Goal: Task Accomplishment & Management: Complete application form

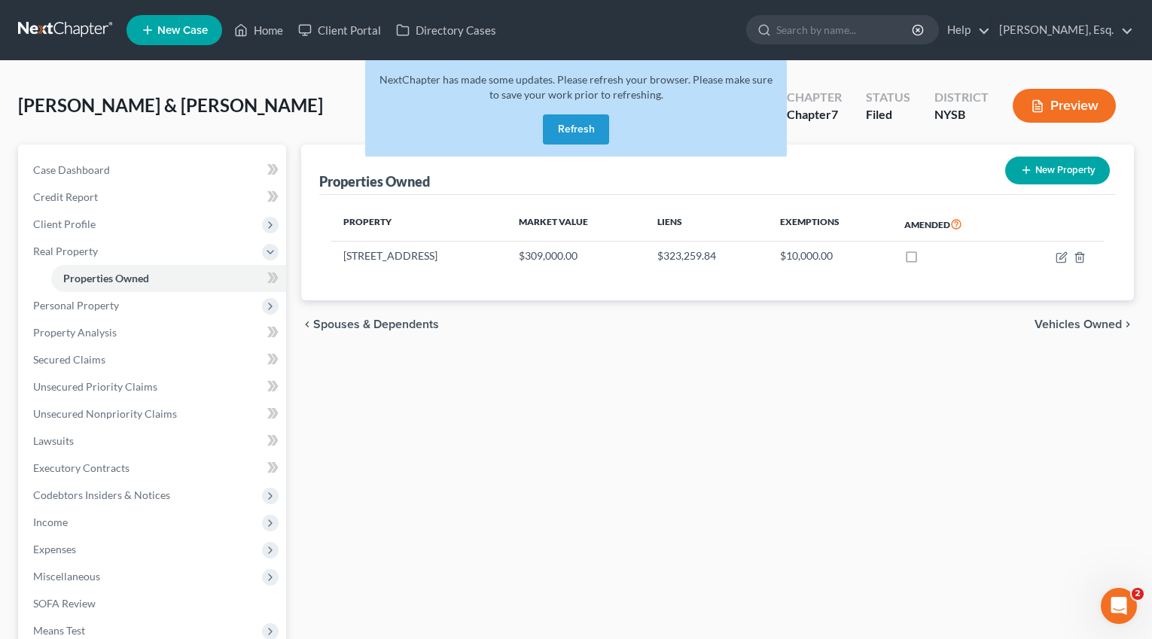
click at [75, 31] on link at bounding box center [66, 30] width 96 height 27
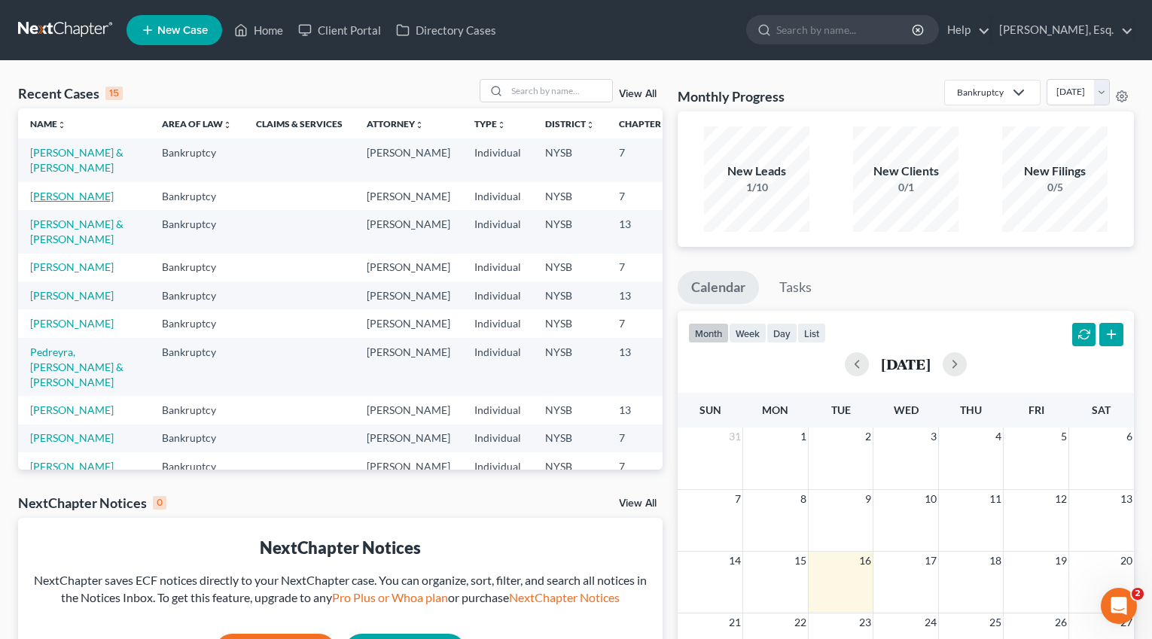
click at [47, 202] on link "Galbraith, Laura" at bounding box center [72, 196] width 84 height 13
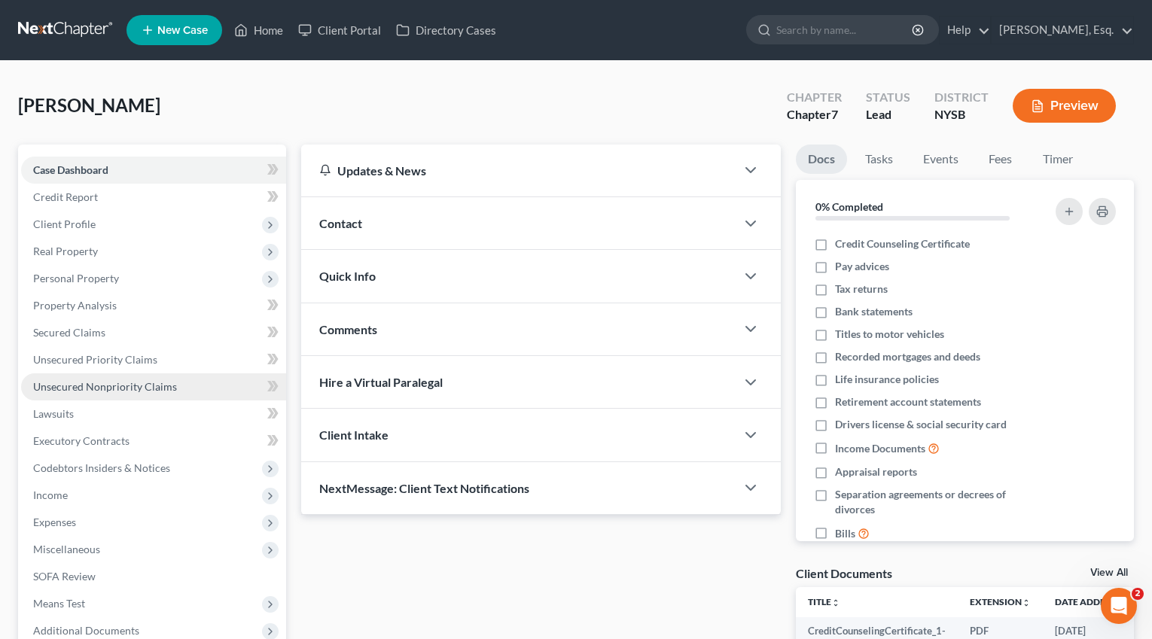
click at [101, 388] on span "Unsecured Nonpriority Claims" at bounding box center [105, 386] width 144 height 13
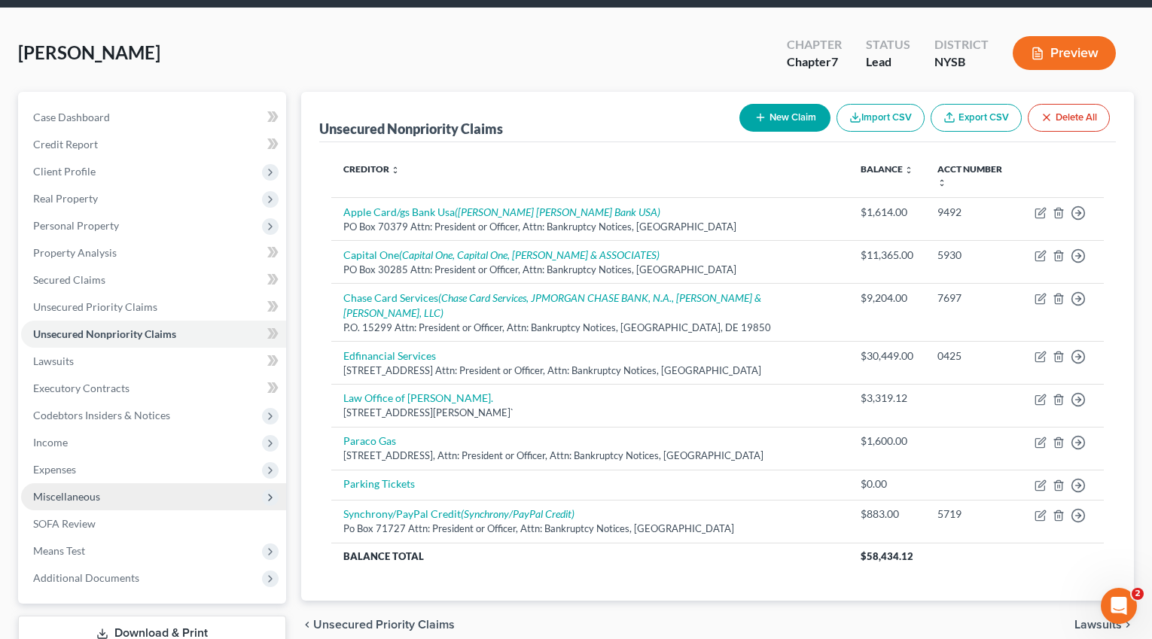
scroll to position [78, 0]
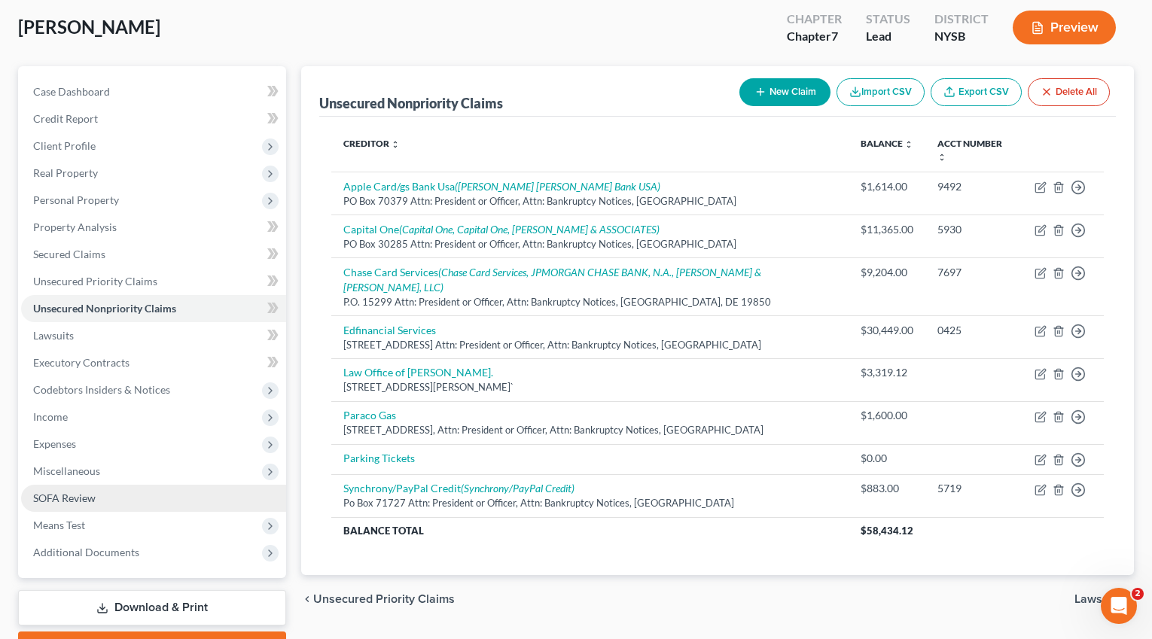
click at [73, 498] on span "SOFA Review" at bounding box center [64, 498] width 62 height 13
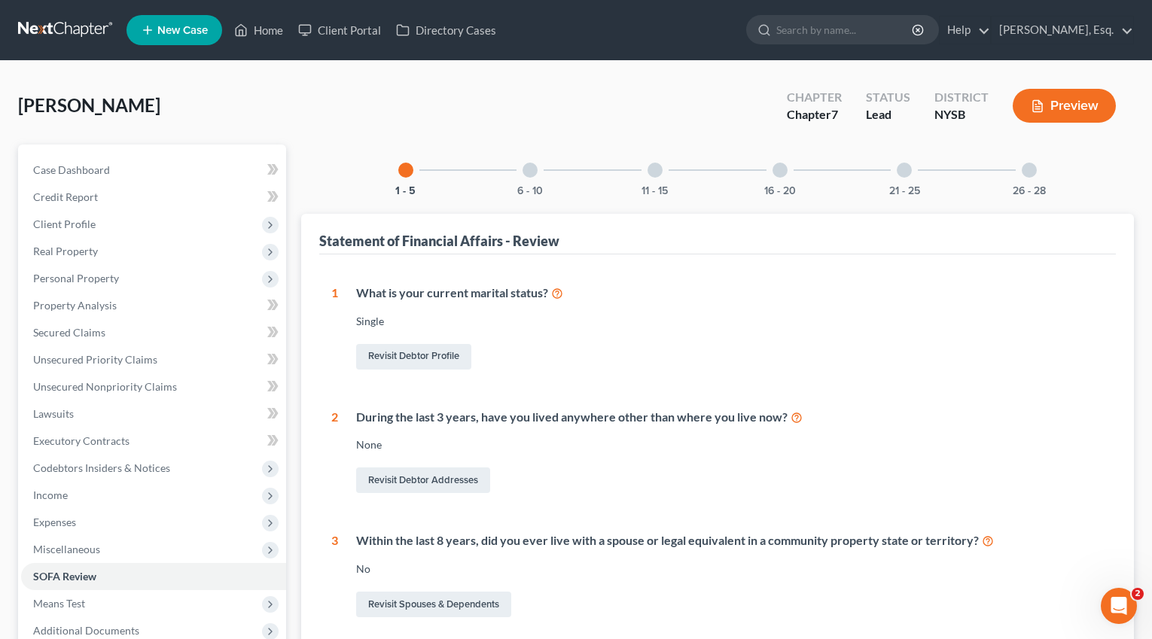
click at [783, 169] on div at bounding box center [779, 170] width 15 height 15
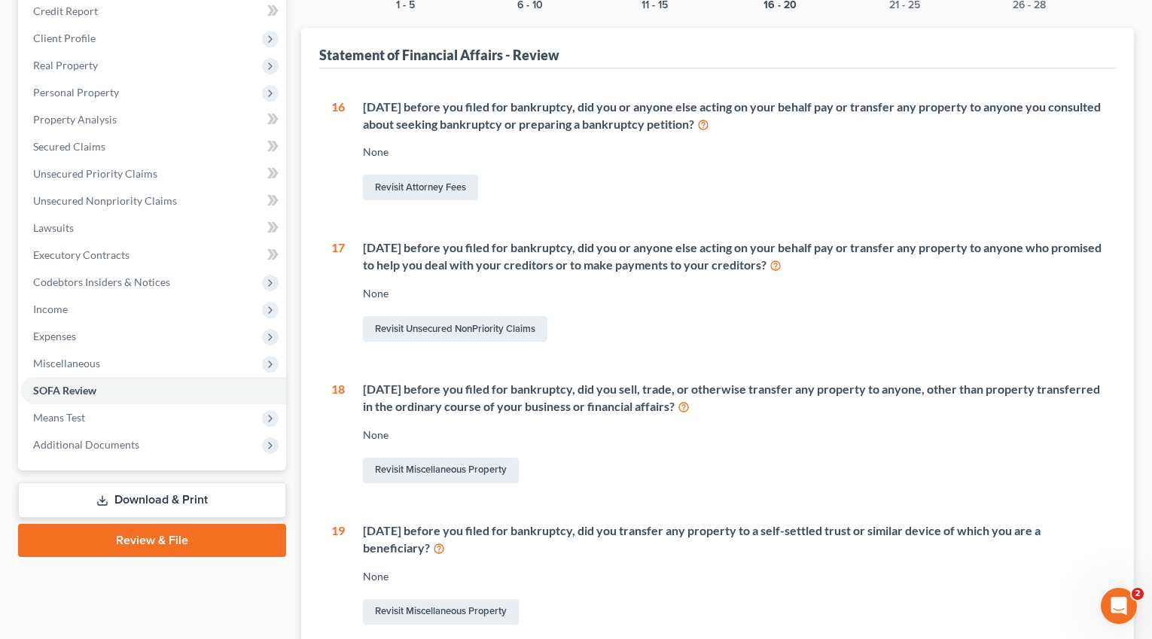
scroll to position [185, 0]
click at [407, 193] on link "Revisit Attorney Fees" at bounding box center [420, 188] width 115 height 26
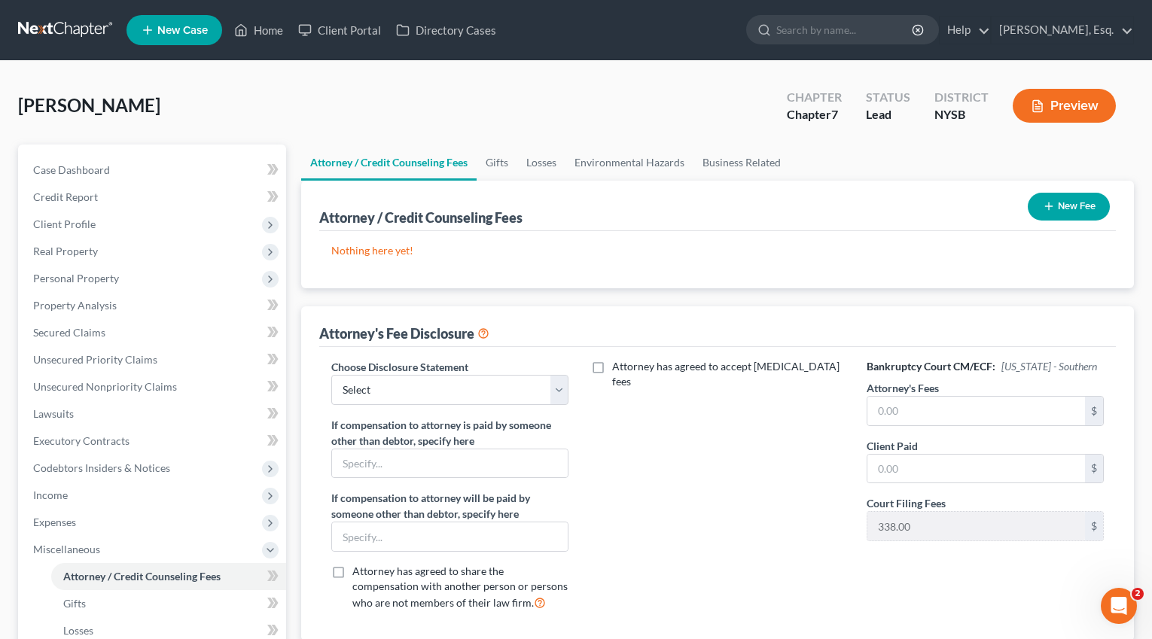
click at [1080, 209] on button "New Fee" at bounding box center [1068, 207] width 82 height 28
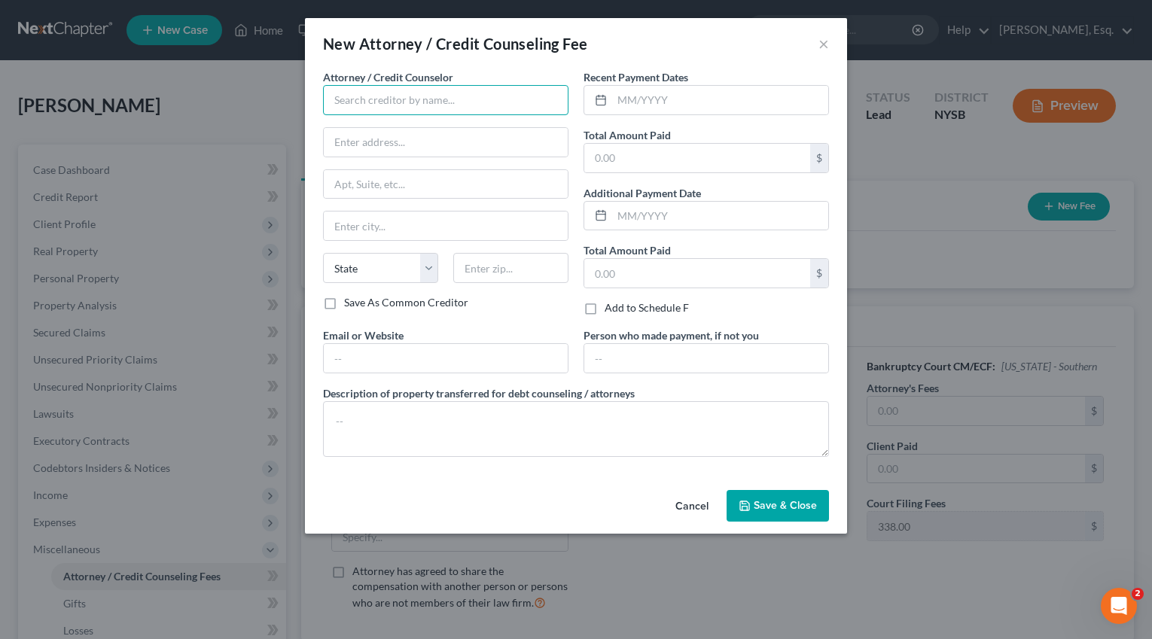
click at [493, 93] on input "text" at bounding box center [445, 100] width 245 height 30
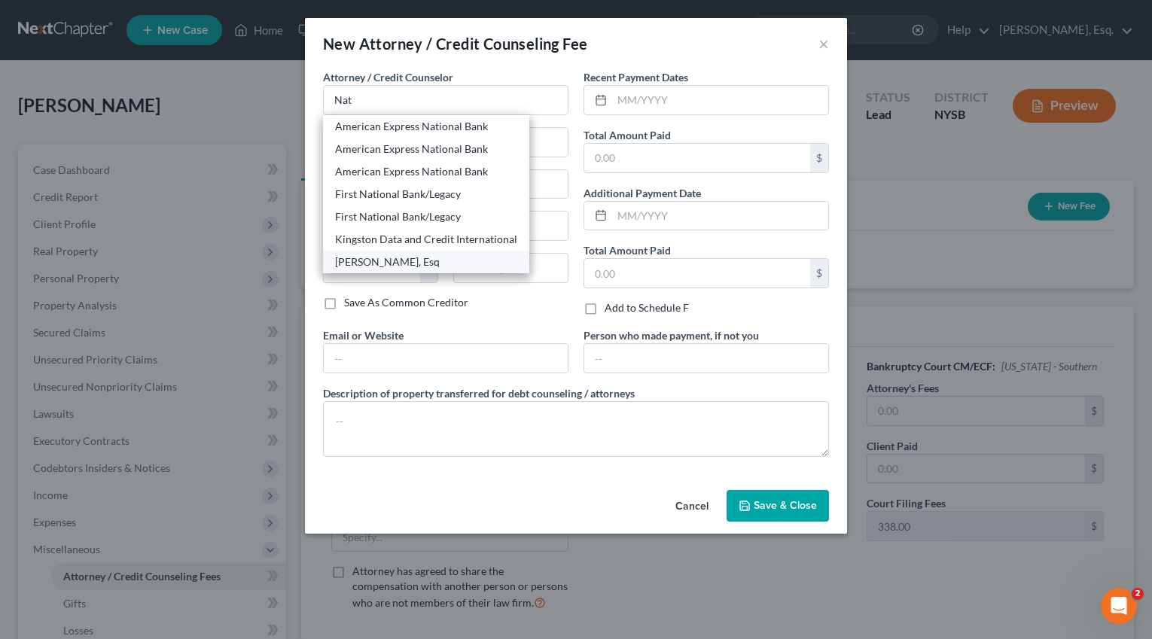
click at [431, 263] on div "Natasha Meruelo, Esq" at bounding box center [426, 261] width 182 height 15
type input "Natasha Meruelo, Esq"
type input "120 White Plains Road, Suite 420"
type input "Tarrytown"
select select "35"
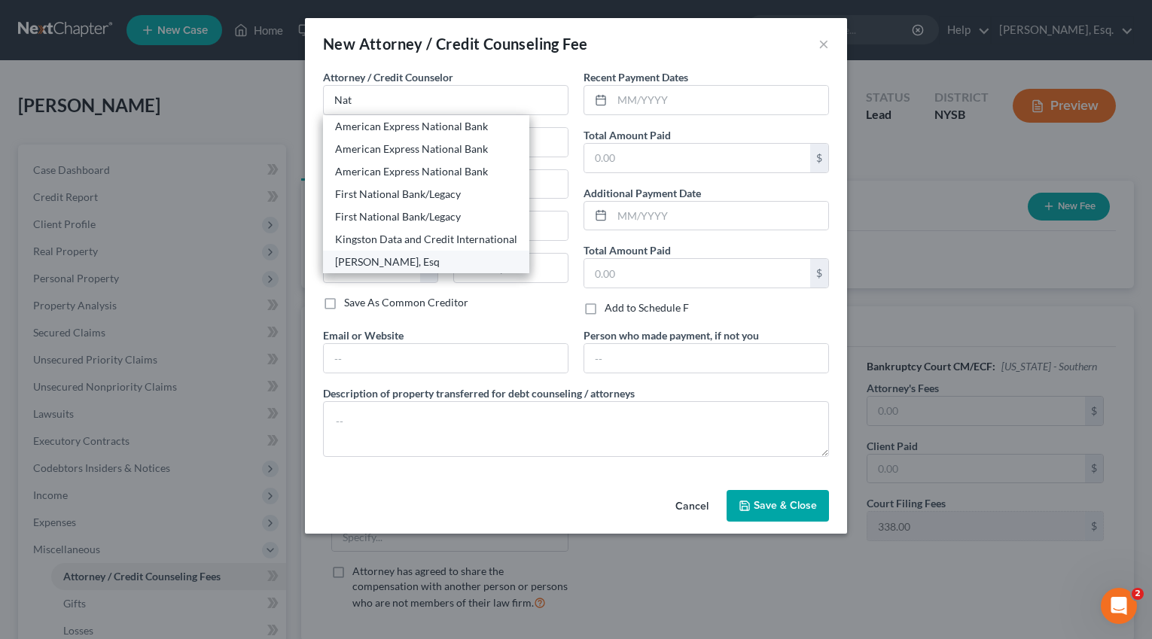
type input "10591"
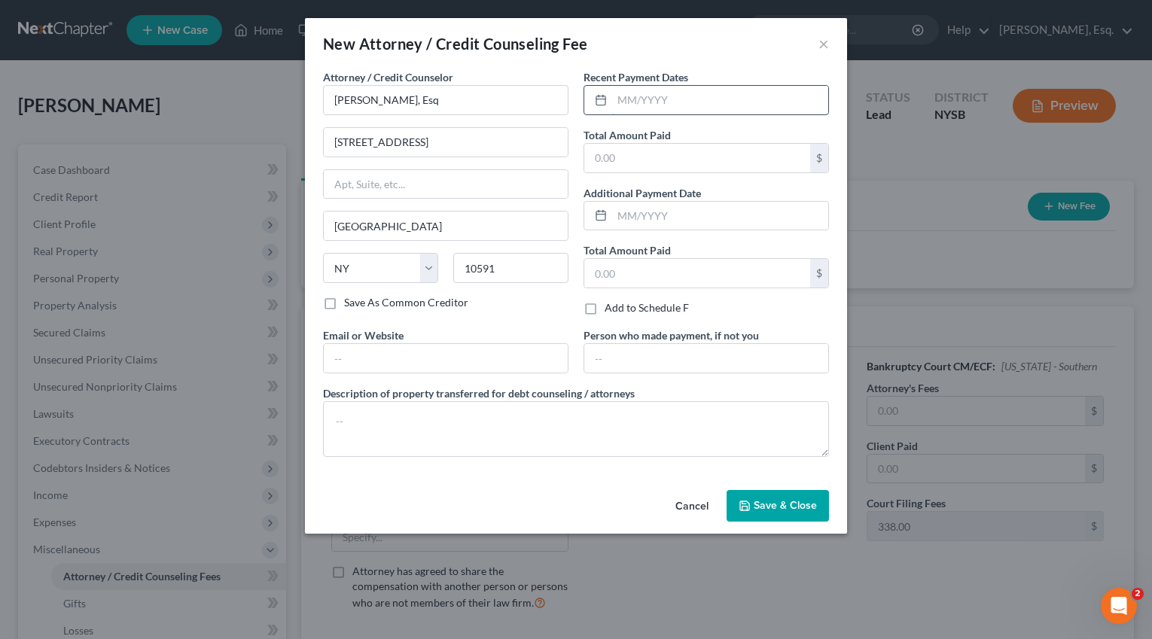
click at [635, 95] on input "text" at bounding box center [720, 100] width 216 height 29
click at [595, 157] on input "text" at bounding box center [697, 158] width 226 height 29
type input "1,500"
click at [620, 273] on input "text" at bounding box center [697, 273] width 226 height 29
click at [559, 301] on div "Save As Common Creditor" at bounding box center [445, 302] width 245 height 15
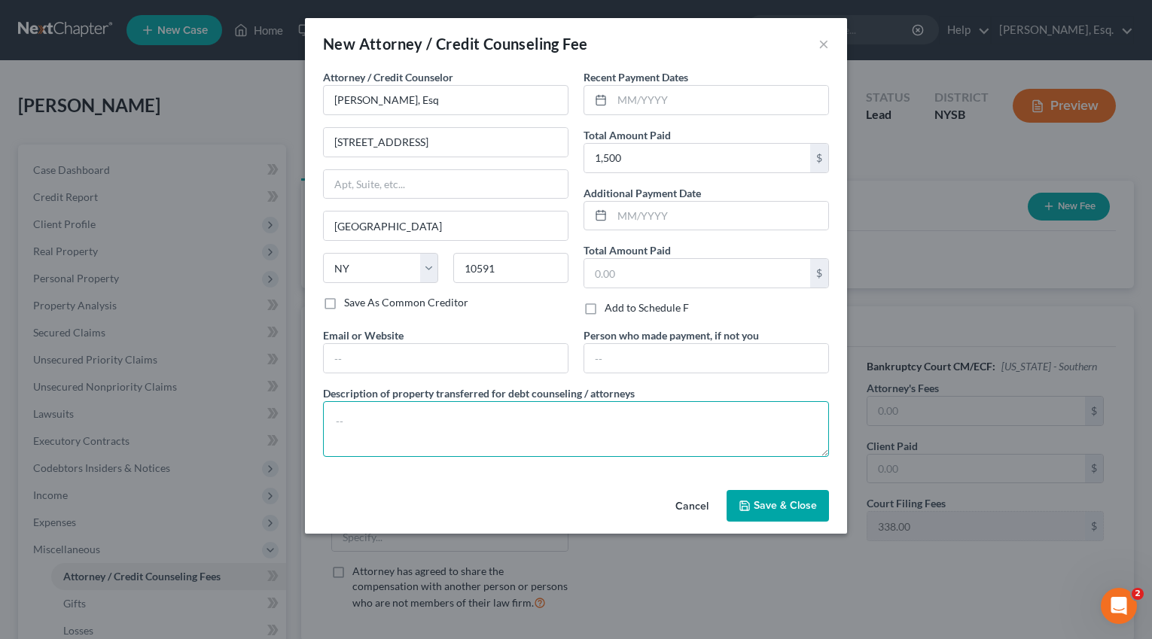
click at [543, 447] on textarea at bounding box center [576, 429] width 506 height 56
type textarea "Legal fees"
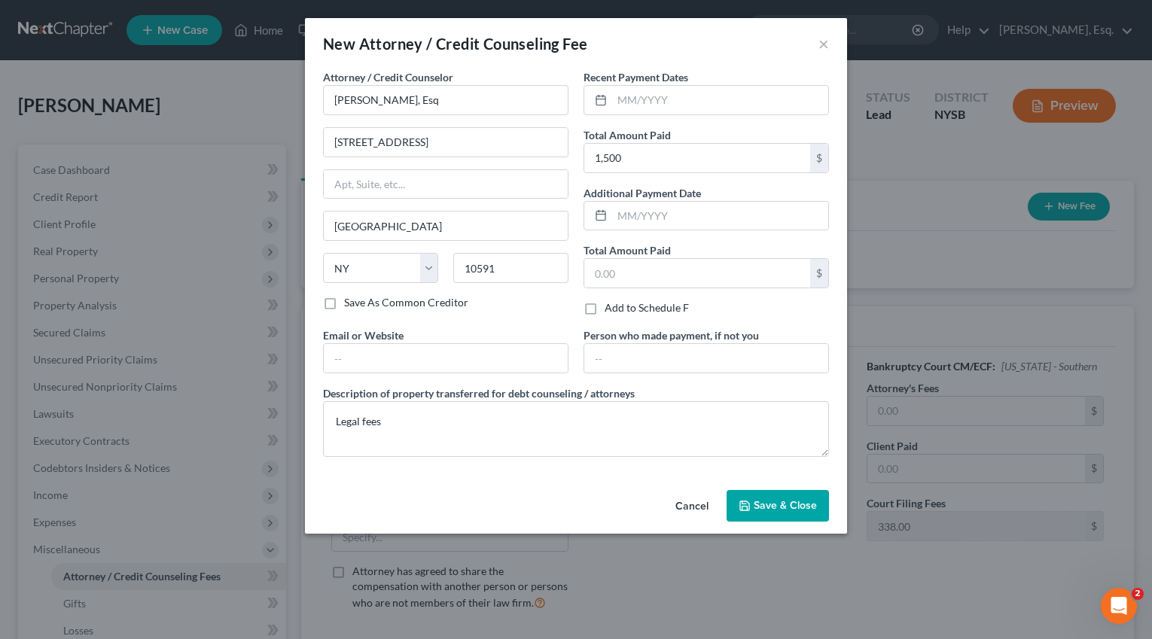
click at [796, 501] on span "Save & Close" at bounding box center [784, 505] width 63 height 13
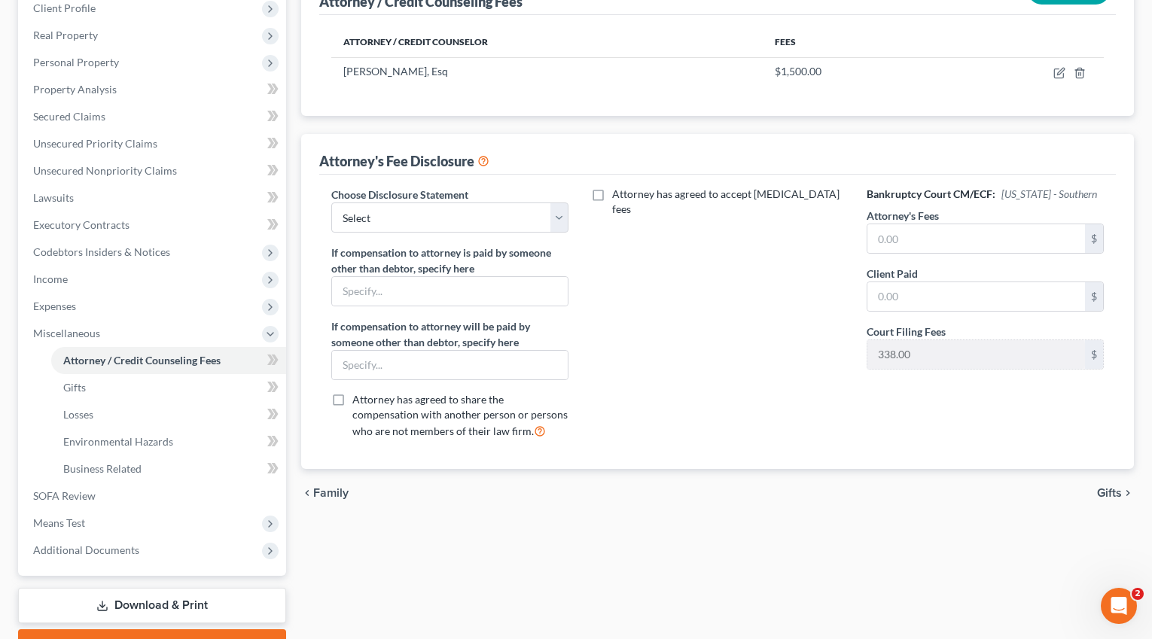
scroll to position [251, 0]
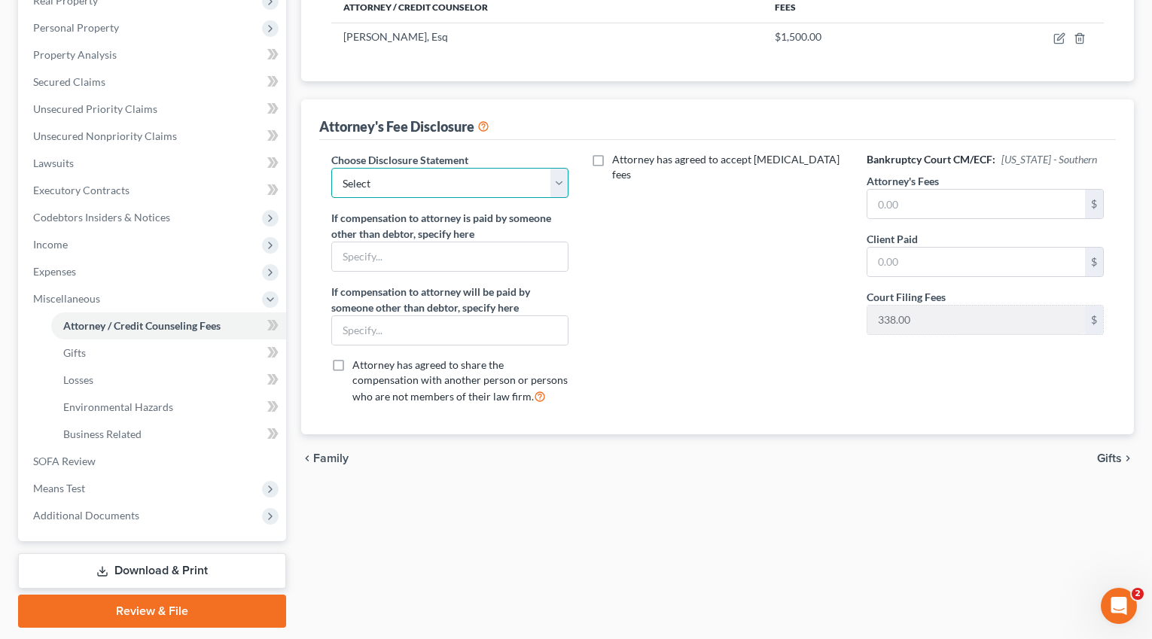
click at [533, 188] on select "Select Chapter 13 Chapter 7 Fee Disclosure" at bounding box center [450, 183] width 238 height 30
select select "1"
click at [331, 168] on select "Select Chapter 13 Chapter 7 Fee Disclosure" at bounding box center [450, 183] width 238 height 30
click at [870, 213] on input "text" at bounding box center [976, 204] width 218 height 29
type input "1,500"
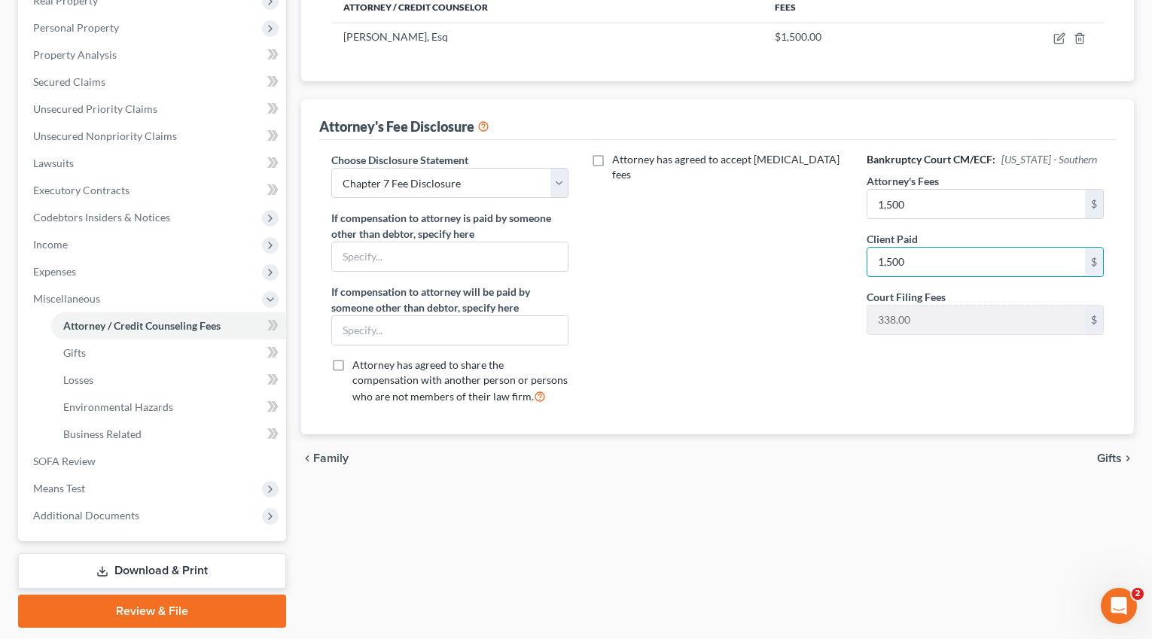
type input "1,500"
click at [822, 422] on div "Choose Disclosure Statement Select Chapter 13 Chapter 7 Fee Disclosure If compe…" at bounding box center [717, 287] width 797 height 294
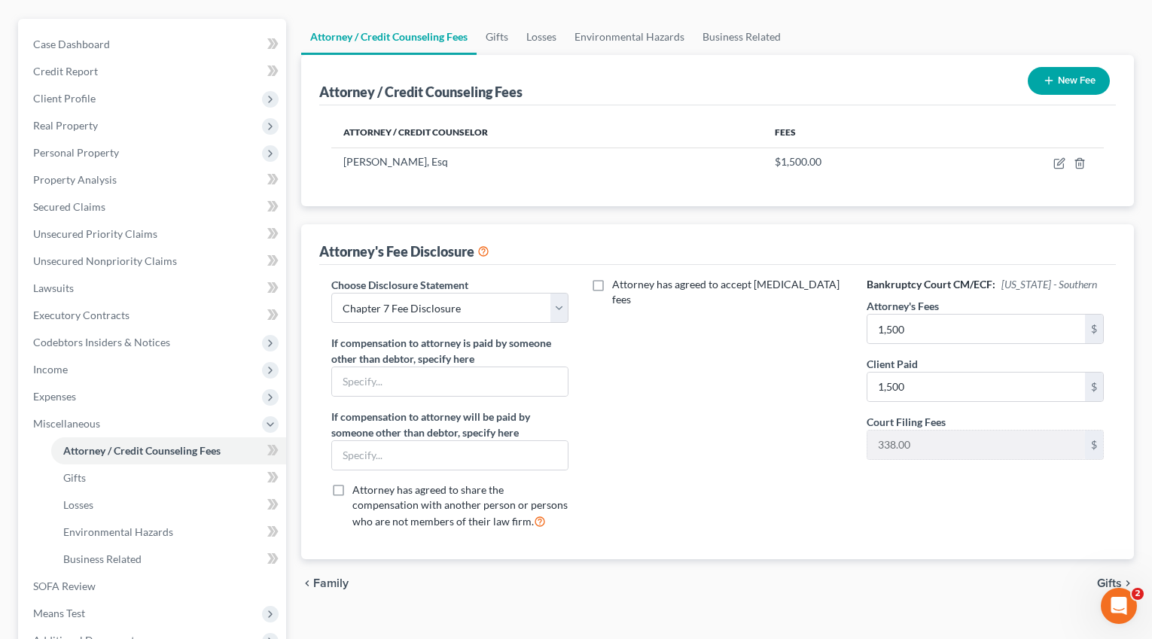
scroll to position [54, 0]
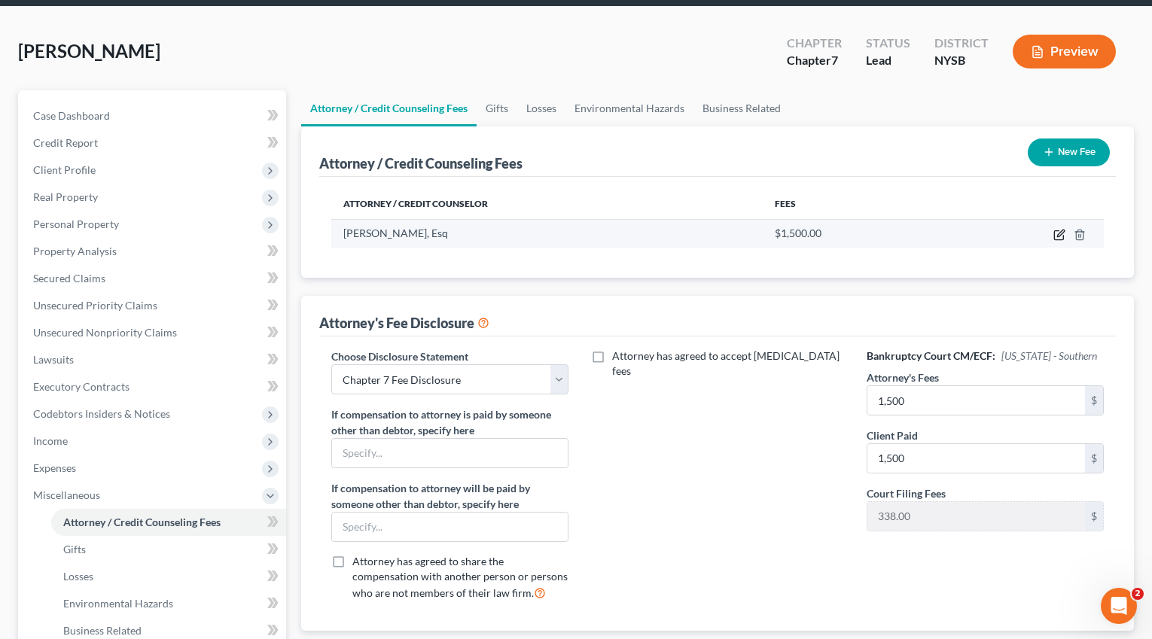
click at [1058, 233] on icon "button" at bounding box center [1060, 233] width 7 height 7
select select "35"
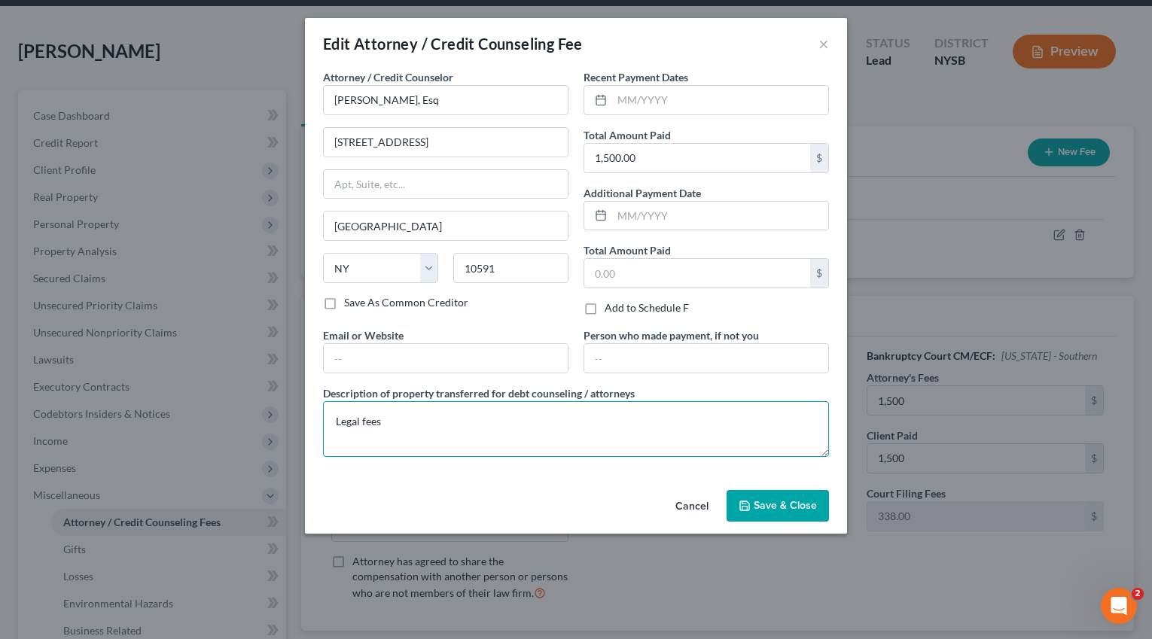
click at [498, 431] on textarea "Legal fees" at bounding box center [576, 429] width 506 height 56
type textarea "Legal fees + costs"
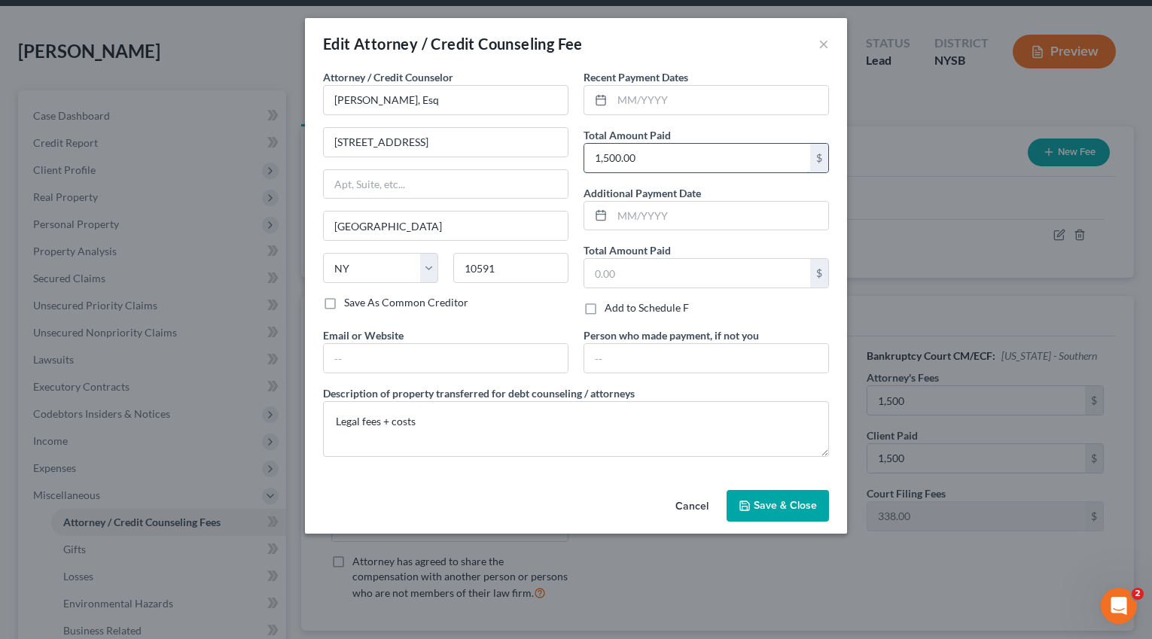
click at [662, 168] on input "1,500.00" at bounding box center [697, 158] width 226 height 29
click at [651, 159] on input "1,884" at bounding box center [697, 158] width 226 height 29
type input "1,883"
click at [789, 507] on span "Save & Close" at bounding box center [784, 505] width 63 height 13
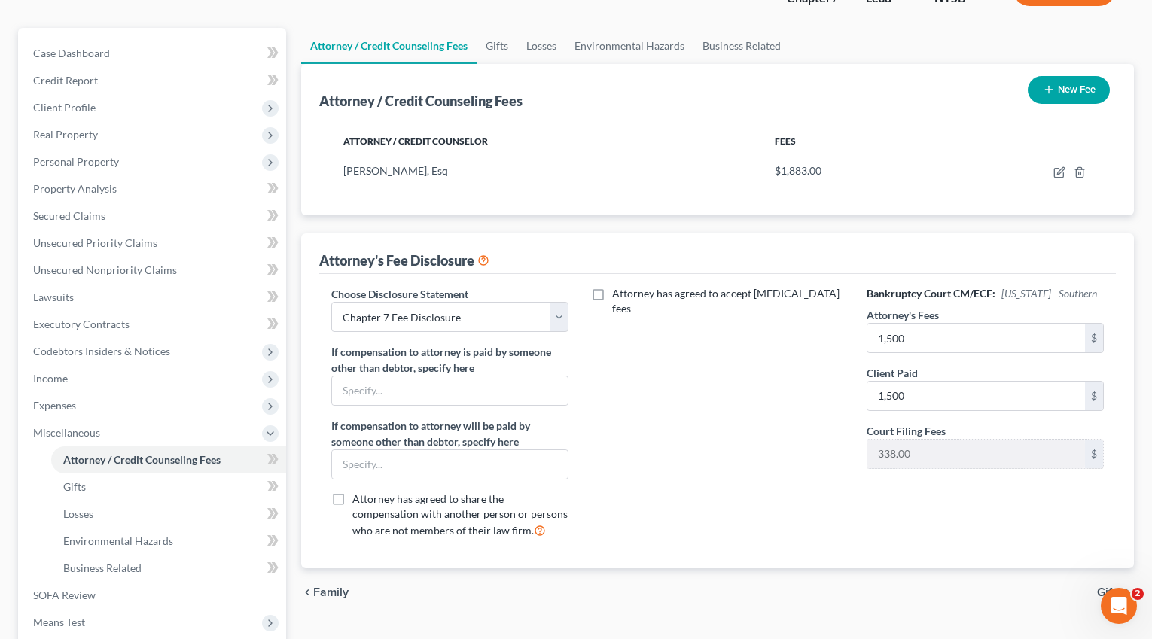
scroll to position [0, 0]
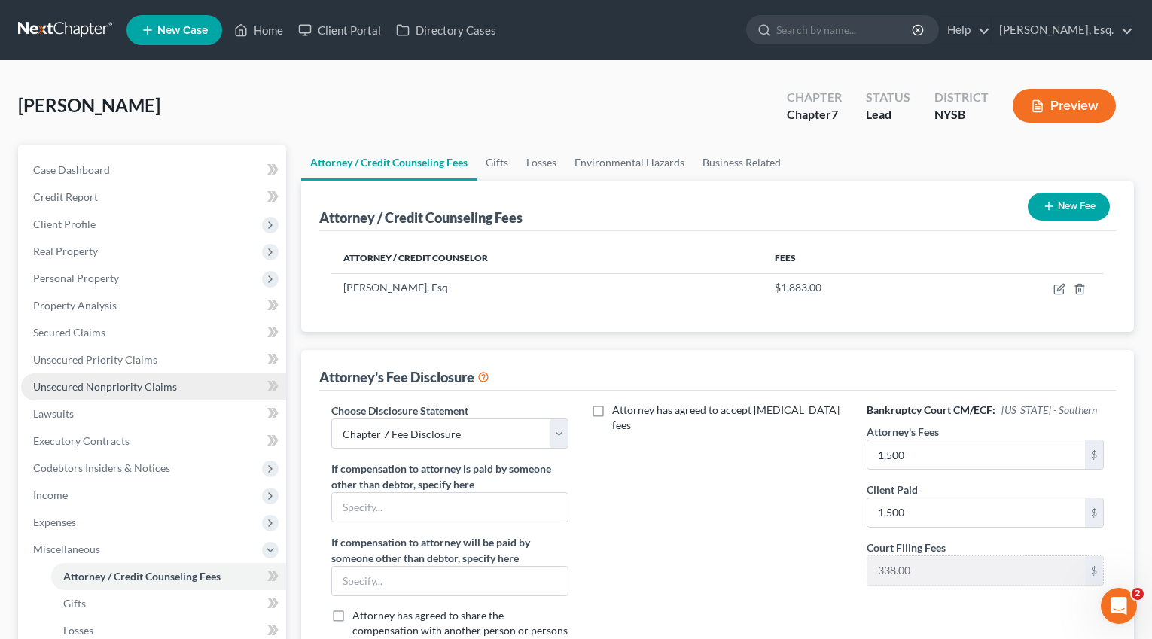
click at [123, 391] on span "Unsecured Nonpriority Claims" at bounding box center [105, 386] width 144 height 13
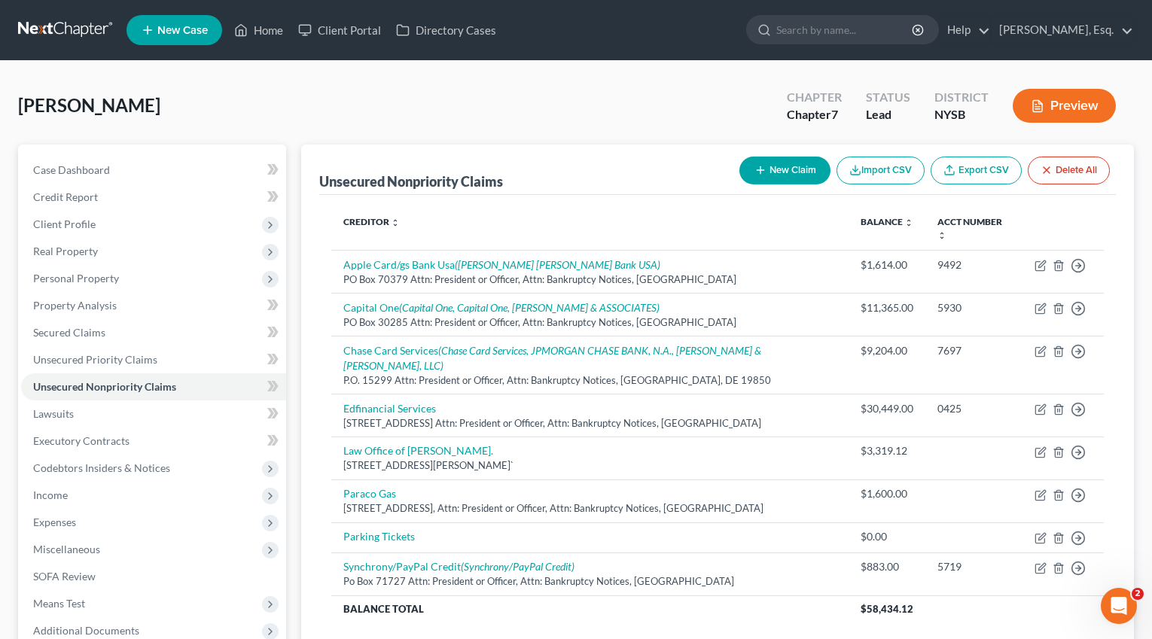
click at [781, 174] on button "New Claim" at bounding box center [784, 171] width 91 height 28
select select "0"
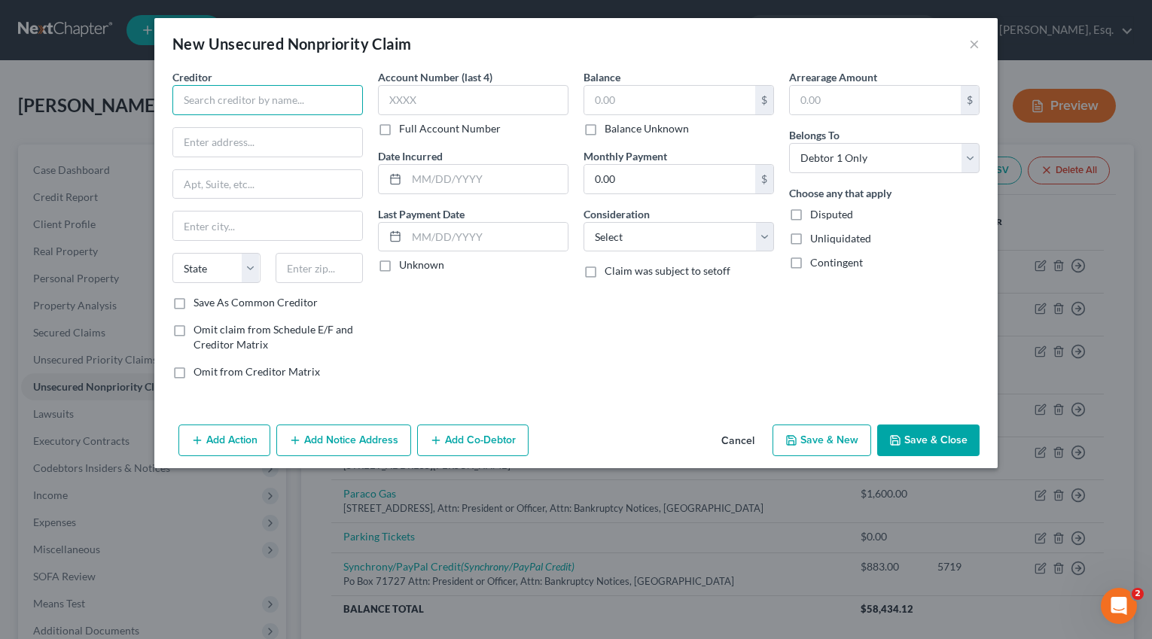
click at [242, 93] on input "text" at bounding box center [267, 100] width 190 height 30
paste input "LIFESTANCE HEALTH"
type input "LIFESTANCE HEALTH"
click at [279, 143] on input "text" at bounding box center [267, 142] width 189 height 29
paste input "PO BOX 675254"
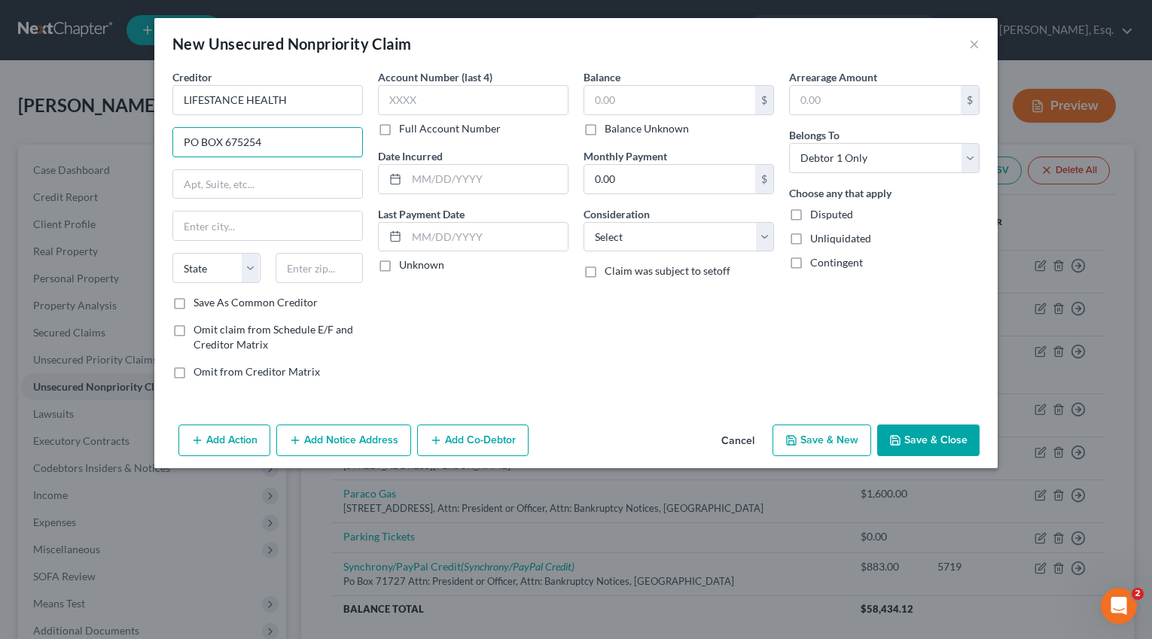
type input "PO BOX 675254"
click at [298, 188] on input "text" at bounding box center [267, 184] width 189 height 29
type input "Attn: President or Officer, Attn: Bankruptcy Notices"
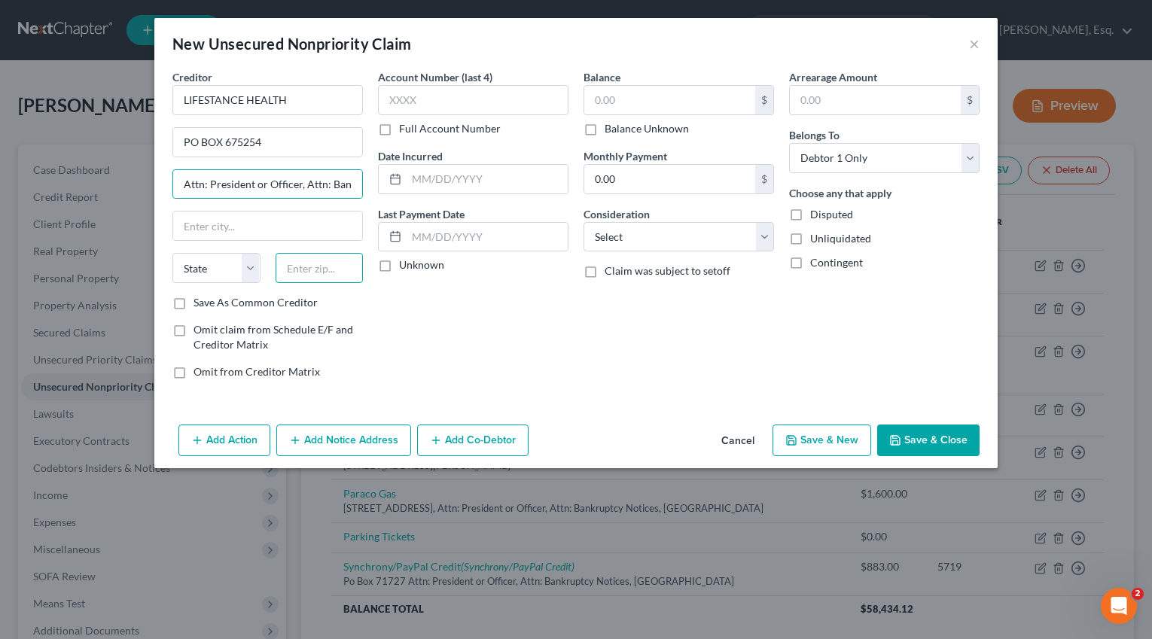
click at [310, 275] on input "text" at bounding box center [319, 268] width 88 height 30
paste input "48267"
type input "48267"
type input "Detroit"
select select "23"
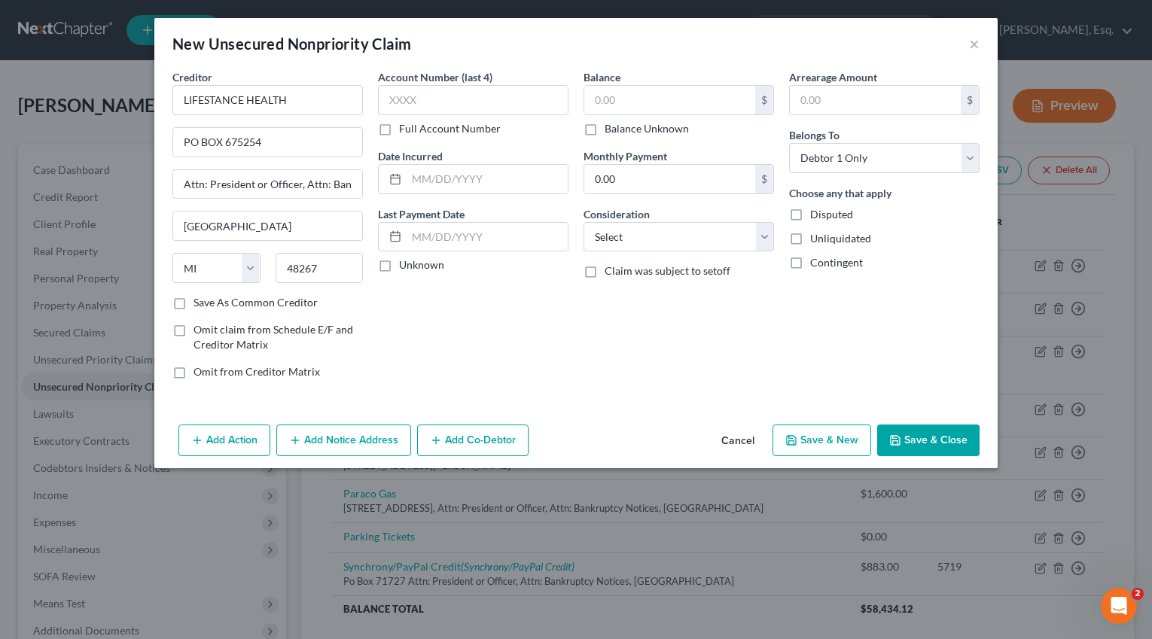
click at [401, 339] on div "Account Number (last 4) Full Account Number Date Incurred Last Payment Date Unk…" at bounding box center [472, 230] width 205 height 322
click at [616, 111] on input "text" at bounding box center [669, 100] width 171 height 29
type input "355"
click at [501, 102] on input "text" at bounding box center [473, 100] width 190 height 30
paste input "1379"
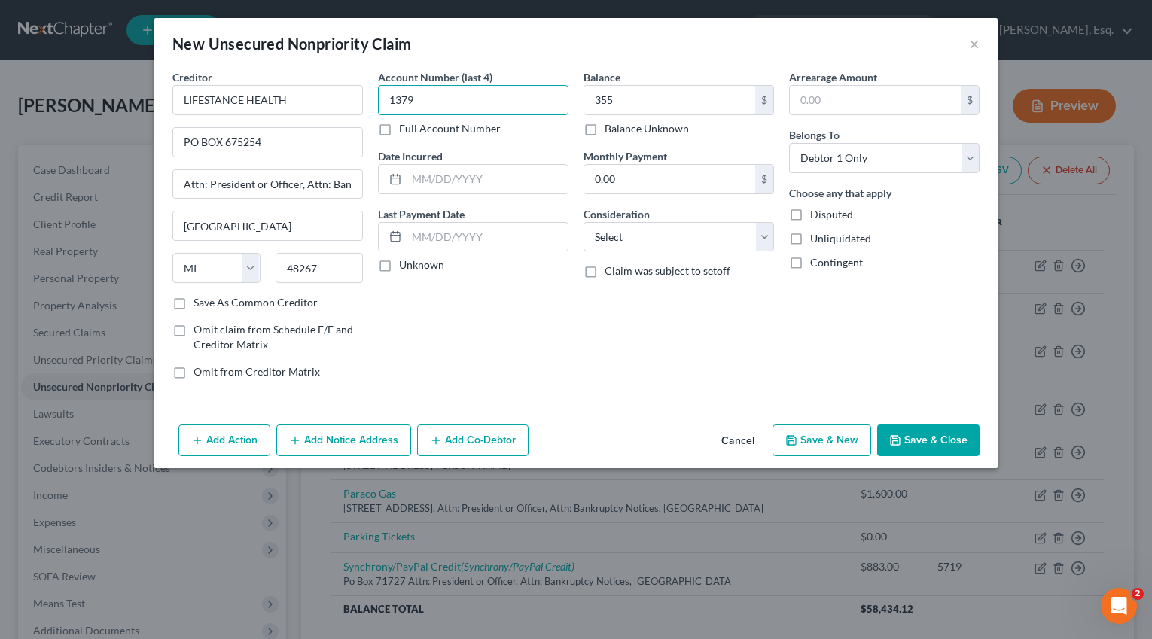
click at [477, 108] on input "1379" at bounding box center [473, 100] width 190 height 30
paste input "9700"
type input "9700"
click at [650, 247] on select "Select Cable / Satellite Services Collection Agency Credit Card Debt Debt Couns…" at bounding box center [678, 237] width 190 height 30
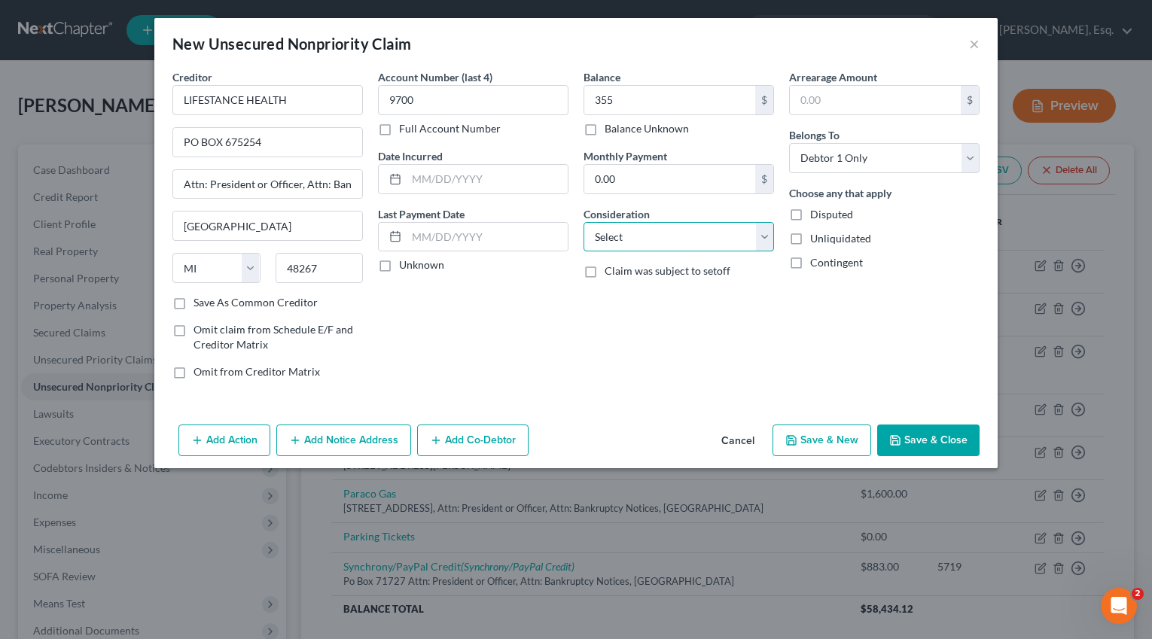
select select "9"
click at [583, 222] on select "Select Cable / Satellite Services Collection Agency Credit Card Debt Debt Couns…" at bounding box center [678, 237] width 190 height 30
click at [810, 219] on label "Disputed" at bounding box center [831, 214] width 43 height 15
click at [816, 217] on input "Disputed" at bounding box center [821, 212] width 10 height 10
checkbox input "true"
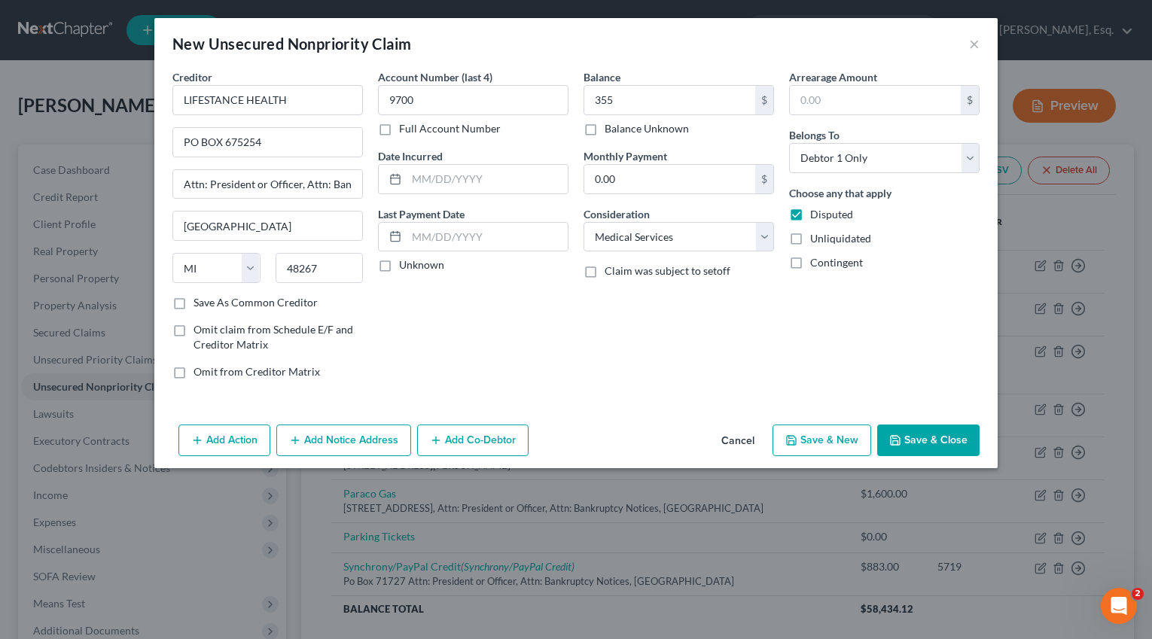
drag, startPoint x: 917, startPoint y: 437, endPoint x: 405, endPoint y: 413, distance: 512.4
click at [405, 413] on div "New Unsecured Nonpriority Claim × Creditor * LIFESTANCE HEALTH PO BOX 675254 At…" at bounding box center [575, 243] width 843 height 450
click at [254, 308] on label "Save As Common Creditor" at bounding box center [255, 302] width 124 height 15
click at [209, 305] on input "Save As Common Creditor" at bounding box center [204, 300] width 10 height 10
click at [939, 436] on button "Save & Close" at bounding box center [928, 441] width 102 height 32
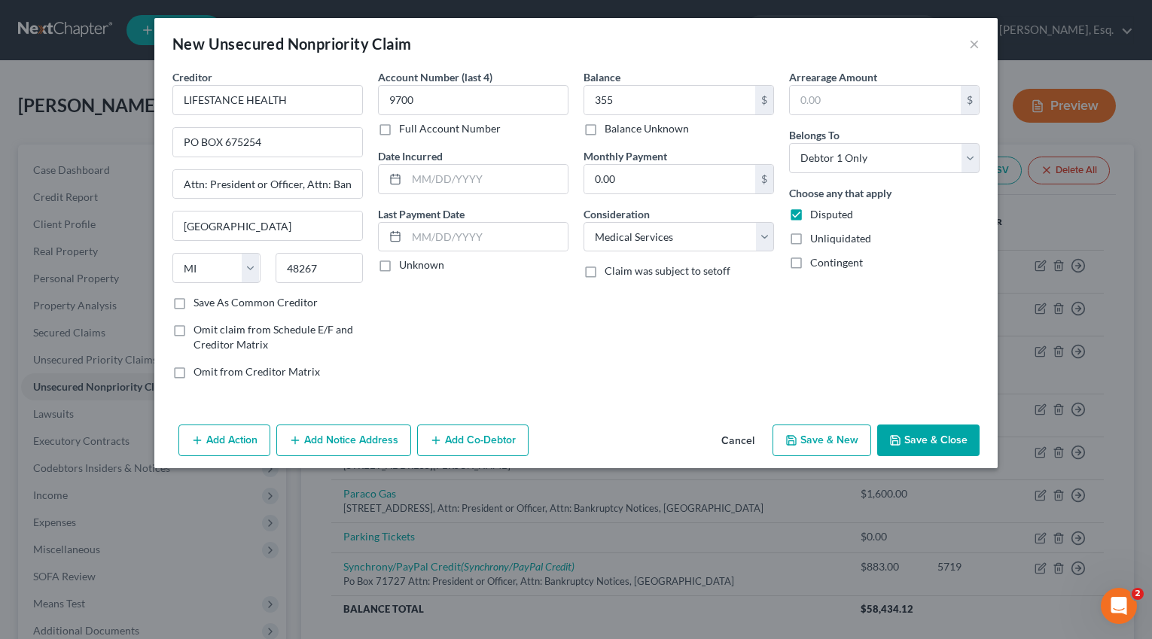
checkbox input "false"
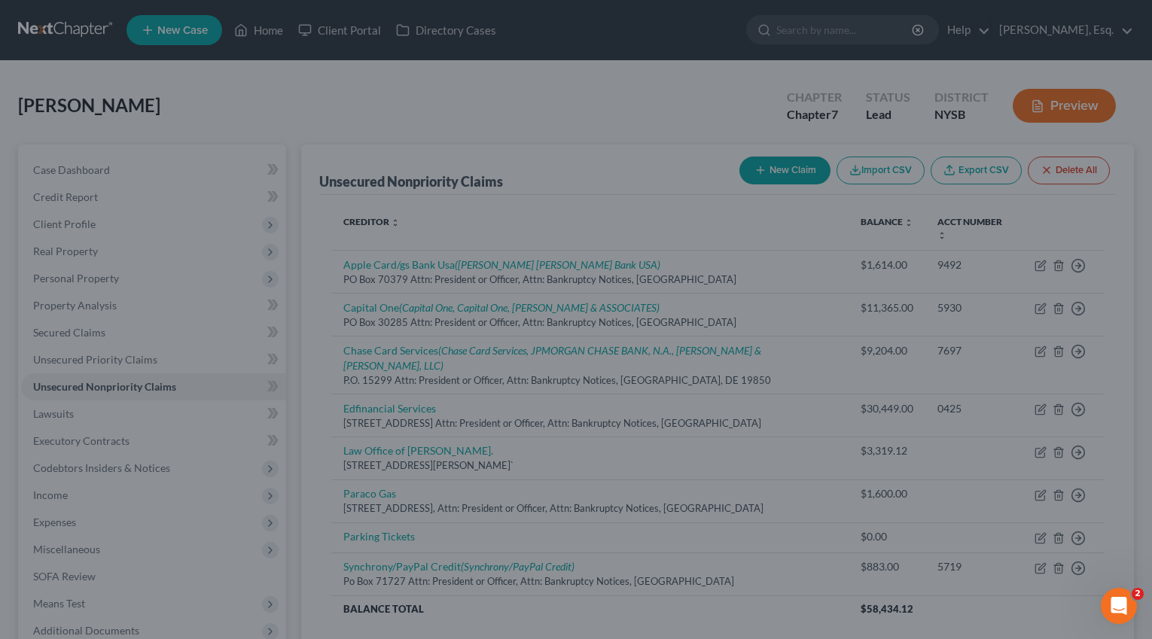
type input "355.00"
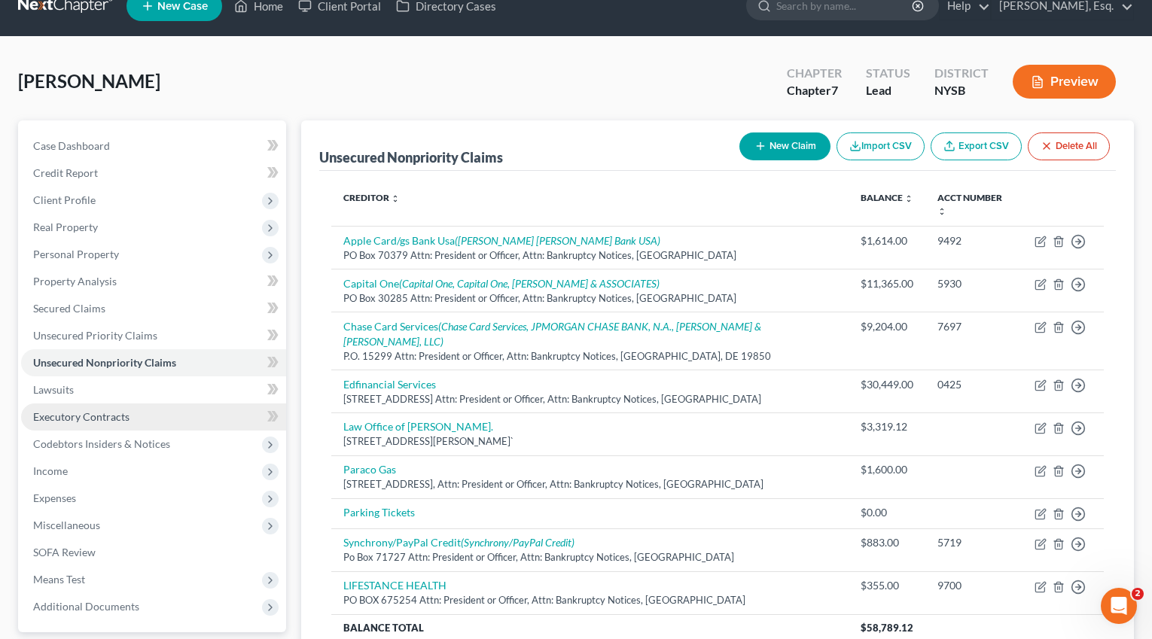
scroll to position [43, 0]
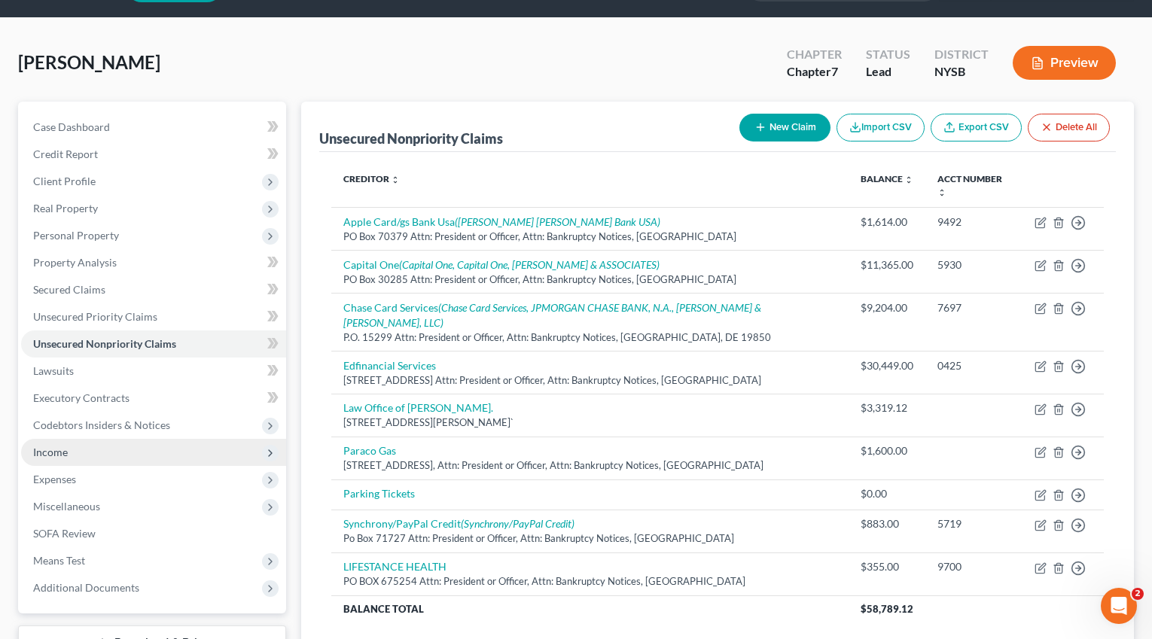
click at [129, 446] on span "Income" at bounding box center [153, 452] width 265 height 27
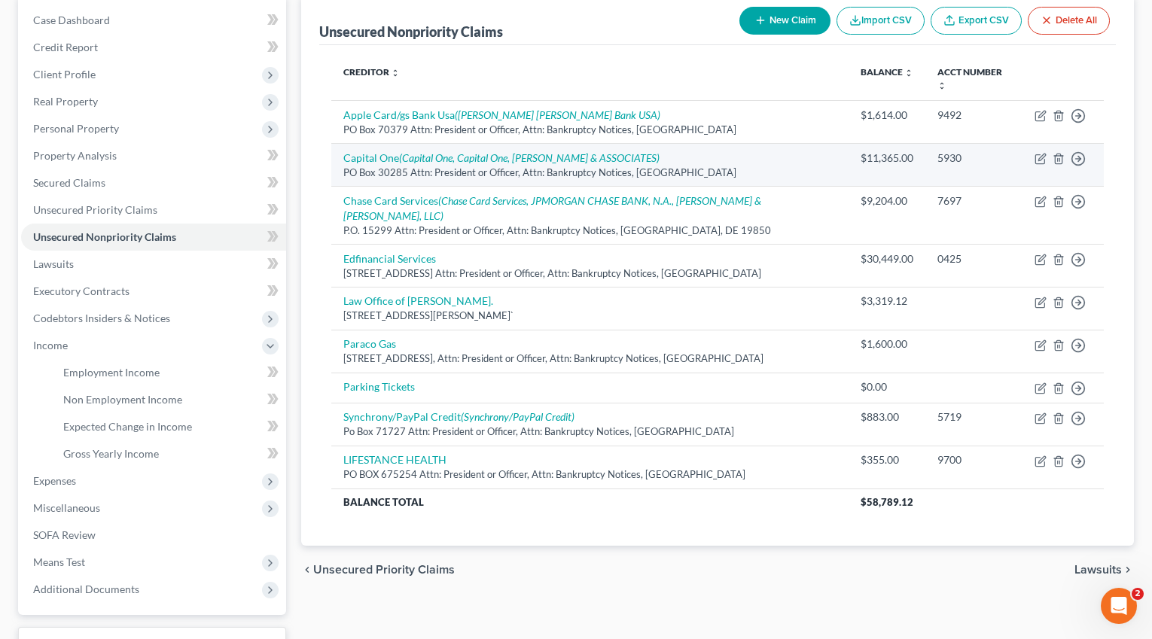
scroll to position [159, 0]
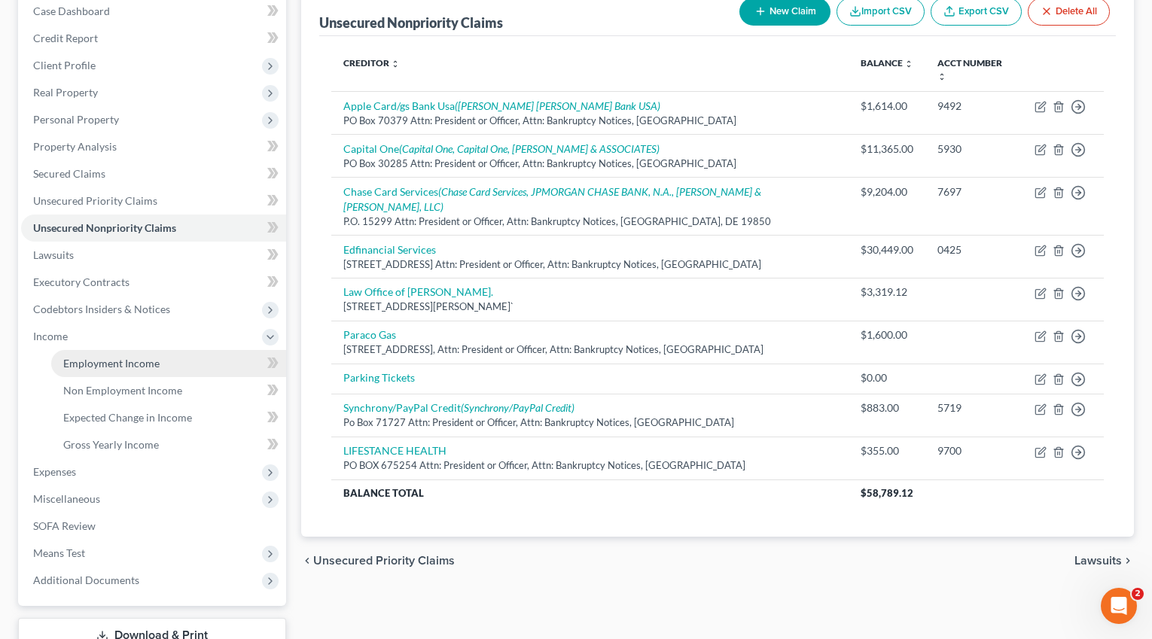
click at [129, 362] on span "Employment Income" at bounding box center [111, 363] width 96 height 13
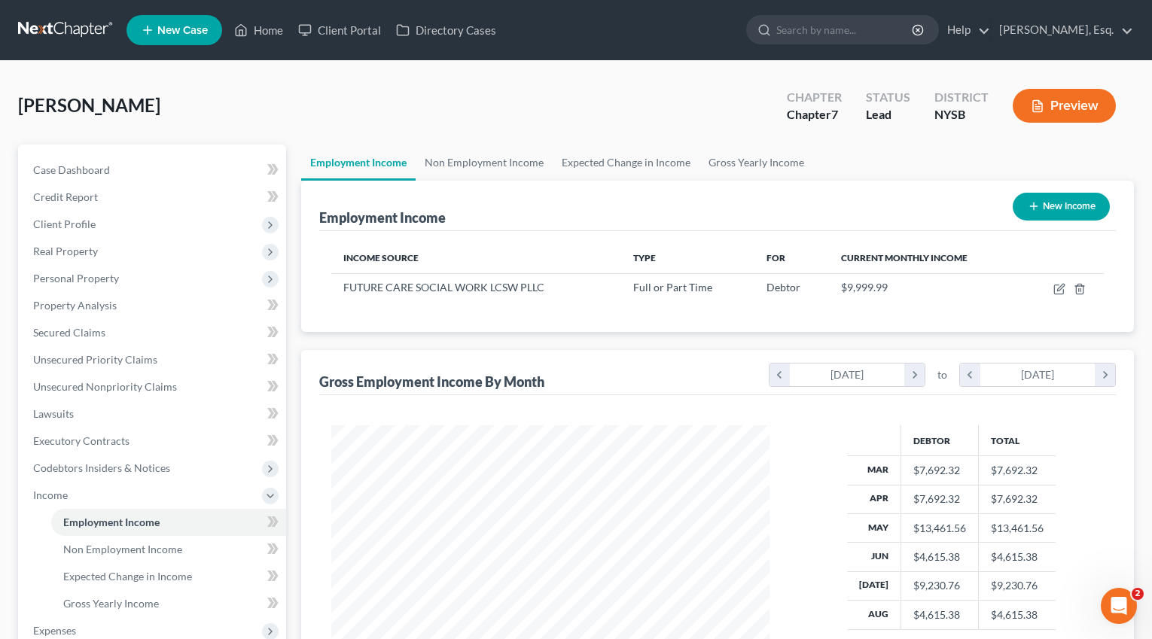
scroll to position [269, 468]
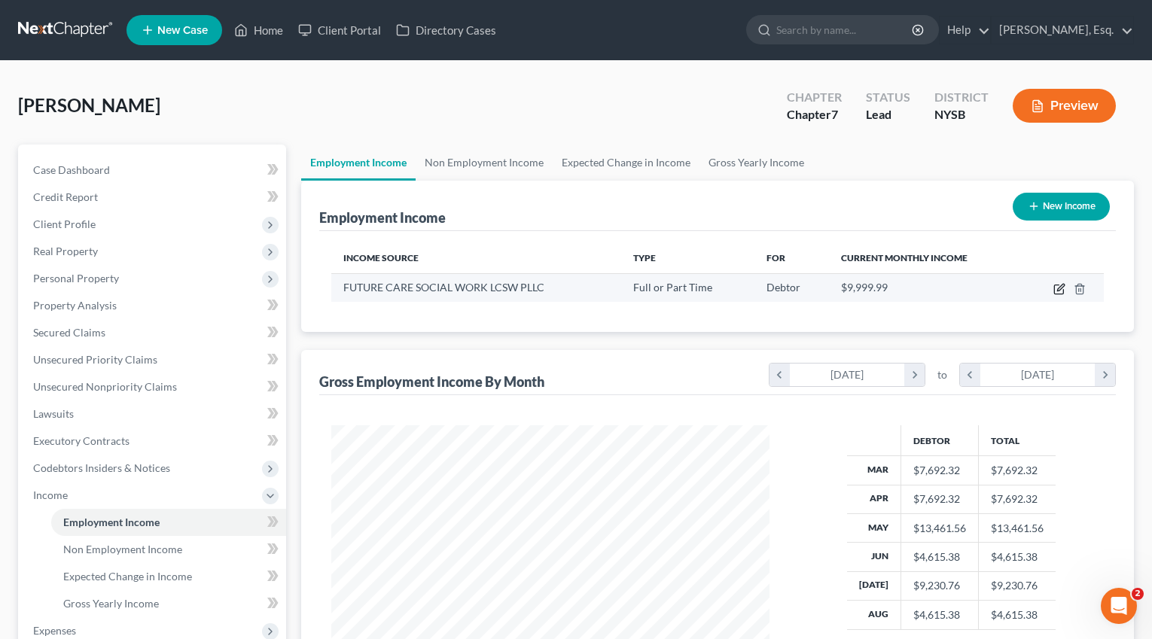
click at [1058, 288] on icon "button" at bounding box center [1060, 287] width 7 height 7
select select "0"
select select "35"
select select "2"
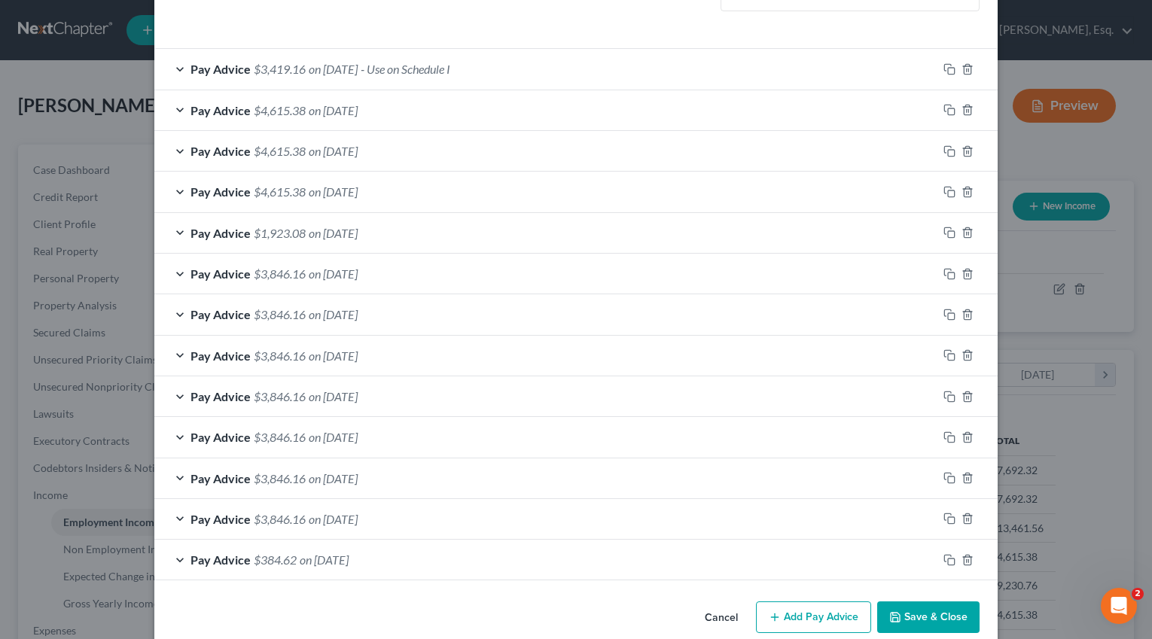
scroll to position [487, 0]
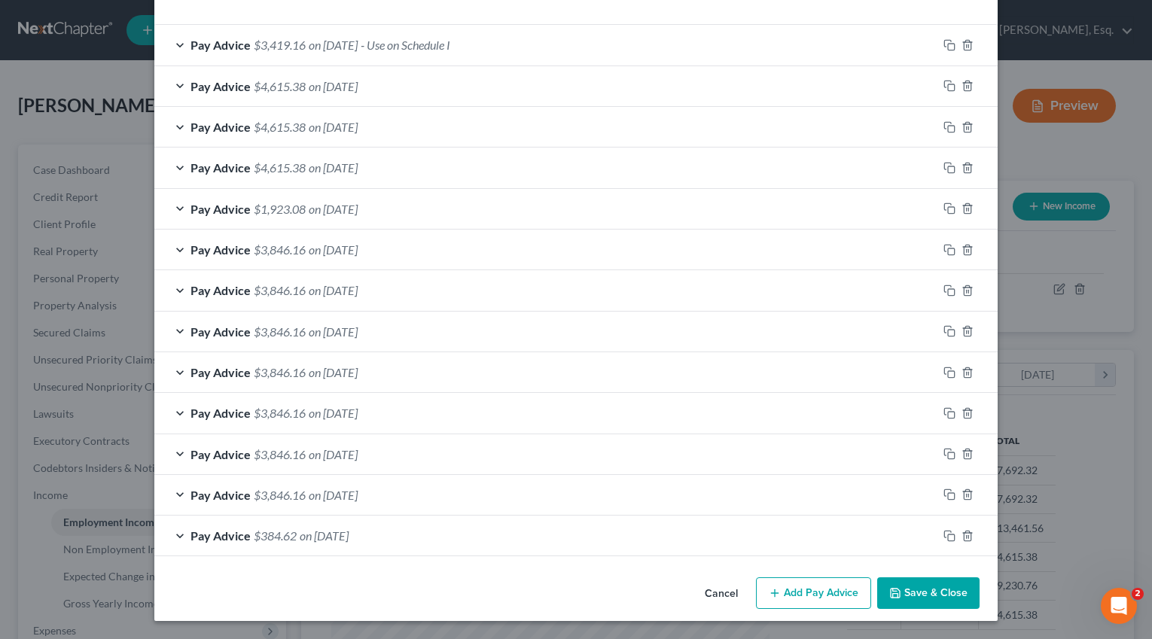
click at [824, 595] on button "Add Pay Advice" at bounding box center [813, 593] width 115 height 32
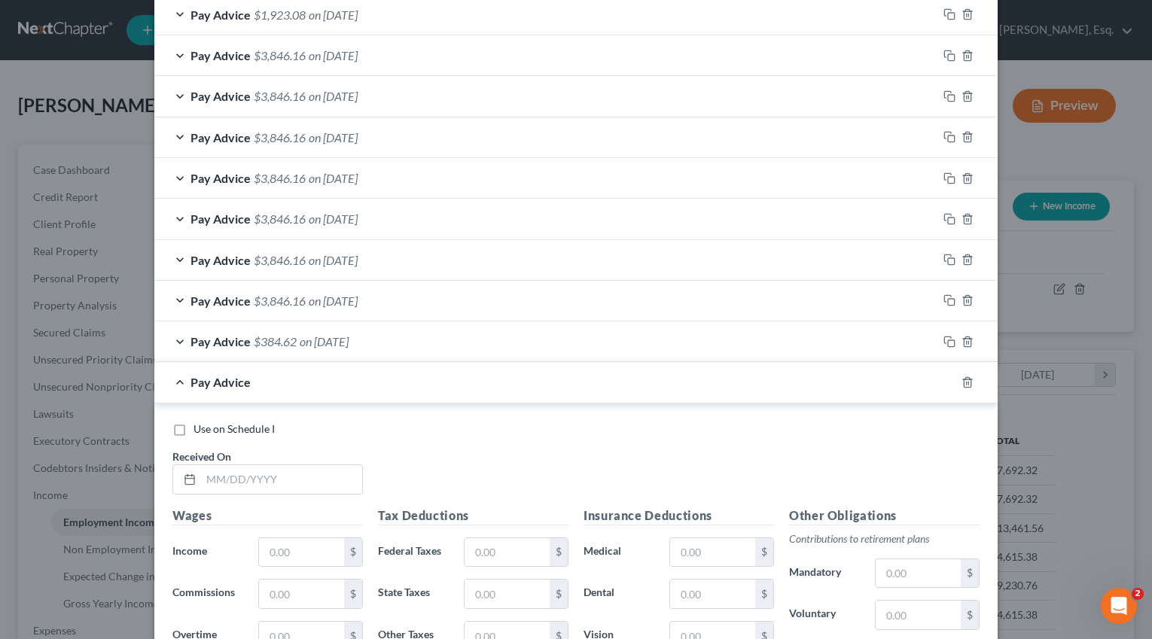
scroll to position [936, 0]
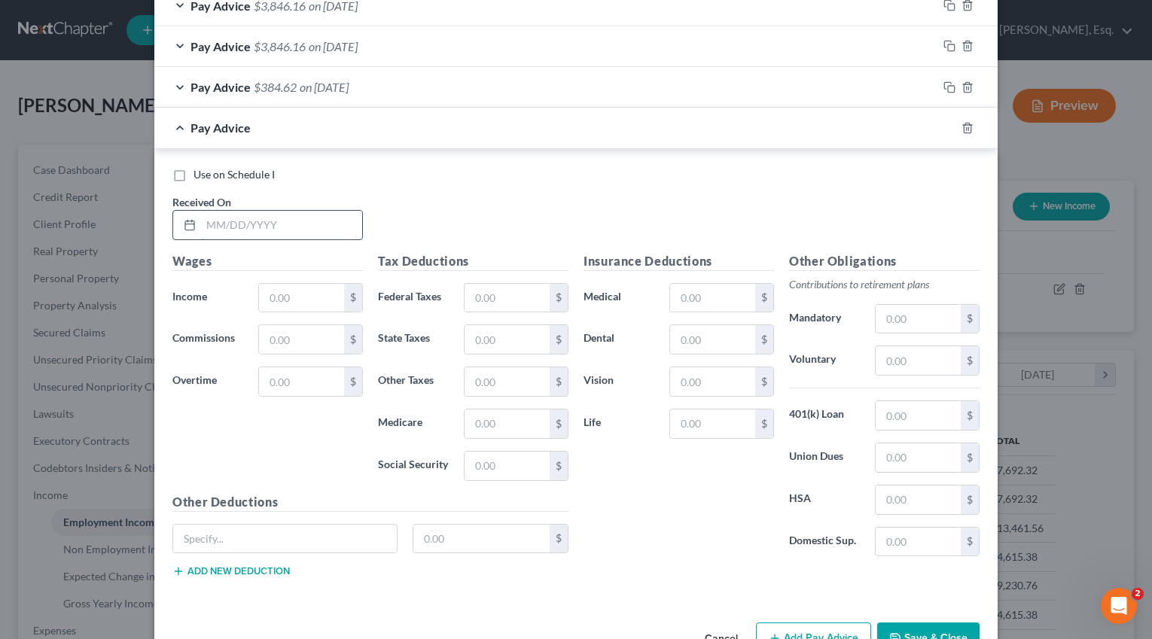
click at [318, 221] on input "text" at bounding box center [281, 225] width 161 height 29
click at [151, 429] on div "Edit Income Source × Employment Type * Select Full or Part Time Employment Self…" at bounding box center [576, 319] width 1152 height 639
click at [313, 288] on input "text" at bounding box center [301, 298] width 85 height 29
paste input "4,615.38"
type input "4,615.38"
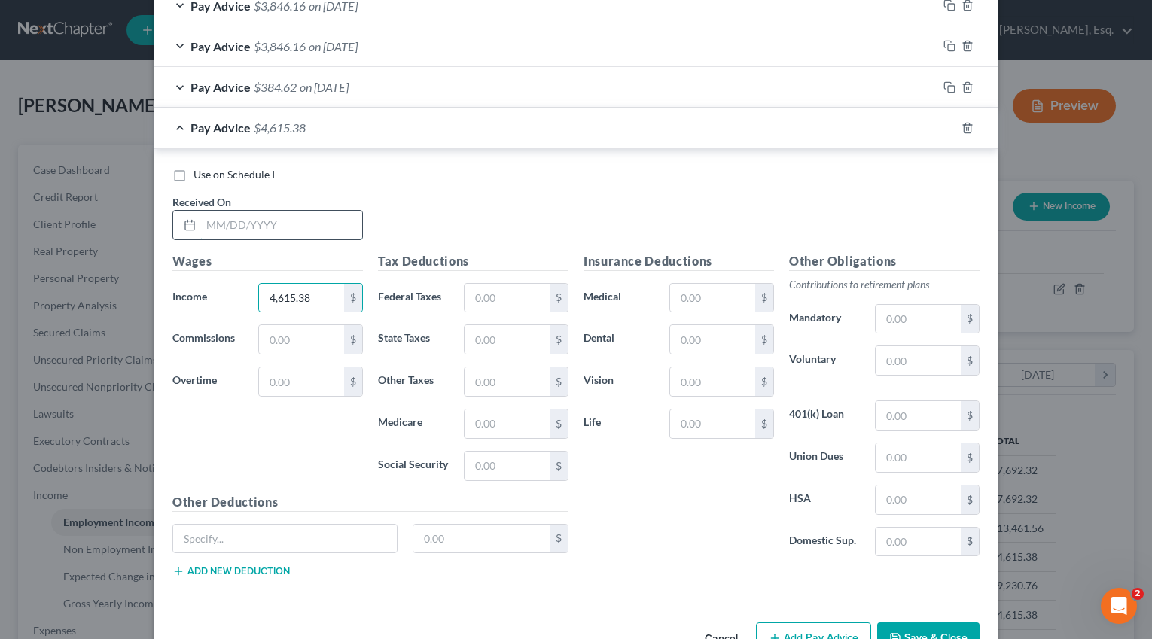
click at [285, 217] on input "text" at bounding box center [281, 225] width 161 height 29
type input "08/29/2025"
click at [501, 301] on input "text" at bounding box center [506, 298] width 85 height 29
paste input "940.04"
type input "940.04"
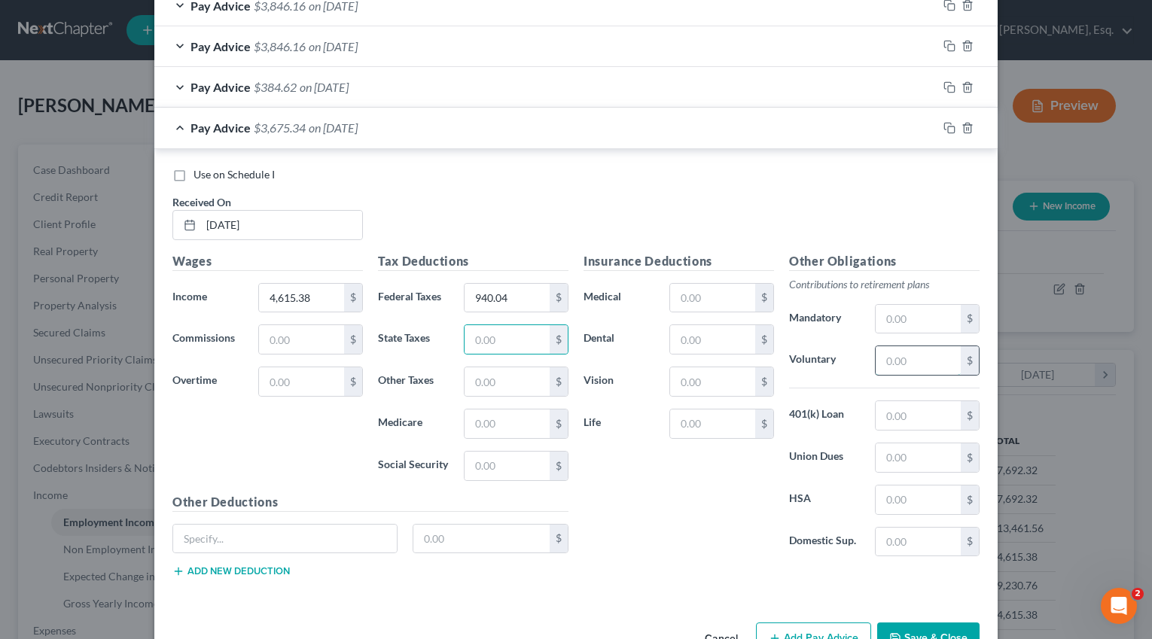
click at [902, 351] on input "text" at bounding box center [917, 360] width 85 height 29
paste input "138.46"
type input "138.46"
click at [918, 504] on input "text" at bounding box center [917, 500] width 85 height 29
paste input "71.42"
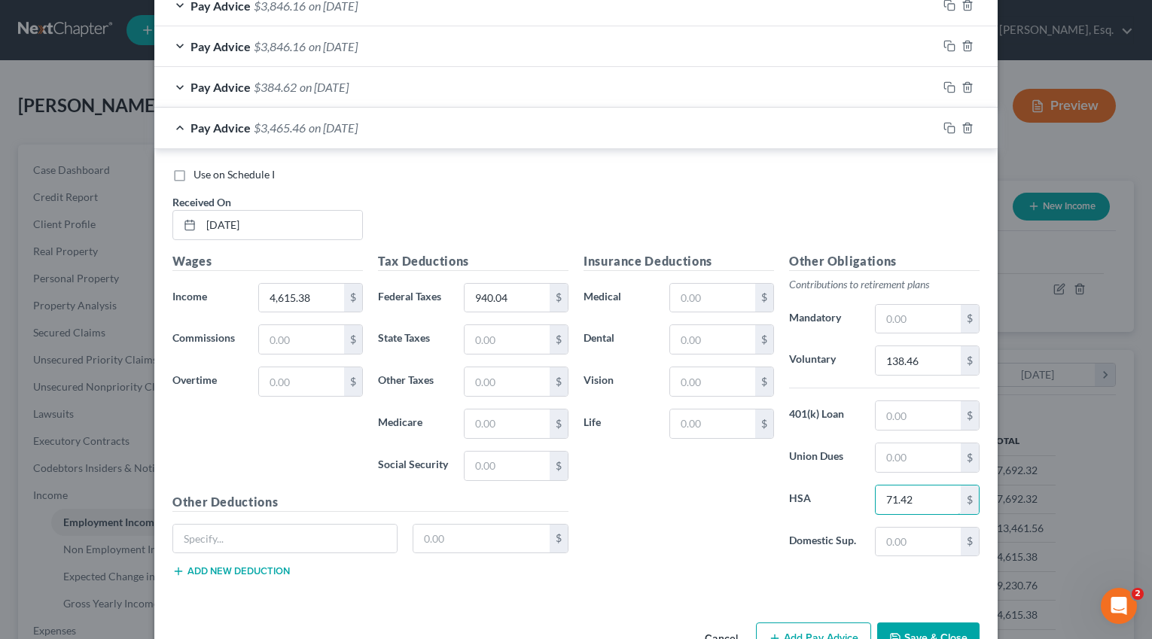
type input "71.42"
click at [638, 557] on div "Insurance Deductions Medical $ Dental $ Vision $ Life $" at bounding box center [678, 410] width 205 height 317
click at [297, 543] on input "text" at bounding box center [285, 539] width 224 height 29
type input "PFL"
paste input "17.91"
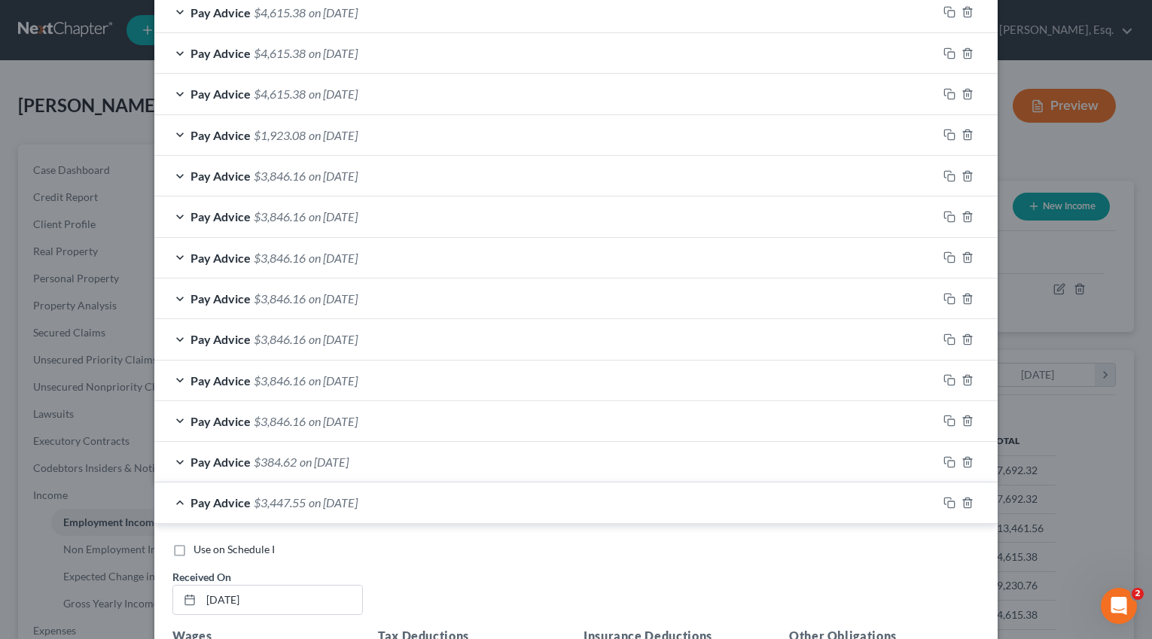
scroll to position [981, 0]
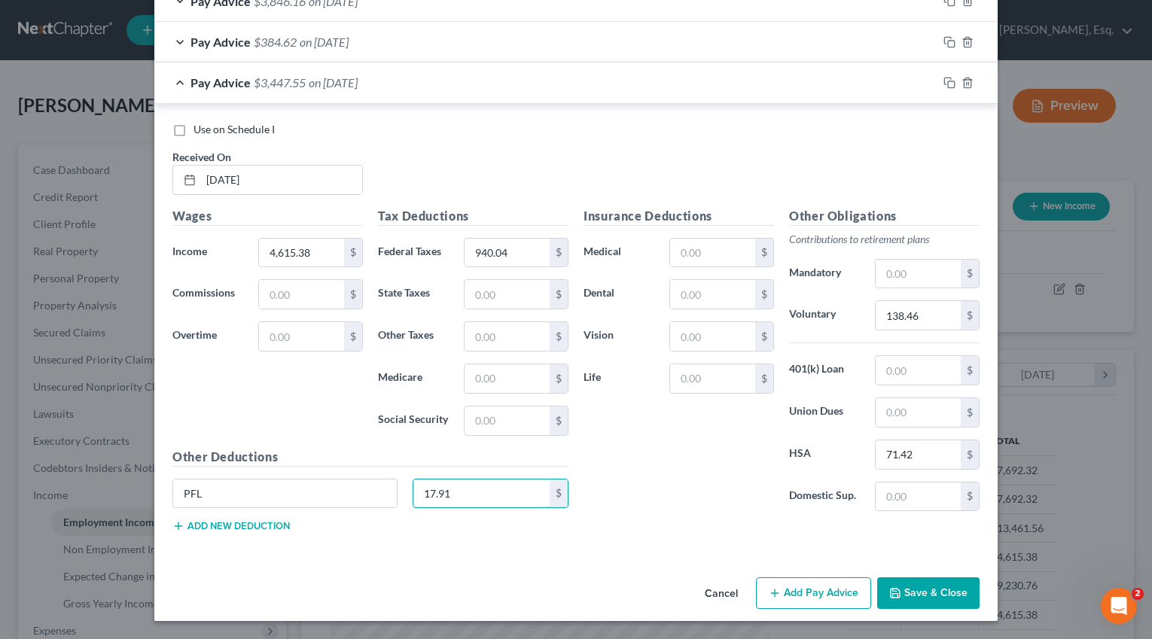
type input "17.91"
click at [928, 592] on button "Save & Close" at bounding box center [928, 593] width 102 height 32
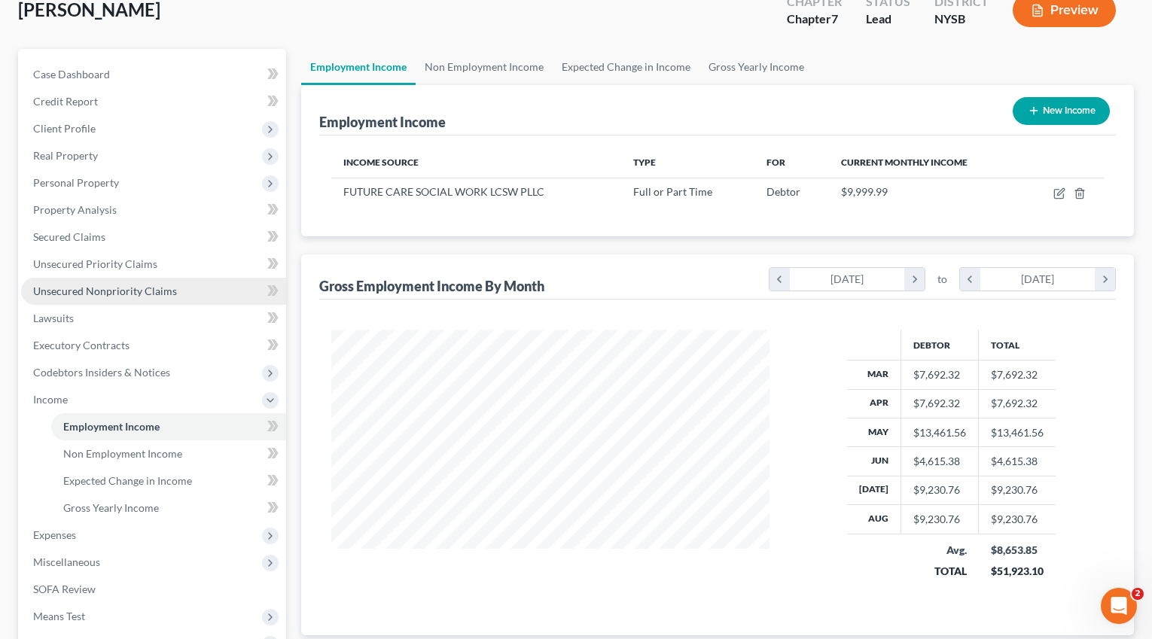
scroll to position [268, 0]
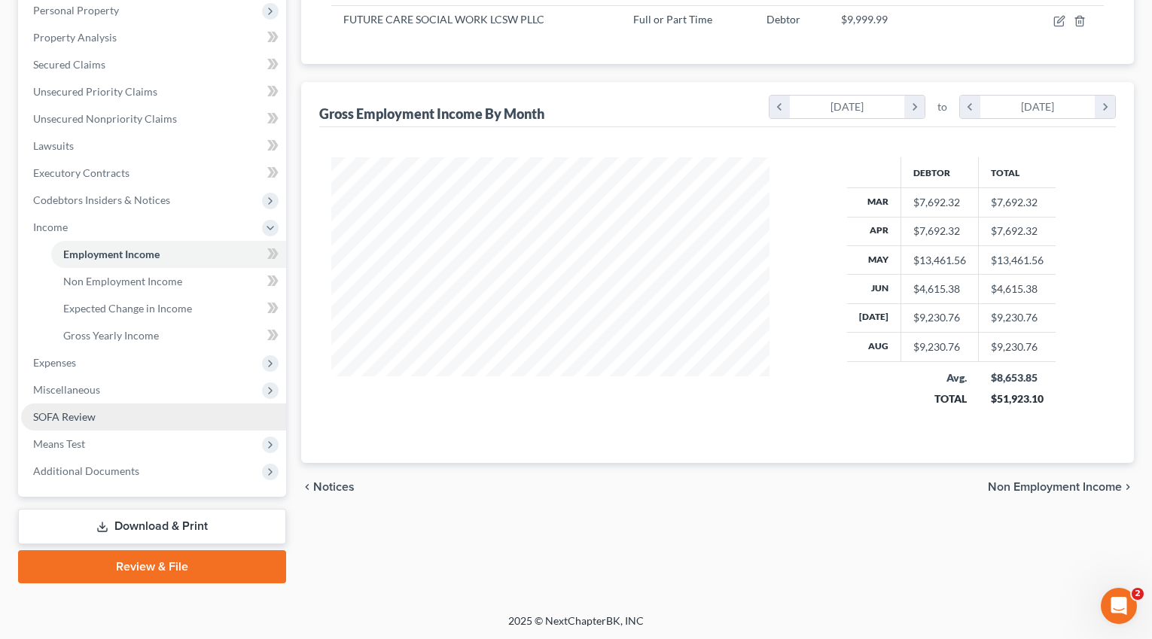
click at [121, 413] on link "SOFA Review" at bounding box center [153, 416] width 265 height 27
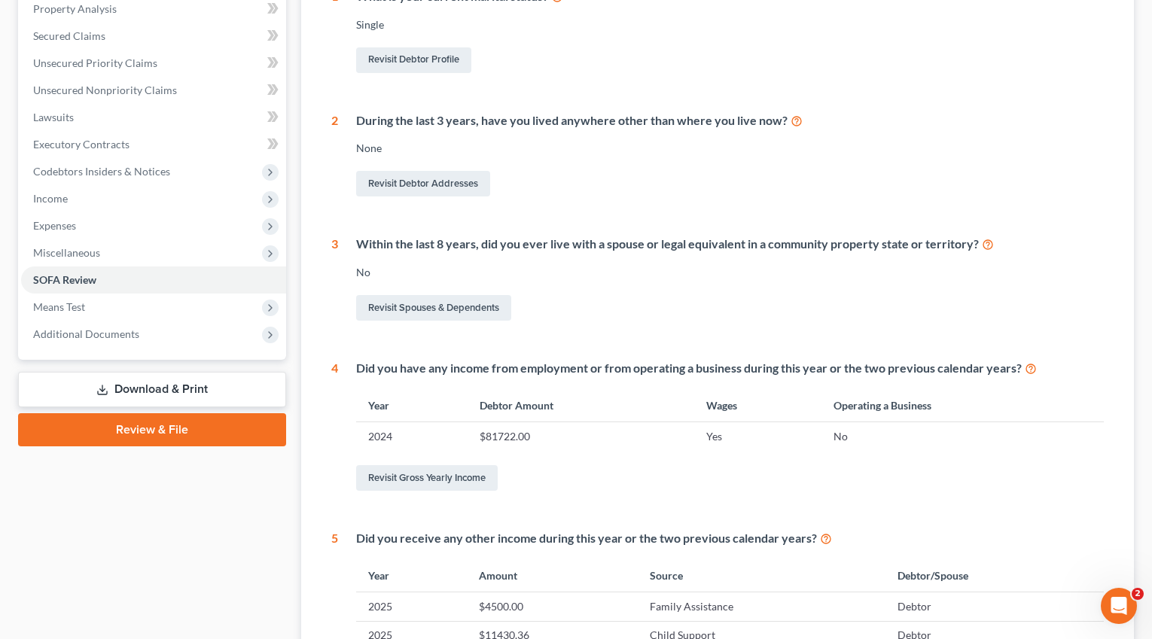
scroll to position [303, 0]
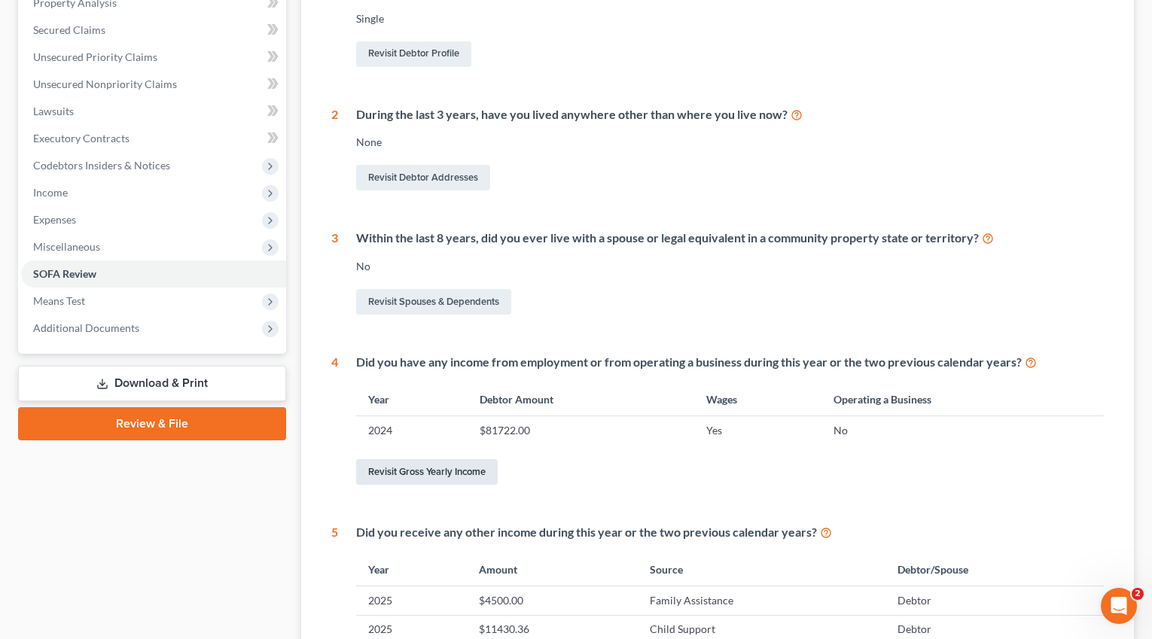
click at [438, 474] on link "Revisit Gross Yearly Income" at bounding box center [427, 472] width 142 height 26
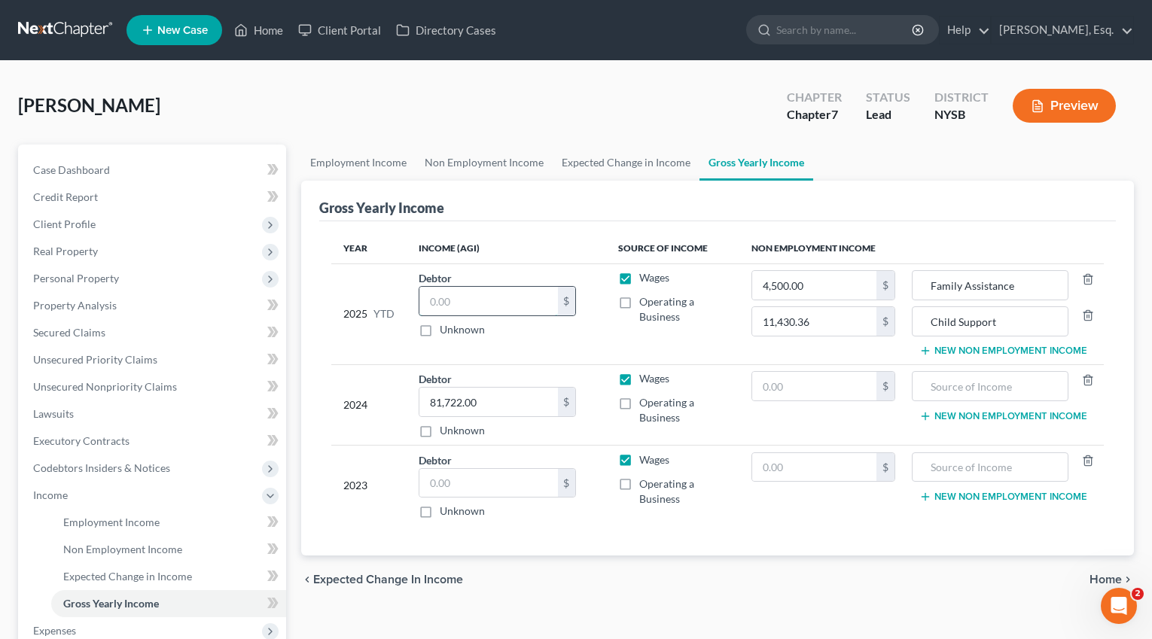
click at [451, 303] on input "text" at bounding box center [488, 301] width 139 height 29
paste input "73461.56"
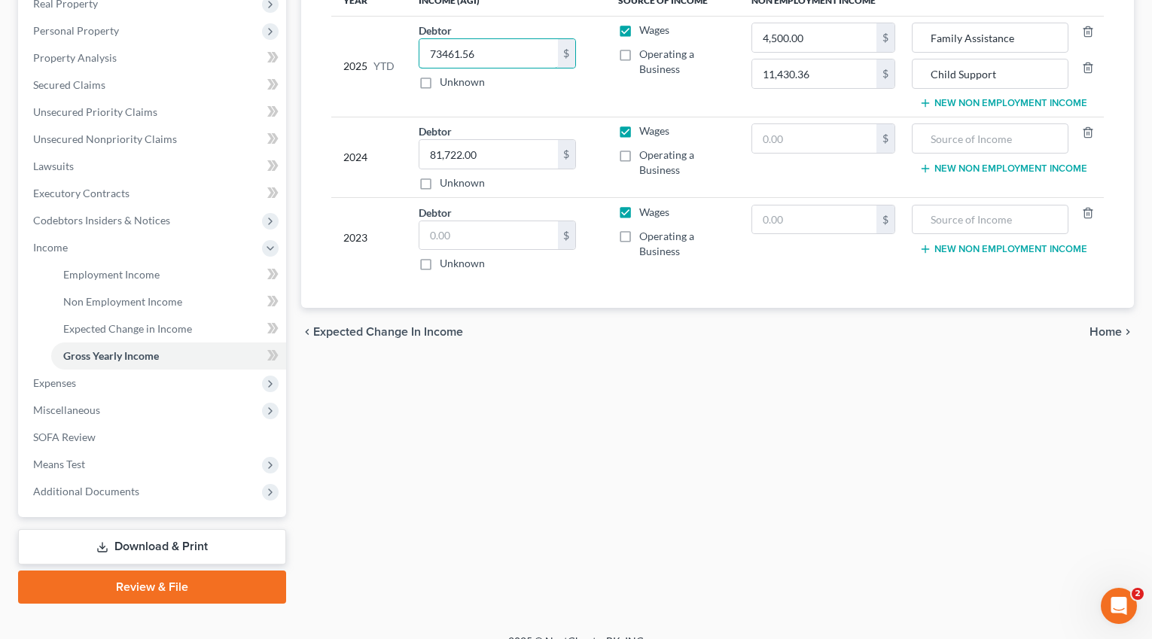
scroll to position [268, 0]
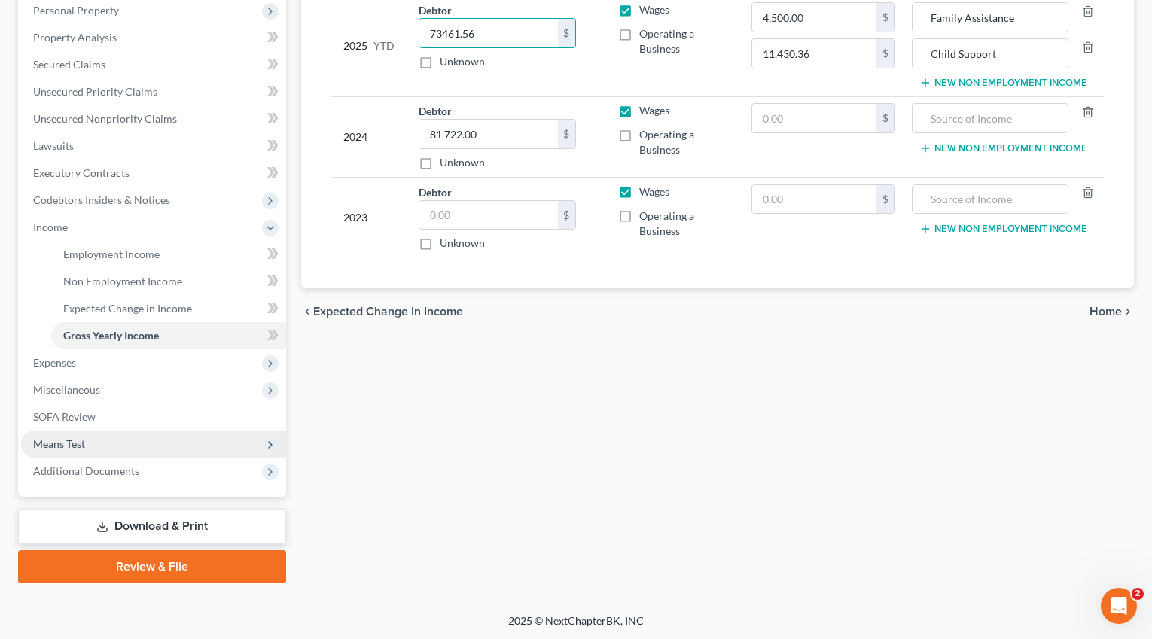
type input "73461.56"
click at [119, 441] on span "Means Test" at bounding box center [153, 444] width 265 height 27
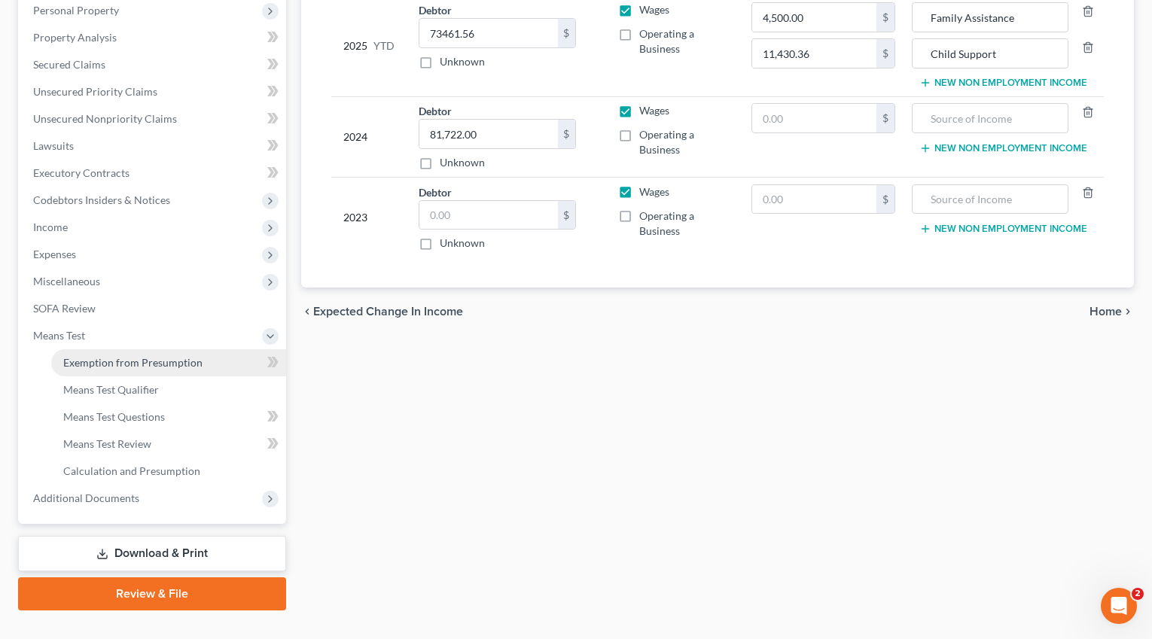
click at [159, 361] on span "Exemption from Presumption" at bounding box center [132, 362] width 139 height 13
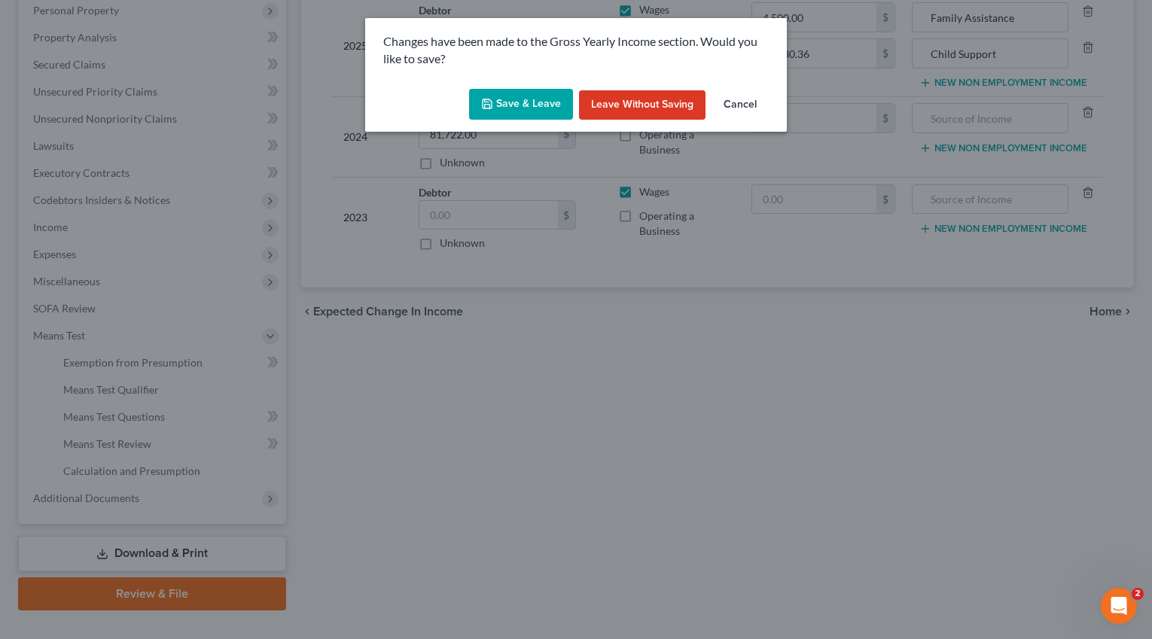
click at [499, 105] on button "Save & Leave" at bounding box center [521, 105] width 104 height 32
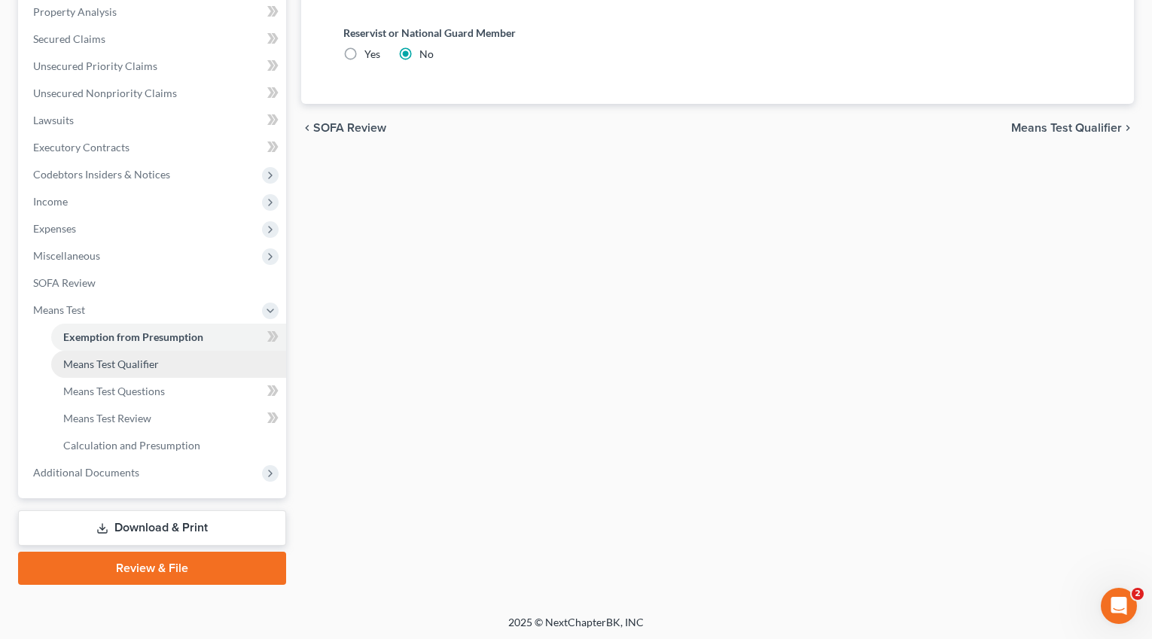
click at [142, 367] on span "Means Test Qualifier" at bounding box center [111, 364] width 96 height 13
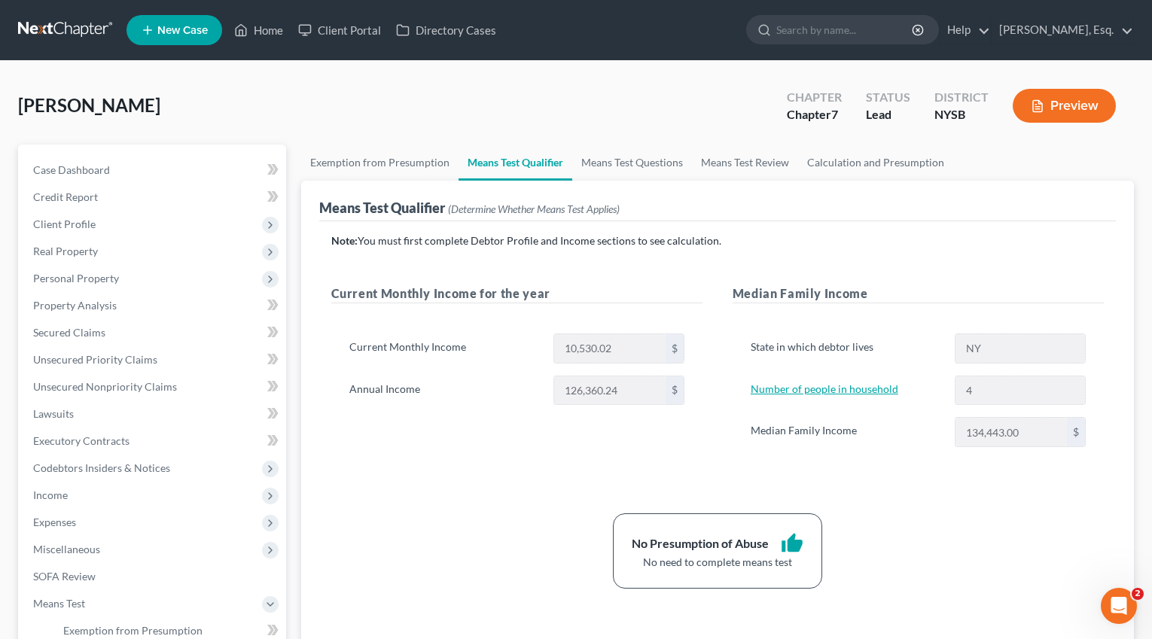
click at [869, 387] on link "Number of people in household" at bounding box center [824, 388] width 148 height 13
select select "0"
select select "3"
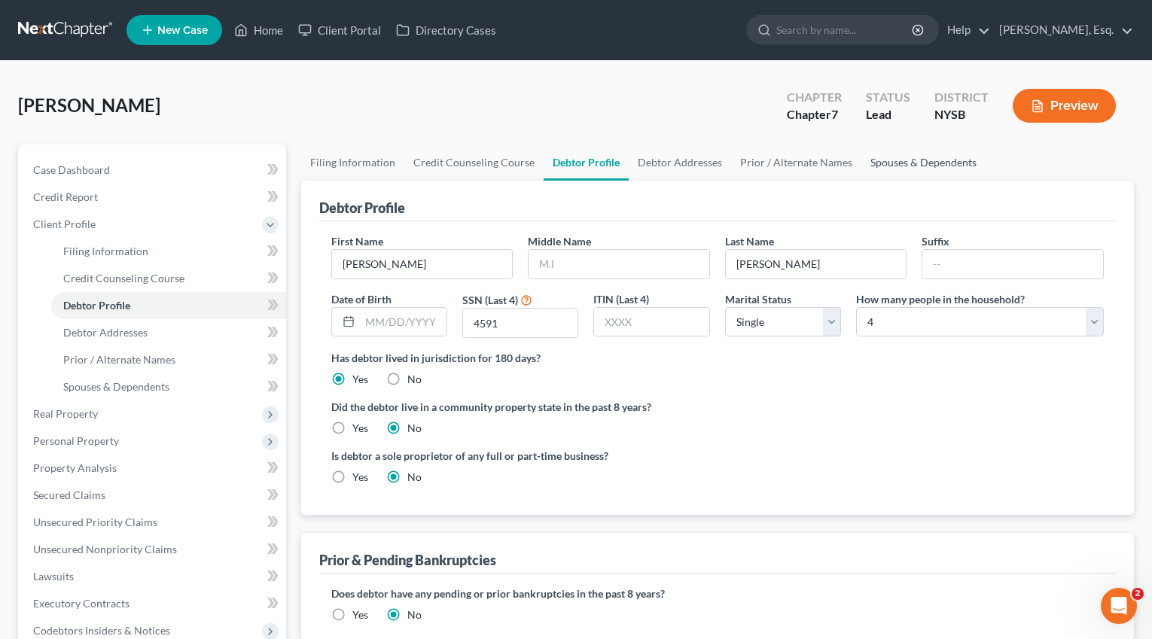
click at [912, 164] on link "Spouses & Dependents" at bounding box center [923, 163] width 124 height 36
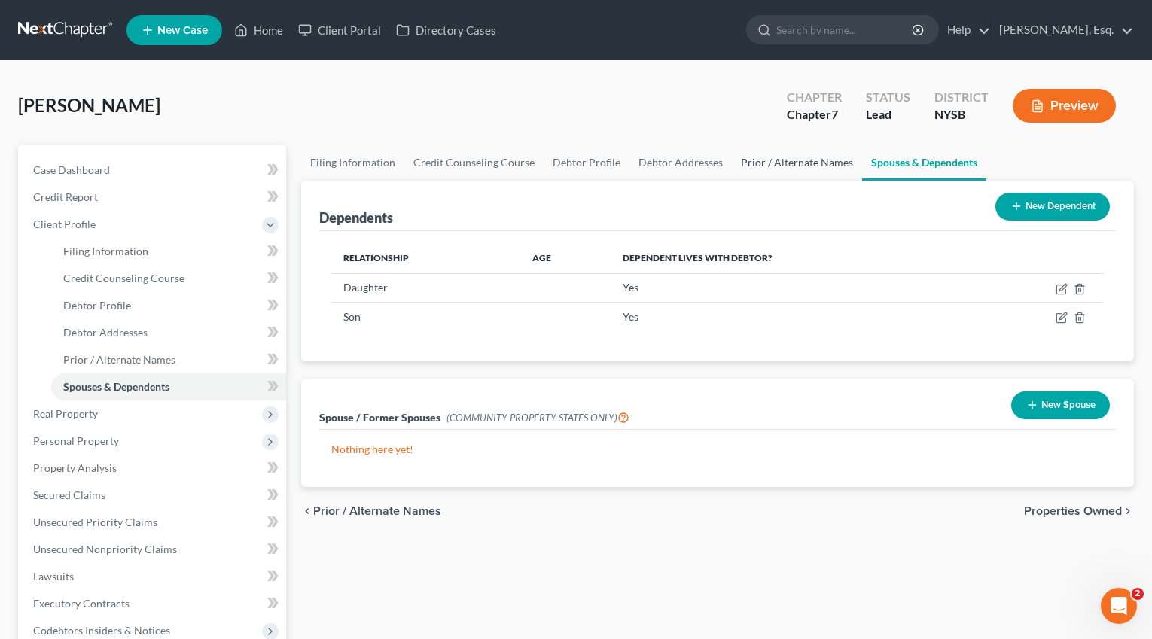
click at [772, 166] on link "Prior / Alternate Names" at bounding box center [797, 163] width 130 height 36
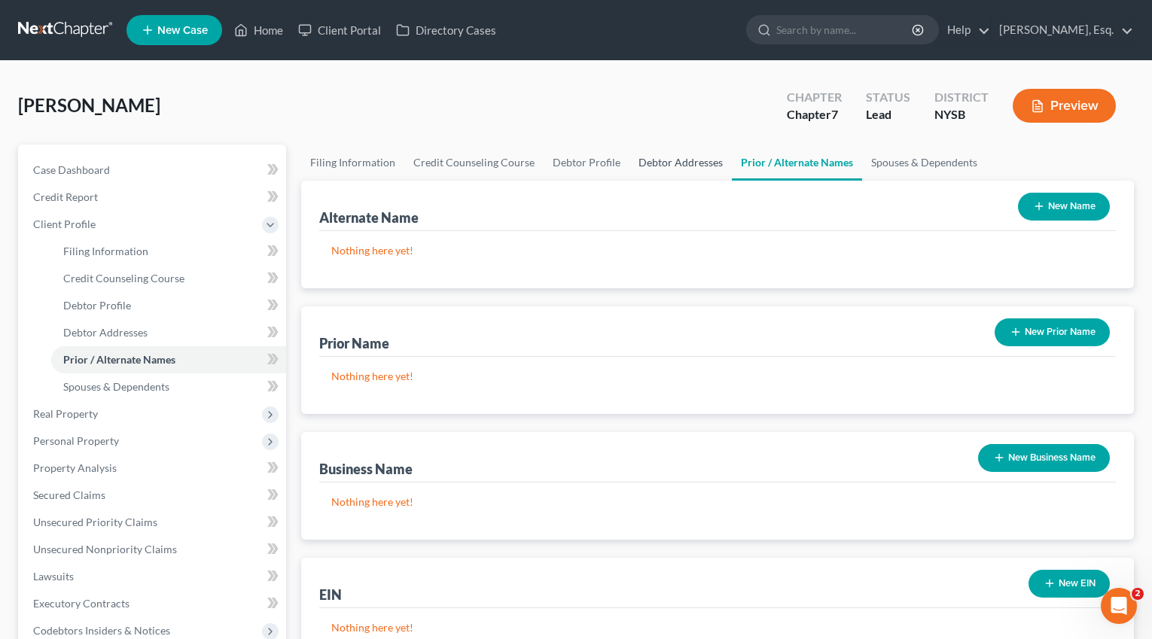
click at [668, 169] on link "Debtor Addresses" at bounding box center [680, 163] width 102 height 36
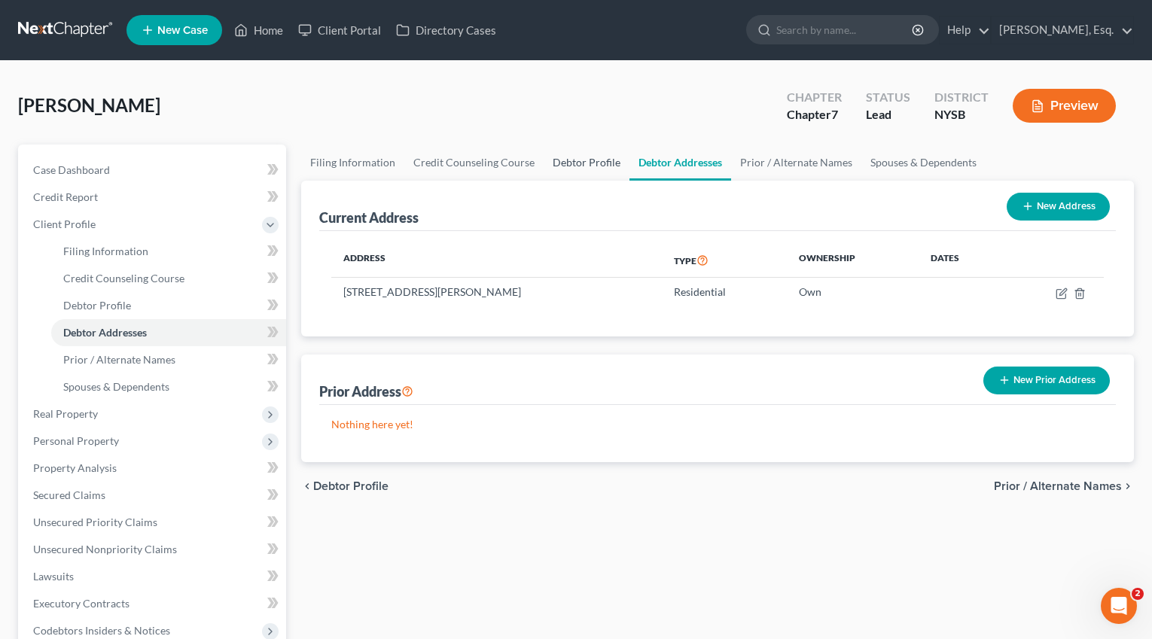
click at [568, 168] on link "Debtor Profile" at bounding box center [586, 163] width 86 height 36
select select "0"
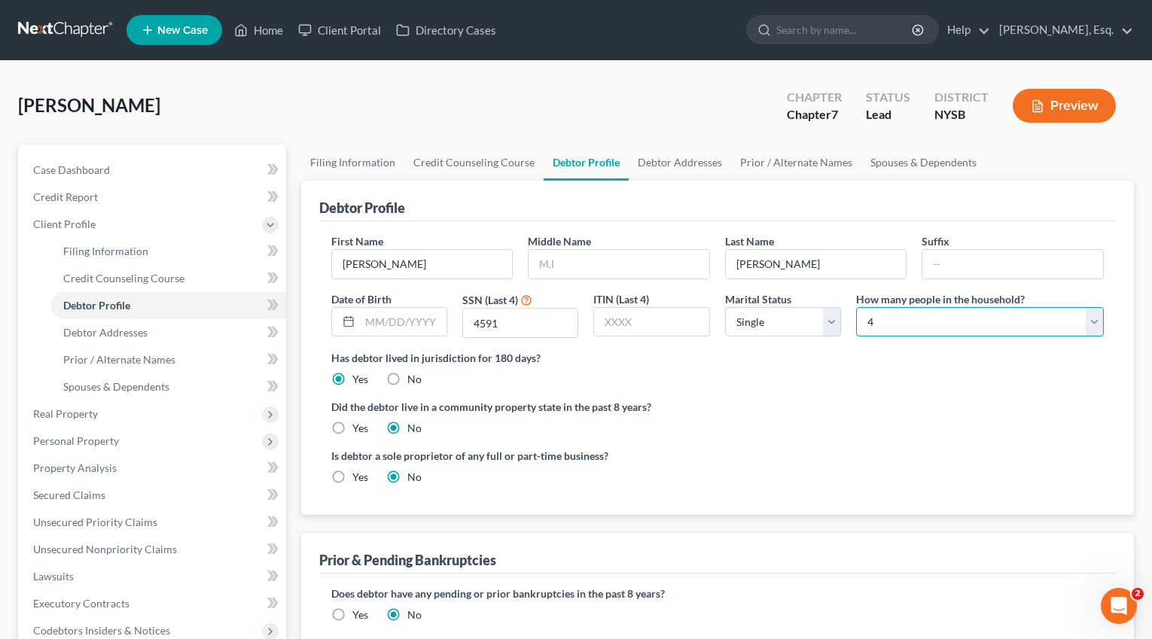
click at [926, 334] on select "Select 1 2 3 4 5 6 7 8 9 10 11 12 13 14 15 16 17 18 19 20" at bounding box center [980, 322] width 248 height 30
select select "2"
click at [856, 307] on select "Select 1 2 3 4 5 6 7 8 9 10 11 12 13 14 15 16 17 18 19 20" at bounding box center [980, 322] width 248 height 30
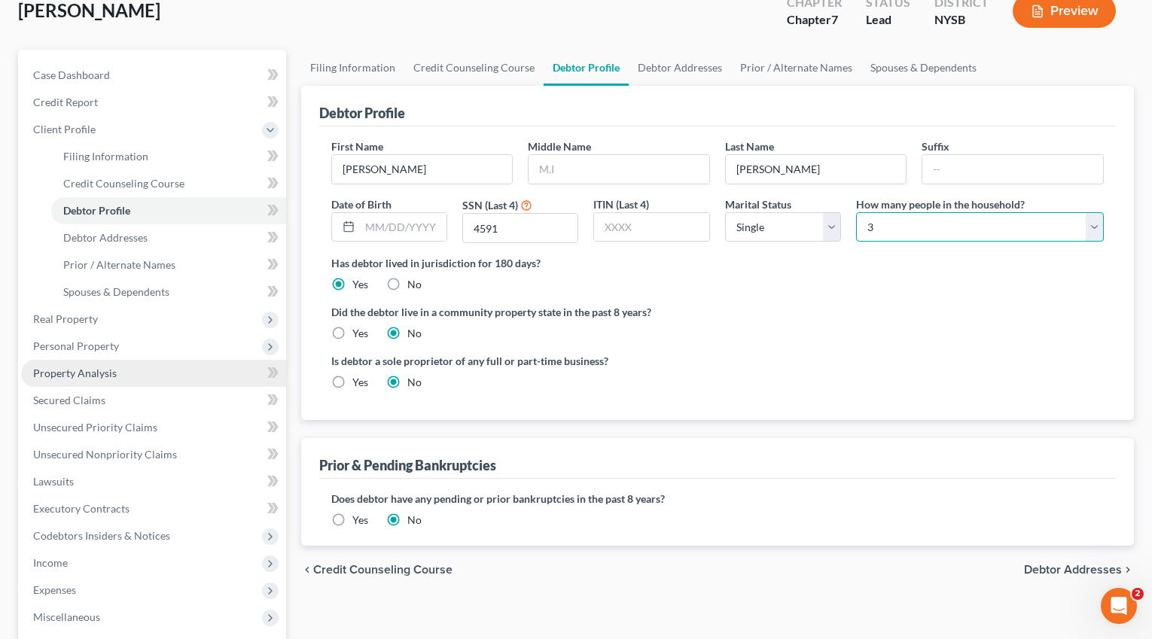
scroll to position [322, 0]
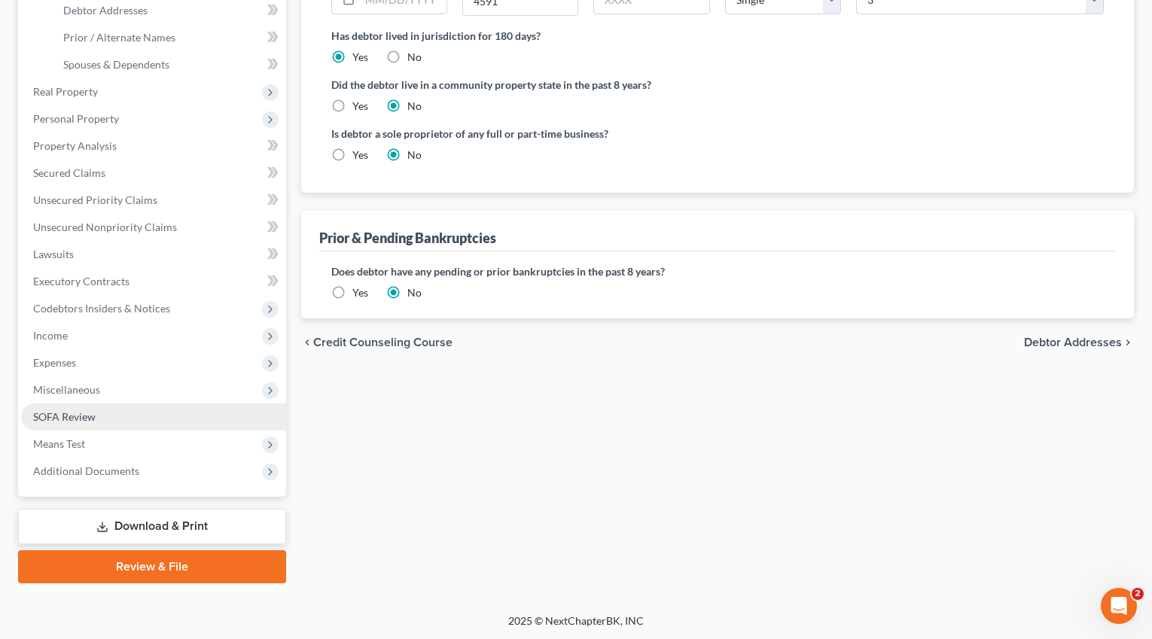
click at [114, 419] on link "SOFA Review" at bounding box center [153, 416] width 265 height 27
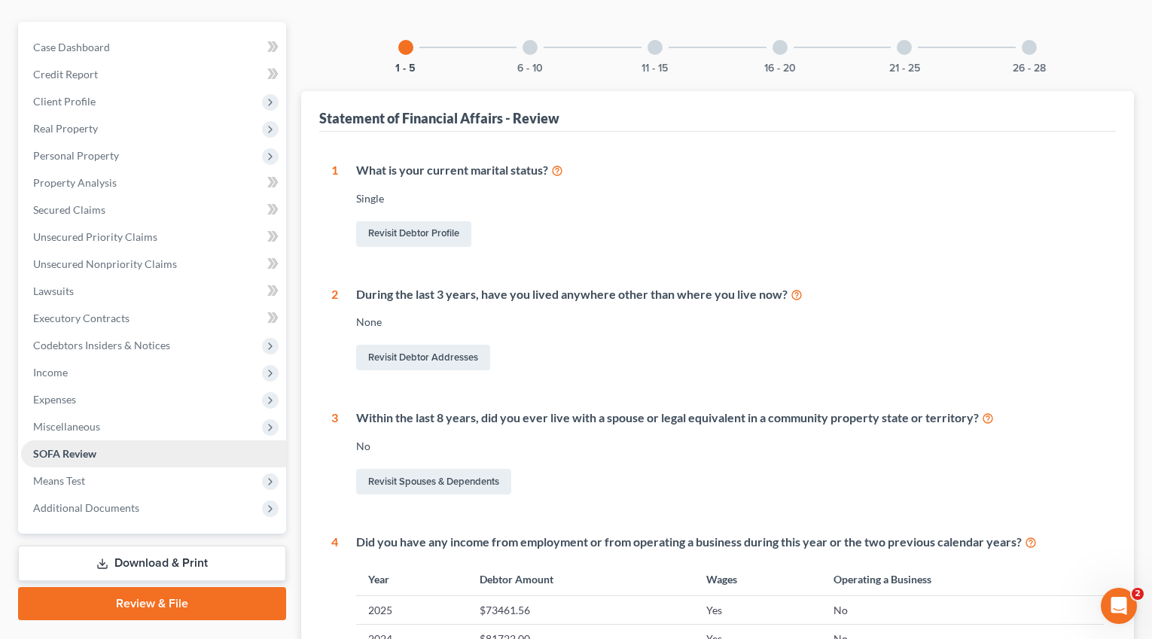
scroll to position [193, 0]
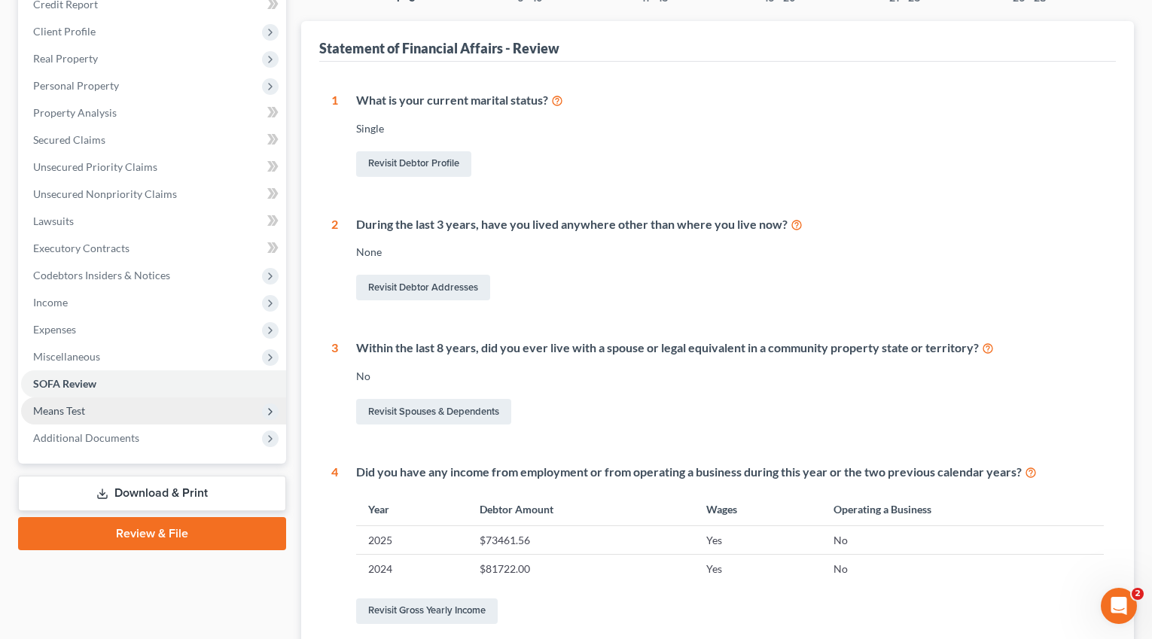
click at [121, 414] on span "Means Test" at bounding box center [153, 410] width 265 height 27
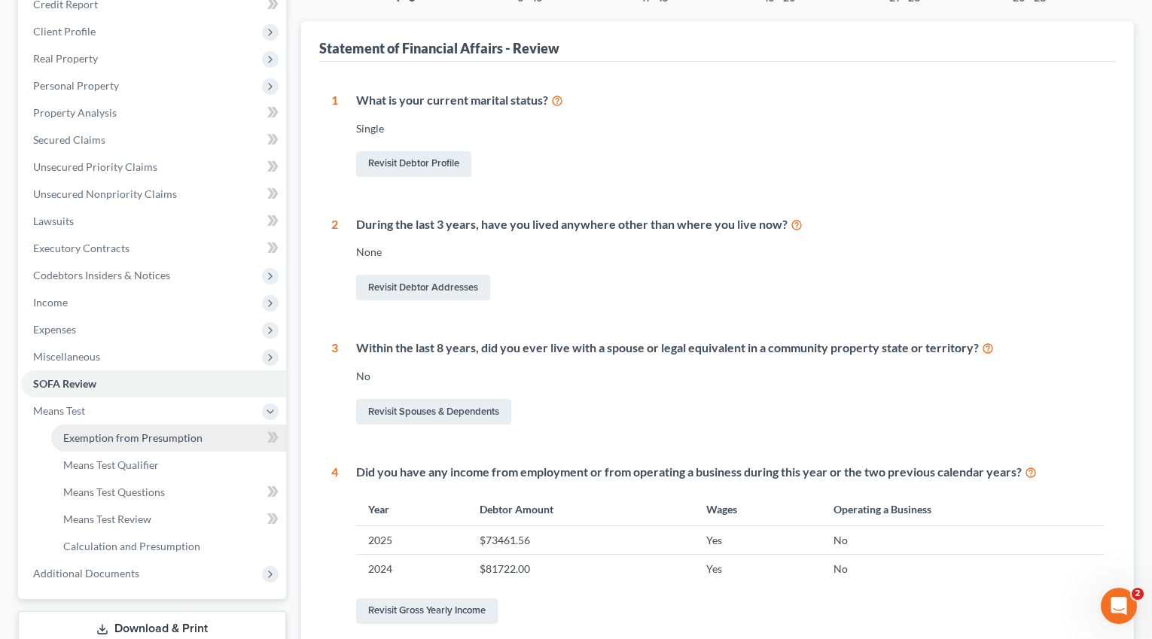
click at [196, 441] on span "Exemption from Presumption" at bounding box center [132, 437] width 139 height 13
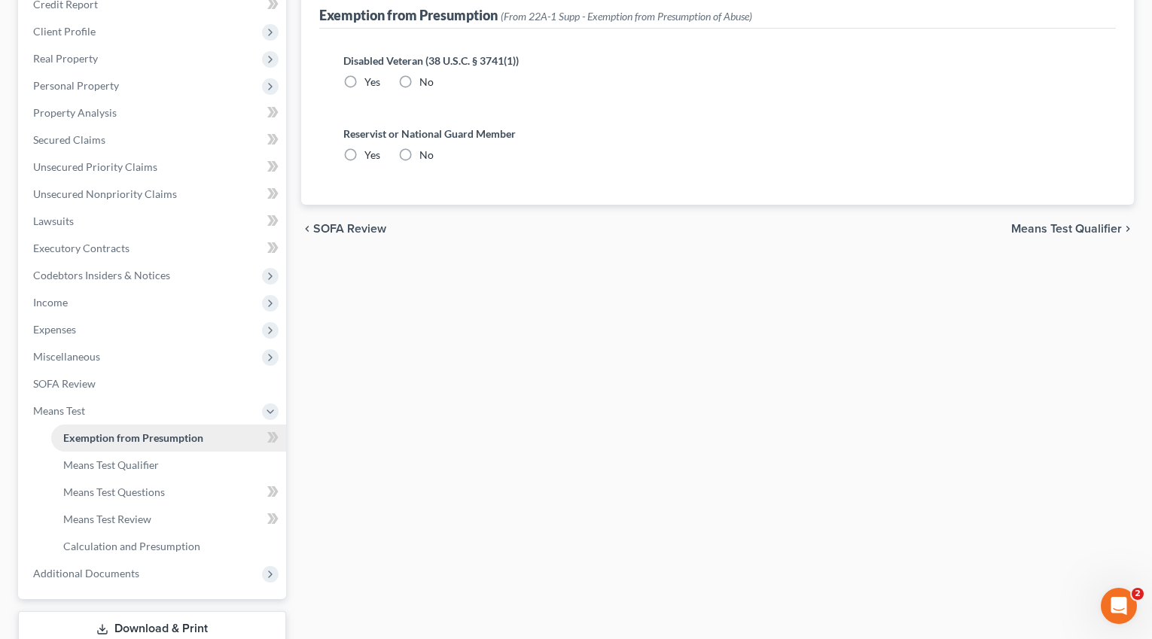
radio input "true"
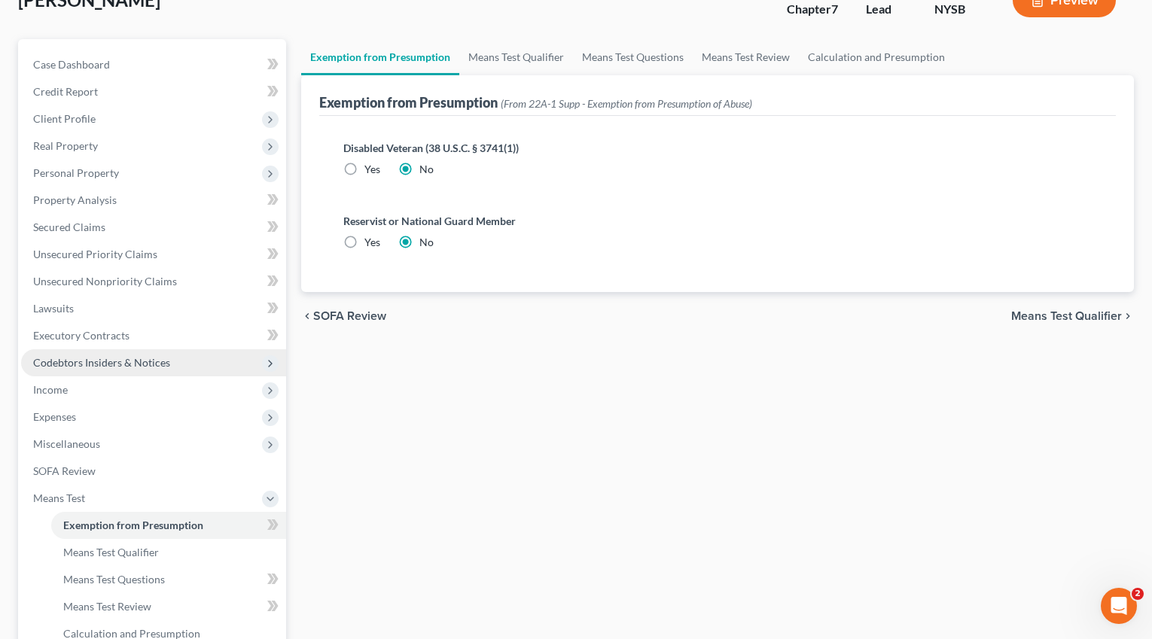
scroll to position [295, 0]
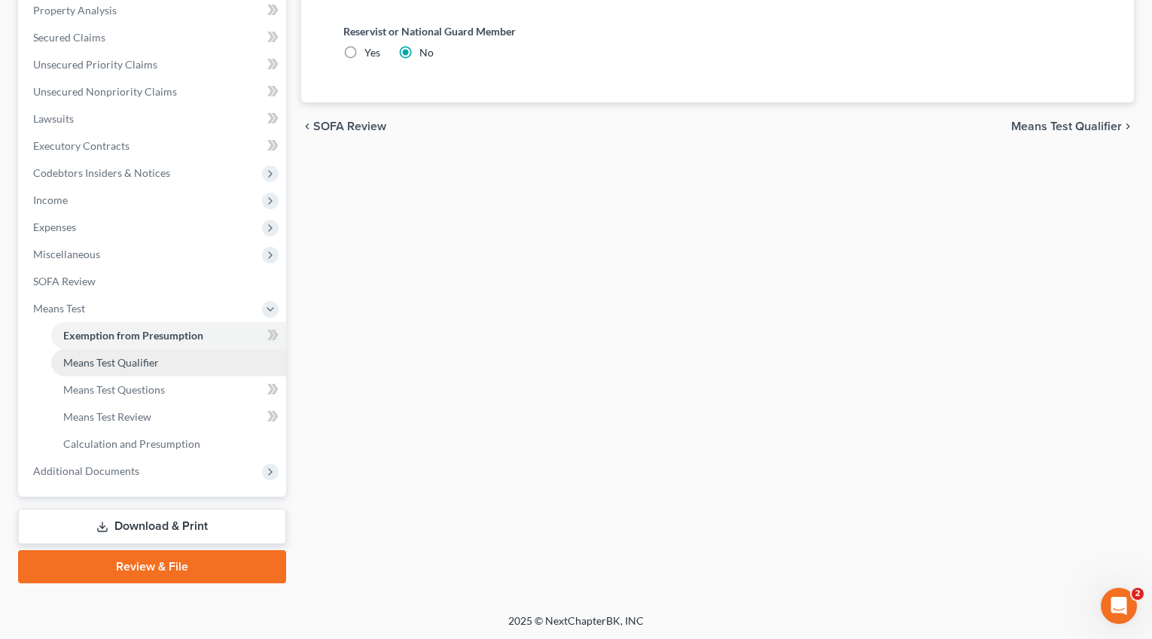
click at [166, 361] on link "Means Test Qualifier" at bounding box center [168, 362] width 235 height 27
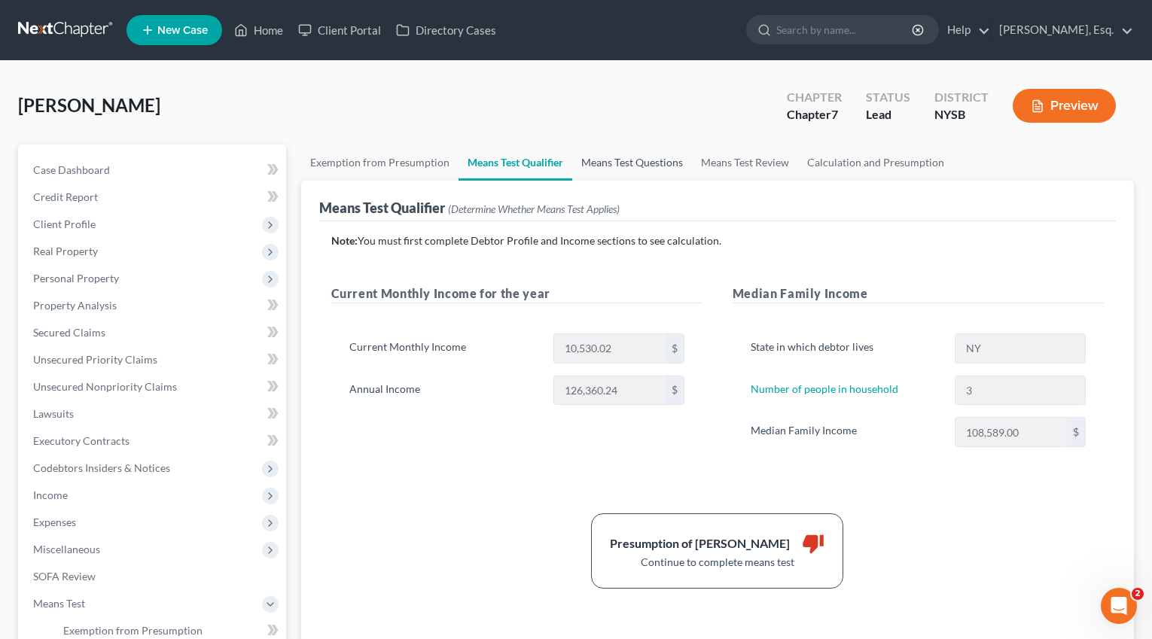
click at [605, 164] on link "Means Test Questions" at bounding box center [632, 163] width 120 height 36
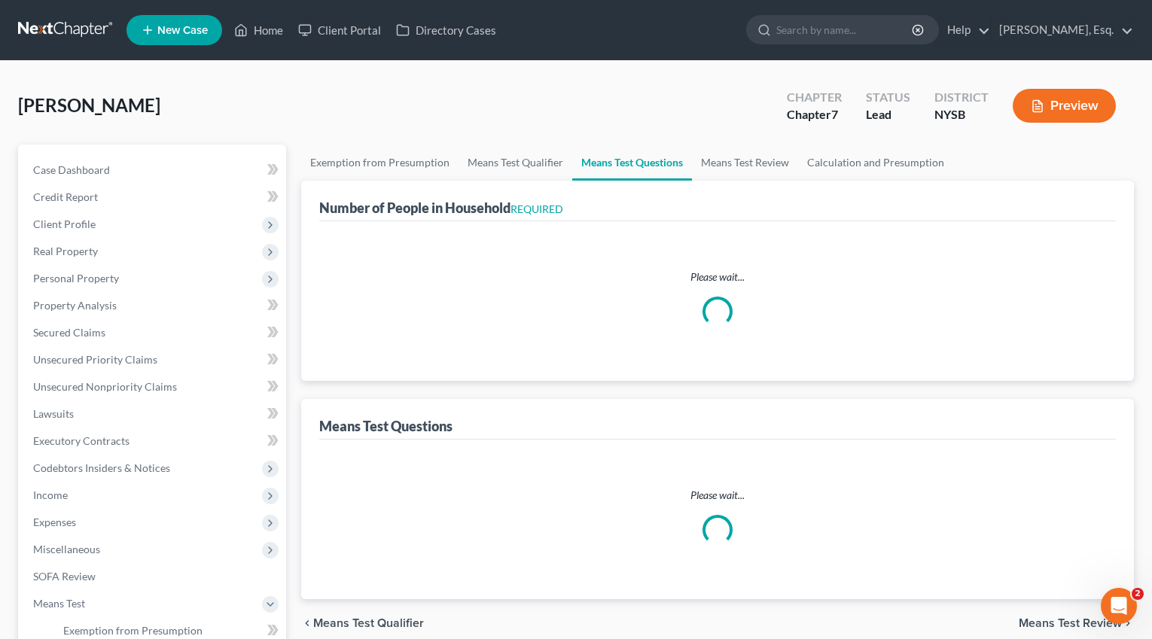
select select "1"
select select "60"
select select "3"
select select "0"
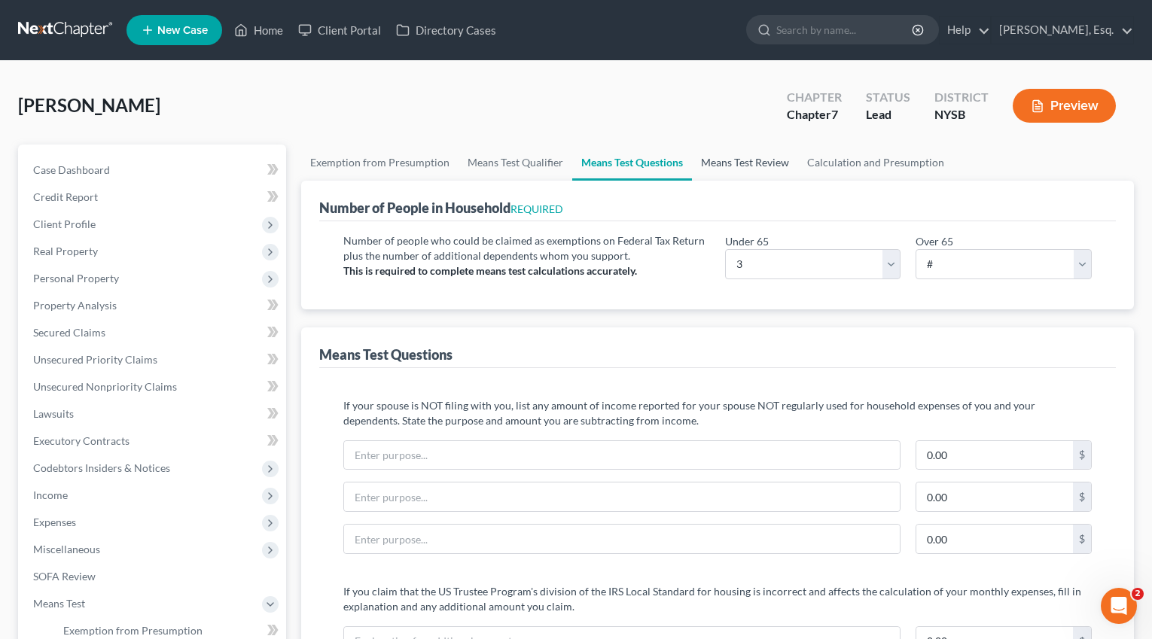
click at [746, 156] on link "Means Test Review" at bounding box center [745, 163] width 106 height 36
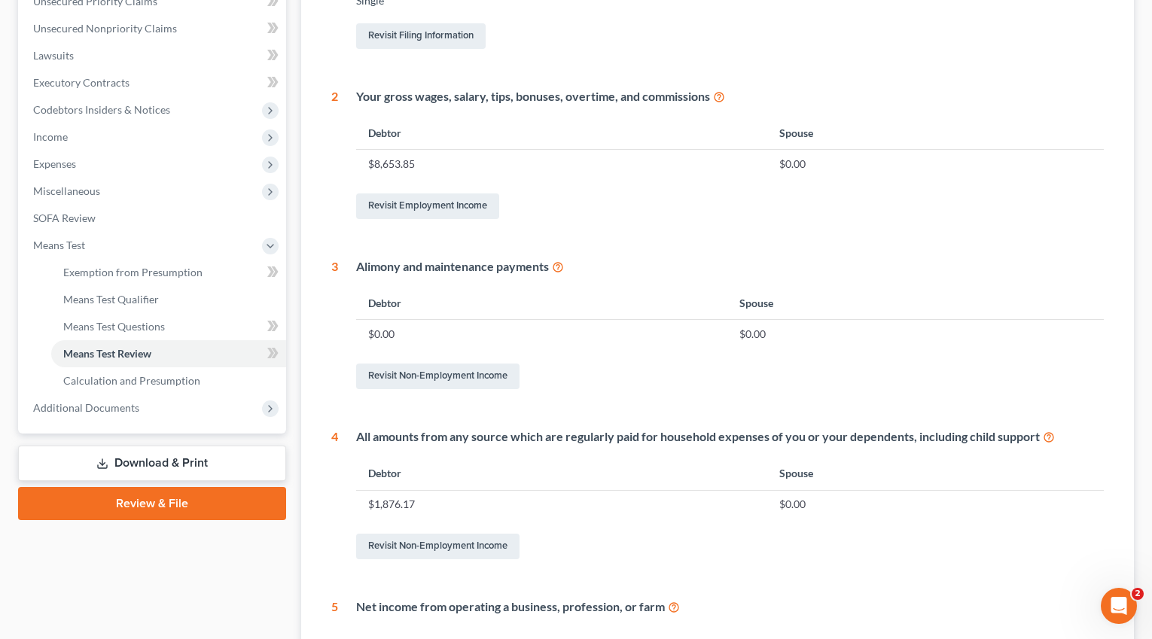
scroll to position [361, 0]
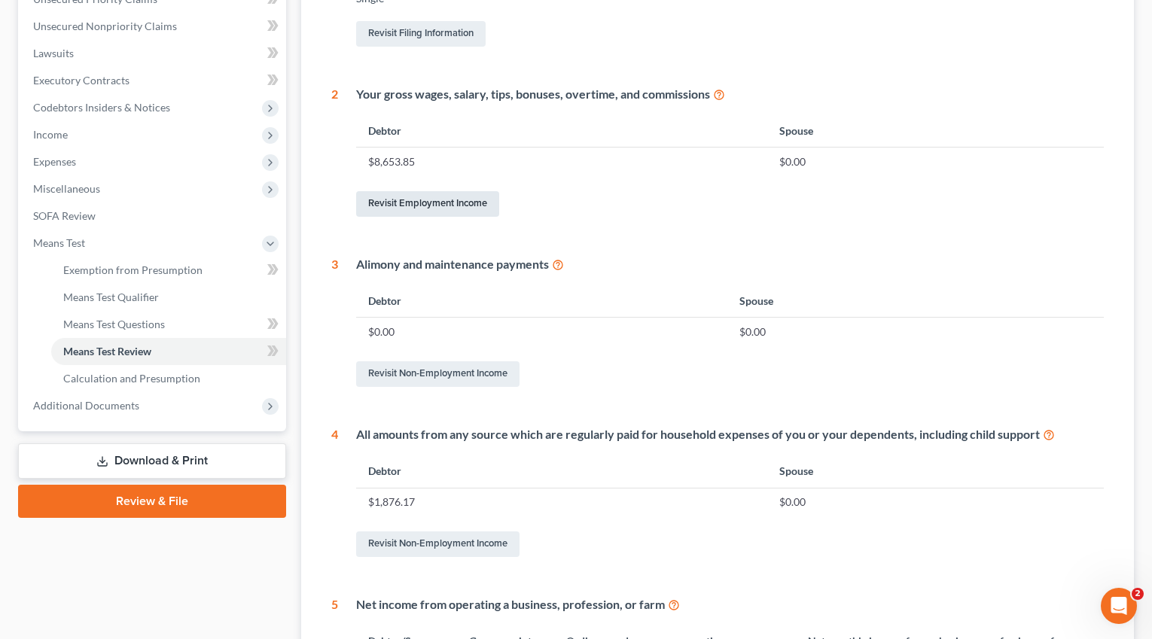
click at [476, 194] on link "Revisit Employment Income" at bounding box center [427, 204] width 143 height 26
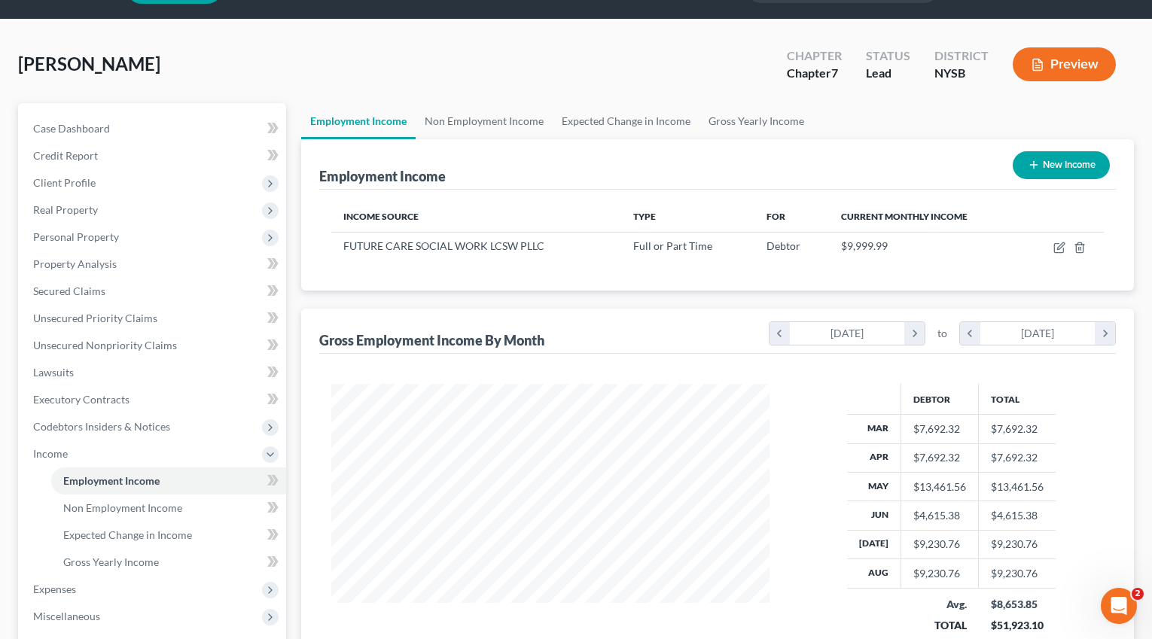
scroll to position [44, 0]
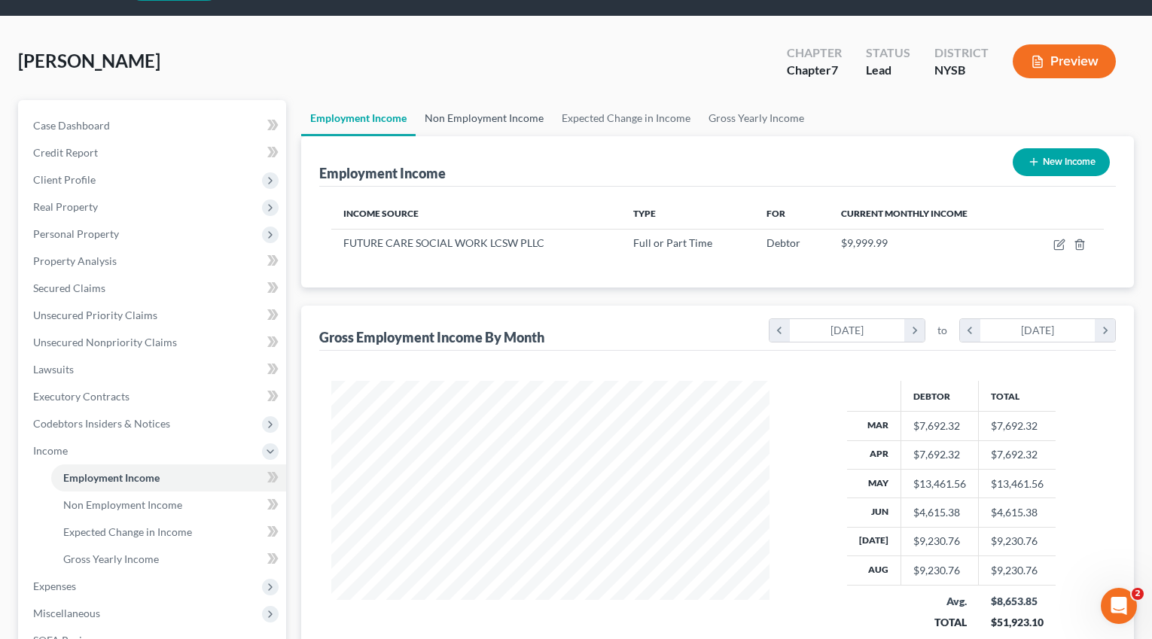
click at [431, 119] on link "Non Employment Income" at bounding box center [484, 118] width 137 height 36
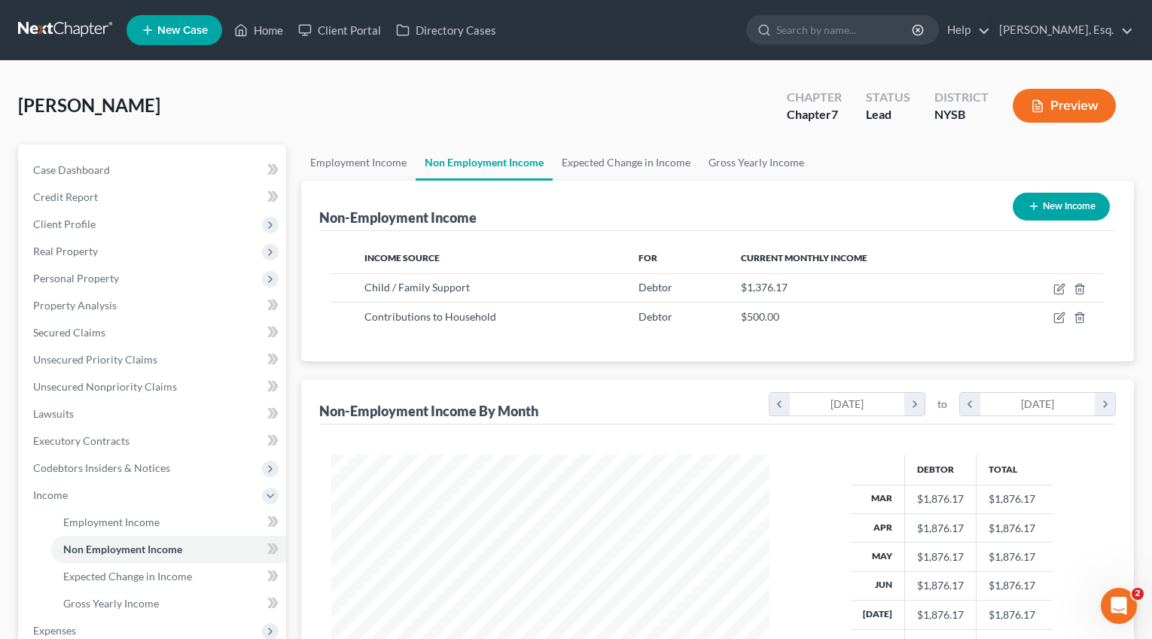
scroll to position [14, 0]
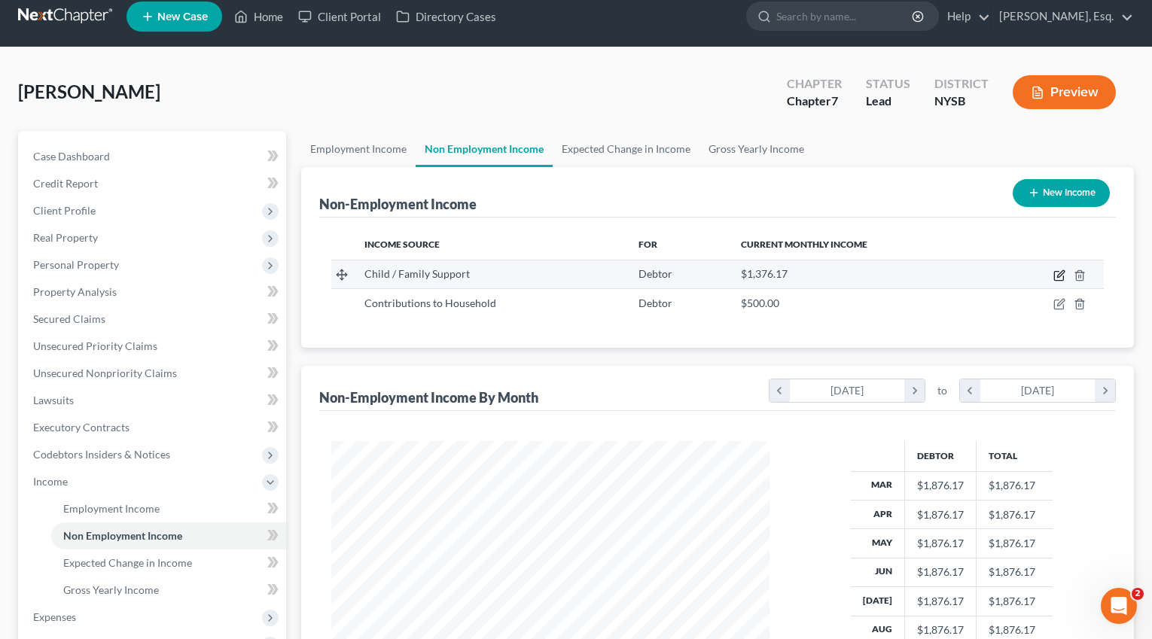
click at [1055, 269] on icon "button" at bounding box center [1059, 275] width 12 height 12
select select "7"
select select "0"
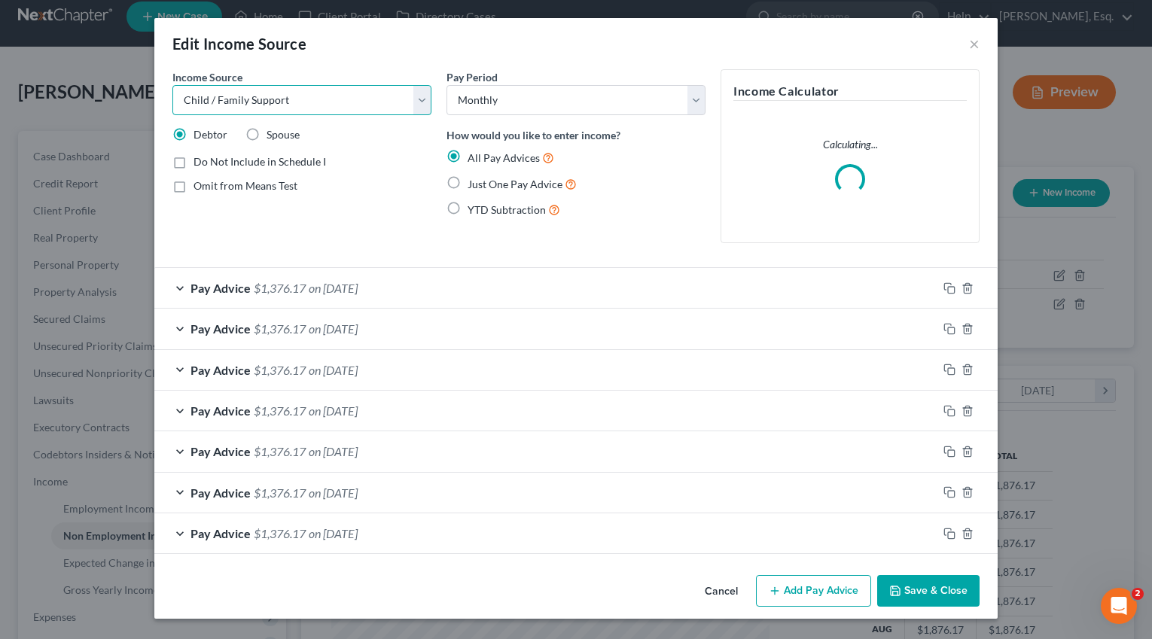
click at [423, 99] on select "Select Unemployment Disability (from employer) Pension Retirement Social Securi…" at bounding box center [301, 100] width 259 height 30
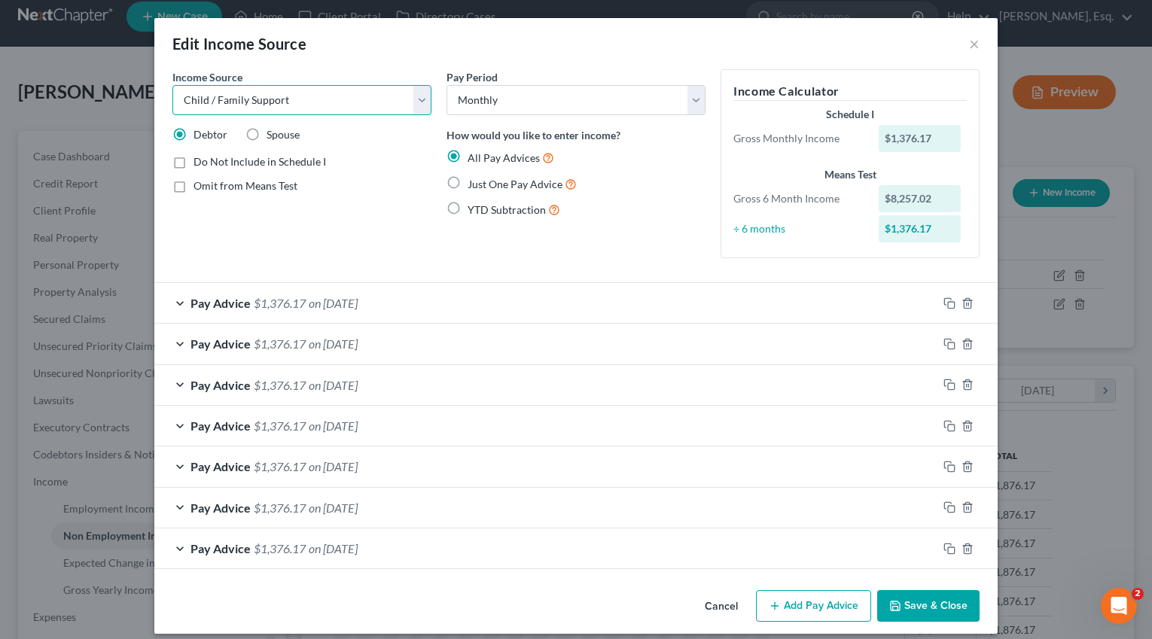
click at [172, 85] on select "Select Unemployment Disability (from employer) Pension Retirement Social Securi…" at bounding box center [301, 100] width 259 height 30
click at [969, 43] on button "×" at bounding box center [974, 44] width 11 height 18
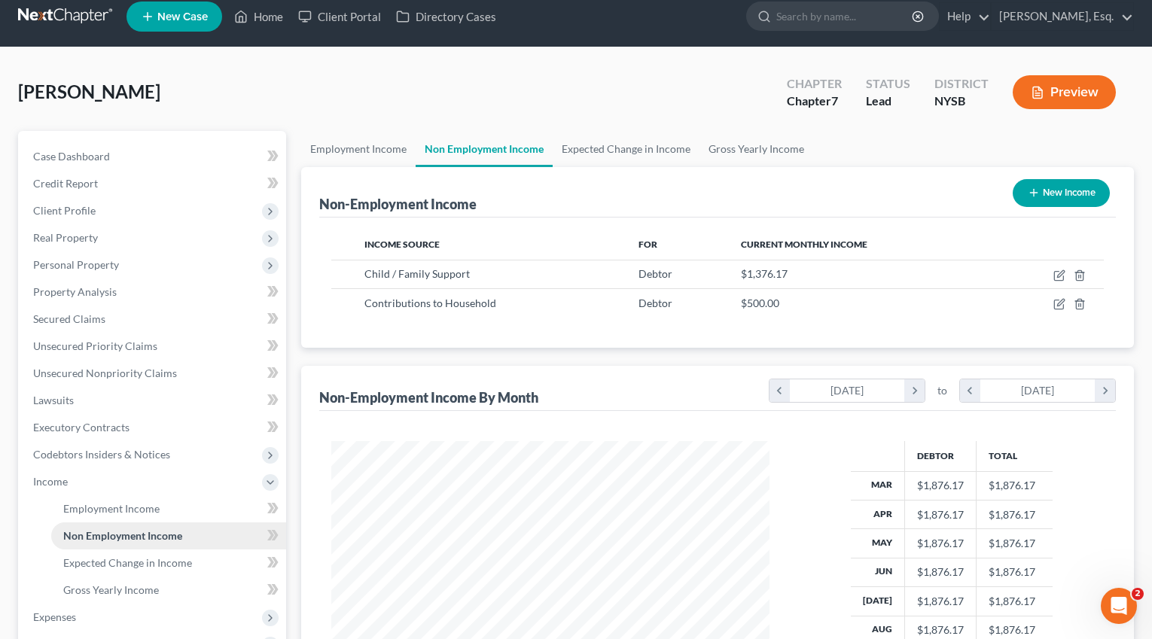
scroll to position [268, 0]
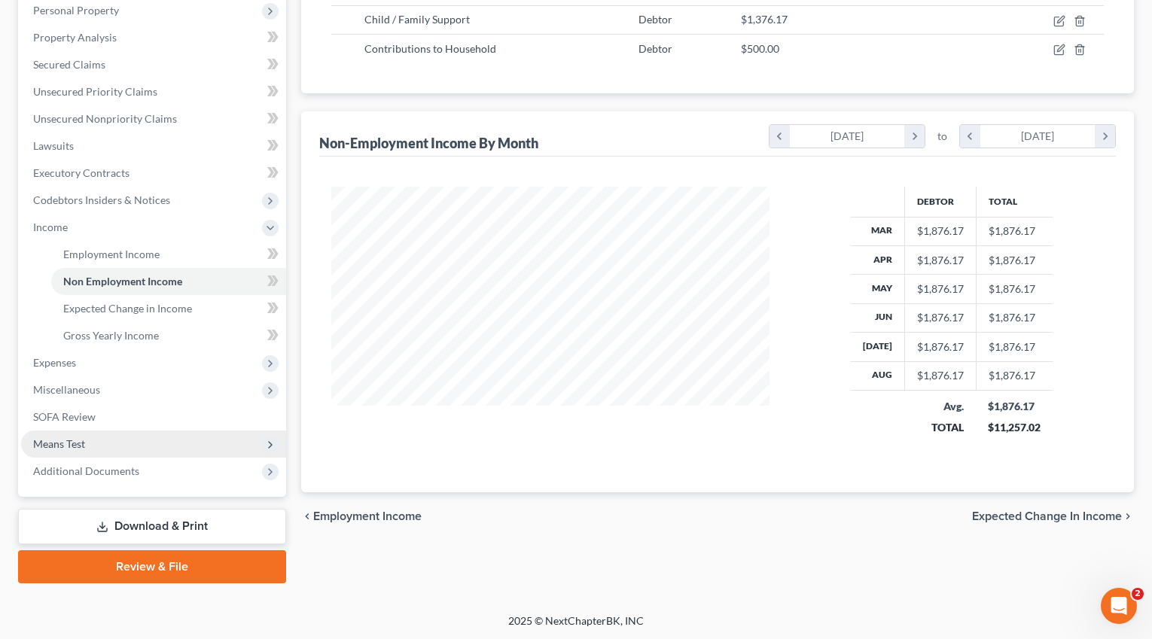
click at [100, 443] on span "Means Test" at bounding box center [153, 444] width 265 height 27
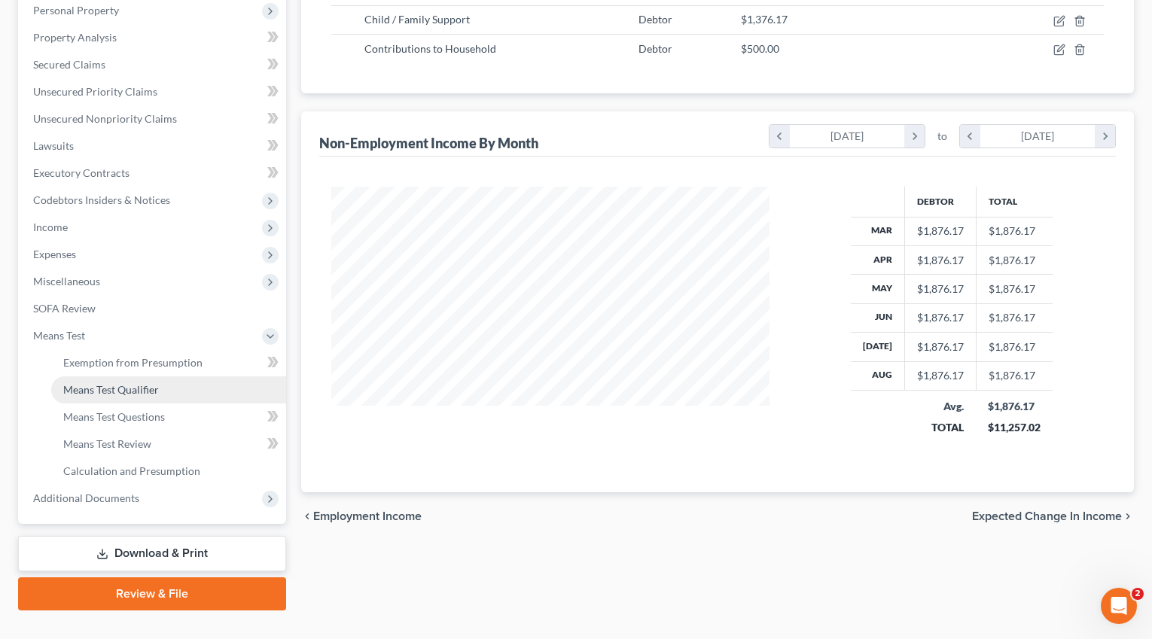
click at [151, 388] on span "Means Test Qualifier" at bounding box center [111, 389] width 96 height 13
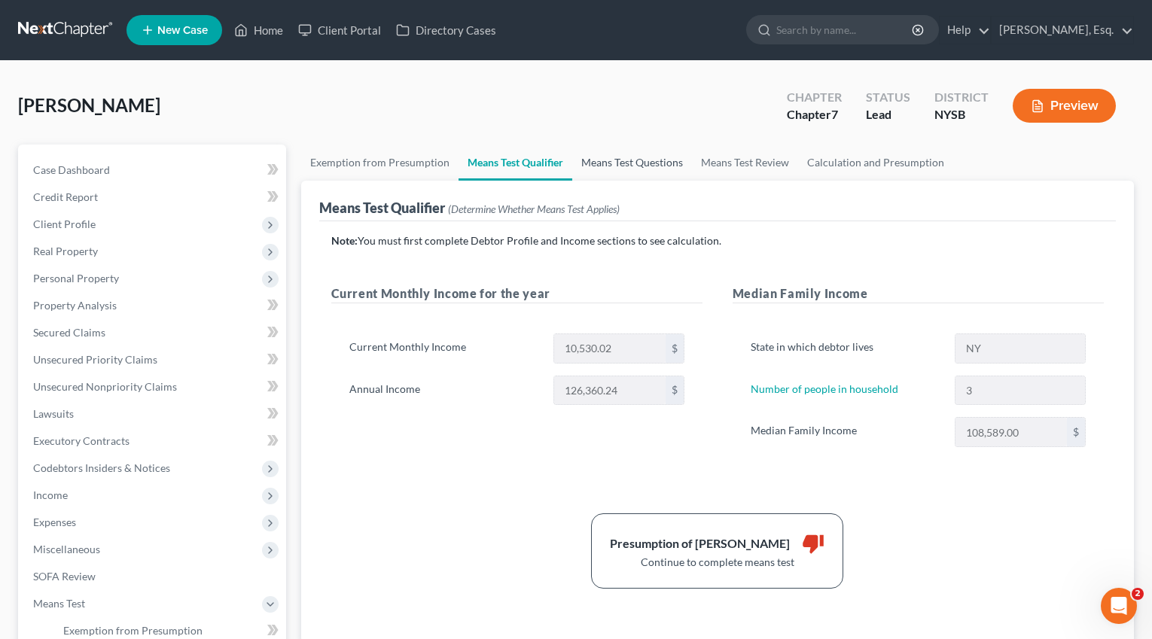
click at [628, 159] on link "Means Test Questions" at bounding box center [632, 163] width 120 height 36
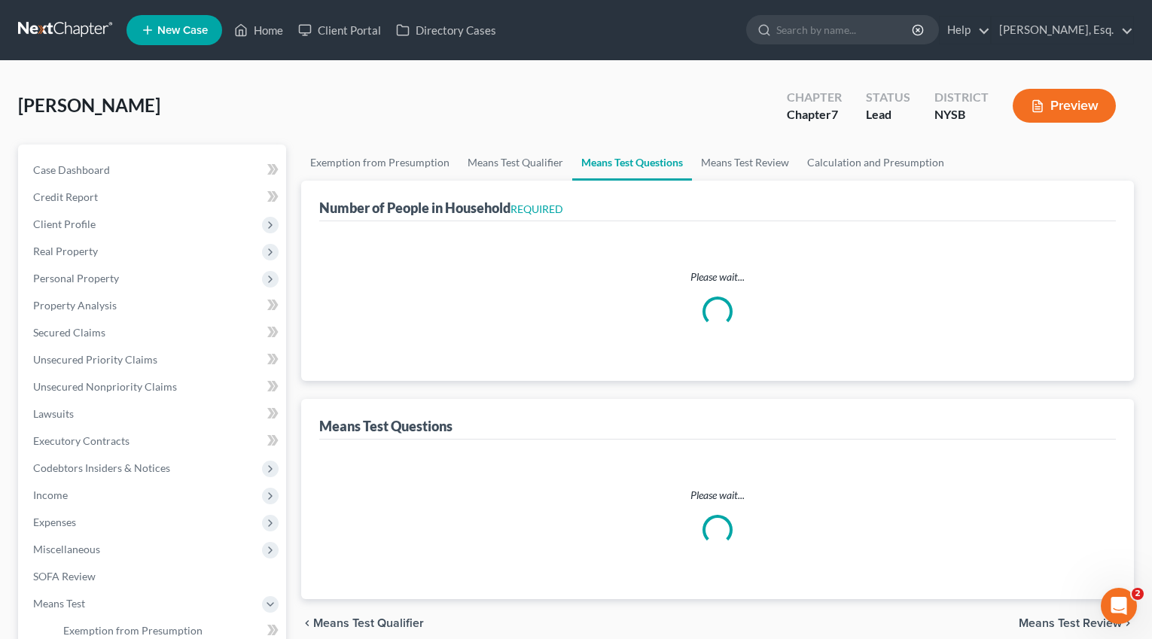
select select "1"
select select "60"
select select "3"
select select "0"
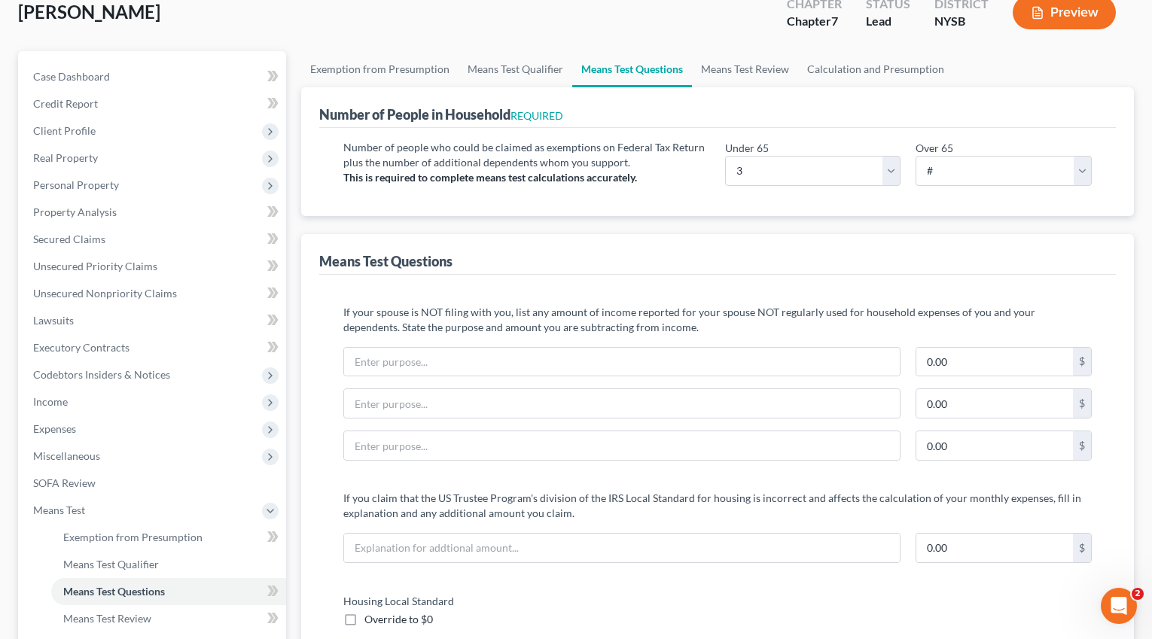
scroll to position [95, 0]
click at [747, 65] on link "Means Test Review" at bounding box center [745, 68] width 106 height 36
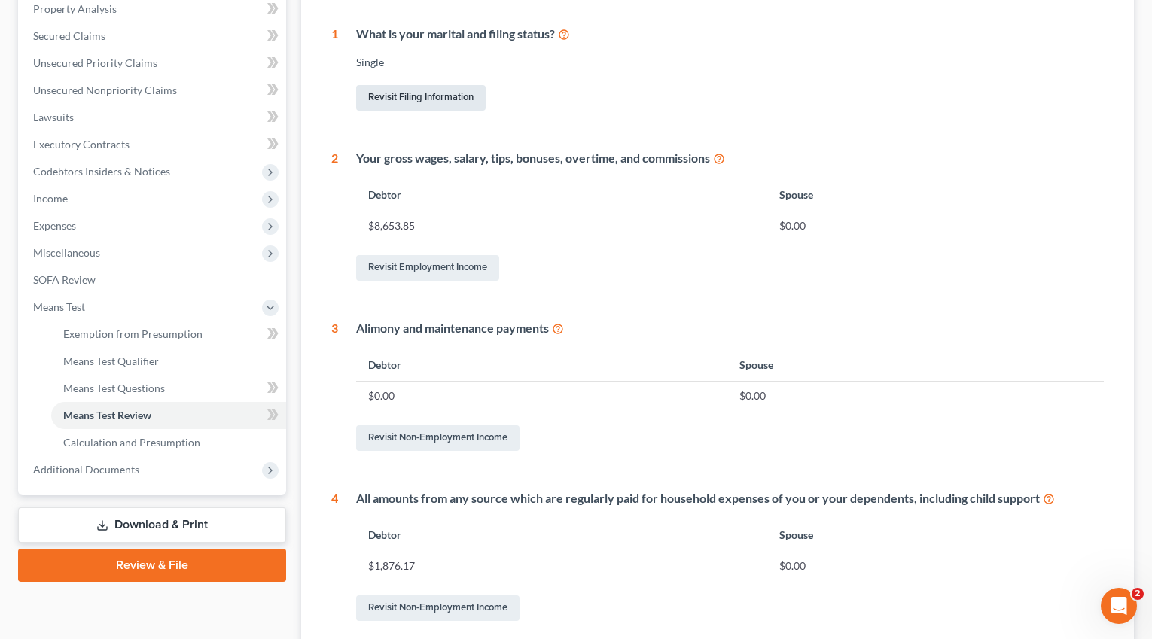
click at [460, 104] on link "Revisit Filing Information" at bounding box center [420, 98] width 129 height 26
select select "1"
select select "0"
select select "55"
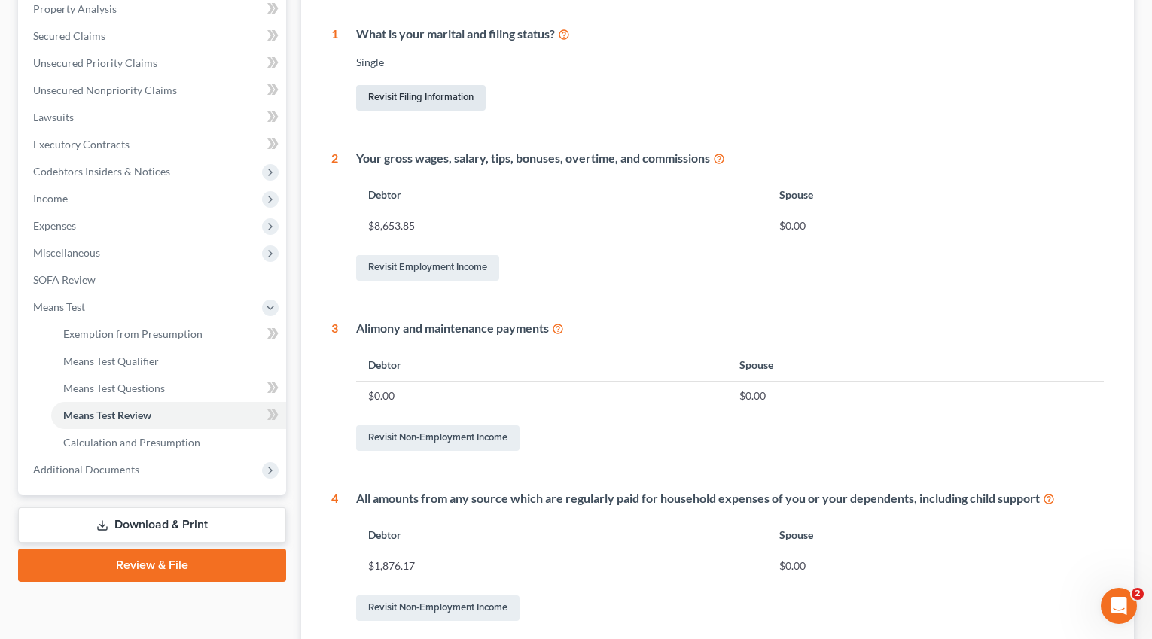
select select "0"
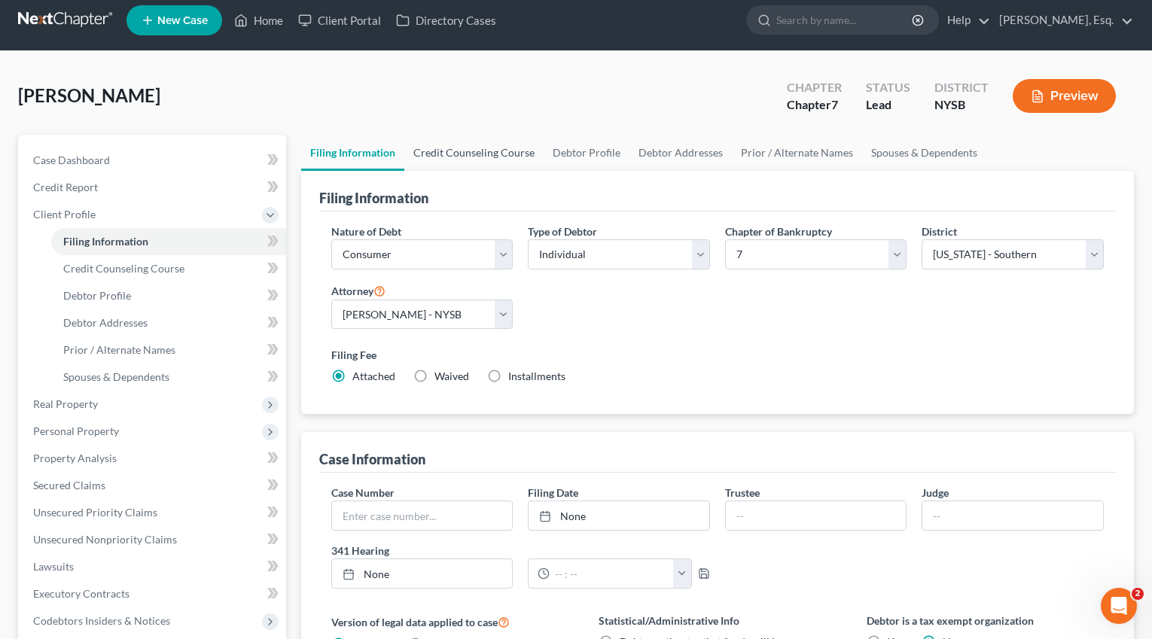
click at [479, 164] on link "Credit Counseling Course" at bounding box center [473, 153] width 139 height 36
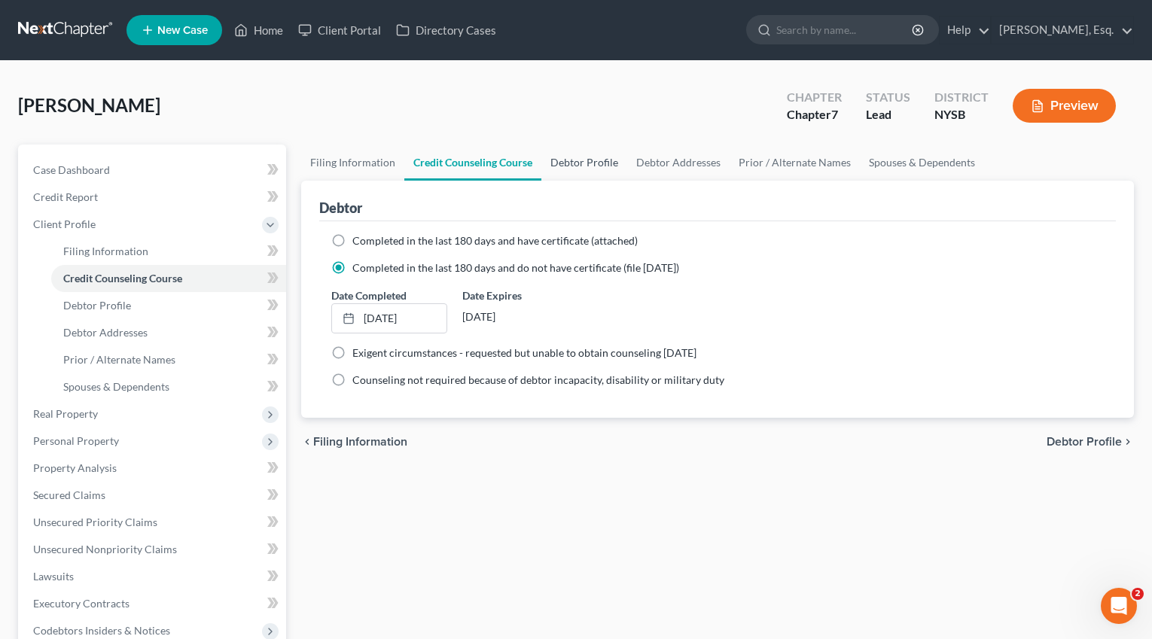
click at [572, 158] on link "Debtor Profile" at bounding box center [584, 163] width 86 height 36
select select "0"
select select "2"
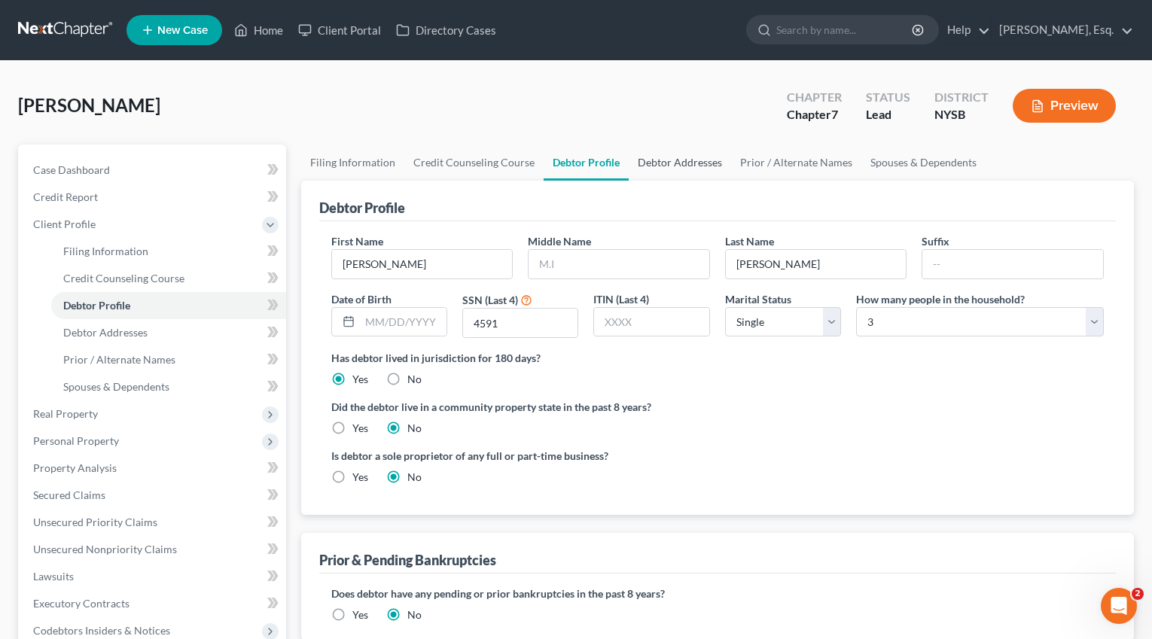
click at [689, 166] on link "Debtor Addresses" at bounding box center [680, 163] width 102 height 36
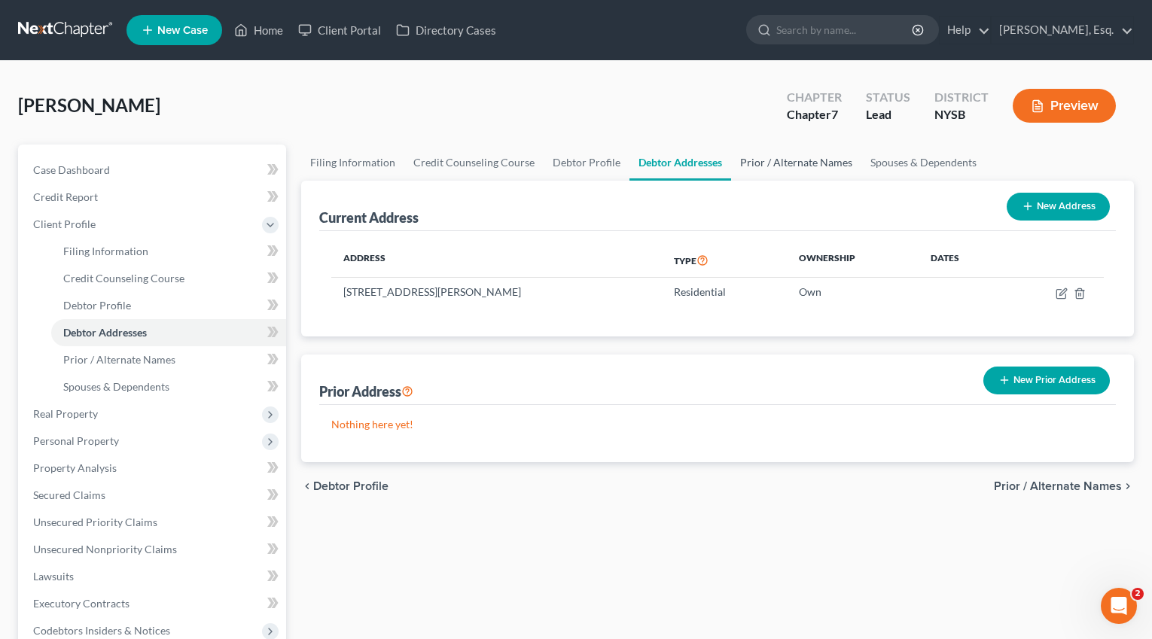
click at [781, 165] on link "Prior / Alternate Names" at bounding box center [796, 163] width 130 height 36
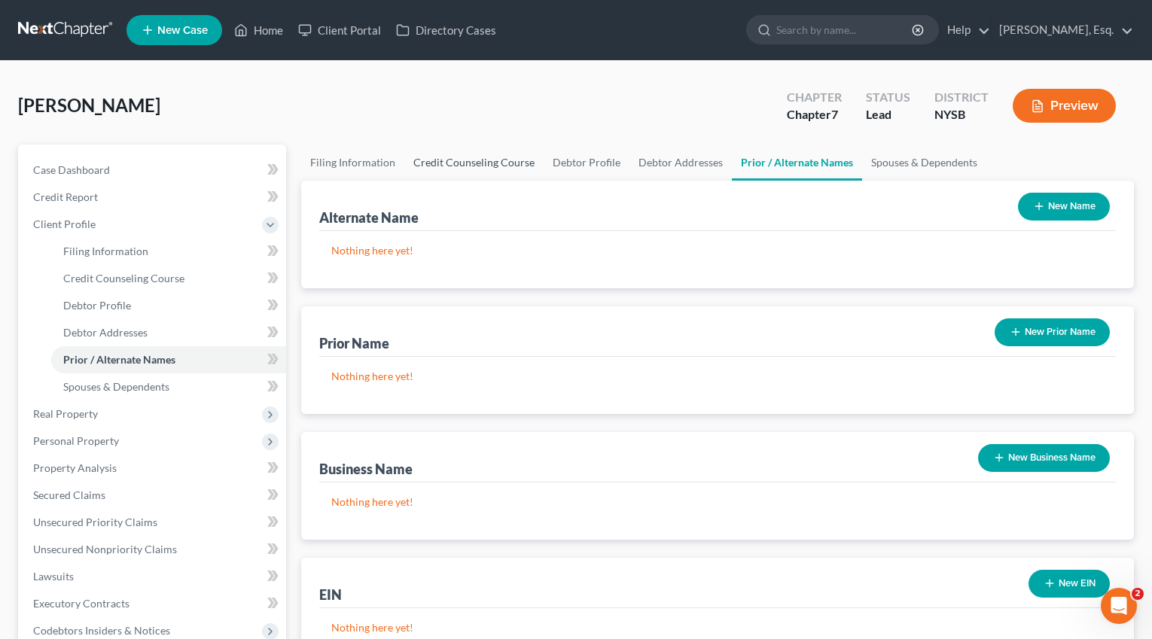
click at [455, 167] on link "Credit Counseling Course" at bounding box center [473, 163] width 139 height 36
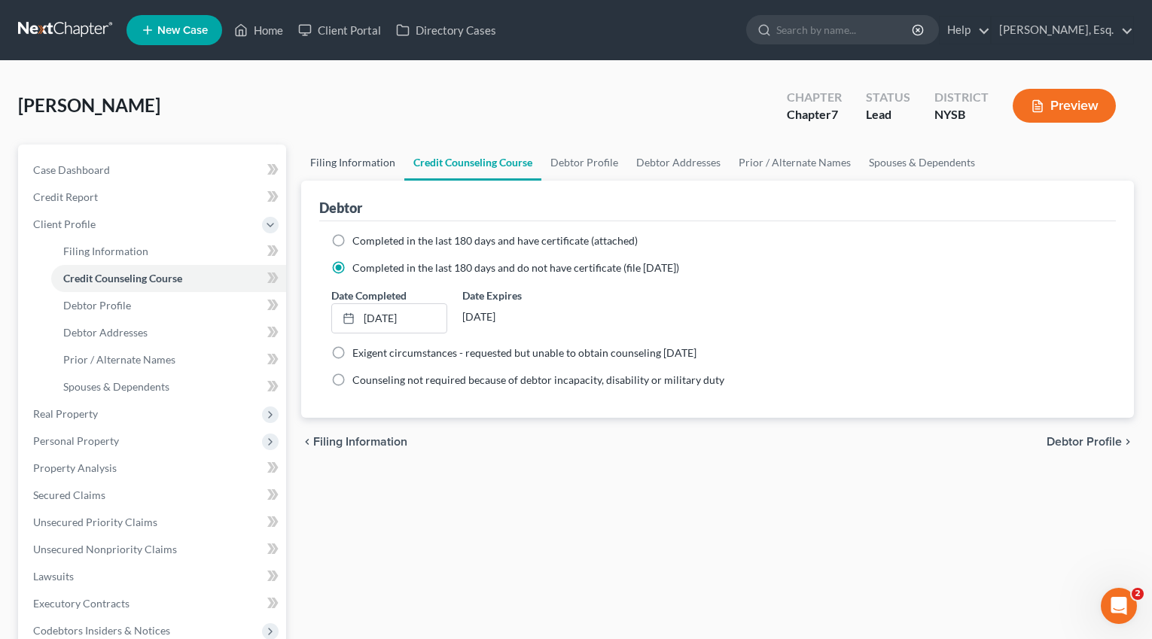
click at [327, 165] on link "Filing Information" at bounding box center [352, 163] width 103 height 36
select select "1"
select select "0"
select select "55"
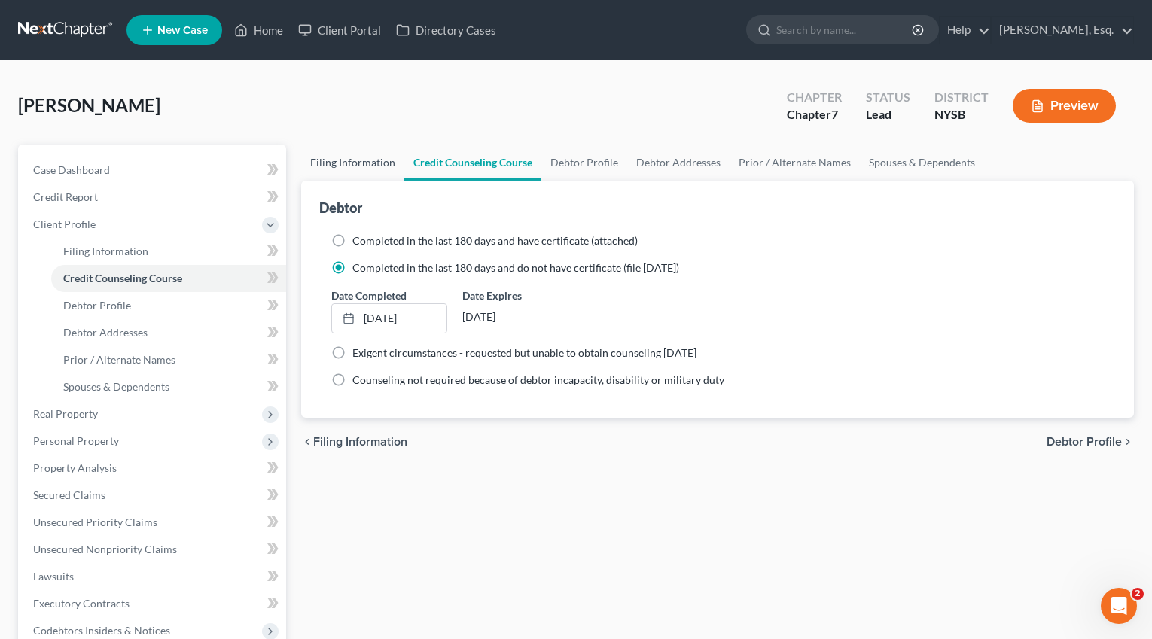
select select "0"
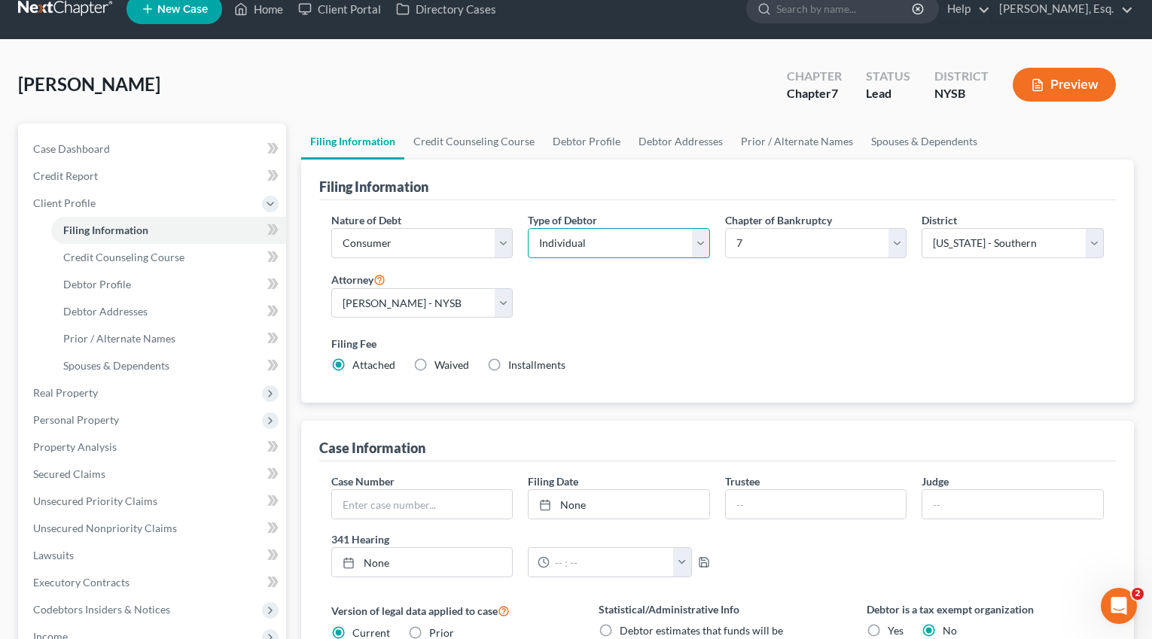
click at [551, 233] on select "Select Individual Joint" at bounding box center [619, 243] width 182 height 30
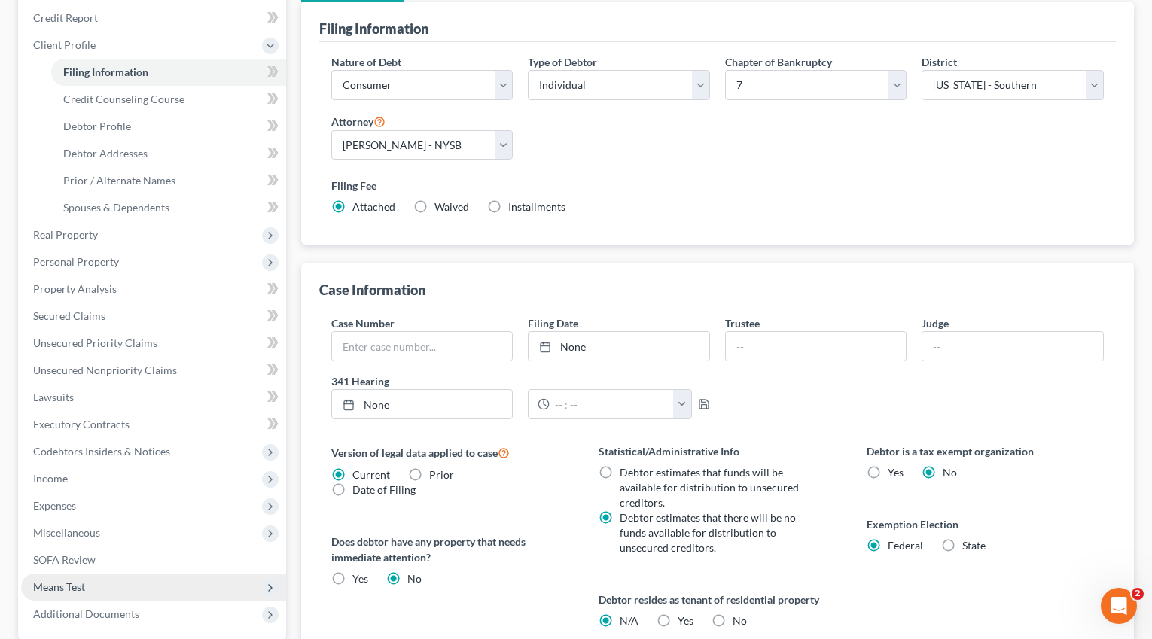
click at [81, 582] on span "Means Test" at bounding box center [59, 586] width 52 height 13
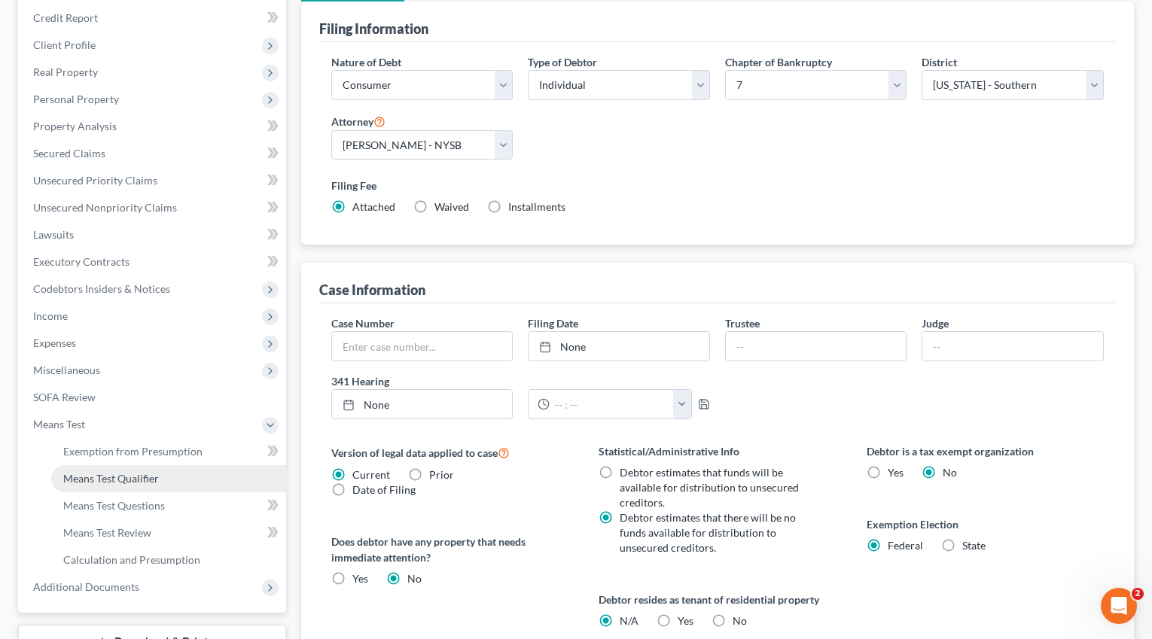
click at [168, 487] on link "Means Test Qualifier" at bounding box center [168, 478] width 235 height 27
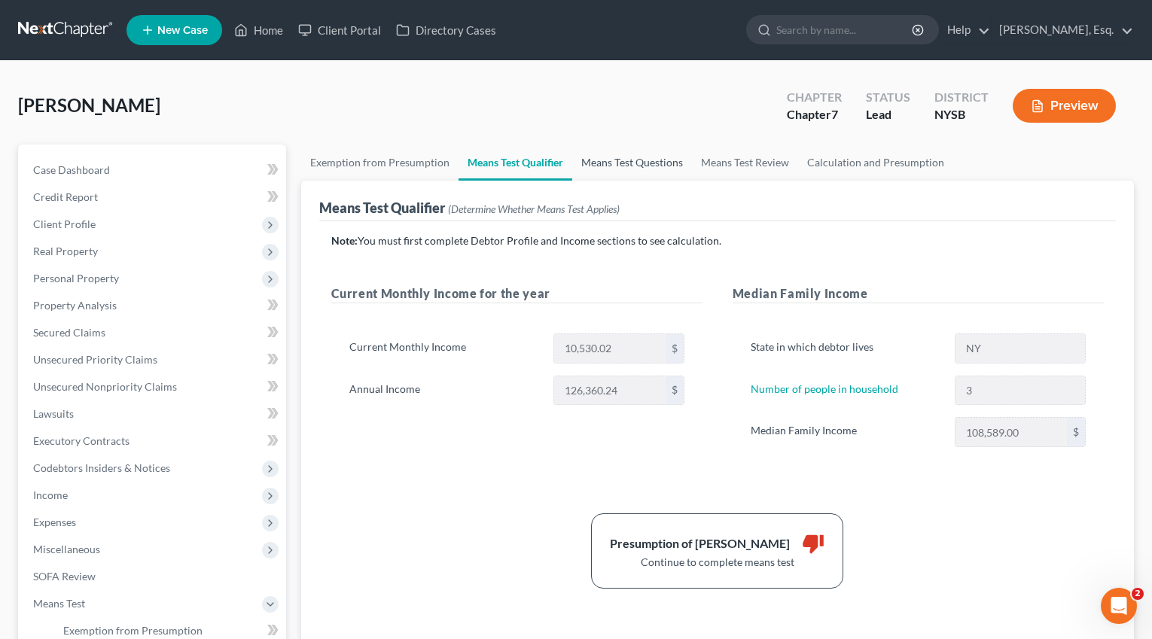
click at [607, 163] on link "Means Test Questions" at bounding box center [632, 163] width 120 height 36
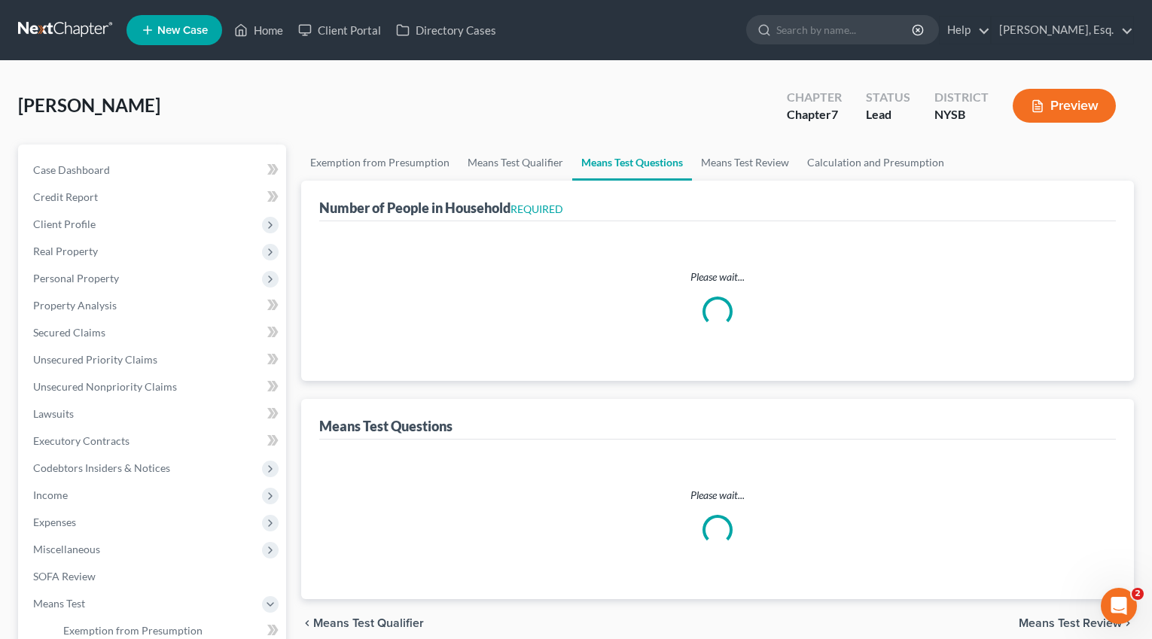
select select "1"
select select "60"
select select "3"
select select "0"
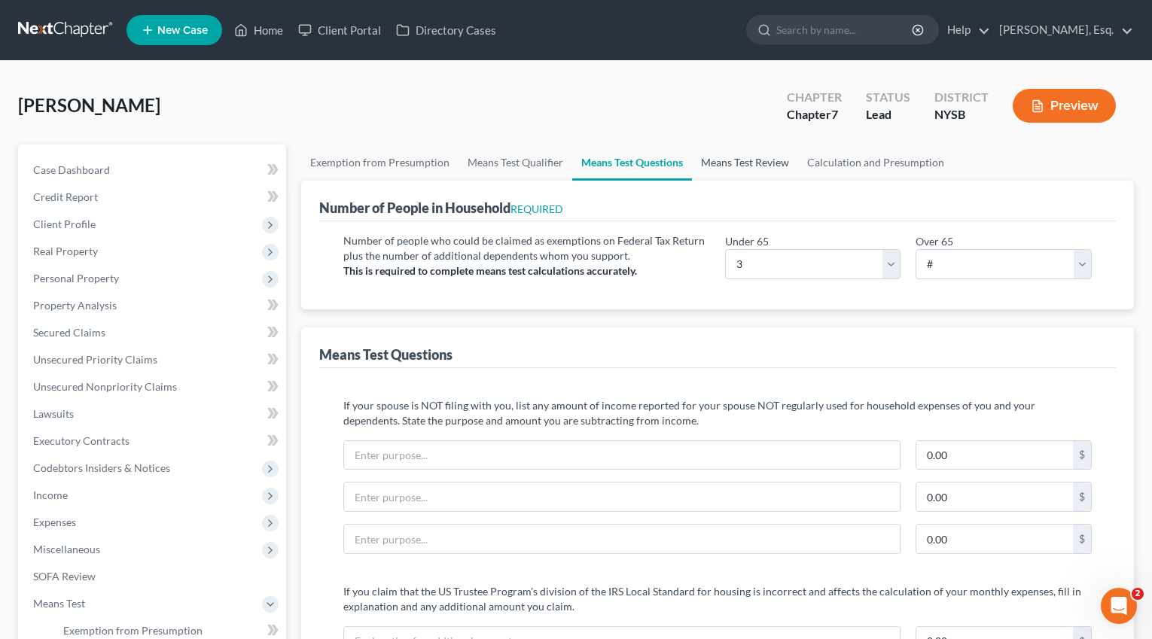
click at [731, 169] on link "Means Test Review" at bounding box center [745, 163] width 106 height 36
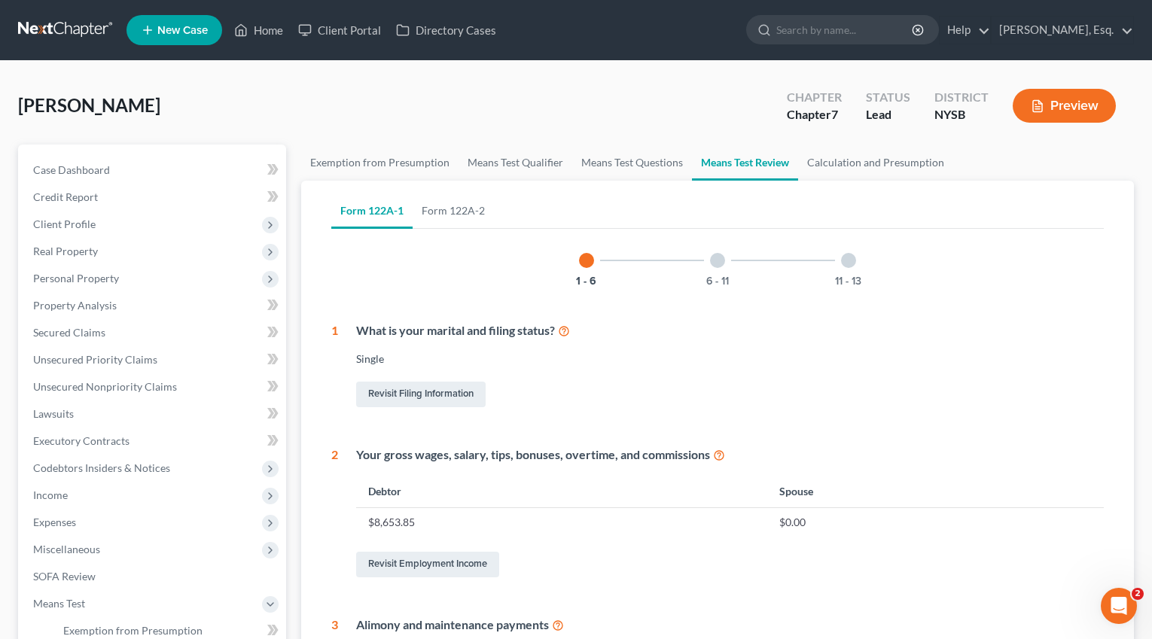
click at [720, 265] on div at bounding box center [717, 260] width 15 height 15
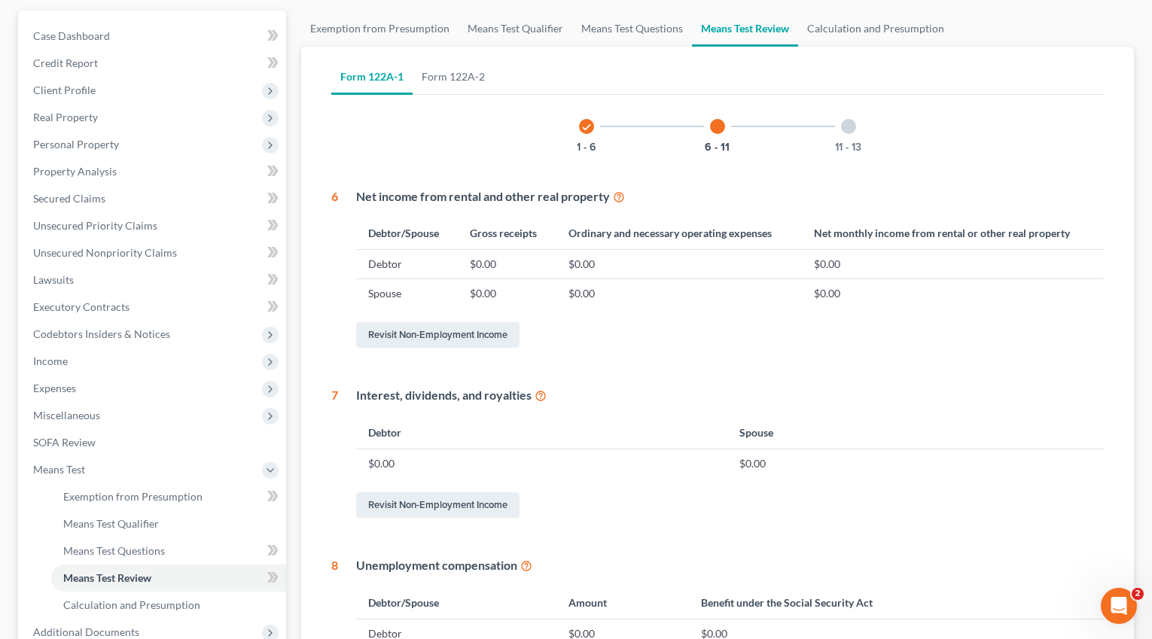
scroll to position [60, 0]
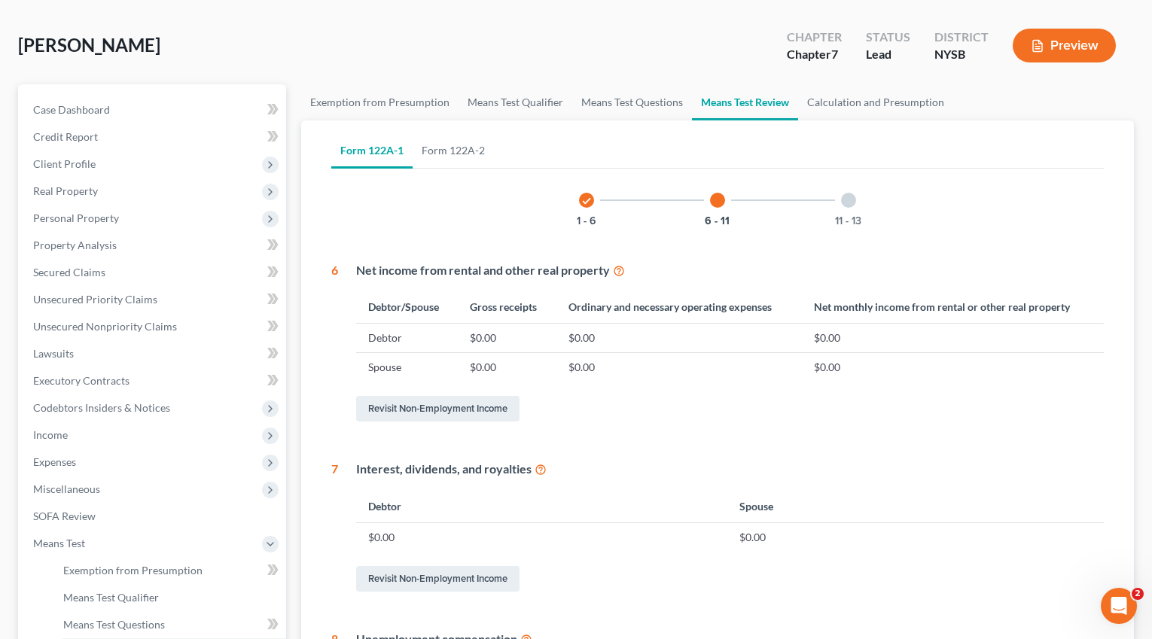
click at [846, 202] on div at bounding box center [848, 200] width 15 height 15
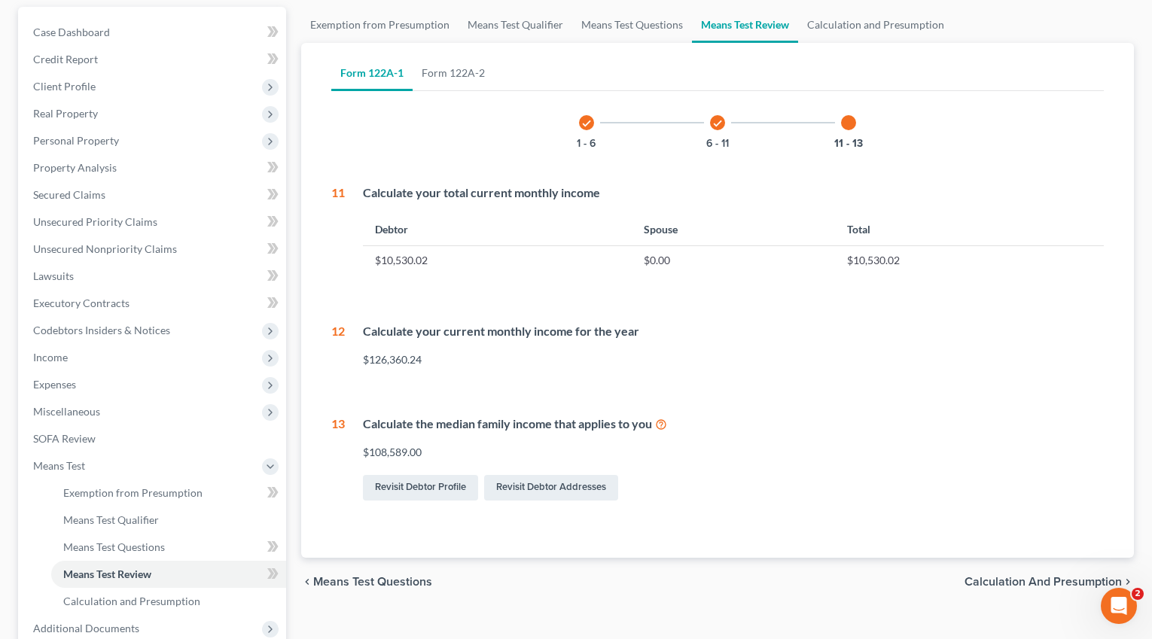
scroll to position [0, 0]
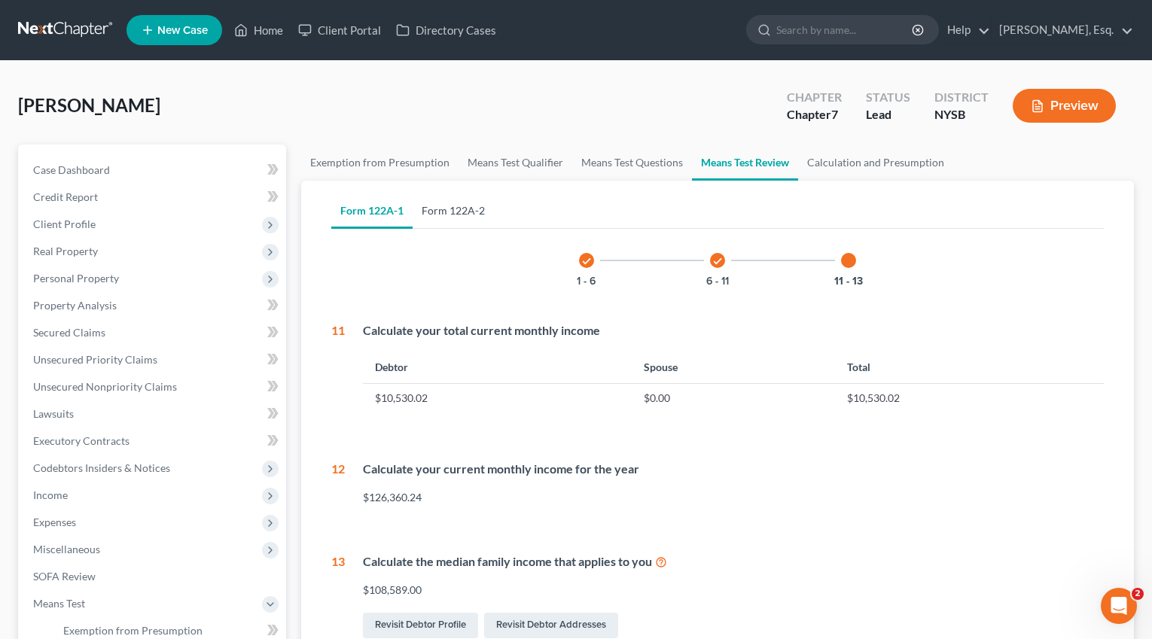
click at [438, 213] on link "Form 122A-2" at bounding box center [452, 211] width 81 height 36
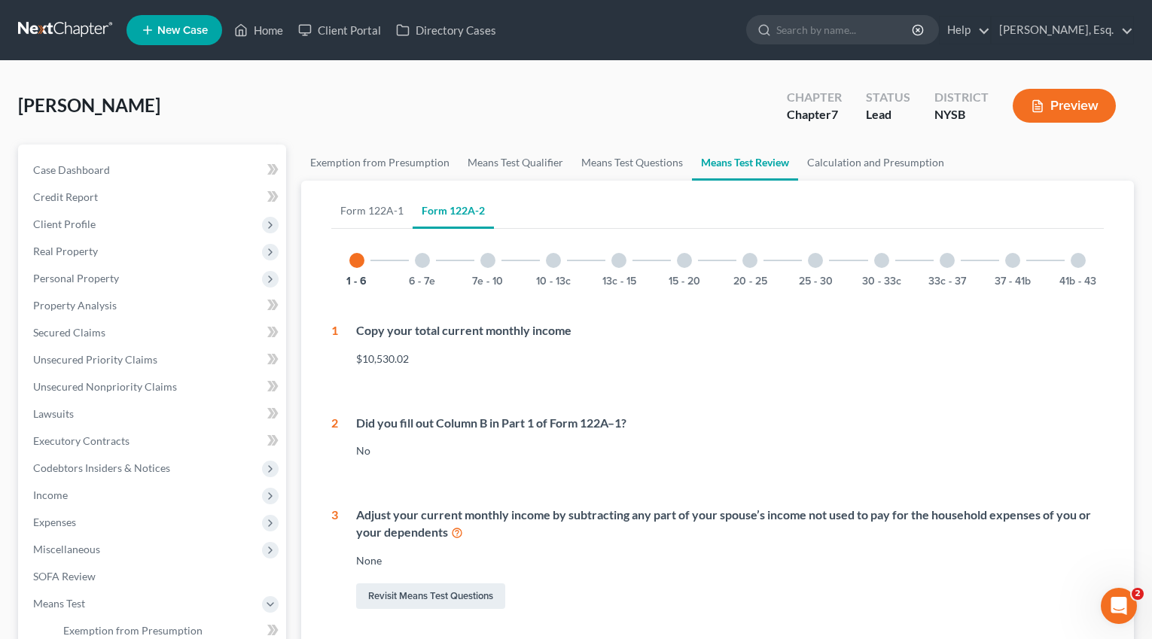
click at [421, 262] on div at bounding box center [422, 260] width 15 height 15
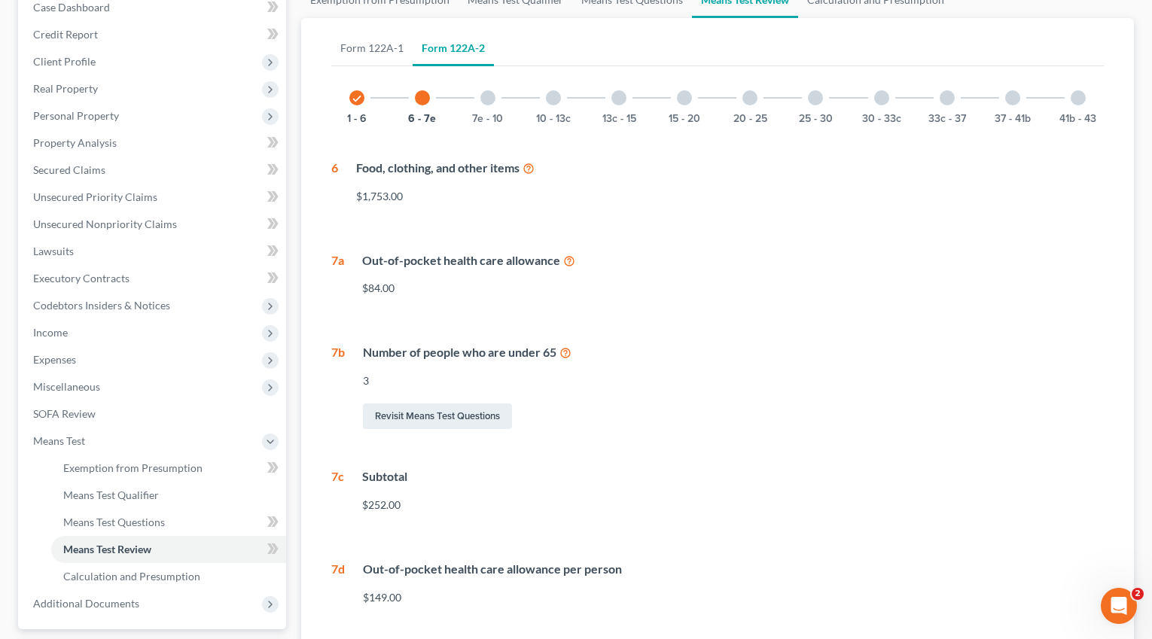
scroll to position [115, 0]
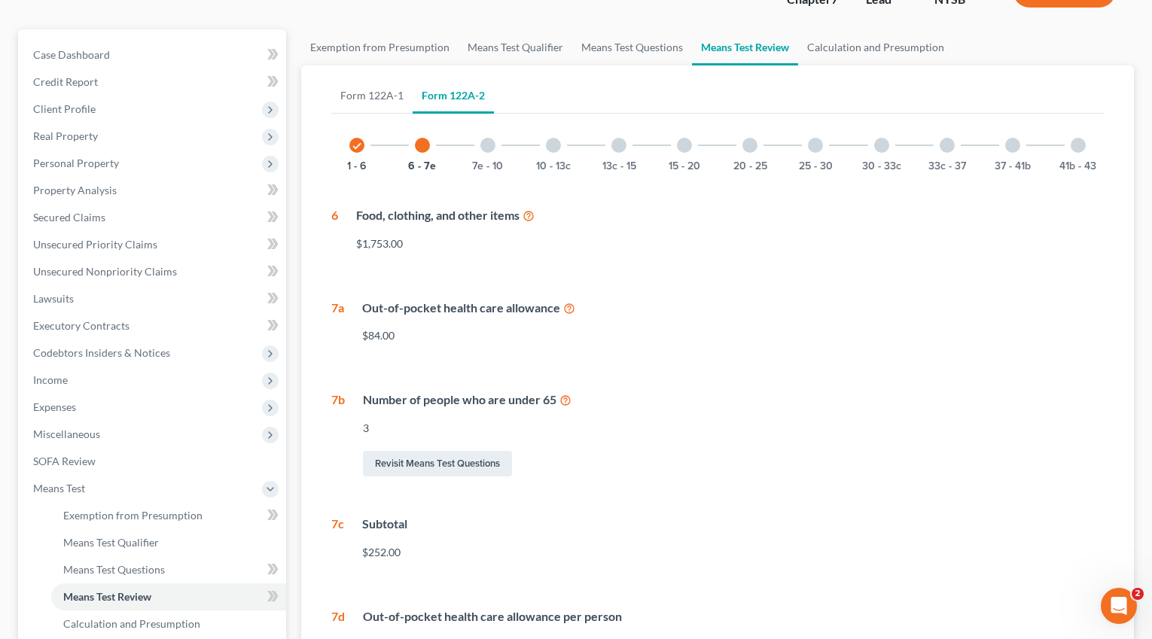
click at [504, 151] on div "7e - 10" at bounding box center [487, 145] width 51 height 51
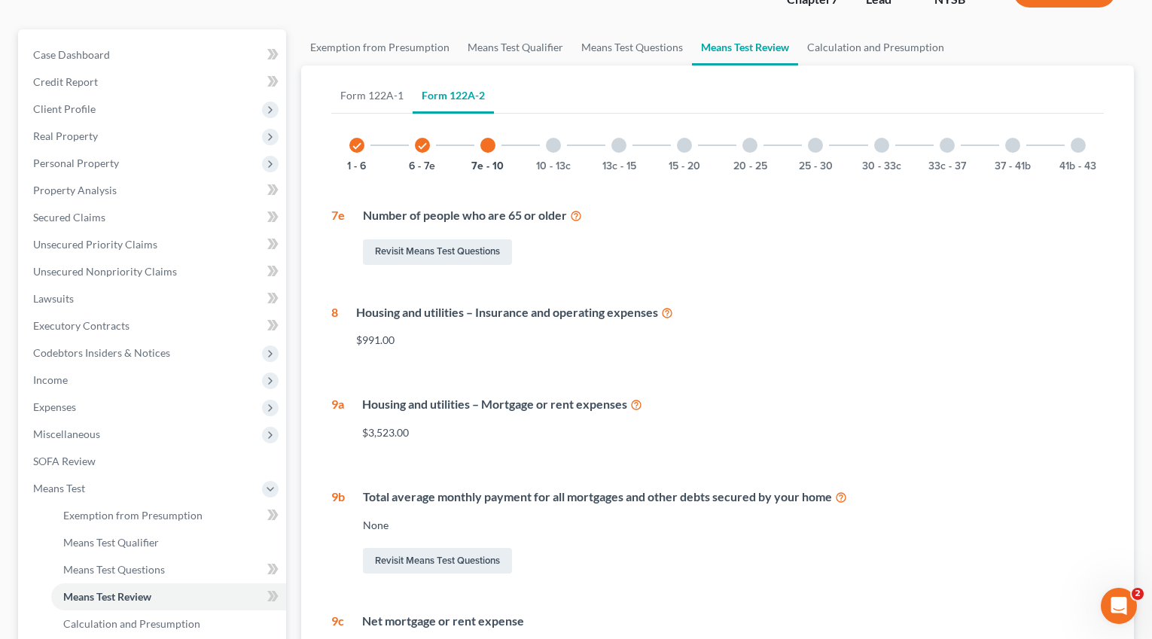
click at [417, 151] on div "check 6 - 7e" at bounding box center [422, 145] width 51 height 51
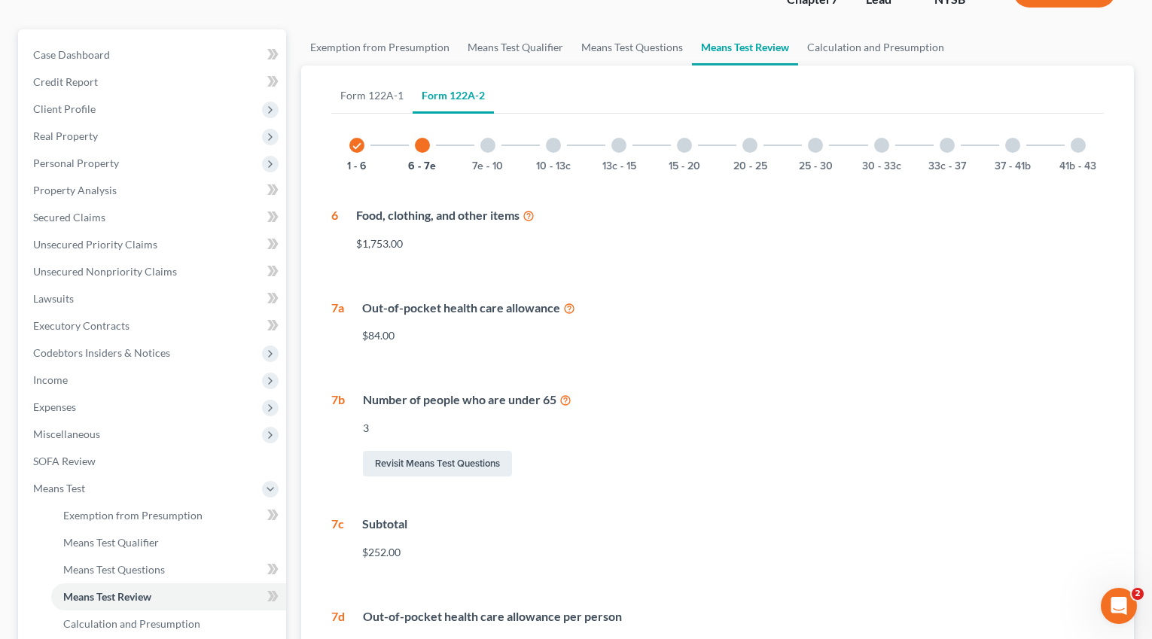
click at [493, 151] on div "7e - 10" at bounding box center [487, 145] width 51 height 51
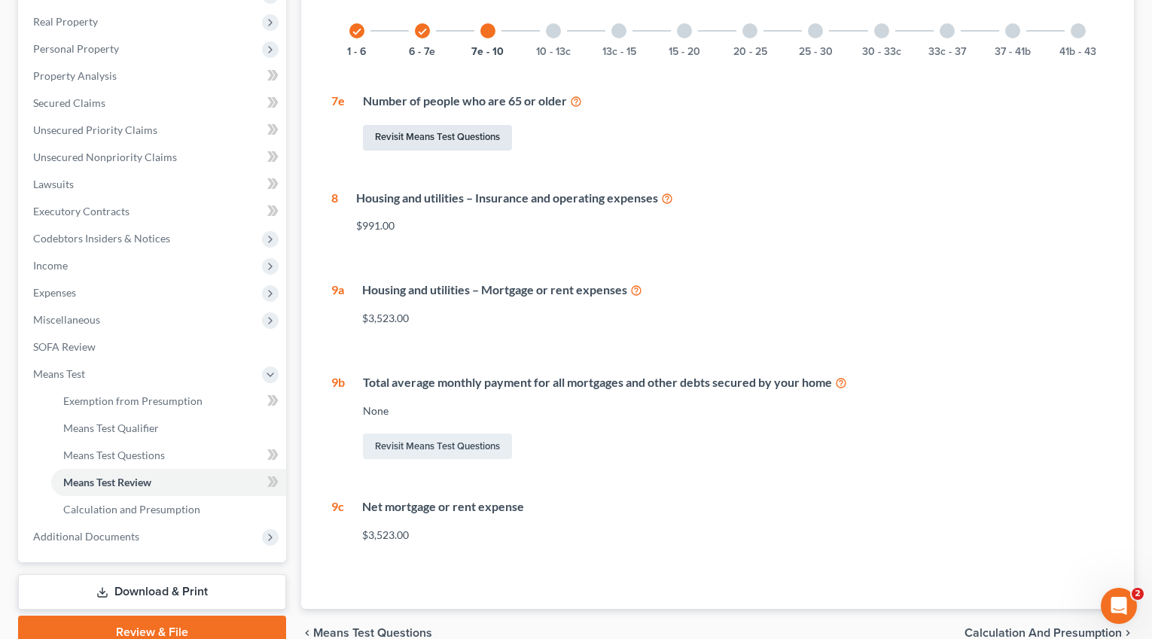
scroll to position [216, 0]
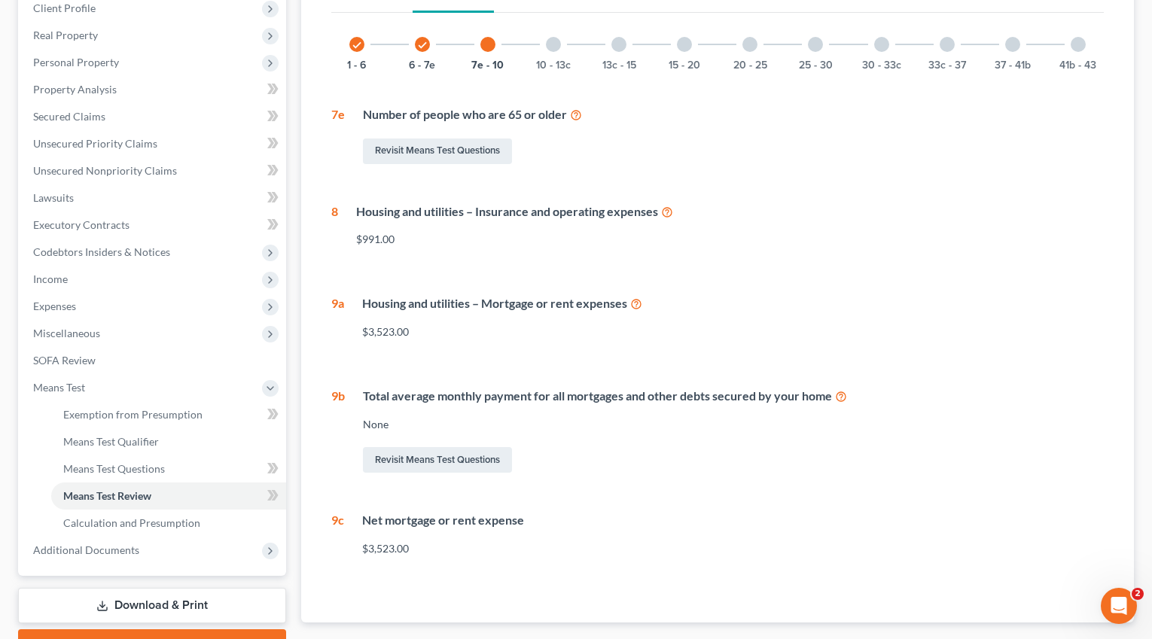
click at [554, 72] on div "check 1 - 6 check 6 - 7e 7e - 10 10 - 13c 13c - 15 15 - 20 20 - 25 25 - 30 30 -…" at bounding box center [717, 293] width 773 height 549
click at [556, 60] on button "10 - 13c" at bounding box center [553, 65] width 35 height 11
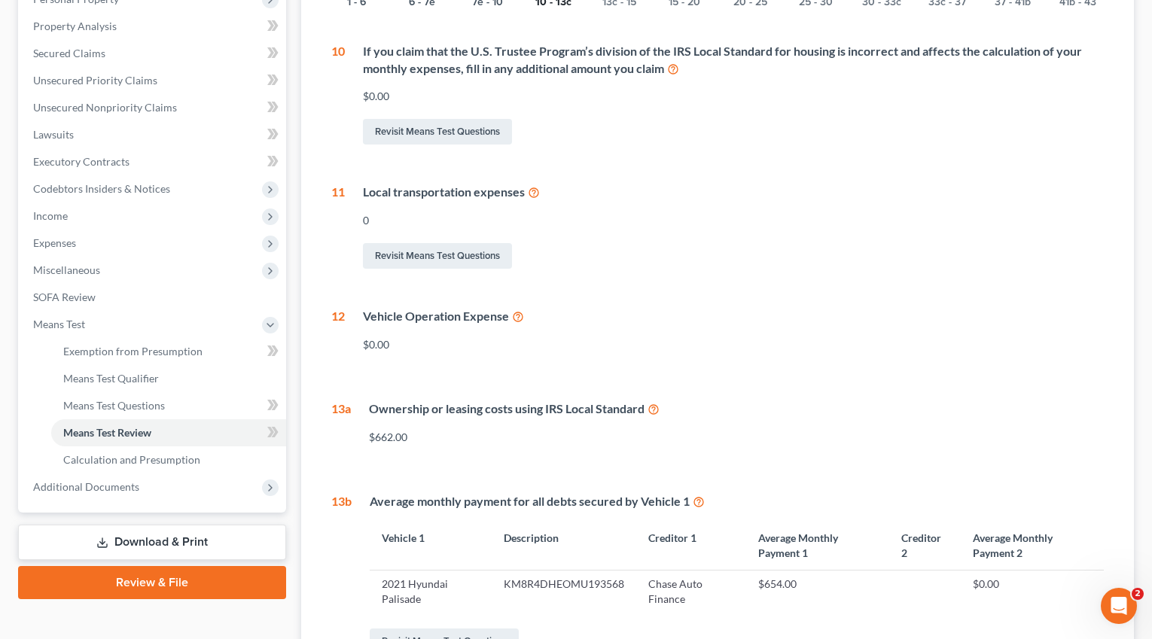
scroll to position [269, 0]
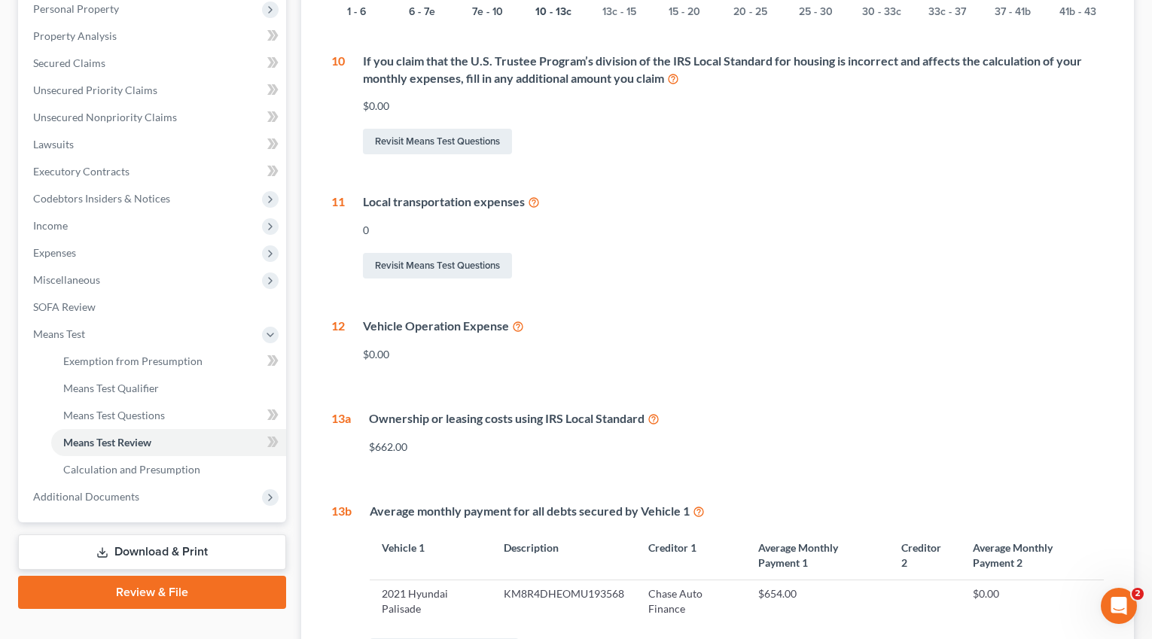
click at [522, 325] on icon at bounding box center [518, 325] width 12 height 14
click at [519, 323] on icon at bounding box center [518, 325] width 12 height 14
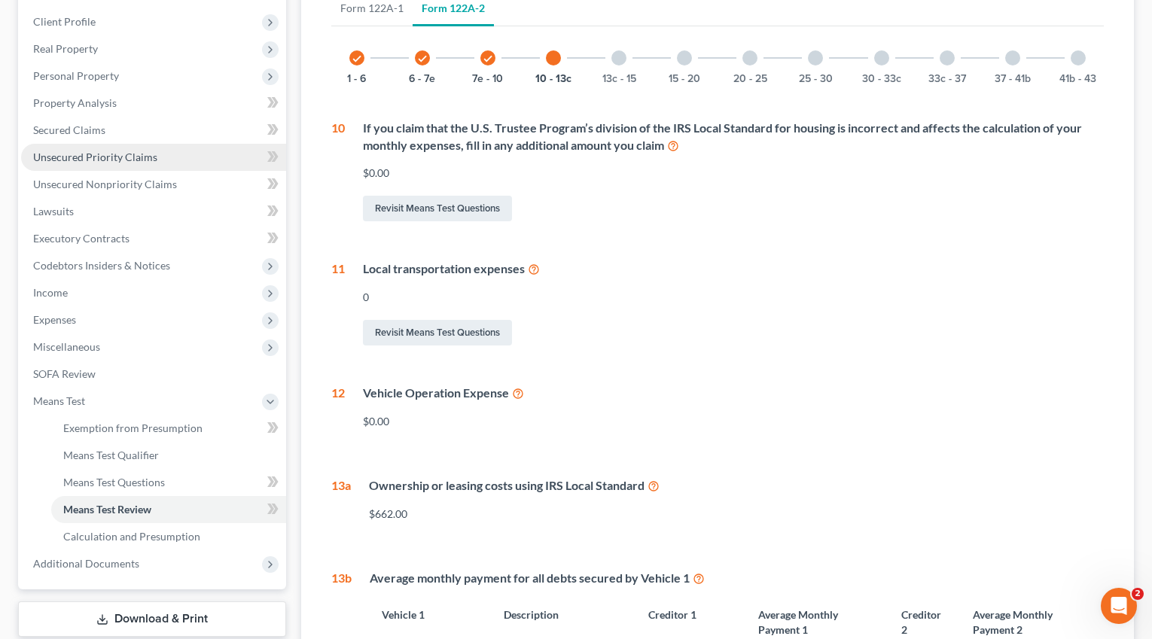
scroll to position [294, 0]
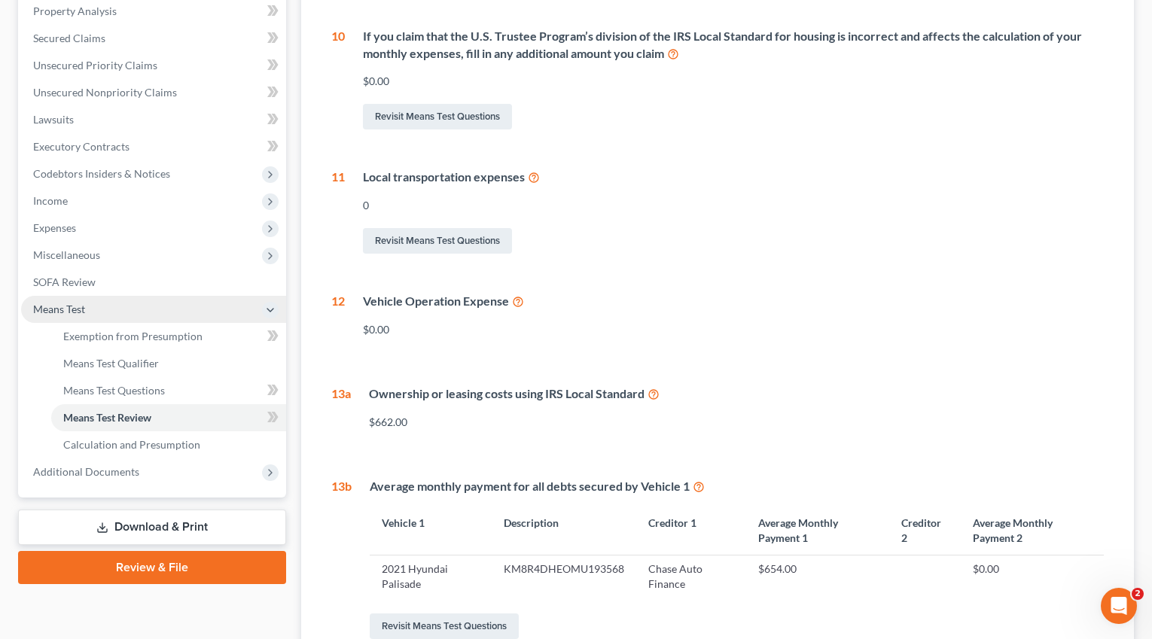
click at [93, 308] on span "Means Test" at bounding box center [153, 309] width 265 height 27
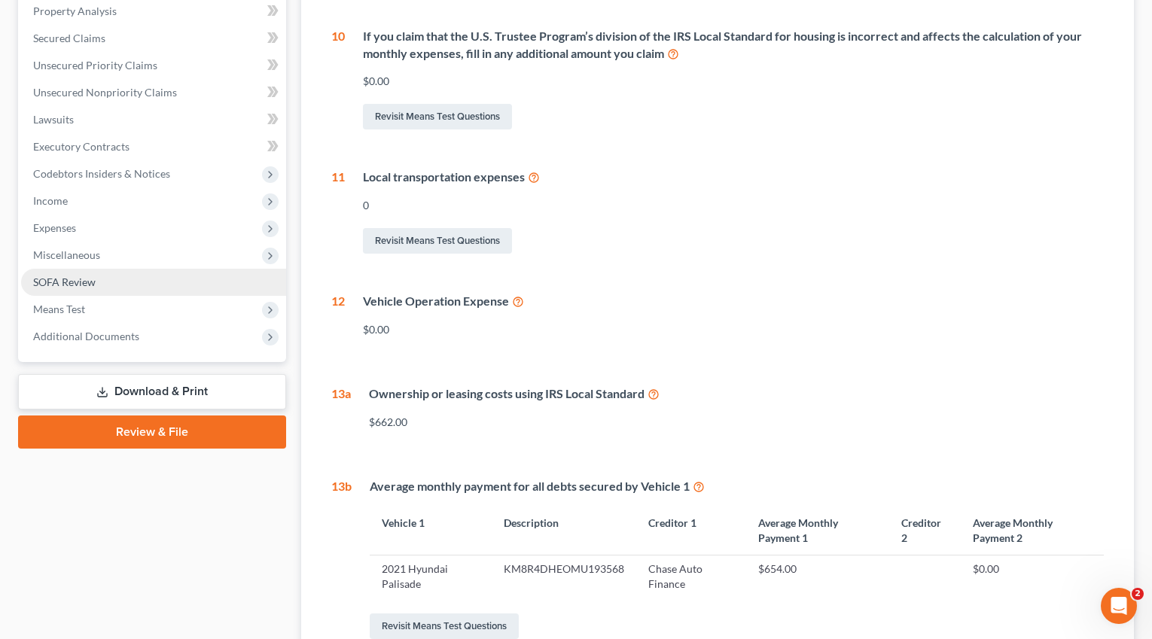
scroll to position [0, 0]
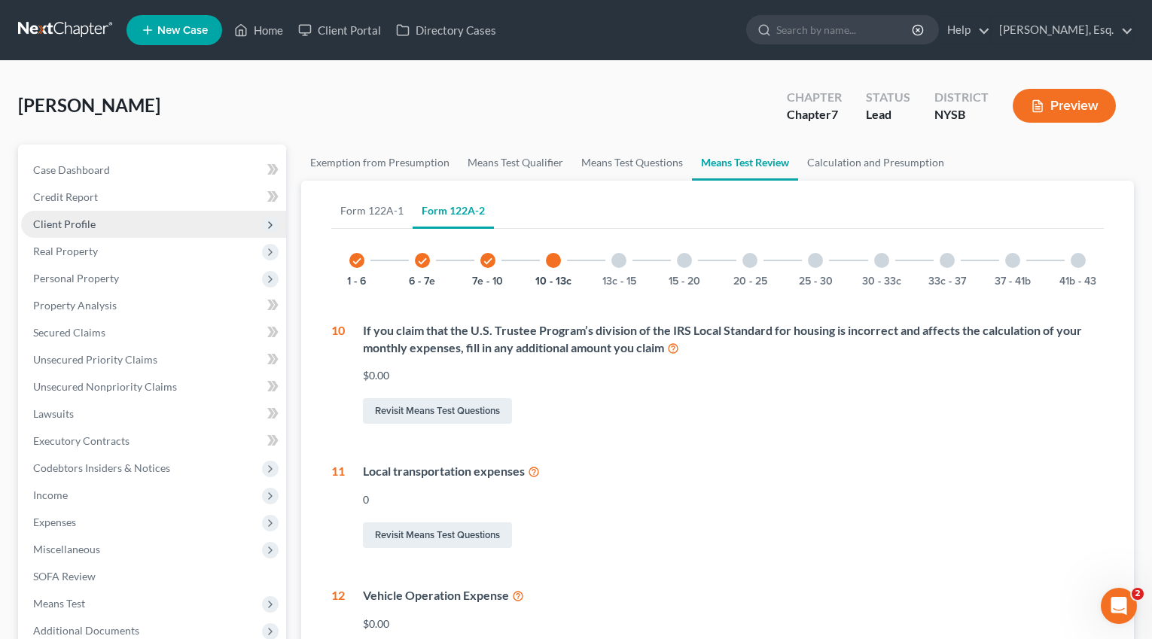
click at [143, 227] on span "Client Profile" at bounding box center [153, 224] width 265 height 27
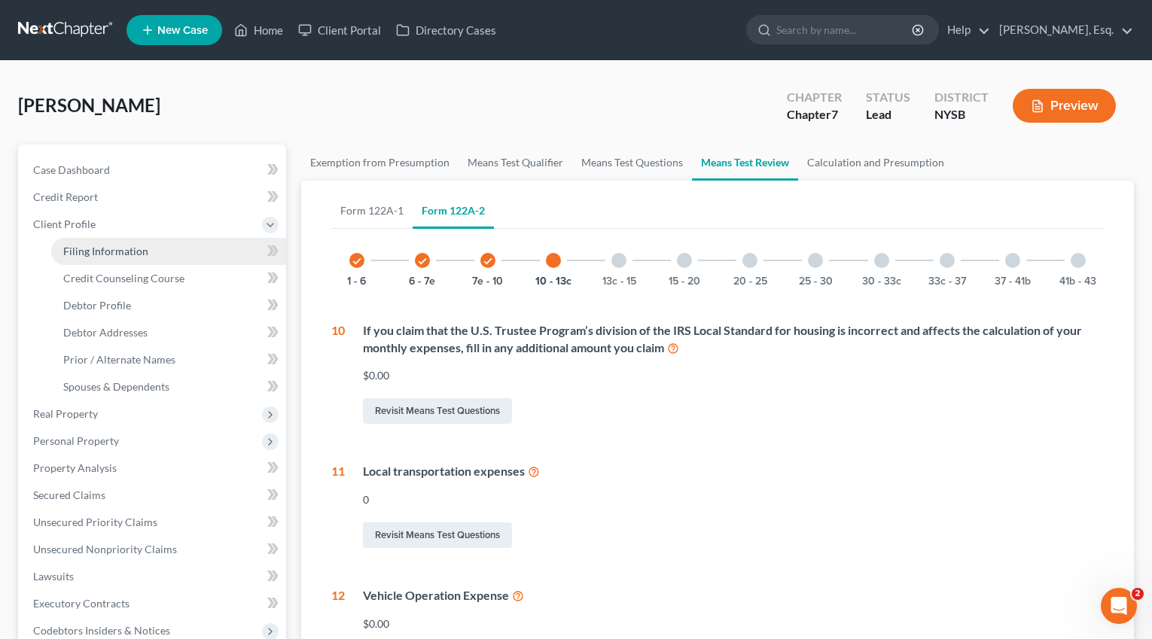
click at [148, 251] on link "Filing Information" at bounding box center [168, 251] width 235 height 27
select select "1"
select select "0"
select select "55"
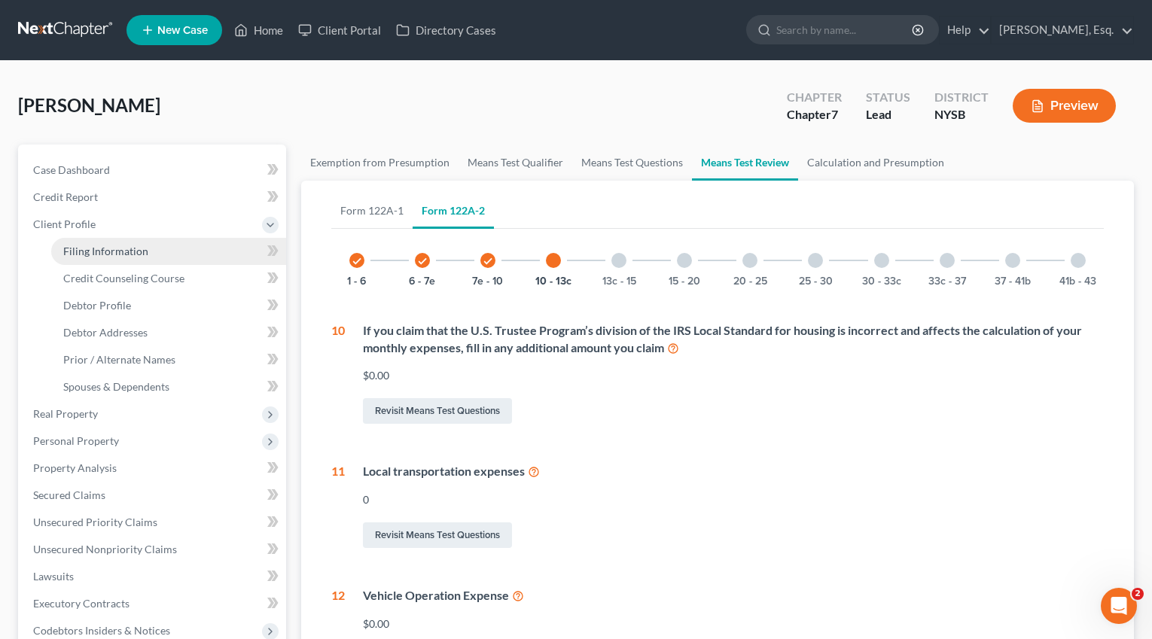
select select "0"
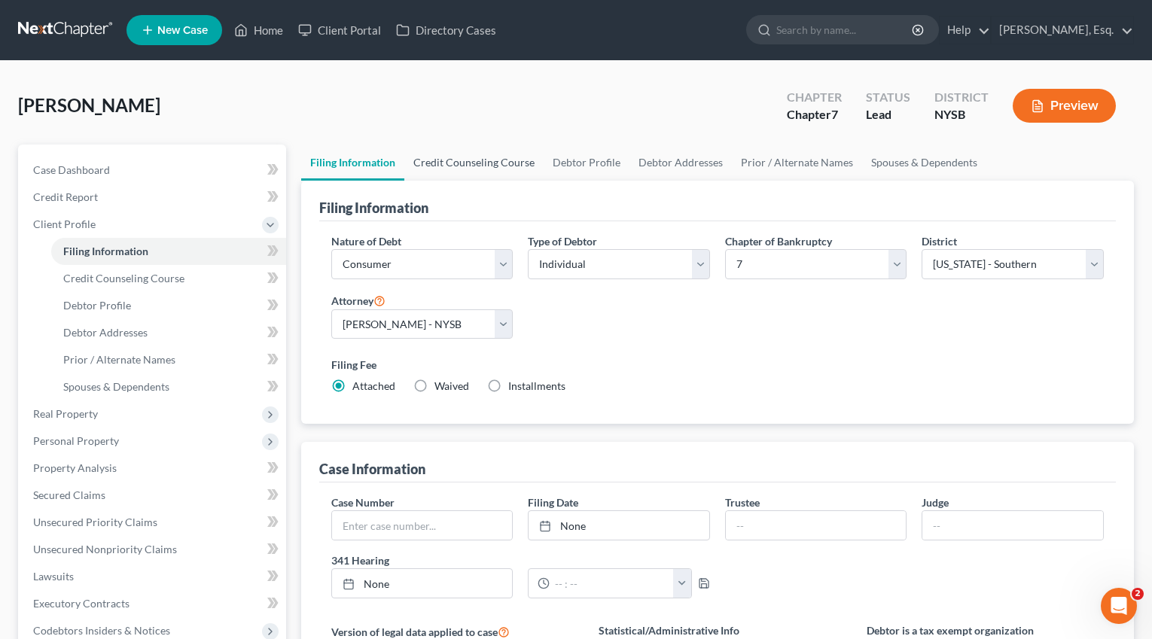
click at [458, 159] on link "Credit Counseling Course" at bounding box center [473, 163] width 139 height 36
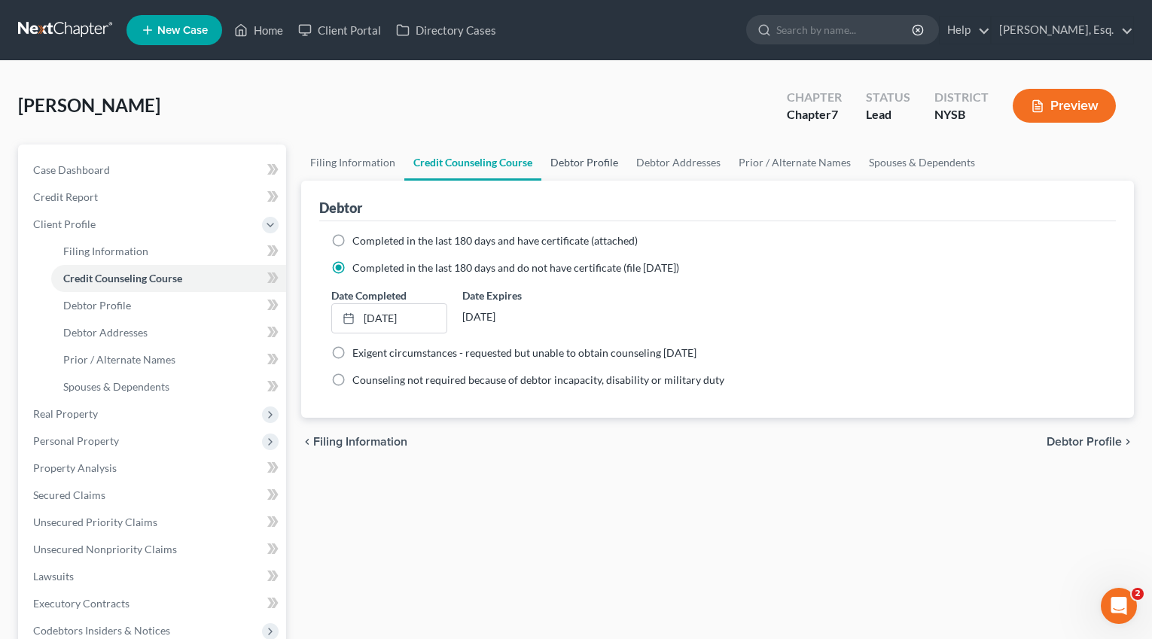
click at [583, 159] on link "Debtor Profile" at bounding box center [584, 163] width 86 height 36
select select "0"
select select "2"
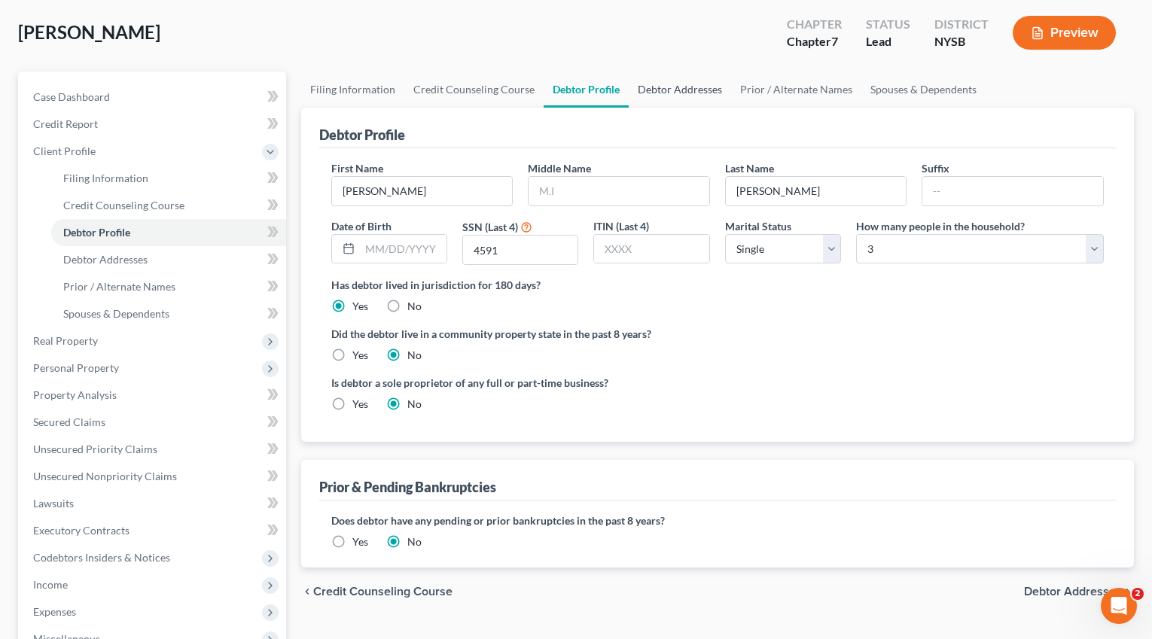
click at [685, 91] on link "Debtor Addresses" at bounding box center [680, 90] width 102 height 36
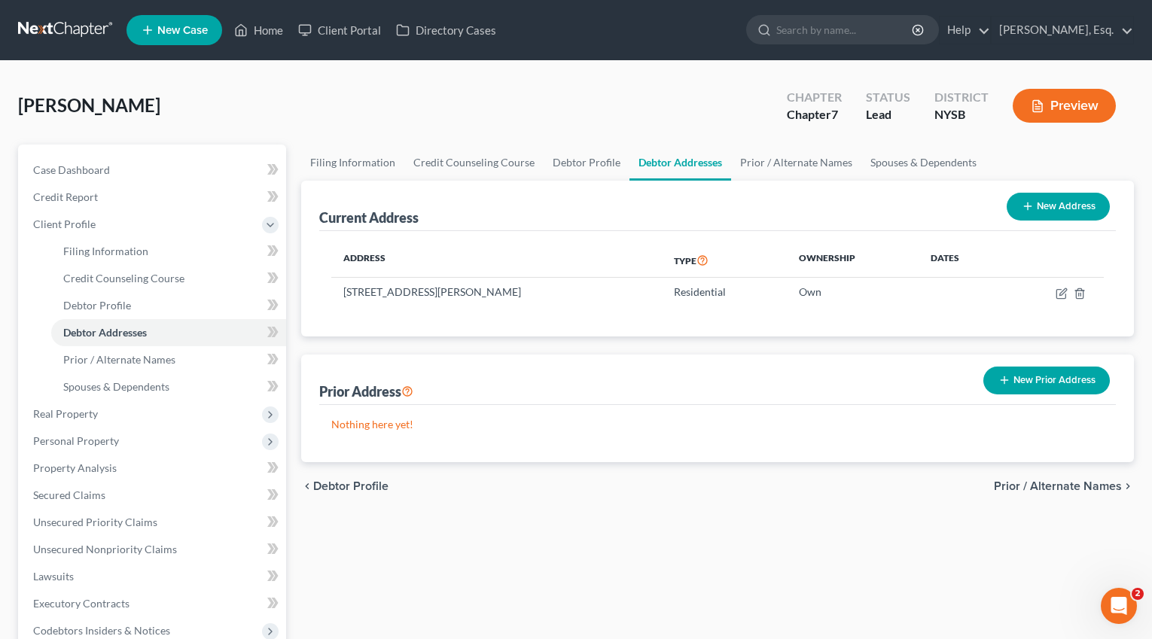
scroll to position [7, 0]
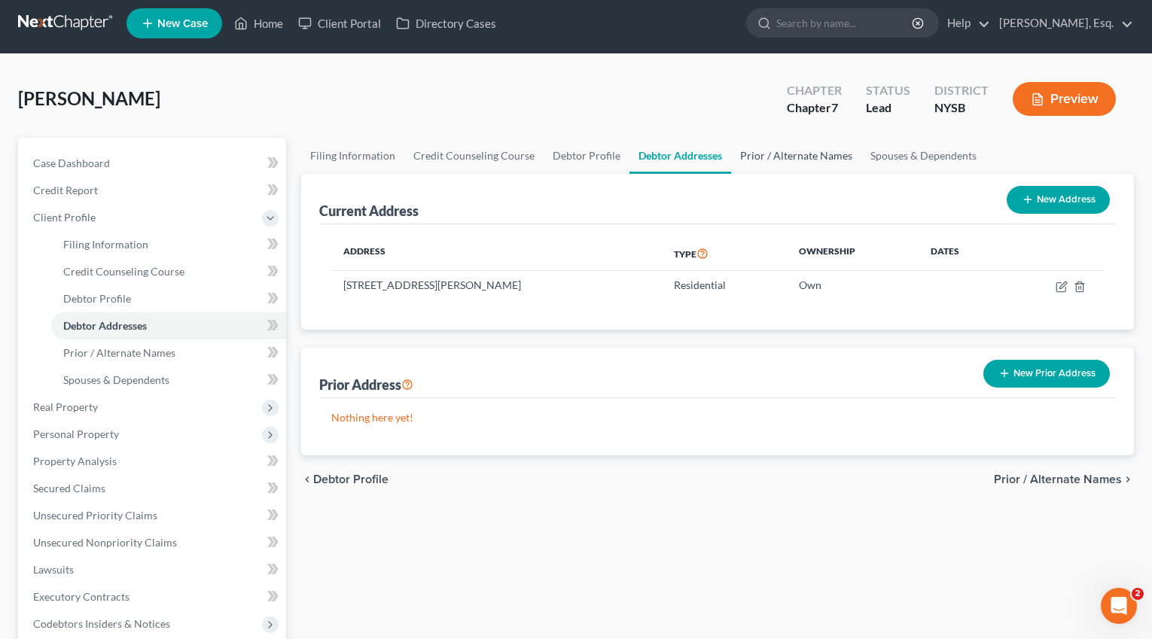
click at [776, 156] on link "Prior / Alternate Names" at bounding box center [796, 156] width 130 height 36
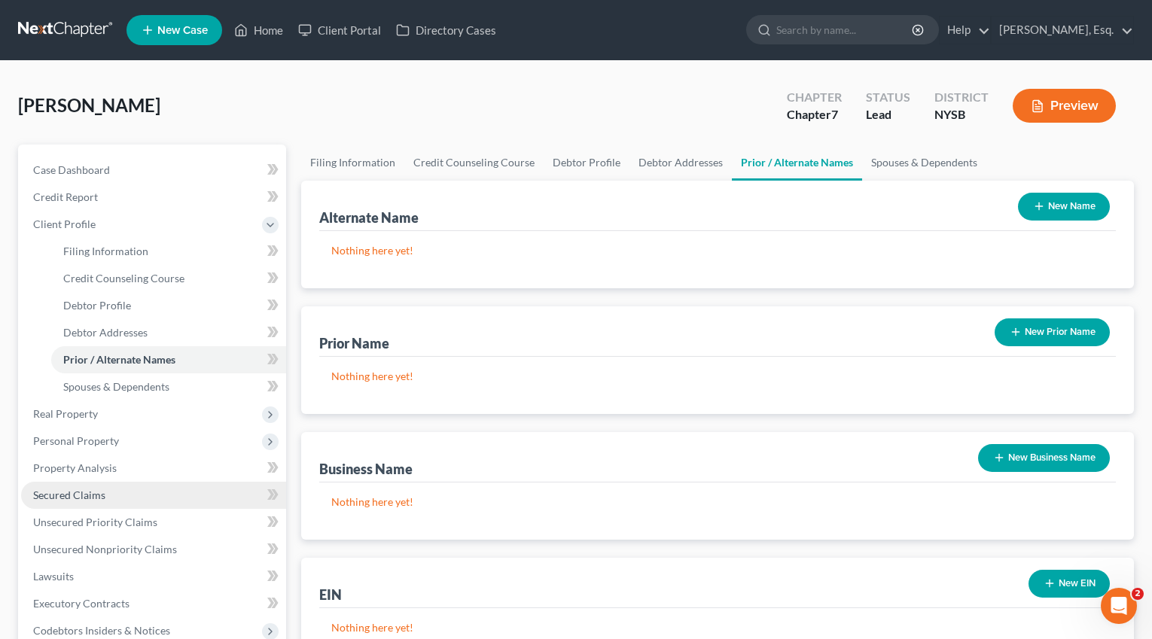
scroll to position [322, 0]
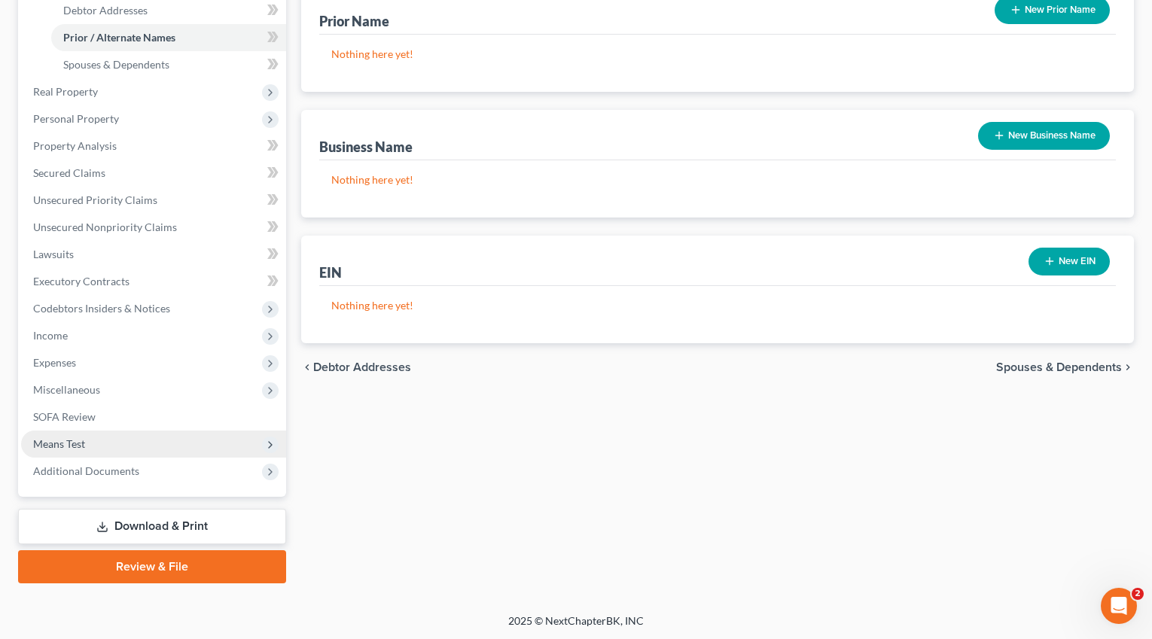
click at [105, 443] on span "Means Test" at bounding box center [153, 444] width 265 height 27
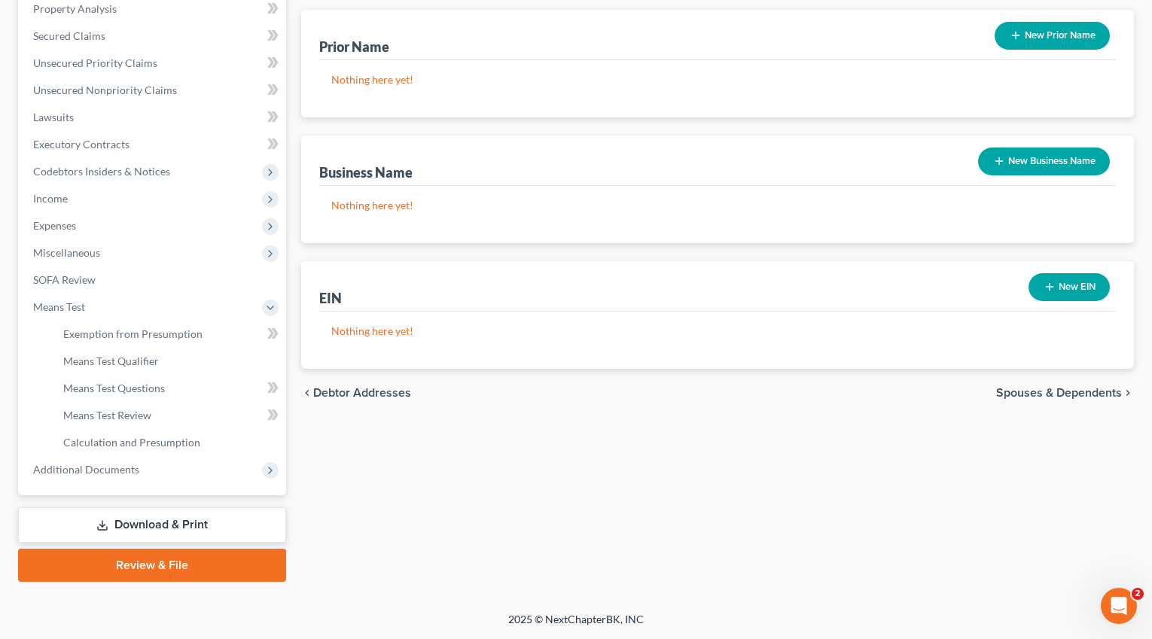
scroll to position [295, 0]
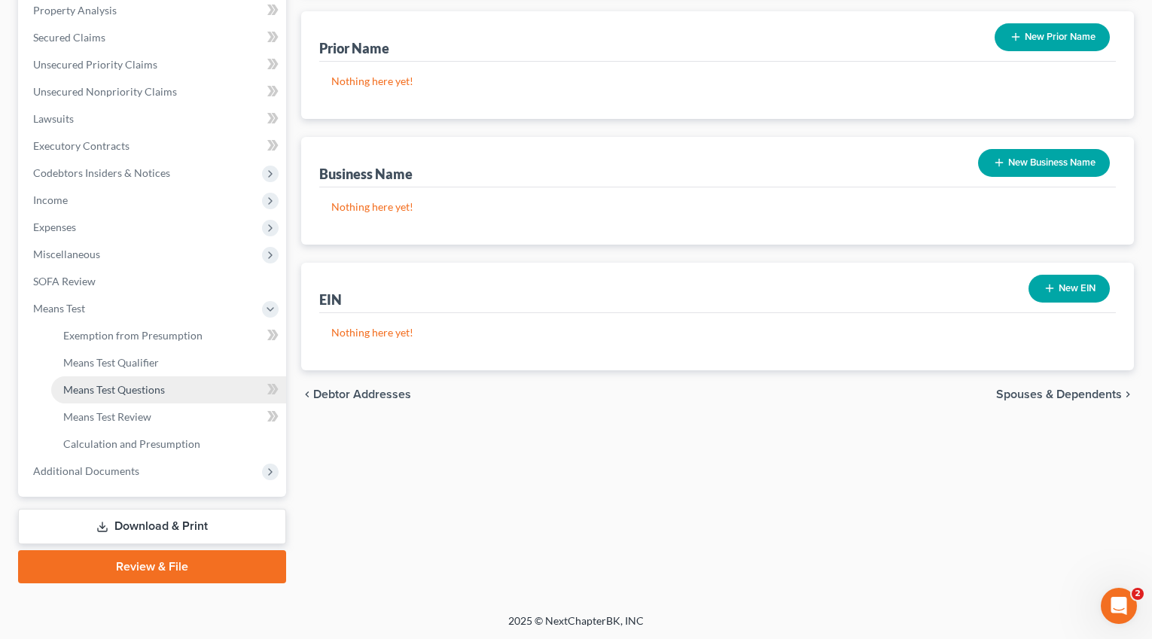
click at [166, 385] on link "Means Test Questions" at bounding box center [168, 389] width 235 height 27
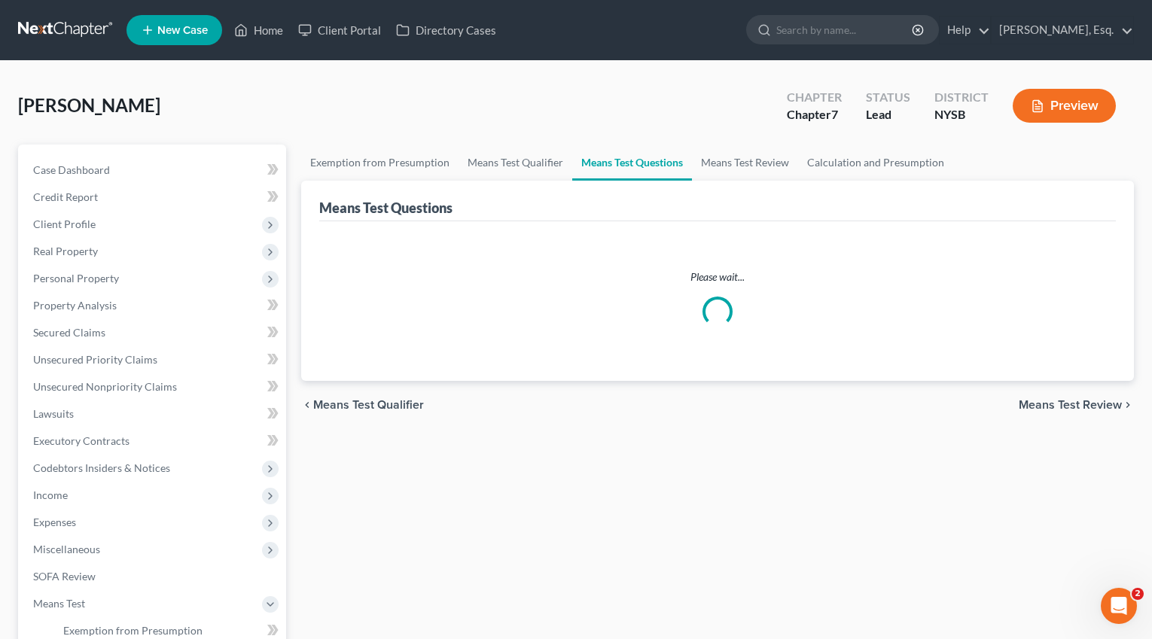
select select "3"
select select "1"
select select "60"
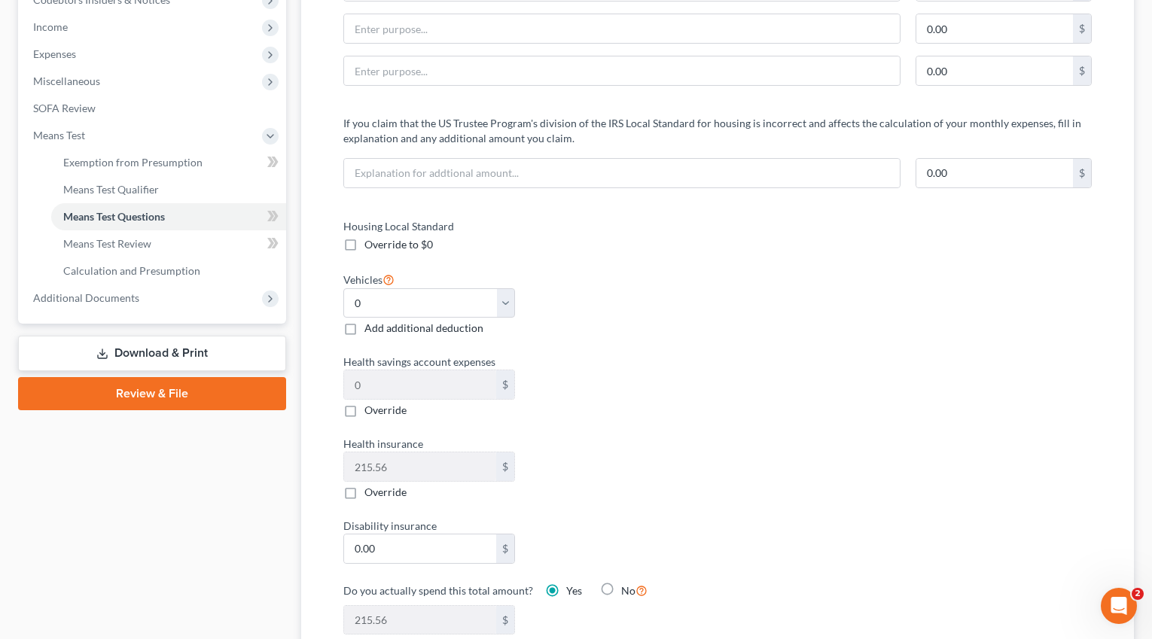
scroll to position [482, 0]
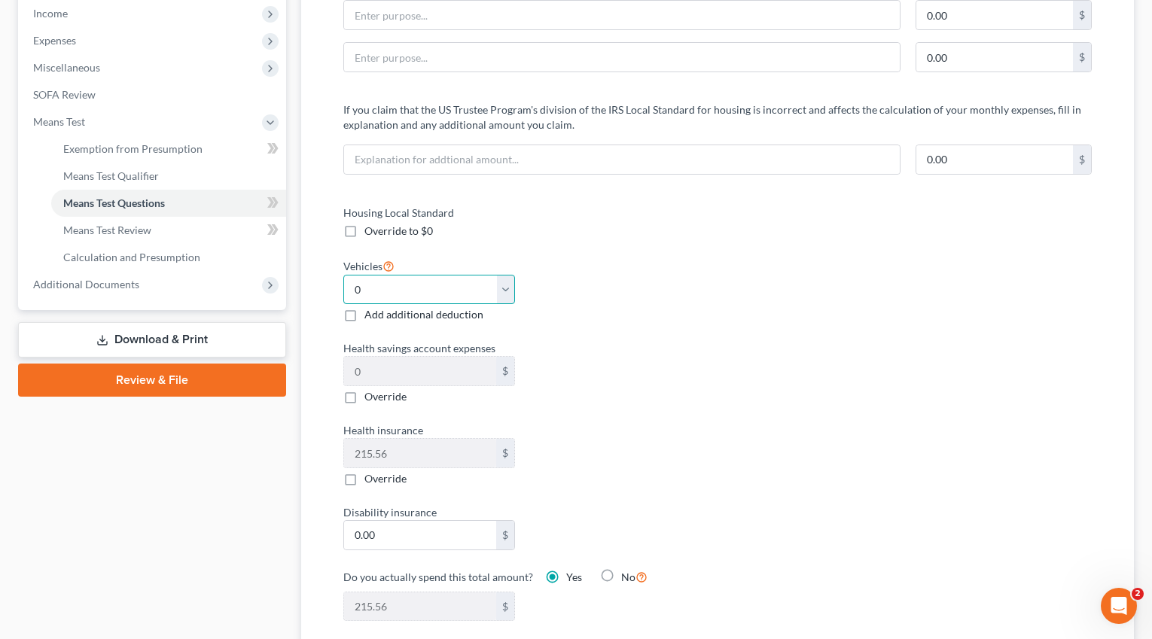
click at [446, 278] on select "Select 0 1 2 3 4 5" at bounding box center [429, 290] width 172 height 30
select select "1"
click at [343, 275] on select "Select 0 1 2 3 4 5" at bounding box center [429, 290] width 172 height 30
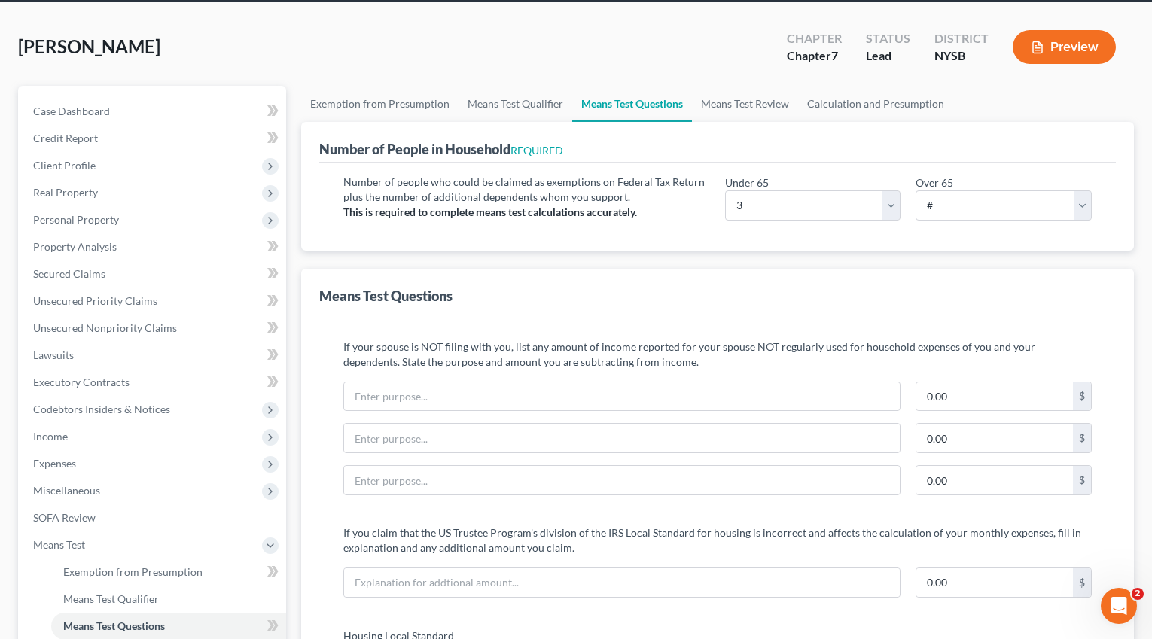
scroll to position [36, 0]
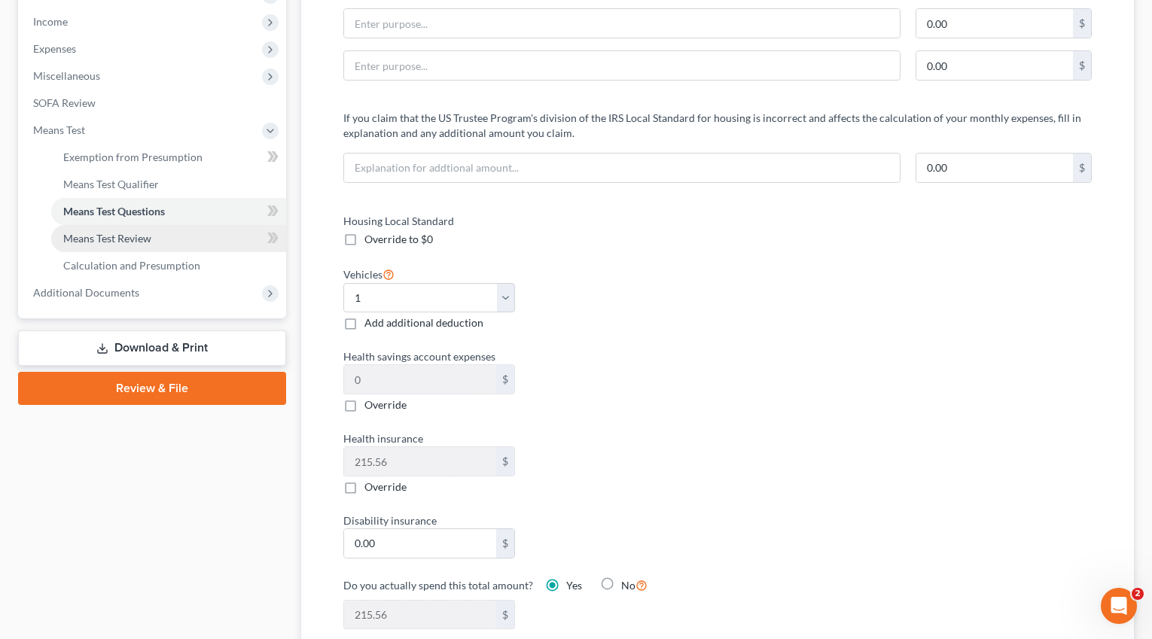
click at [148, 238] on span "Means Test Review" at bounding box center [107, 238] width 88 height 13
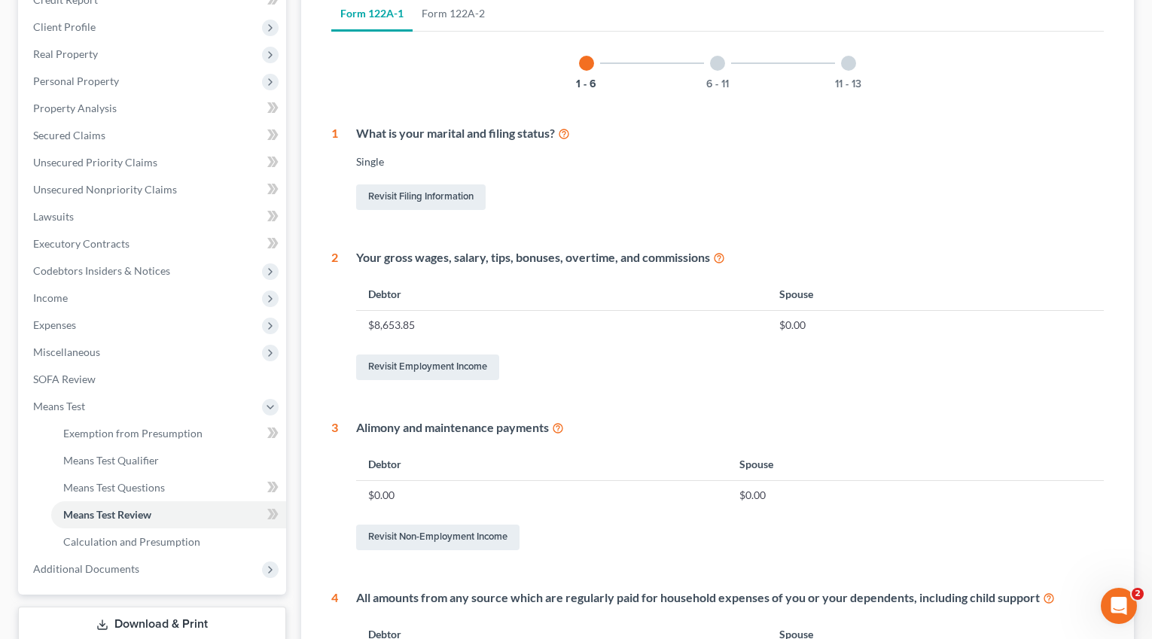
scroll to position [171, 0]
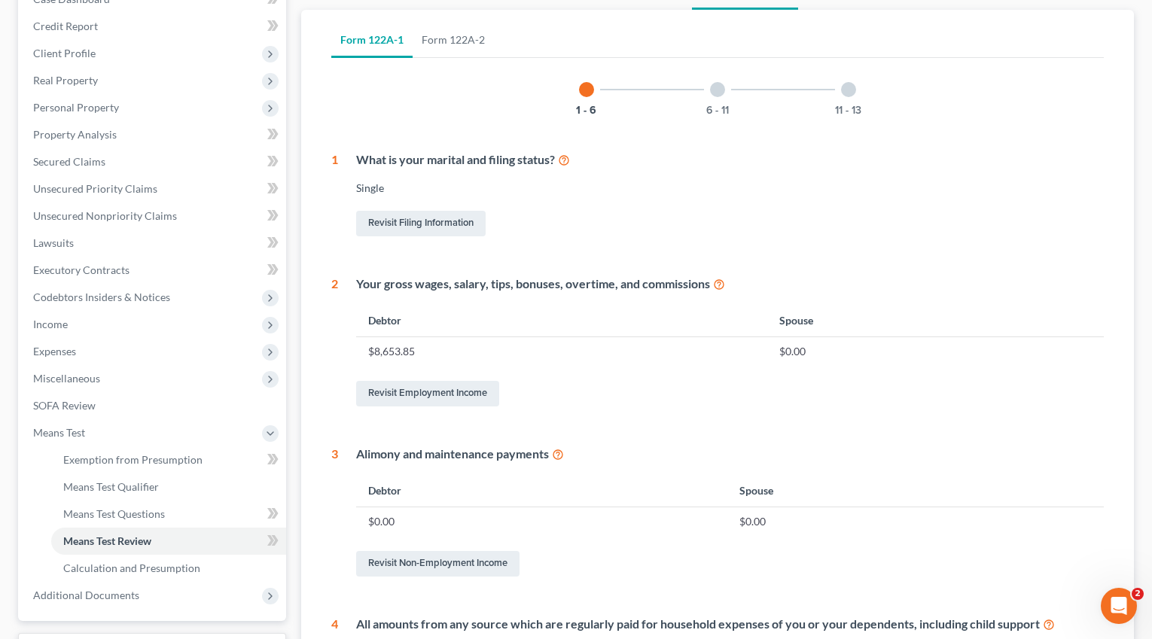
click at [722, 91] on div at bounding box center [717, 89] width 15 height 15
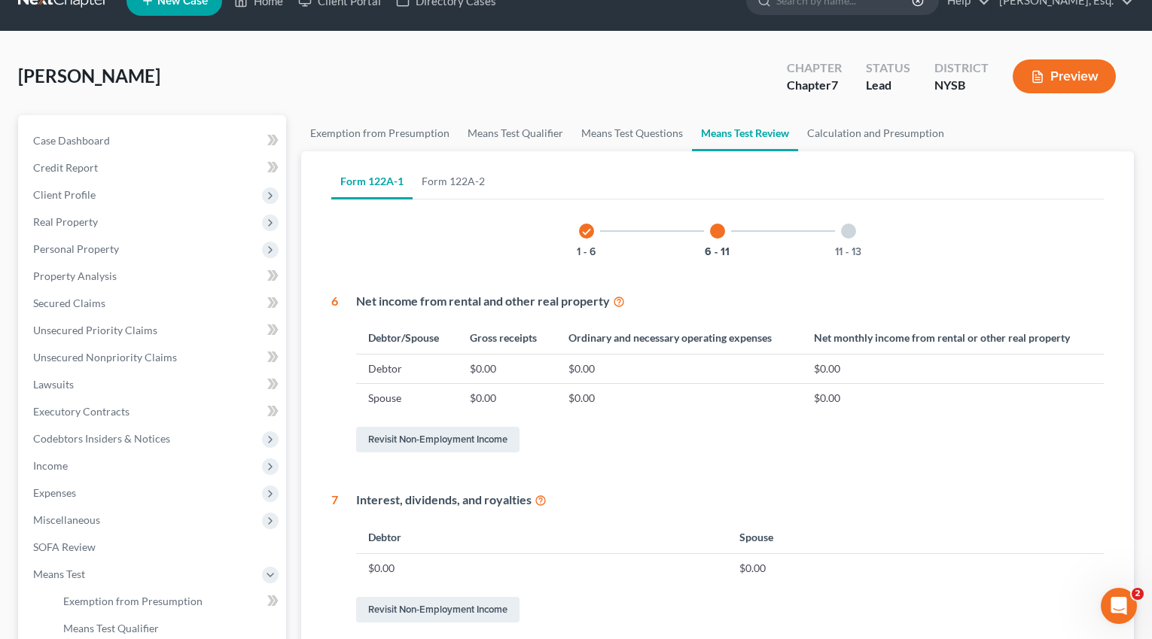
scroll to position [0, 0]
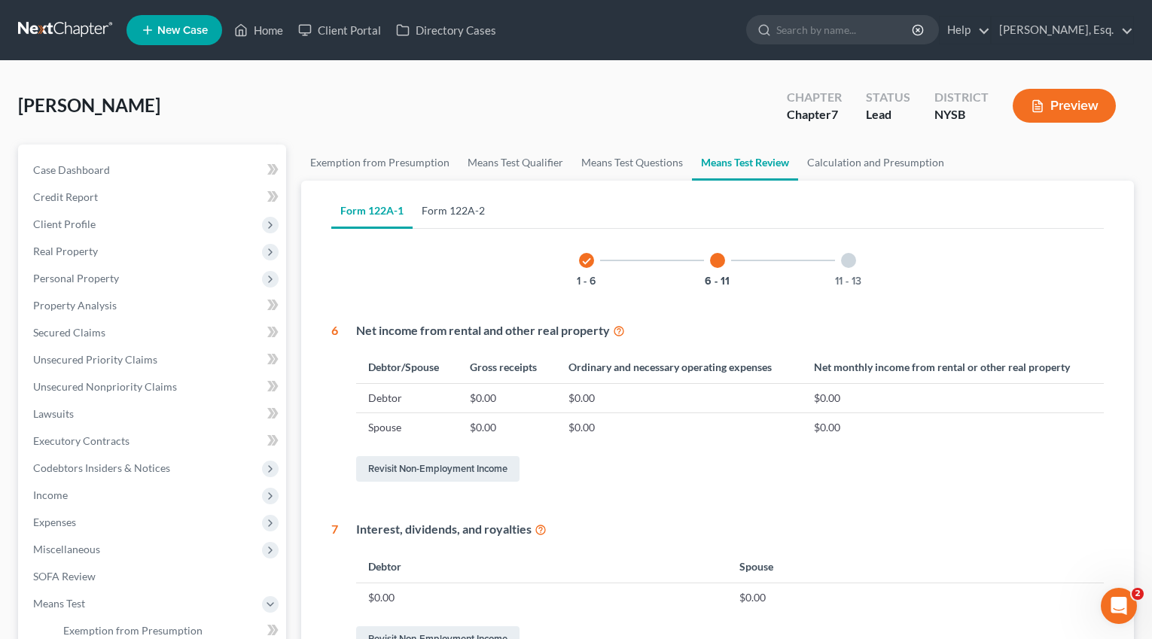
click at [452, 203] on link "Form 122A-2" at bounding box center [452, 211] width 81 height 36
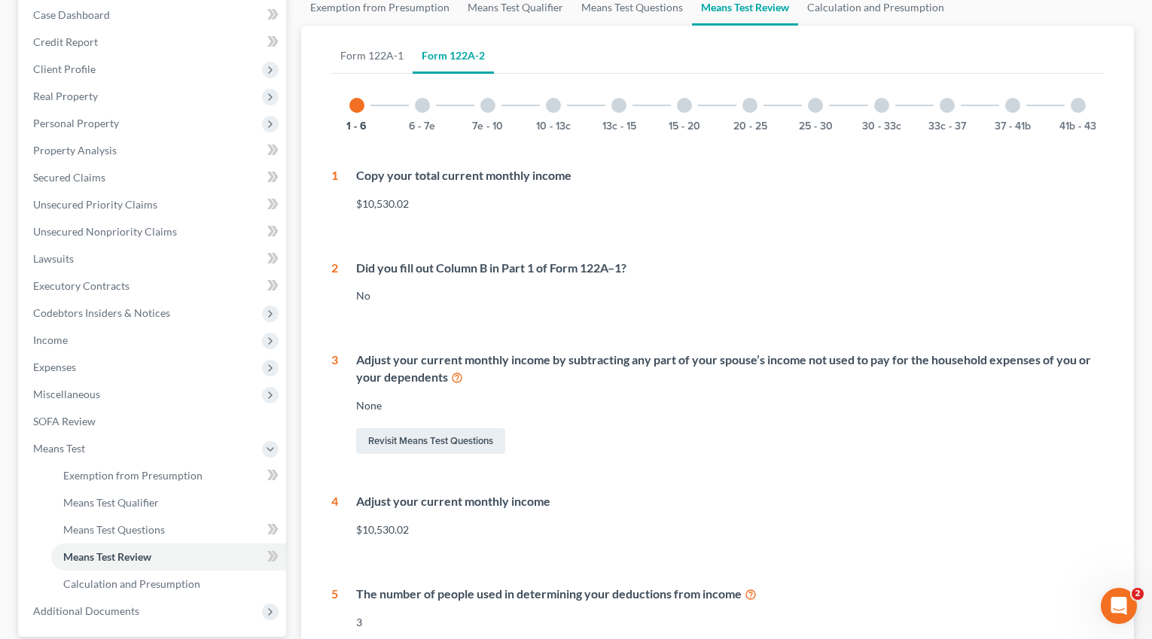
scroll to position [62, 0]
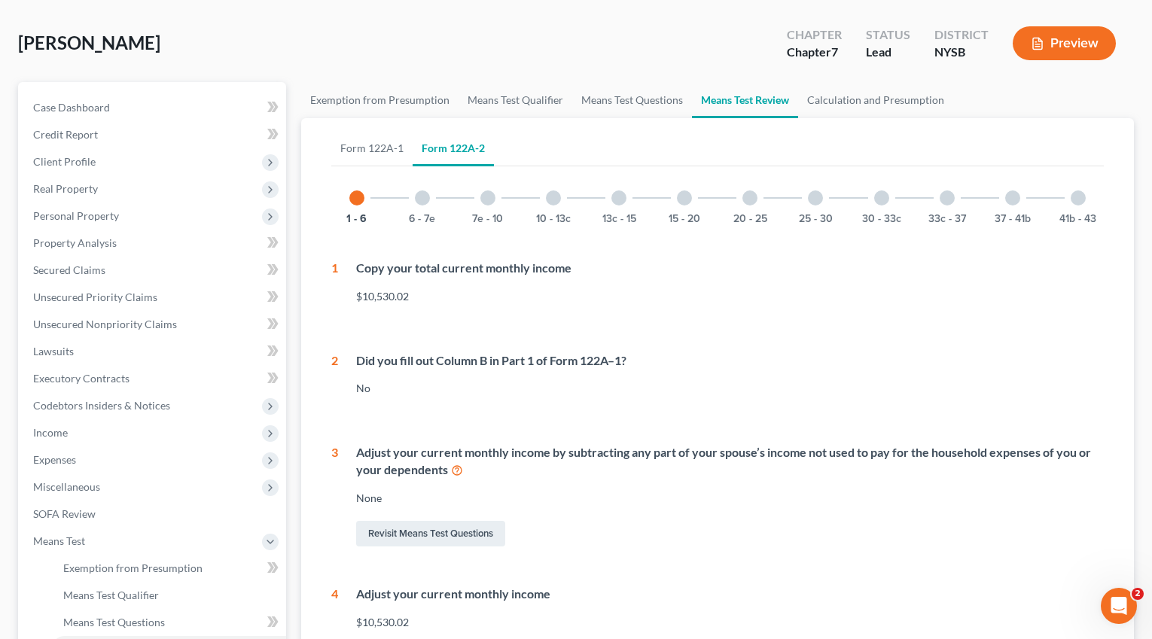
click at [562, 201] on div "10 - 13c" at bounding box center [553, 197] width 51 height 51
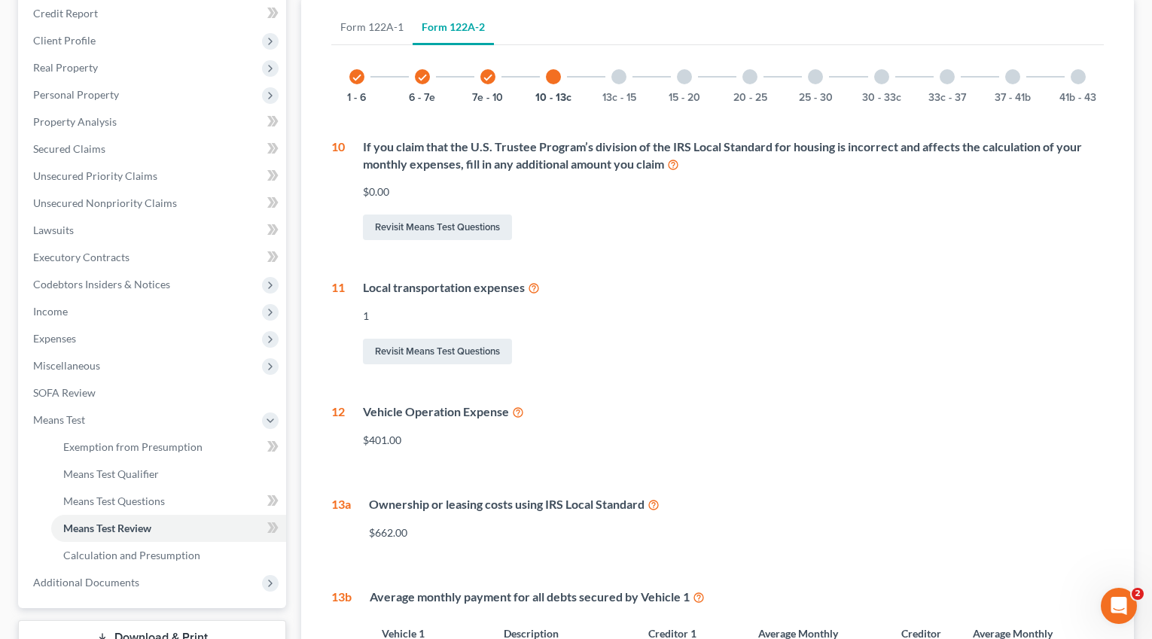
scroll to position [94, 0]
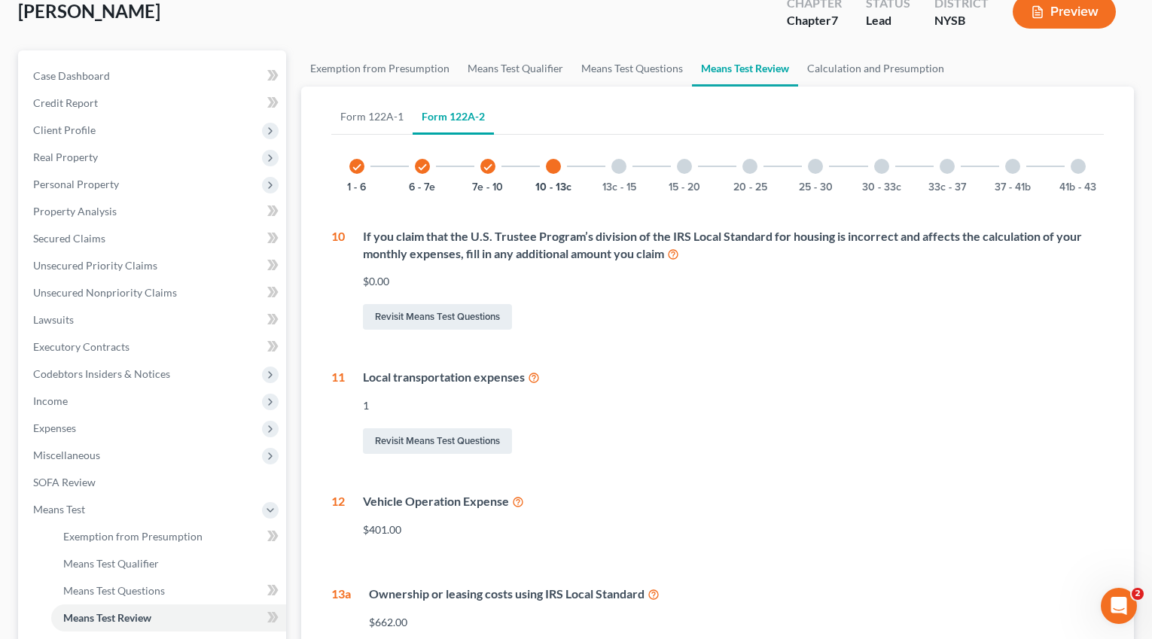
click at [622, 172] on div "13c - 15" at bounding box center [618, 166] width 51 height 51
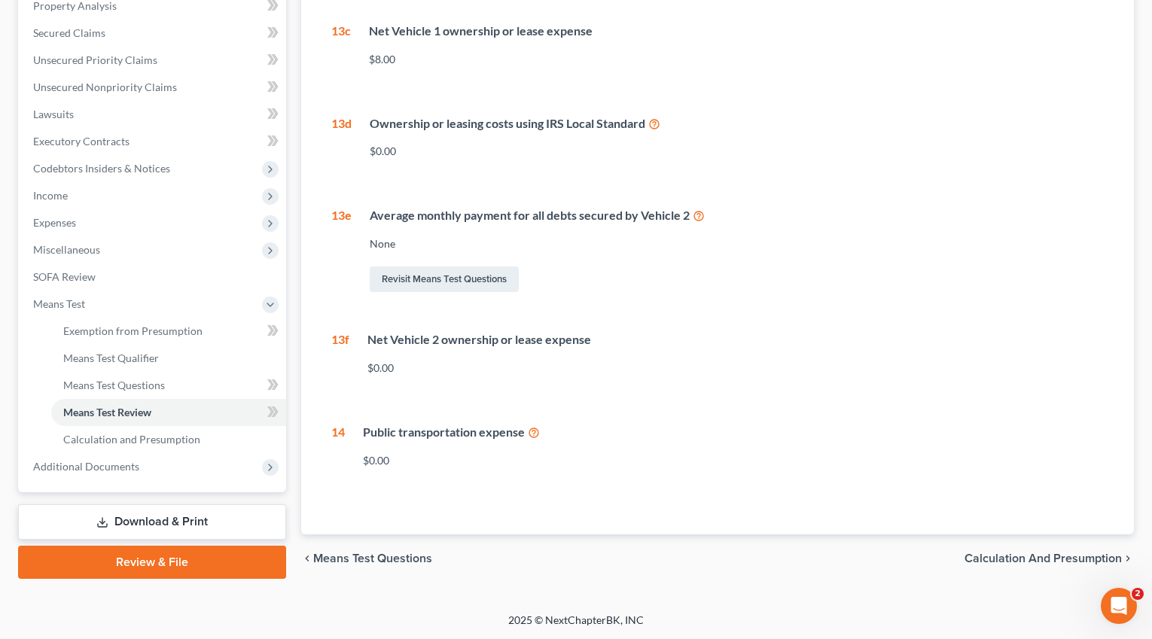
scroll to position [187, 0]
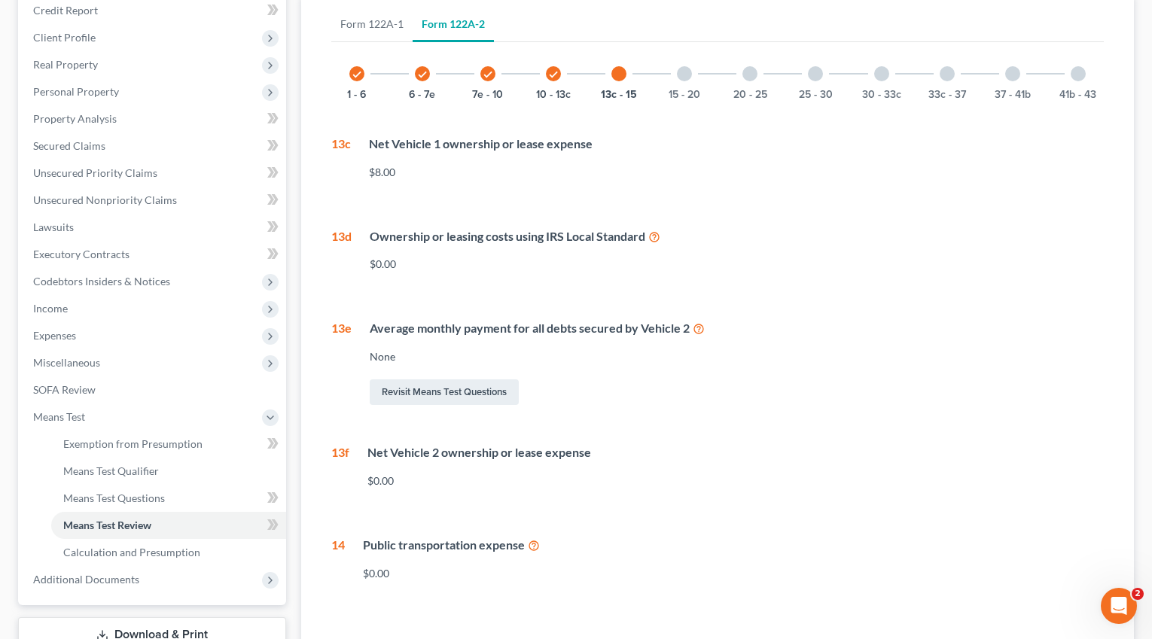
click at [535, 543] on icon at bounding box center [534, 544] width 12 height 14
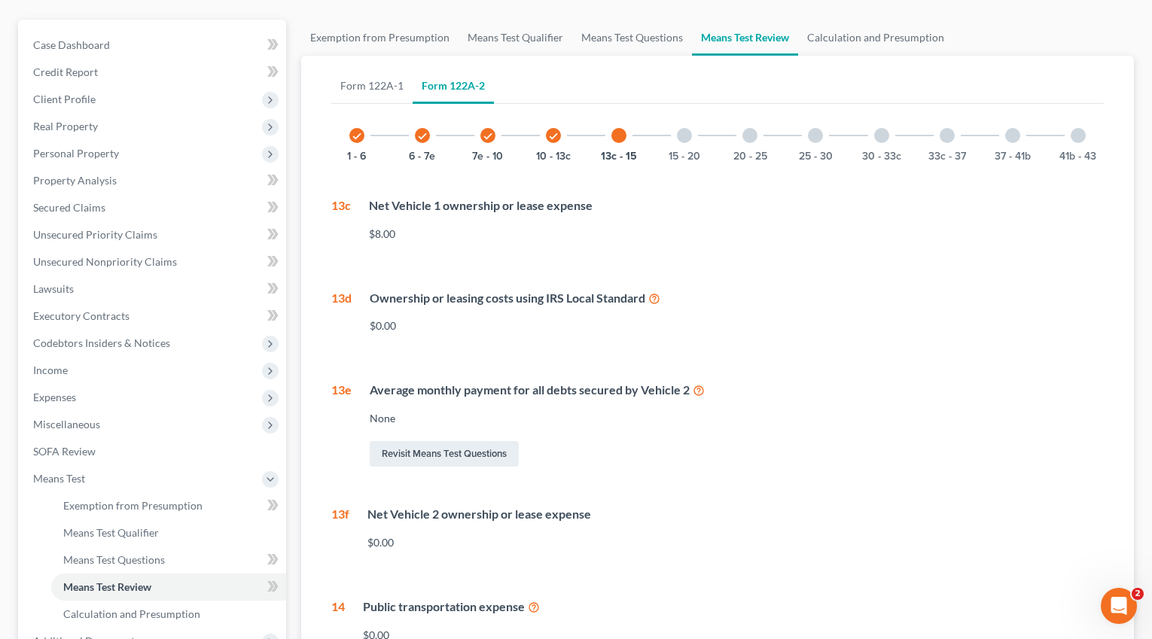
scroll to position [0, 0]
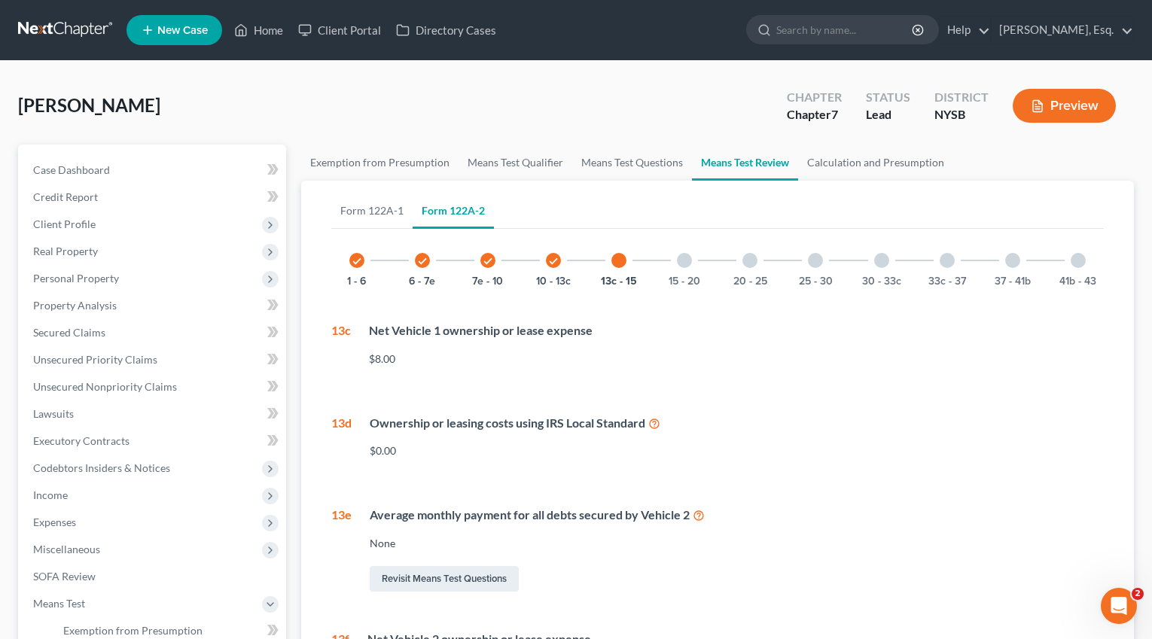
click at [679, 254] on div at bounding box center [684, 260] width 15 height 15
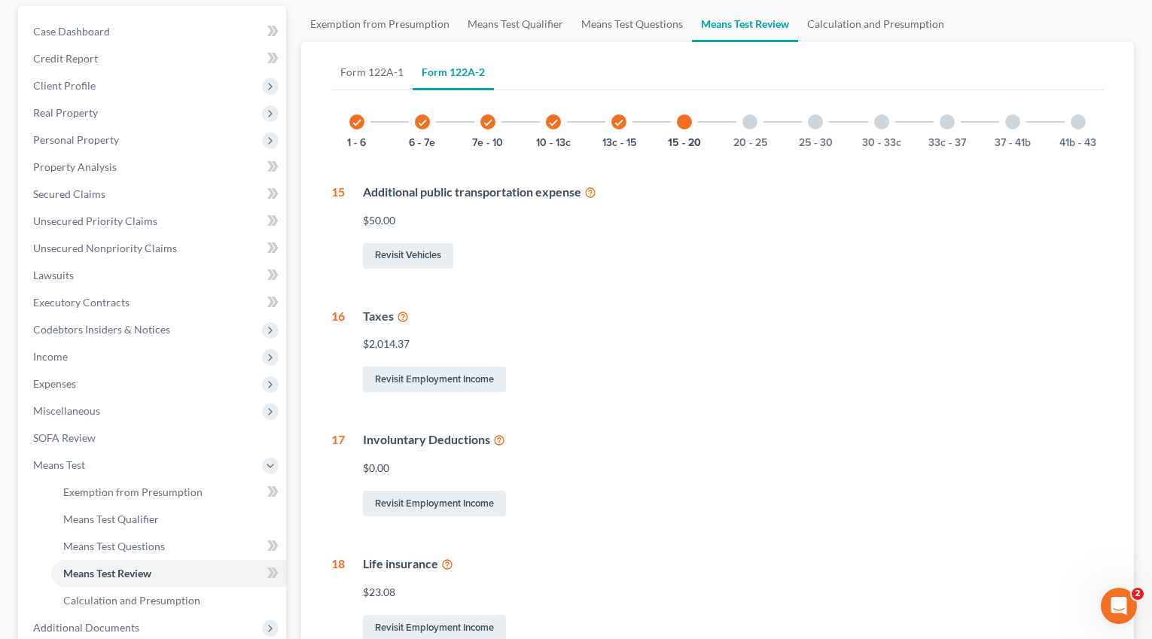
scroll to position [99, 0]
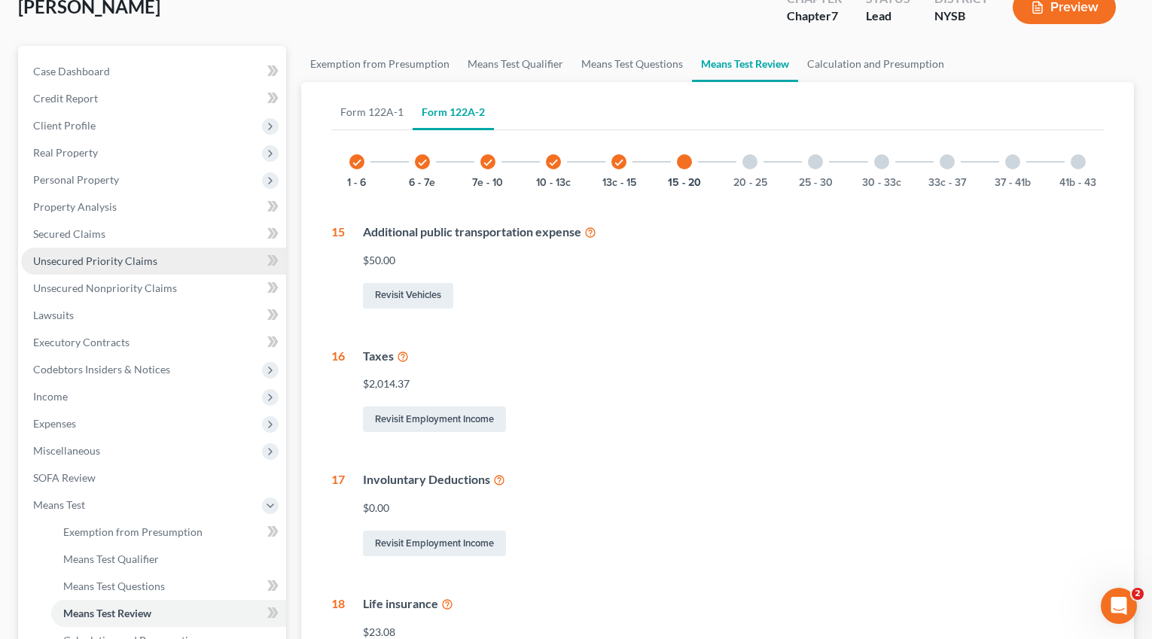
click at [81, 267] on link "Unsecured Priority Claims" at bounding box center [153, 261] width 265 height 27
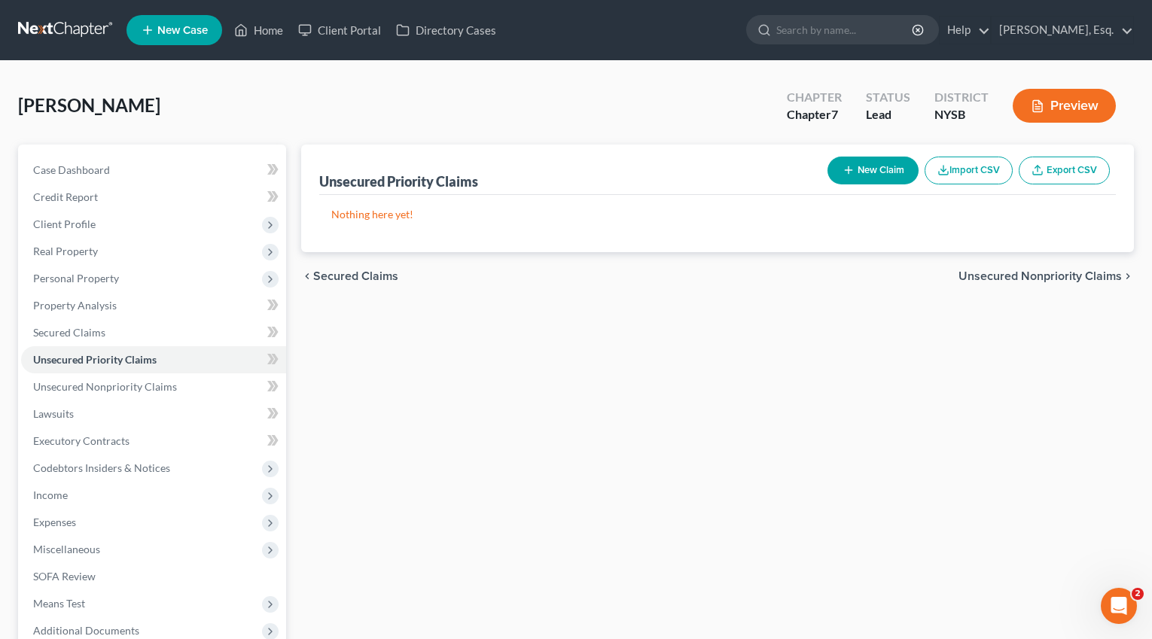
click at [873, 170] on button "New Claim" at bounding box center [872, 171] width 91 height 28
select select "0"
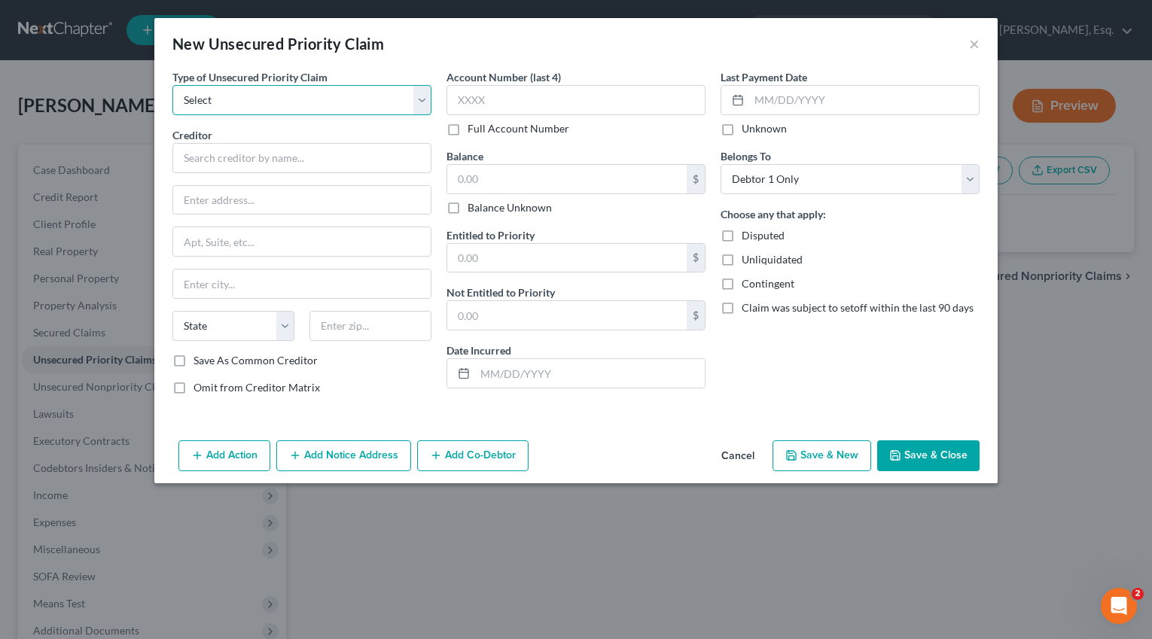
click at [354, 98] on select "Select Taxes & Other Government Units Domestic Support Obligations Extensions o…" at bounding box center [301, 100] width 259 height 30
select select "0"
click at [172, 85] on select "Select Taxes & Other Government Units Domestic Support Obligations Extensions o…" at bounding box center [301, 100] width 259 height 30
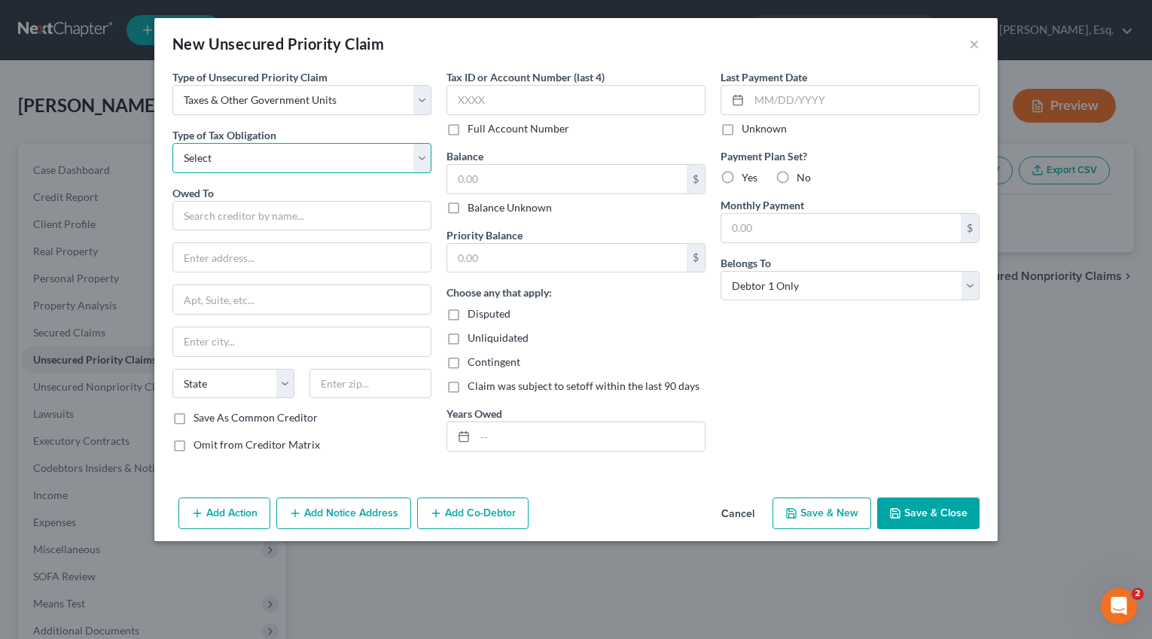
click at [267, 166] on select "Select Federal City State Franchise Tax Board Other" at bounding box center [301, 158] width 259 height 30
select select "0"
click at [172, 143] on select "Select Federal City State Franchise Tax Board Other" at bounding box center [301, 158] width 259 height 30
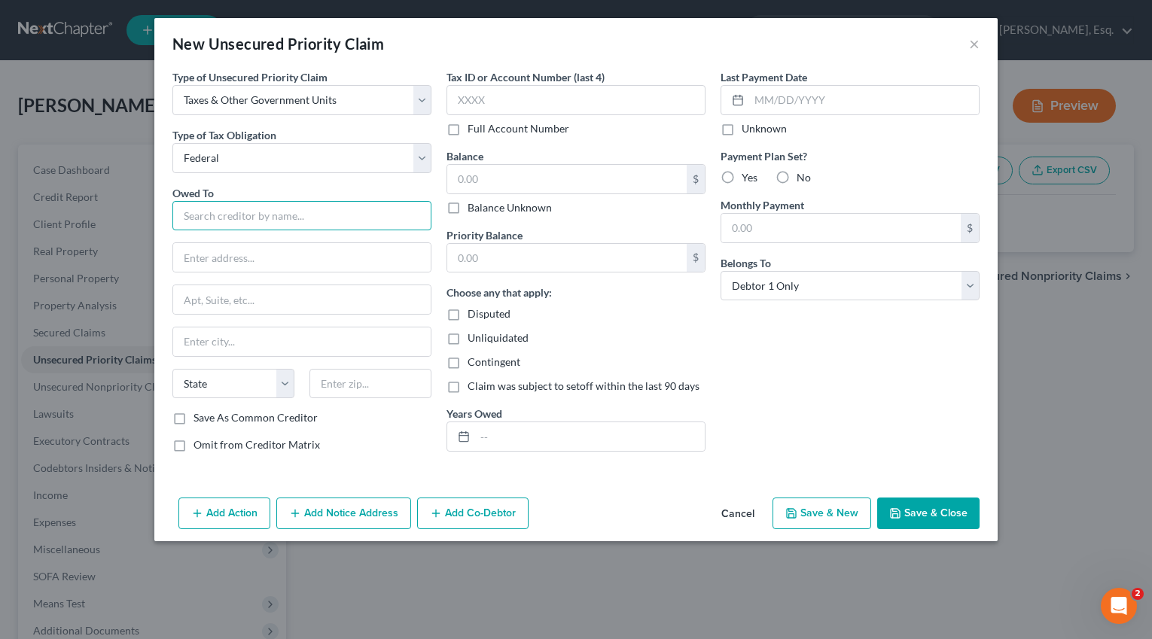
click at [265, 215] on input "text" at bounding box center [301, 216] width 259 height 30
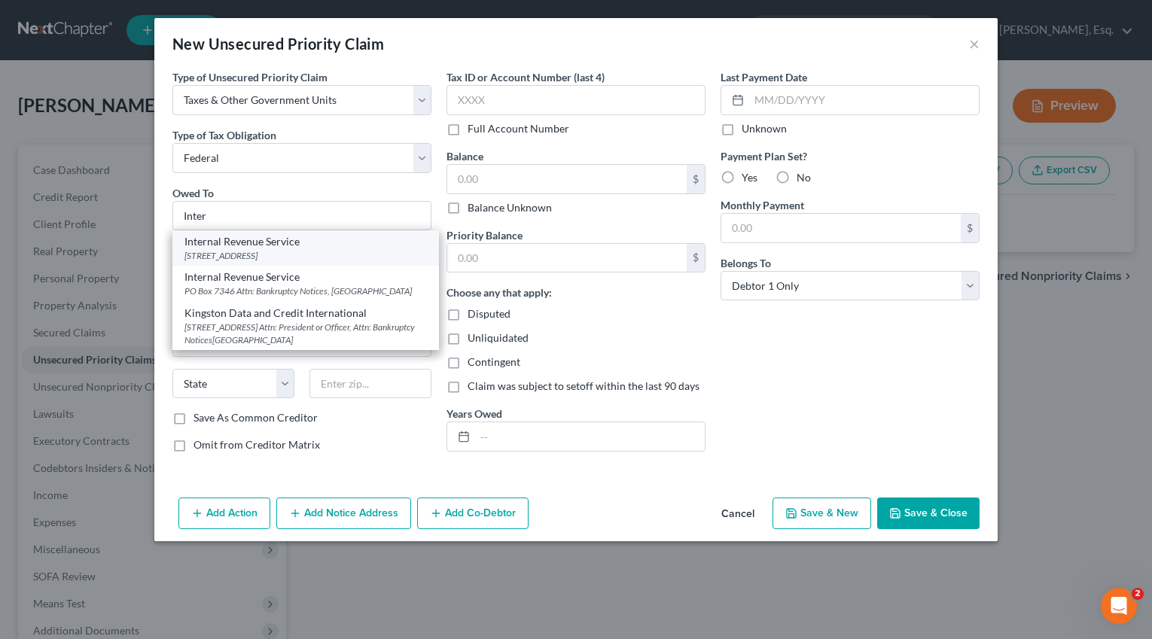
click at [274, 246] on div "Internal Revenue Service" at bounding box center [305, 241] width 242 height 15
type input "Internal Revenue Service"
type input "PO Box 7346"
type input "Philadelphia"
select select "39"
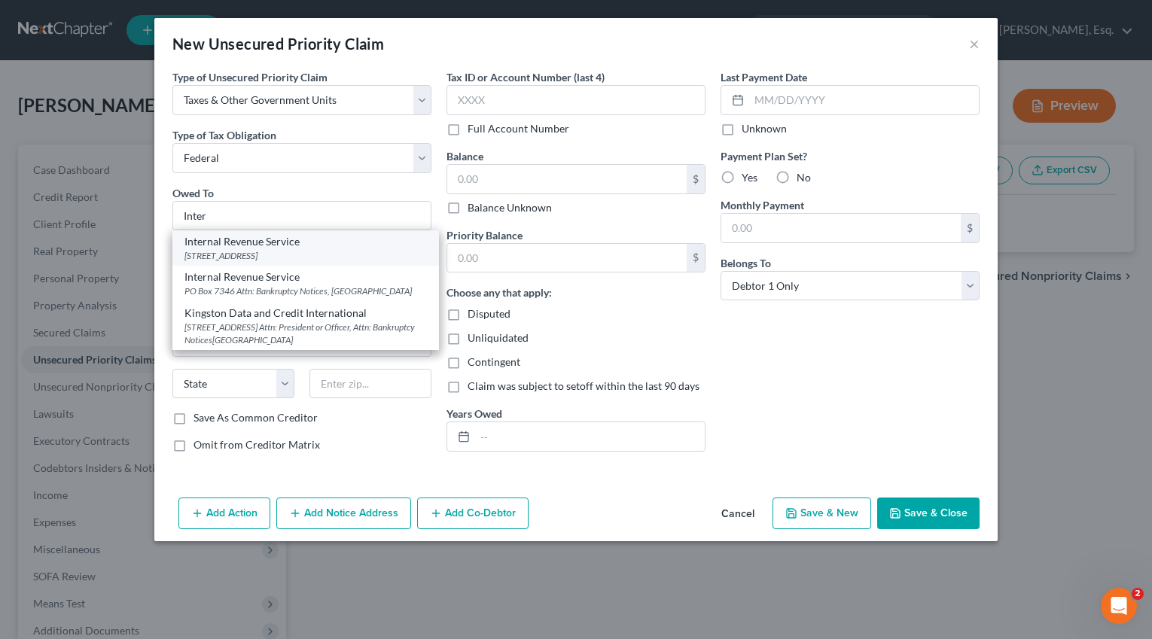
type input "19101"
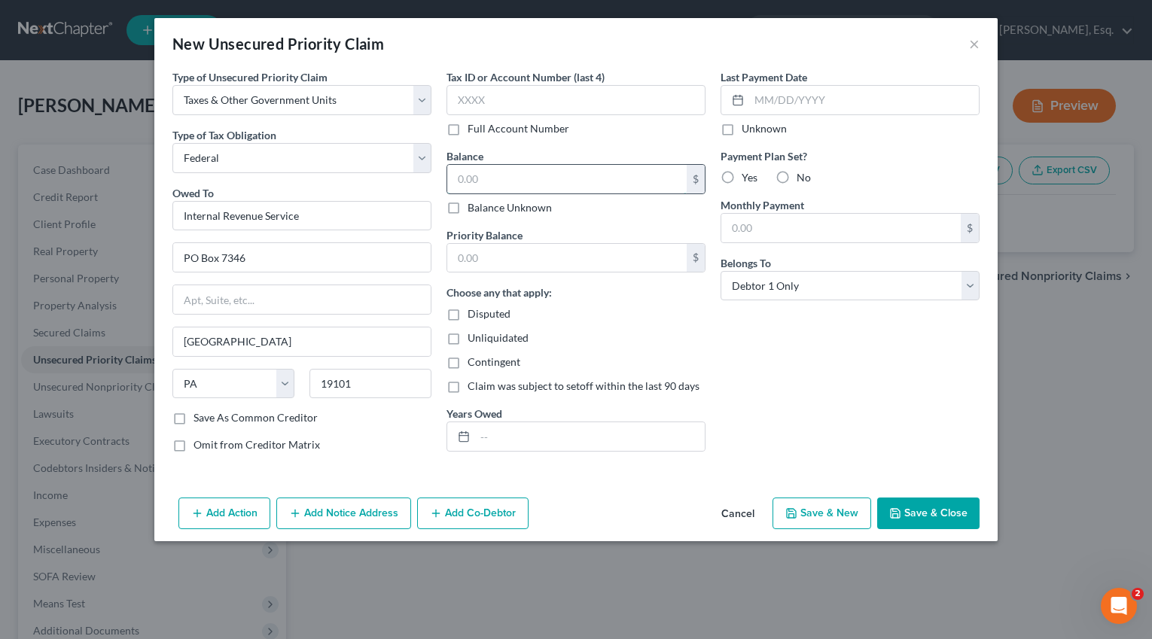
click at [482, 181] on input "text" at bounding box center [566, 179] width 239 height 29
type input "6,000"
click at [493, 436] on input "text" at bounding box center [590, 436] width 230 height 29
type input "2023"
click at [607, 260] on input "text" at bounding box center [566, 258] width 239 height 29
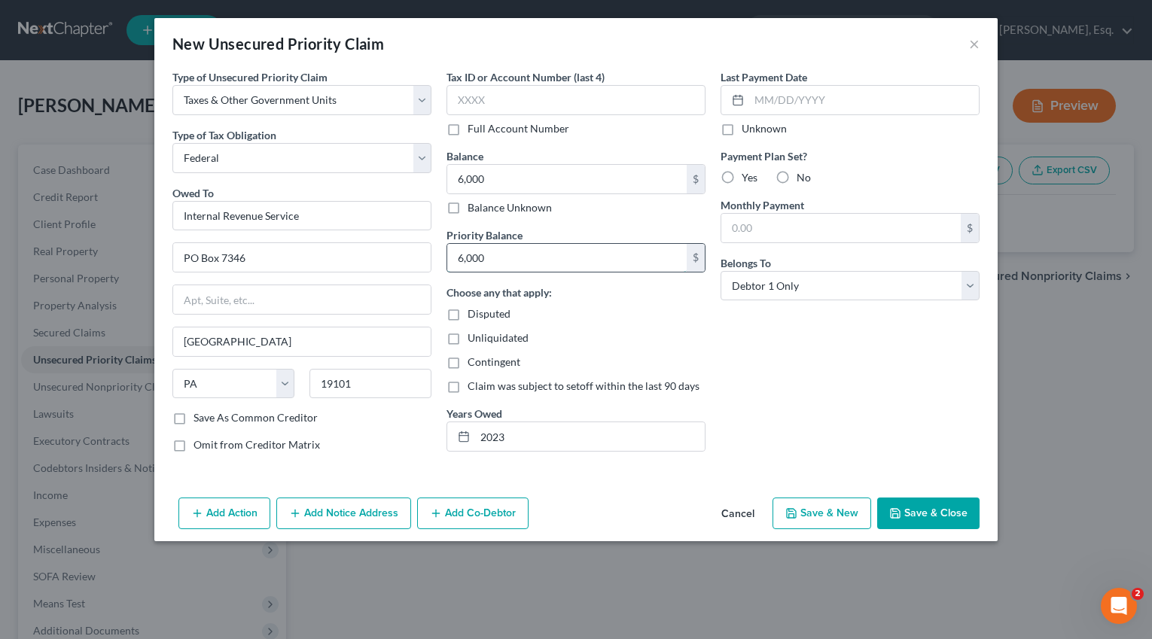
type input "6,000"
click at [539, 440] on input "2023" at bounding box center [590, 436] width 230 height 29
type input "2023 (estimated)"
click at [918, 514] on button "Save & Close" at bounding box center [928, 514] width 102 height 32
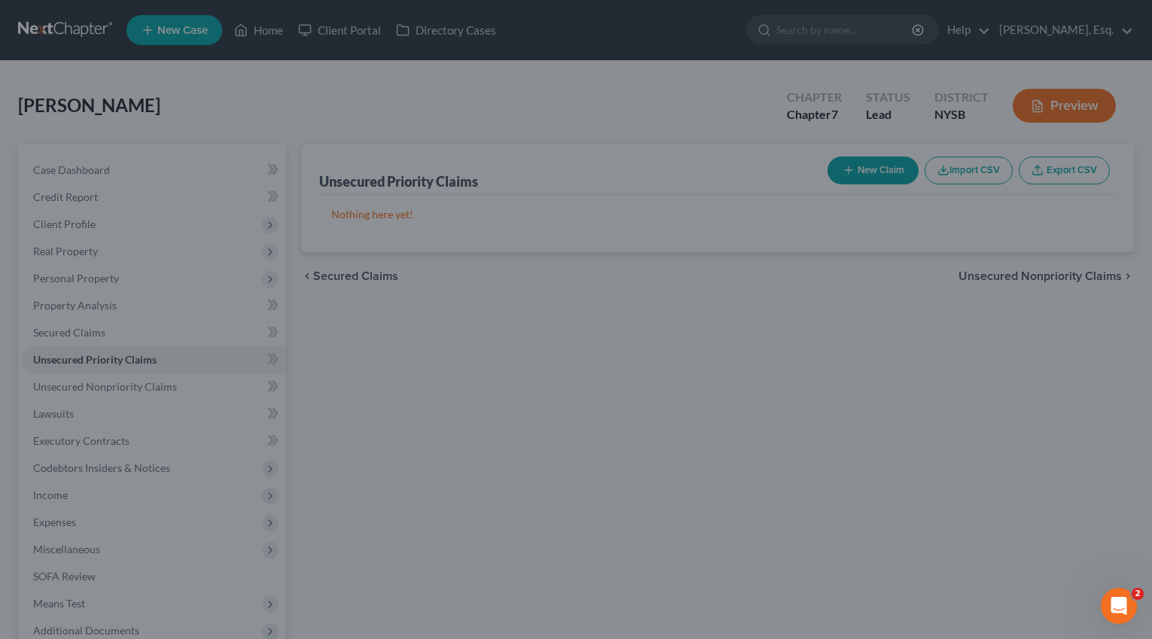
type input "6,000.00"
type input "0.00"
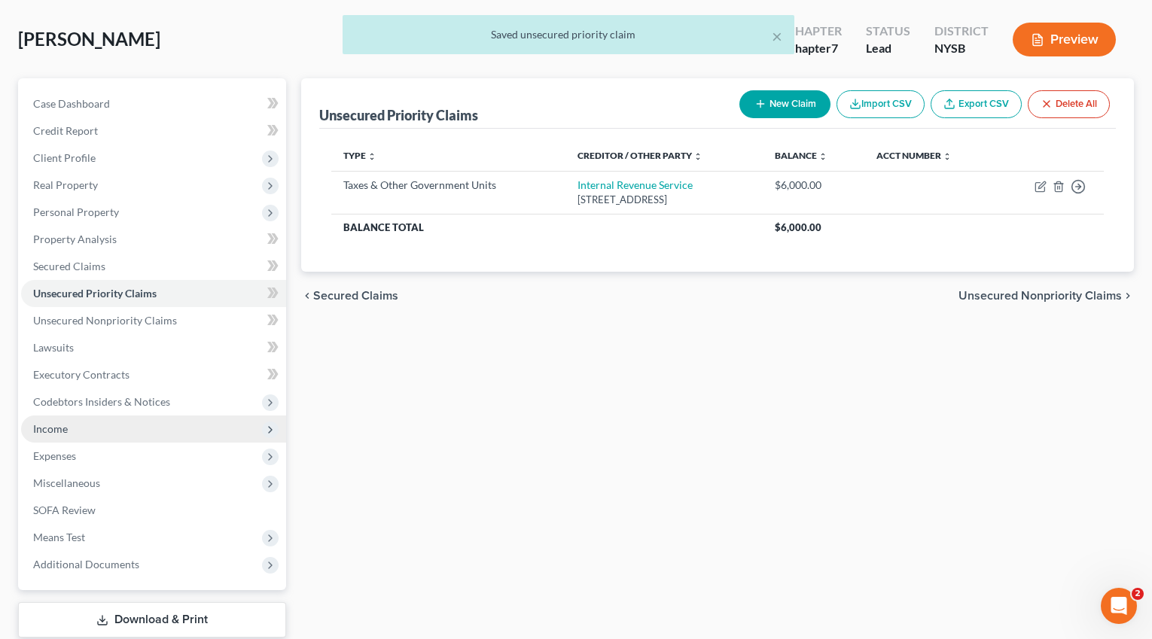
scroll to position [88, 0]
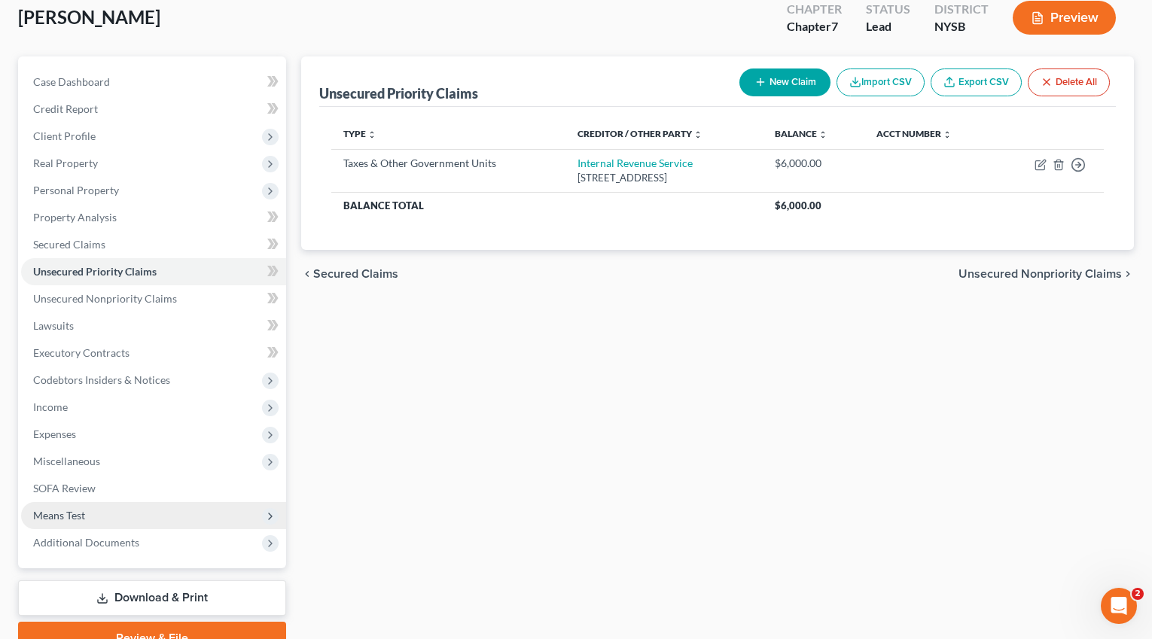
click at [97, 514] on span "Means Test" at bounding box center [153, 515] width 265 height 27
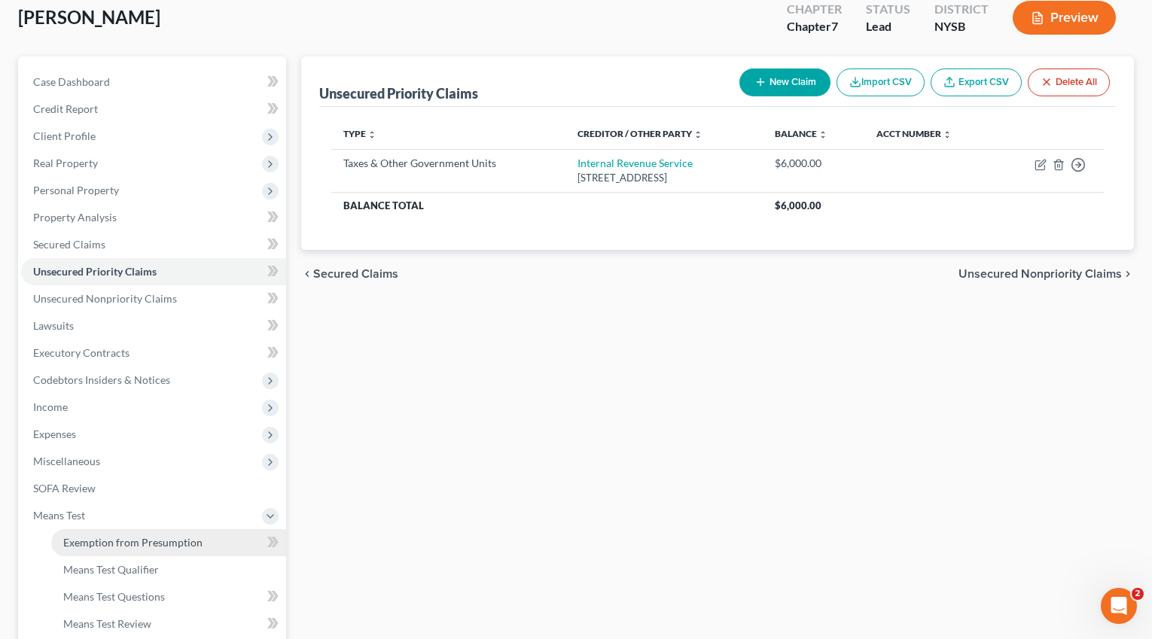
click at [202, 538] on link "Exemption from Presumption" at bounding box center [168, 542] width 235 height 27
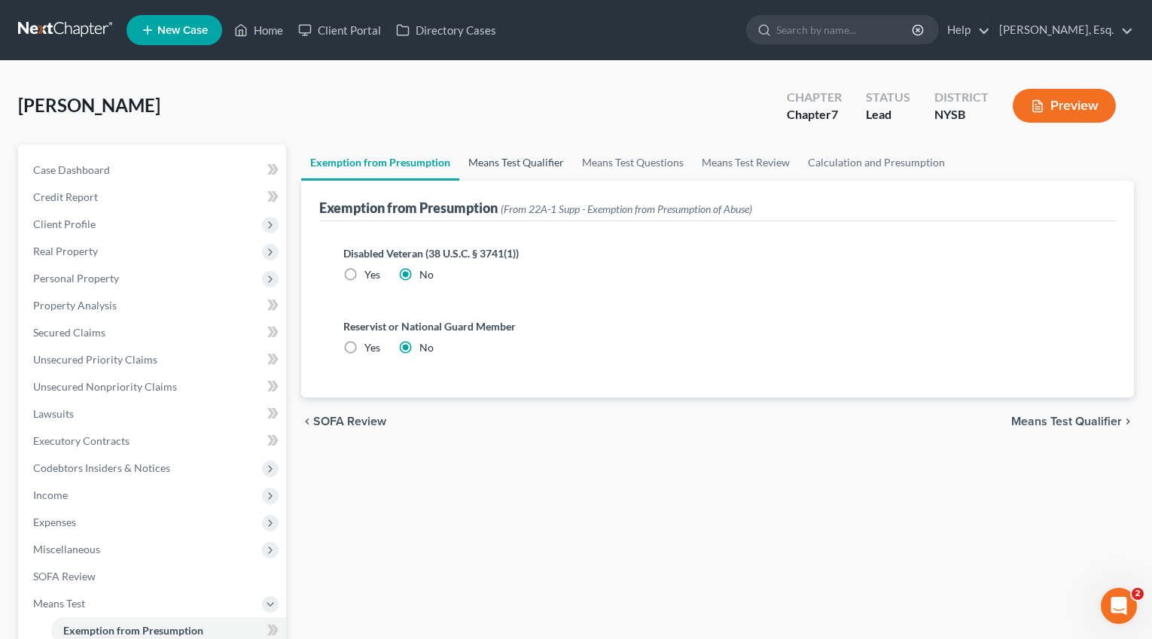
click at [529, 163] on link "Means Test Qualifier" at bounding box center [516, 163] width 114 height 36
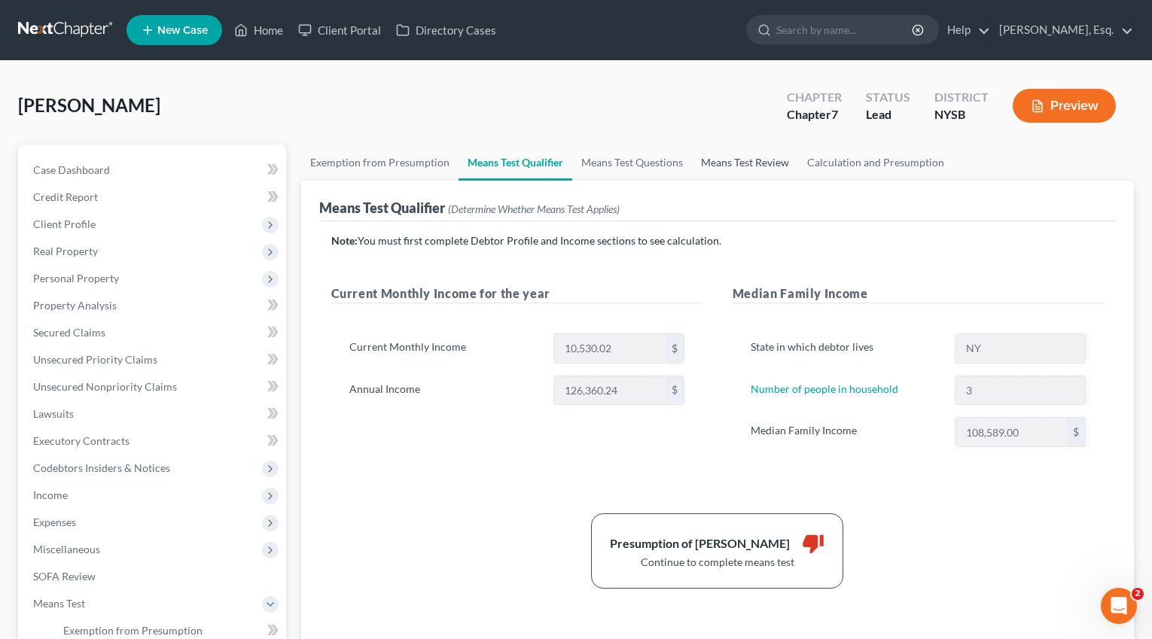
click at [778, 160] on link "Means Test Review" at bounding box center [745, 163] width 106 height 36
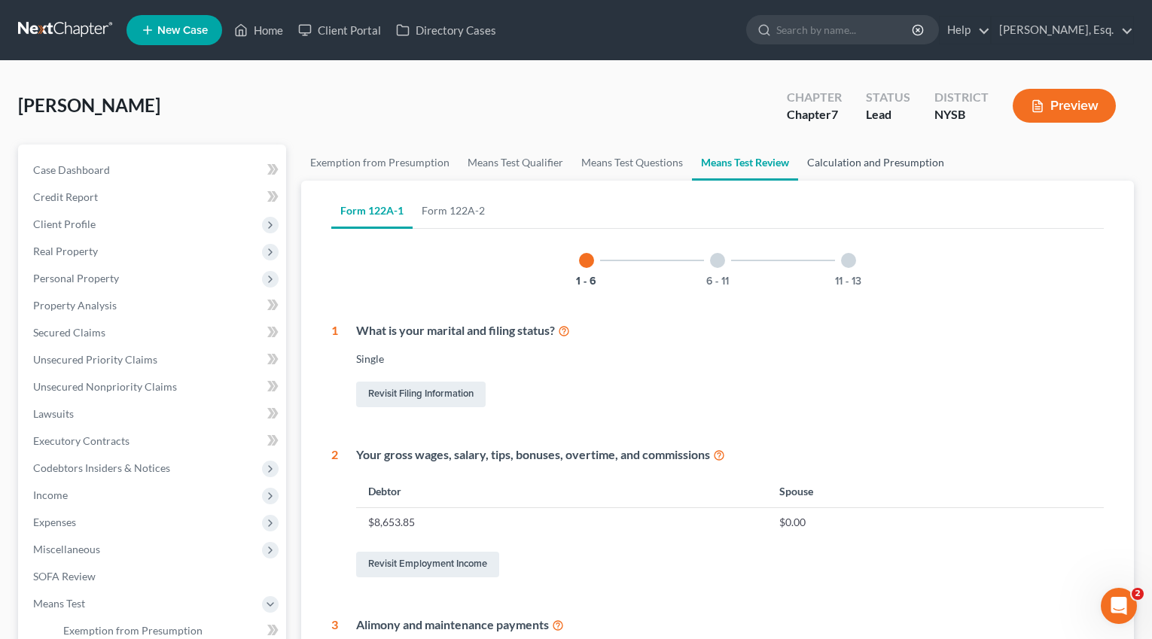
click at [845, 157] on link "Calculation and Presumption" at bounding box center [875, 163] width 155 height 36
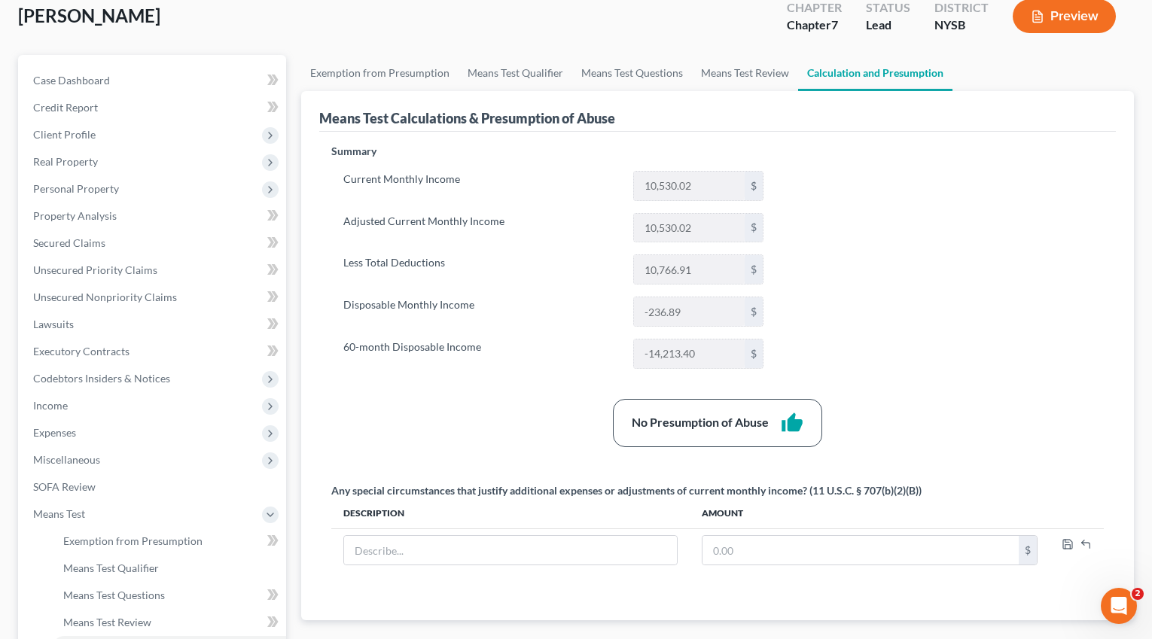
scroll to position [69, 0]
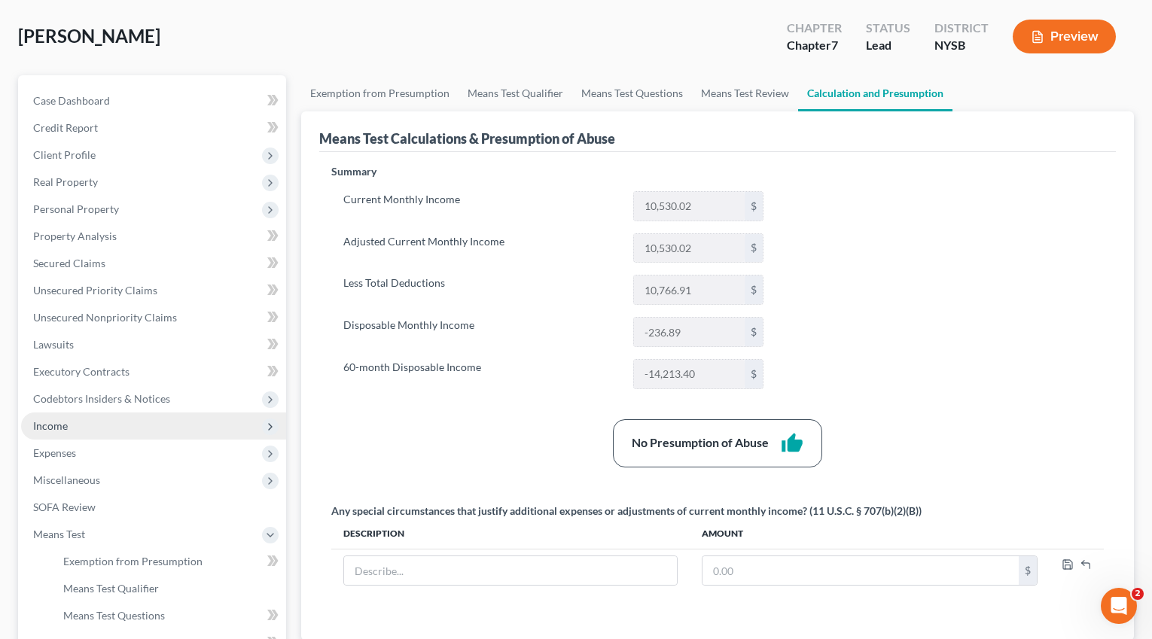
click at [81, 426] on span "Income" at bounding box center [153, 425] width 265 height 27
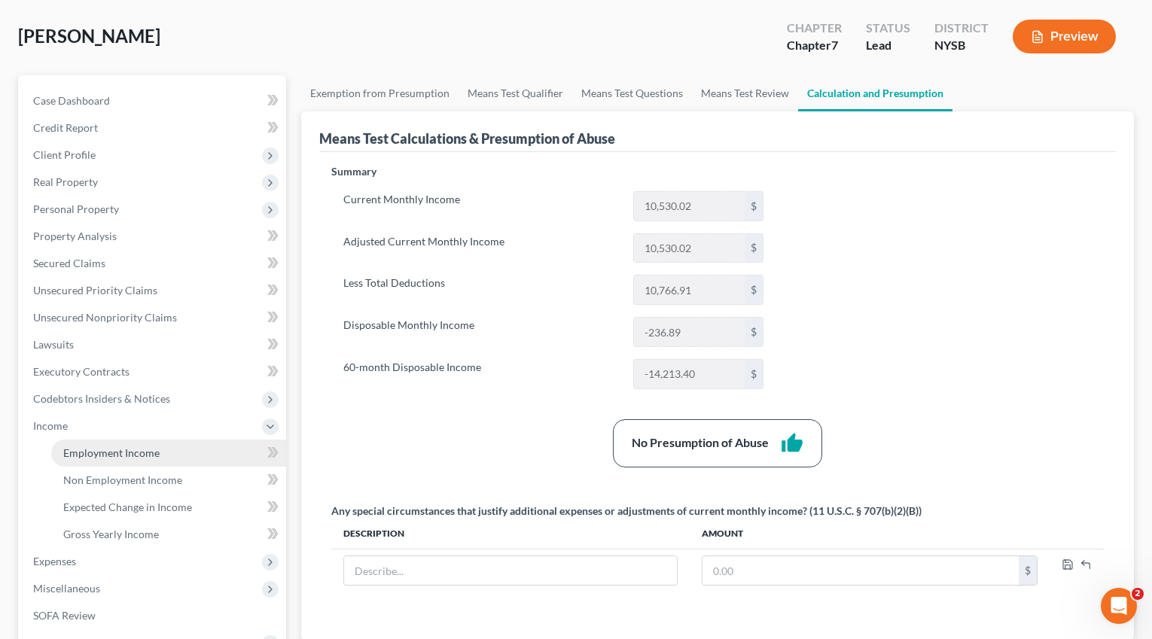
click at [163, 457] on link "Employment Income" at bounding box center [168, 453] width 235 height 27
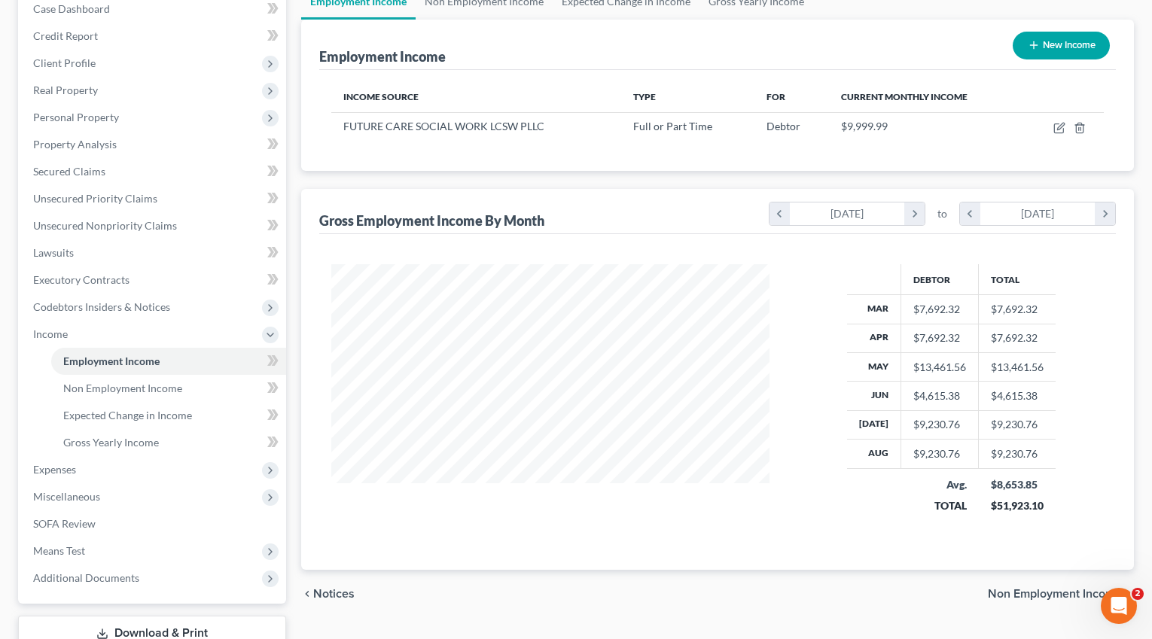
scroll to position [108, 0]
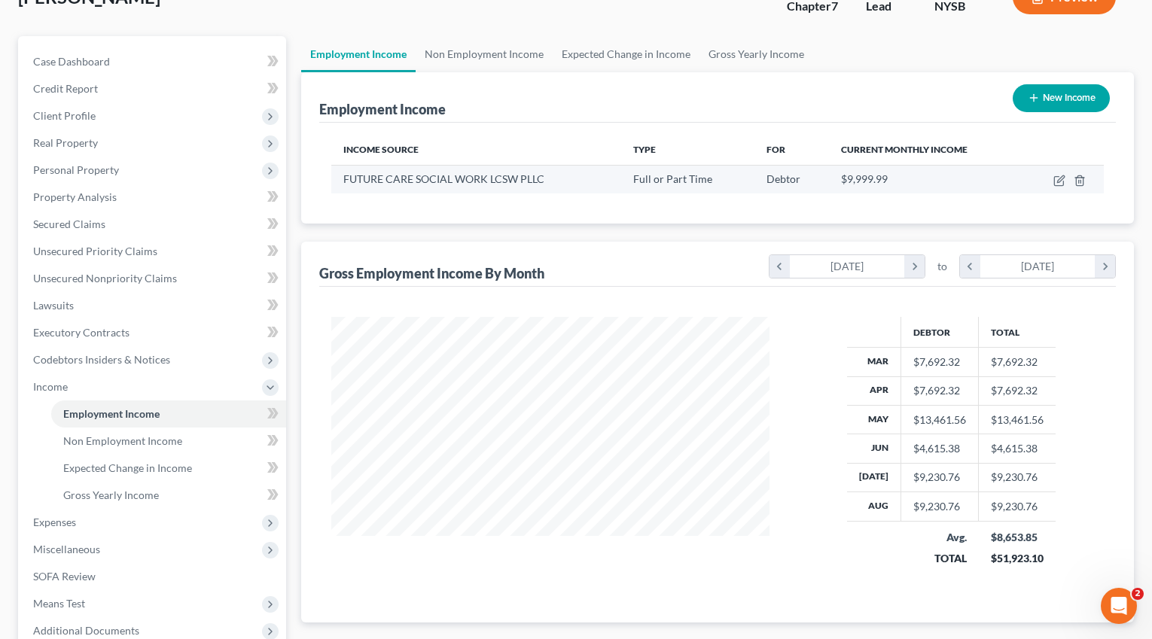
click at [1067, 181] on td at bounding box center [1063, 179] width 81 height 29
click at [1060, 180] on icon "button" at bounding box center [1060, 178] width 7 height 7
select select "0"
select select "35"
select select "2"
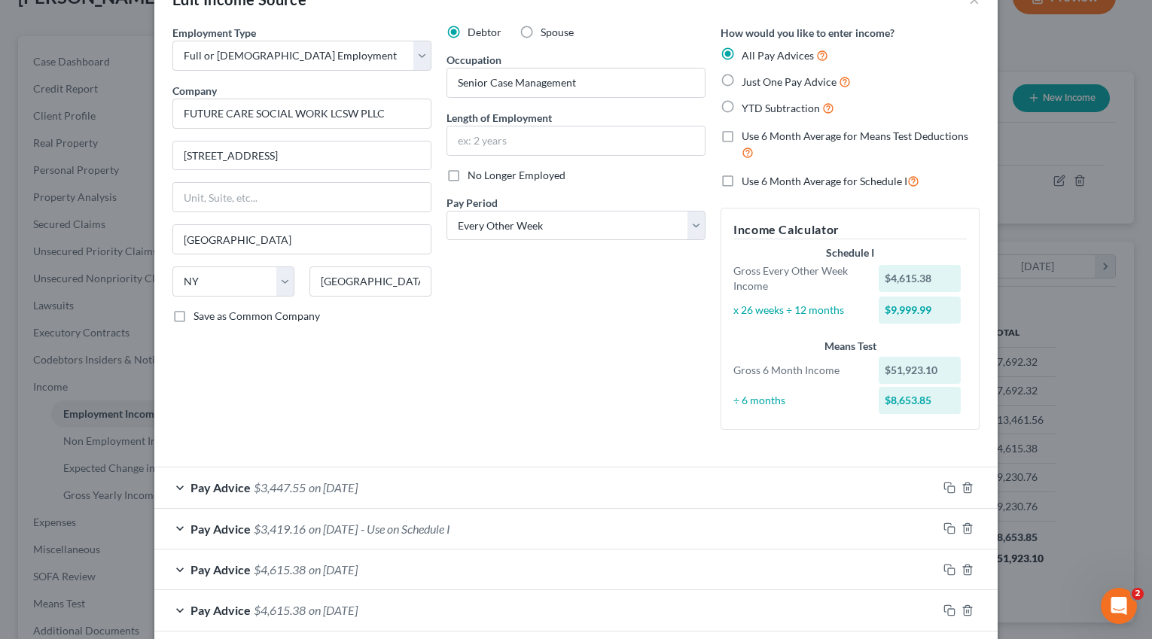
scroll to position [47, 0]
click at [358, 522] on span "on 08/01/2025" at bounding box center [333, 526] width 49 height 14
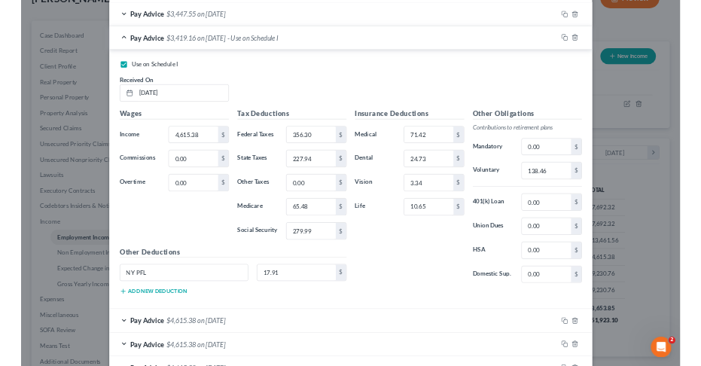
scroll to position [269, 468]
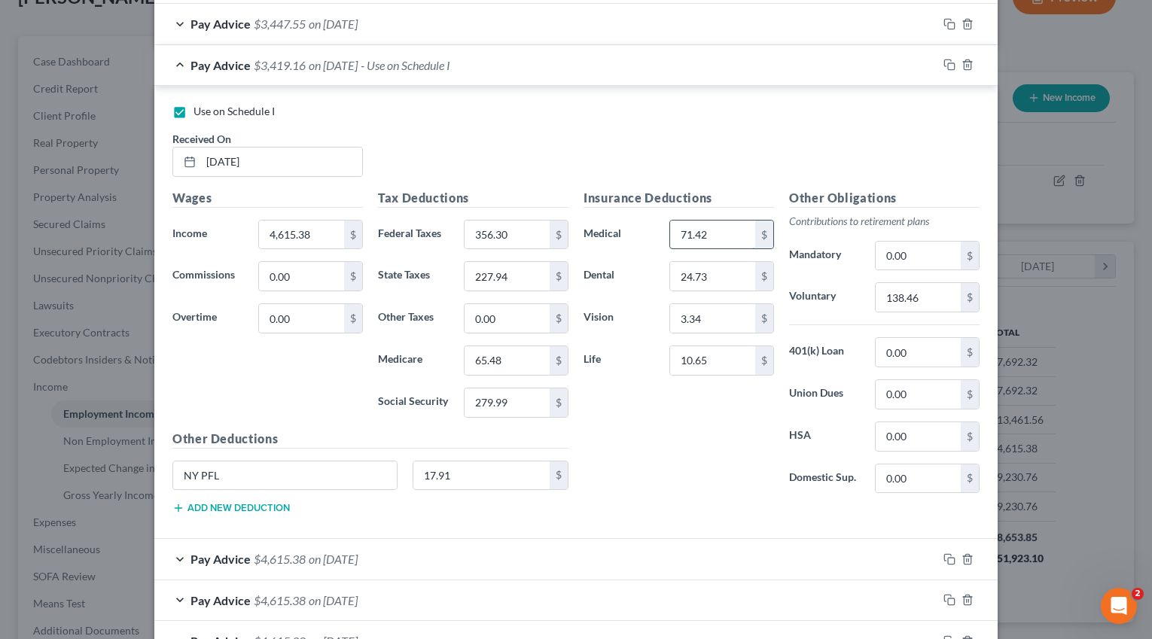
click at [708, 239] on input "71.42" at bounding box center [712, 235] width 85 height 29
click at [907, 431] on input "0.00" at bounding box center [917, 436] width 85 height 29
paste input "71.42"
type input "71.42"
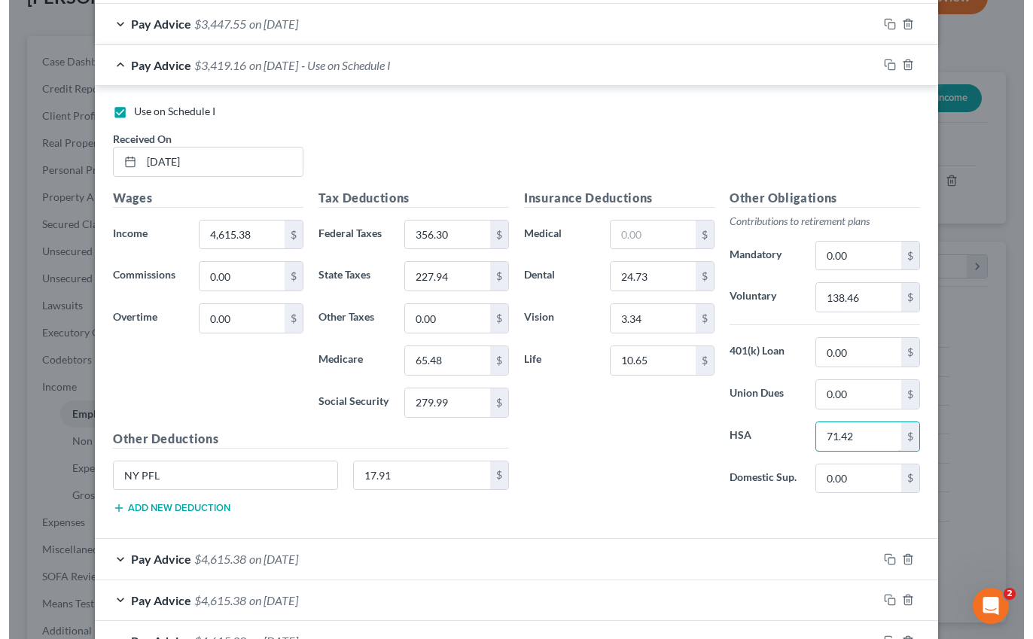
scroll to position [752459, 752313]
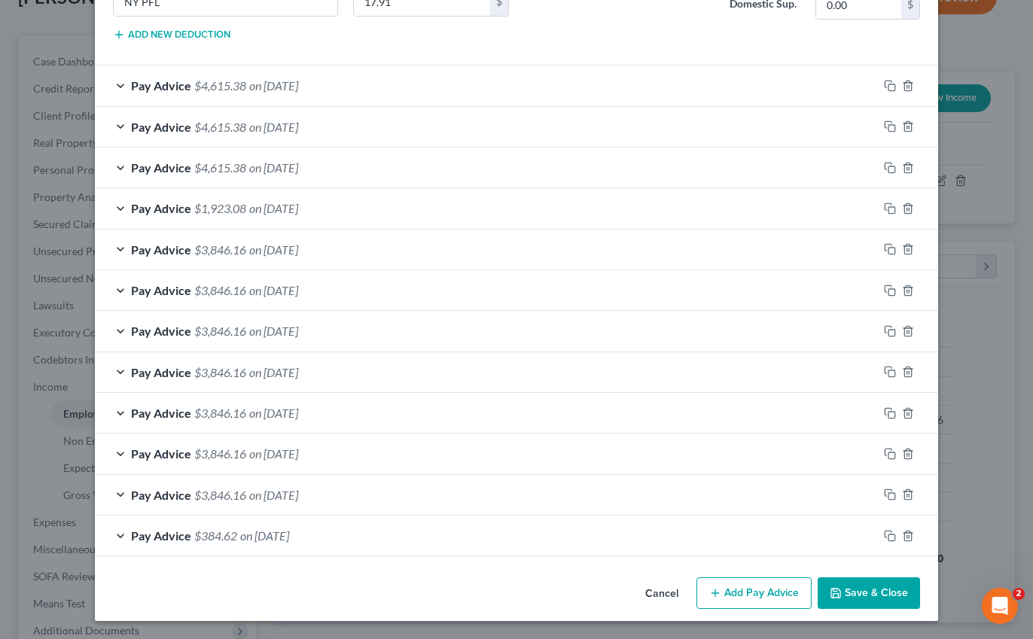
click at [879, 596] on button "Save & Close" at bounding box center [868, 593] width 102 height 32
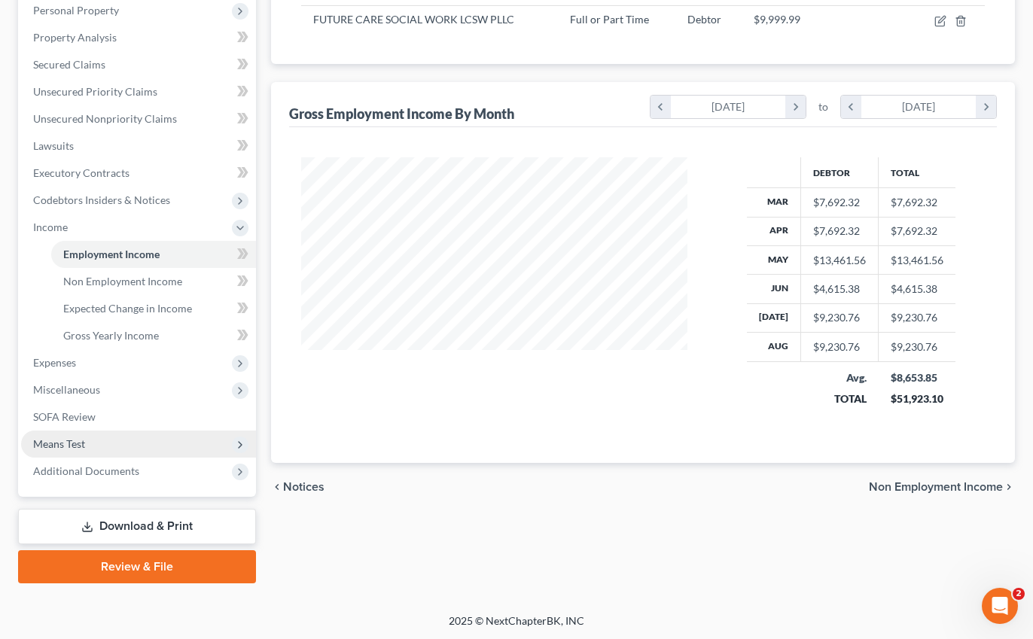
click at [132, 443] on span "Means Test" at bounding box center [138, 444] width 235 height 27
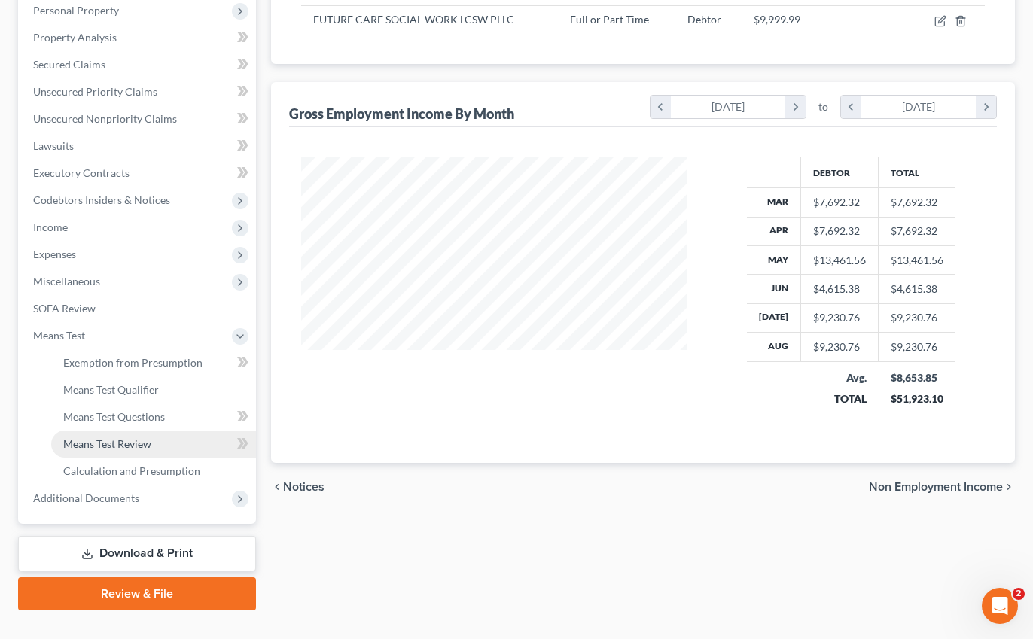
click at [167, 446] on link "Means Test Review" at bounding box center [153, 444] width 205 height 27
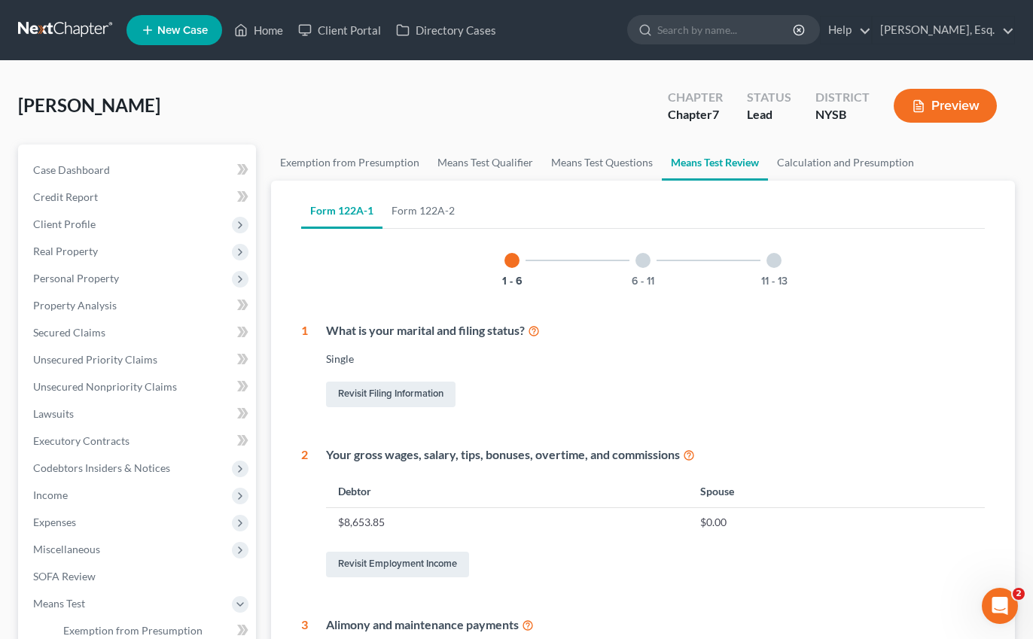
click at [966, 111] on button "Preview" at bounding box center [944, 106] width 103 height 34
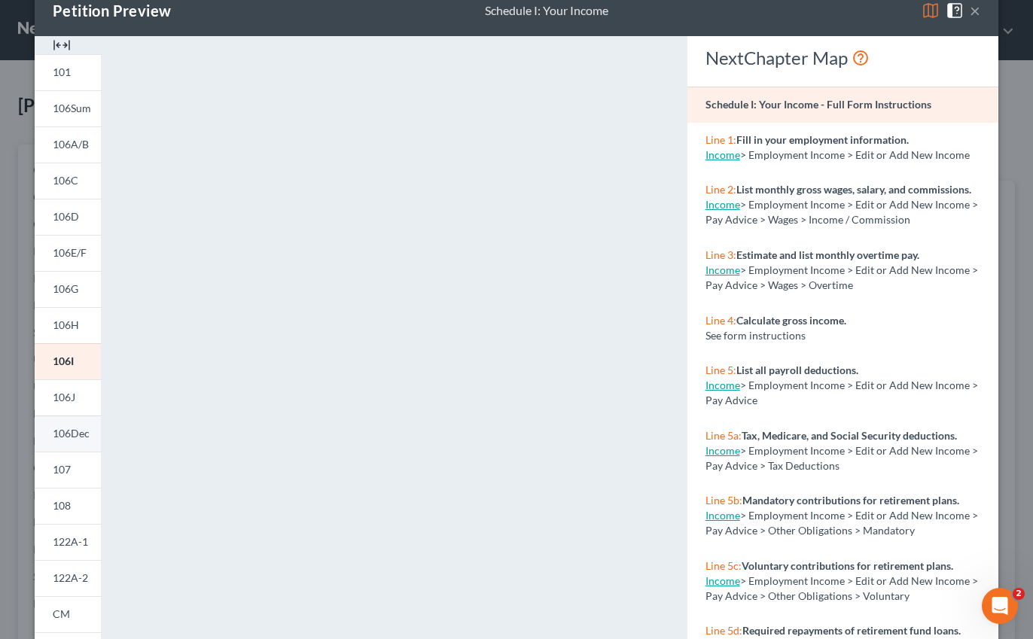
scroll to position [105, 0]
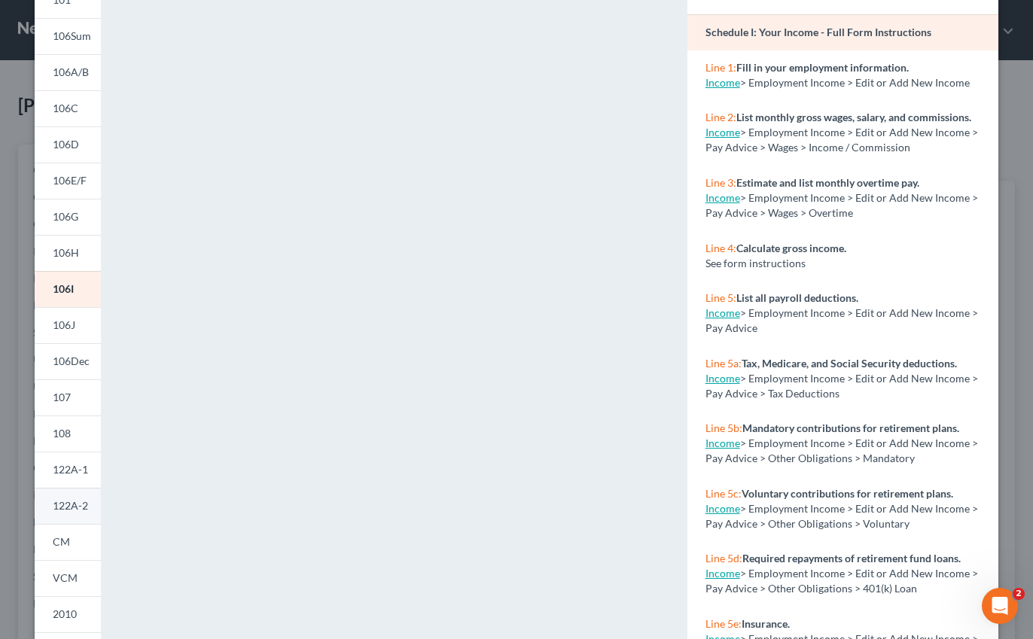
click at [77, 502] on span "122A-2" at bounding box center [70, 505] width 35 height 13
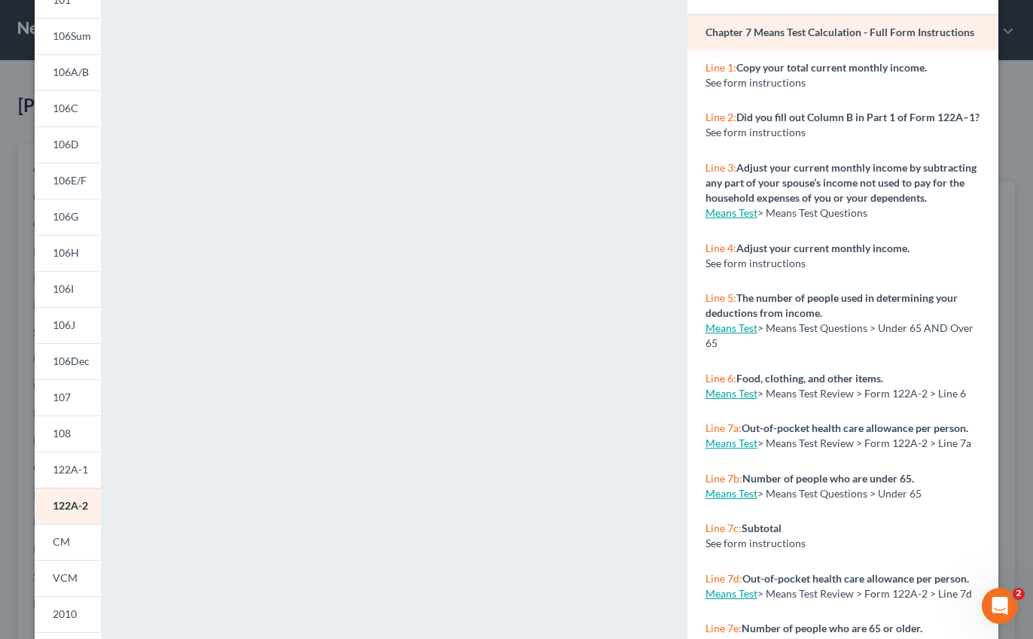
click at [1013, 166] on div "Petition Preview Chapter 7 Means Test Calculation × 101 106Sum 106A/B 106C 106D…" at bounding box center [516, 319] width 1033 height 639
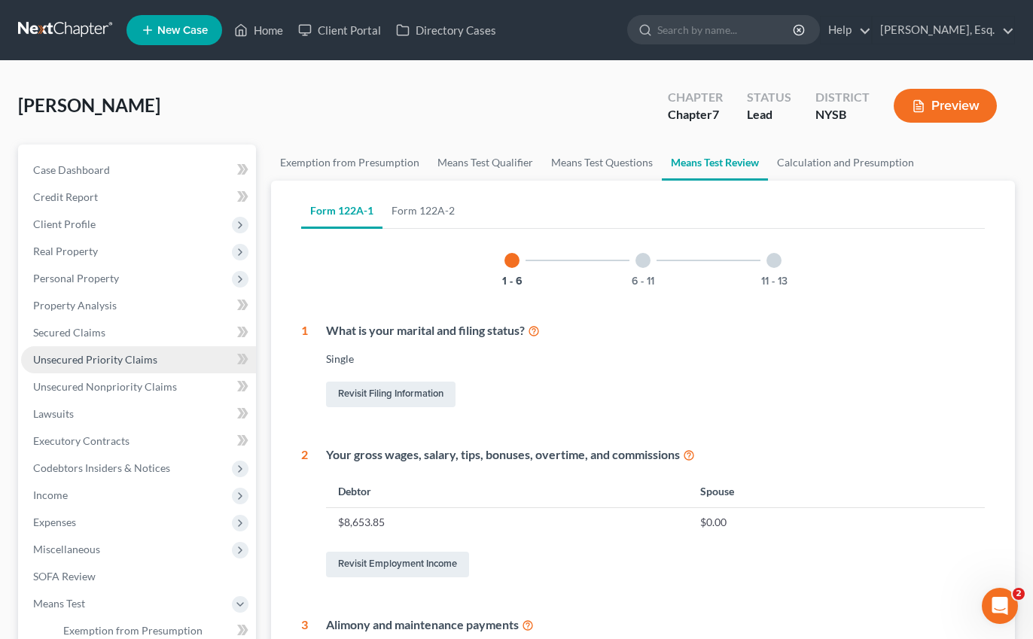
click at [87, 363] on span "Unsecured Priority Claims" at bounding box center [95, 359] width 124 height 13
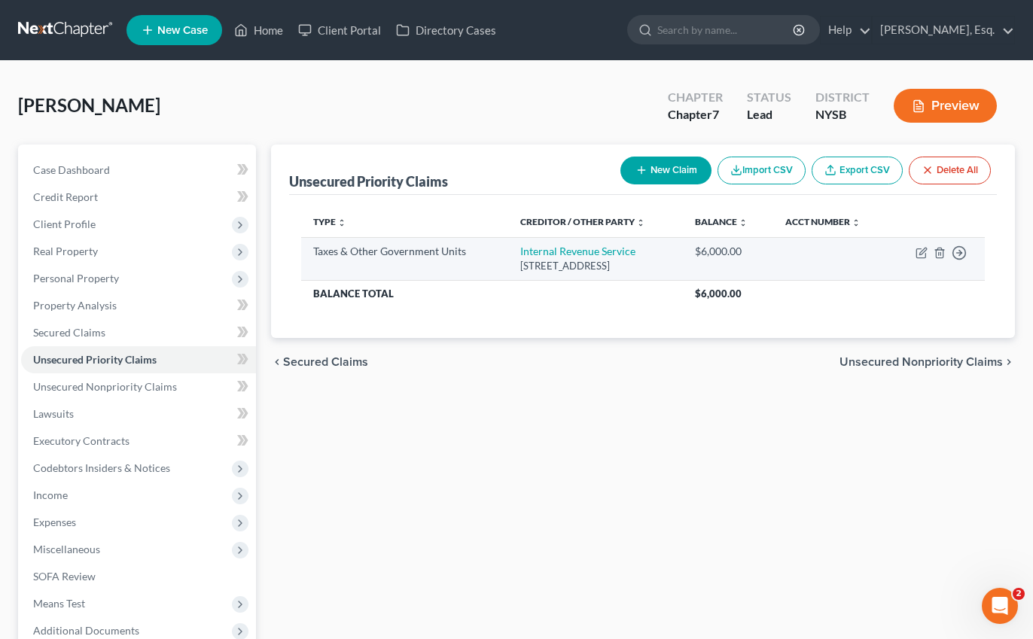
click at [374, 257] on div "Taxes & Other Government Units" at bounding box center [404, 251] width 183 height 15
click at [921, 251] on icon "button" at bounding box center [921, 253] width 12 height 12
select select "0"
select select "39"
select select "0"
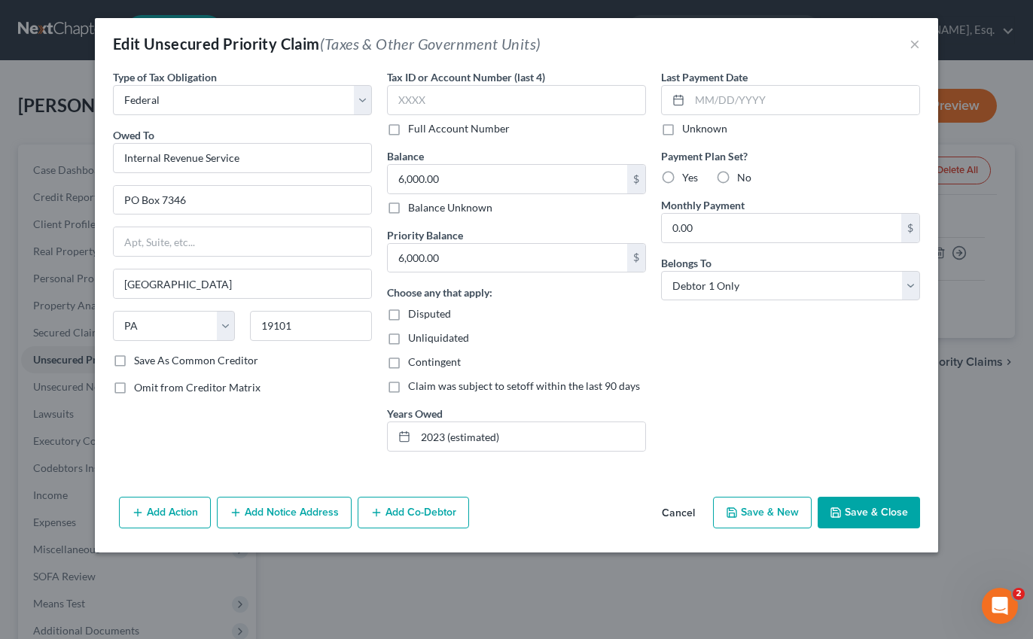
click at [737, 174] on label "No" at bounding box center [744, 177] width 14 height 15
click at [743, 174] on input "No" at bounding box center [748, 175] width 10 height 10
radio input "true"
click at [866, 508] on button "Save & Close" at bounding box center [868, 513] width 102 height 32
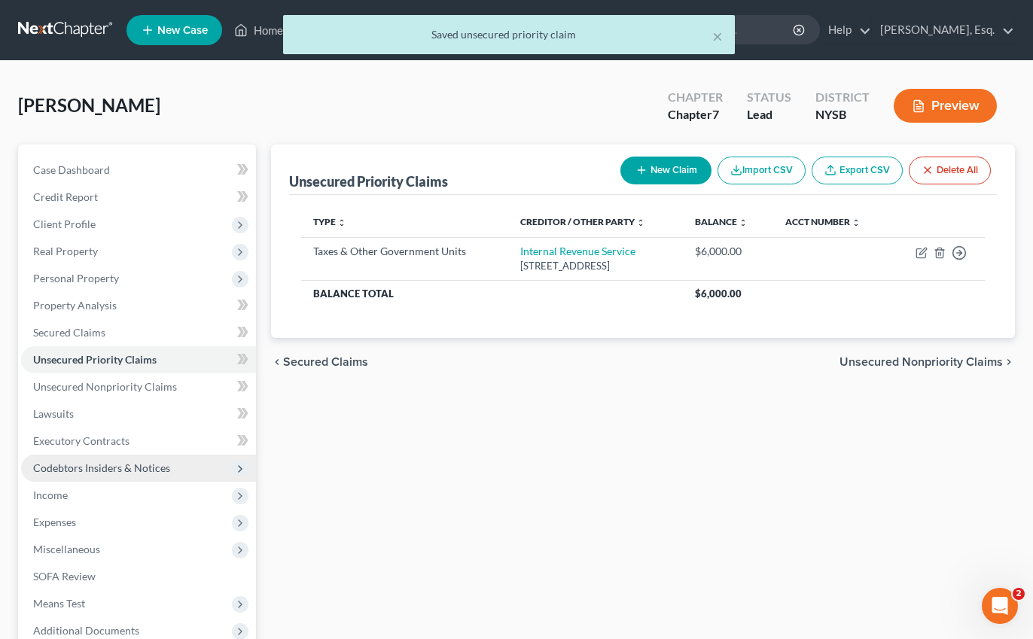
scroll to position [160, 0]
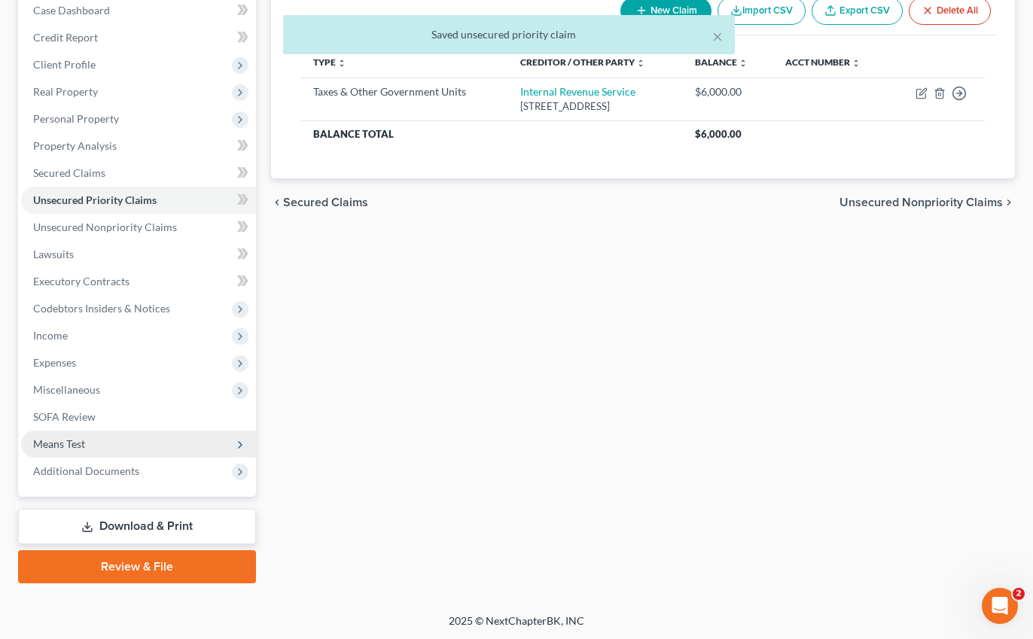
click at [145, 446] on span "Means Test" at bounding box center [138, 444] width 235 height 27
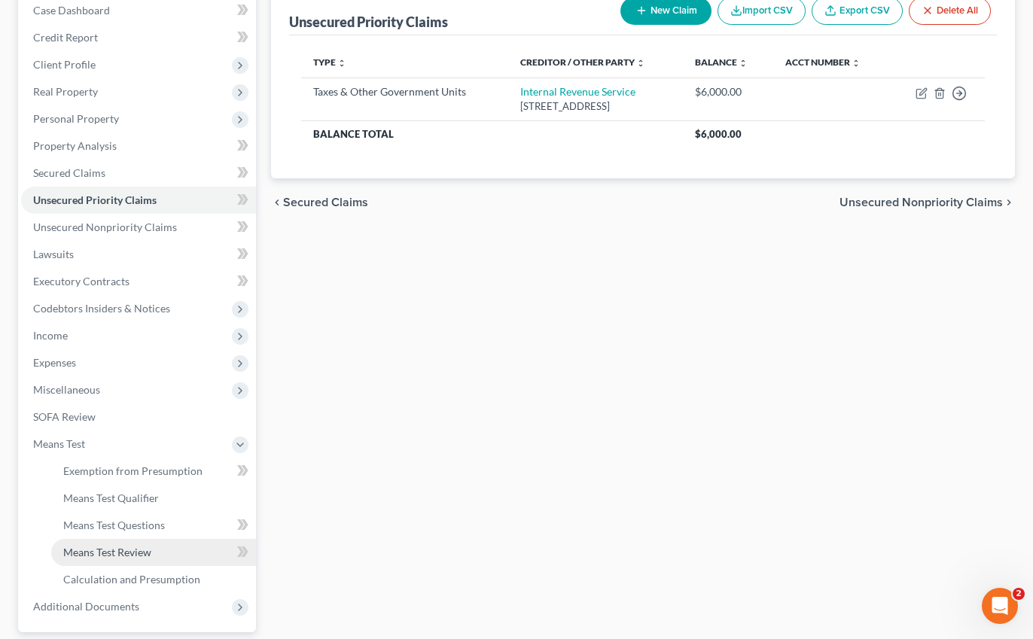
click at [124, 556] on span "Means Test Review" at bounding box center [107, 552] width 88 height 13
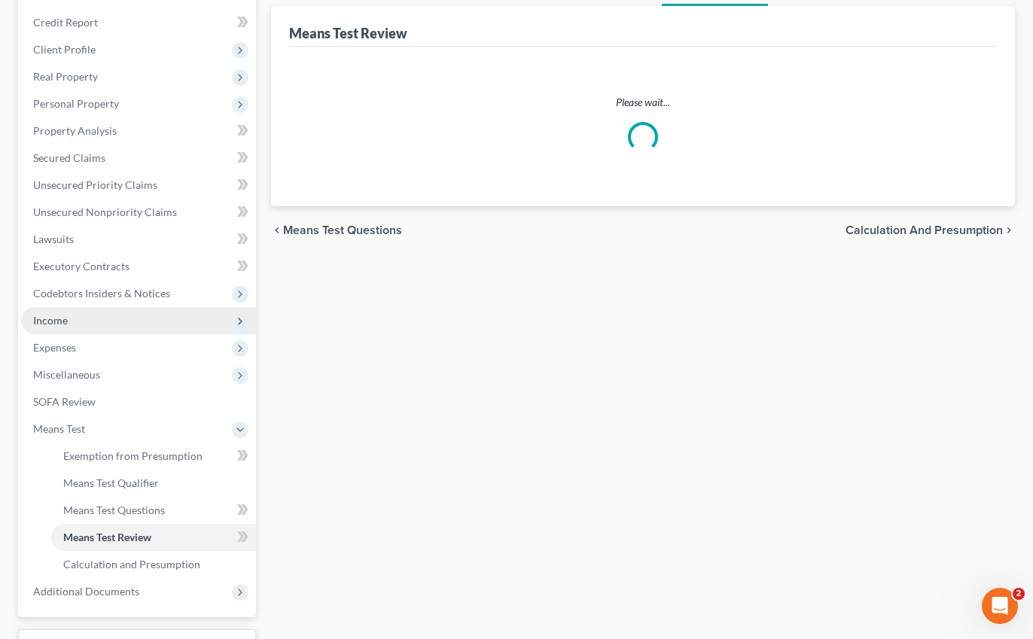
scroll to position [206, 0]
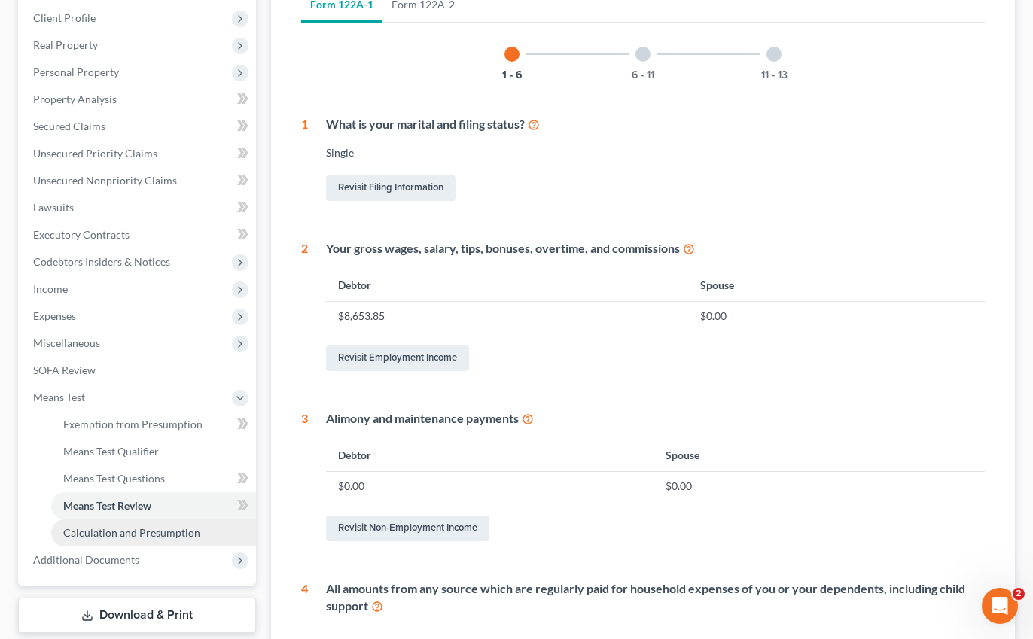
click at [151, 534] on span "Calculation and Presumption" at bounding box center [131, 532] width 137 height 13
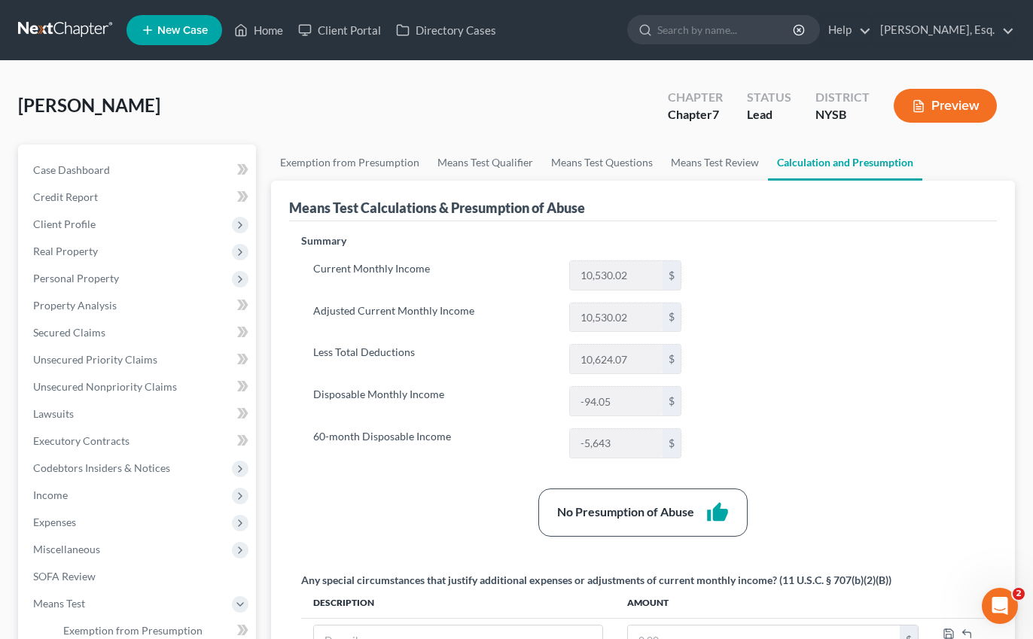
click at [933, 105] on button "Preview" at bounding box center [944, 106] width 103 height 34
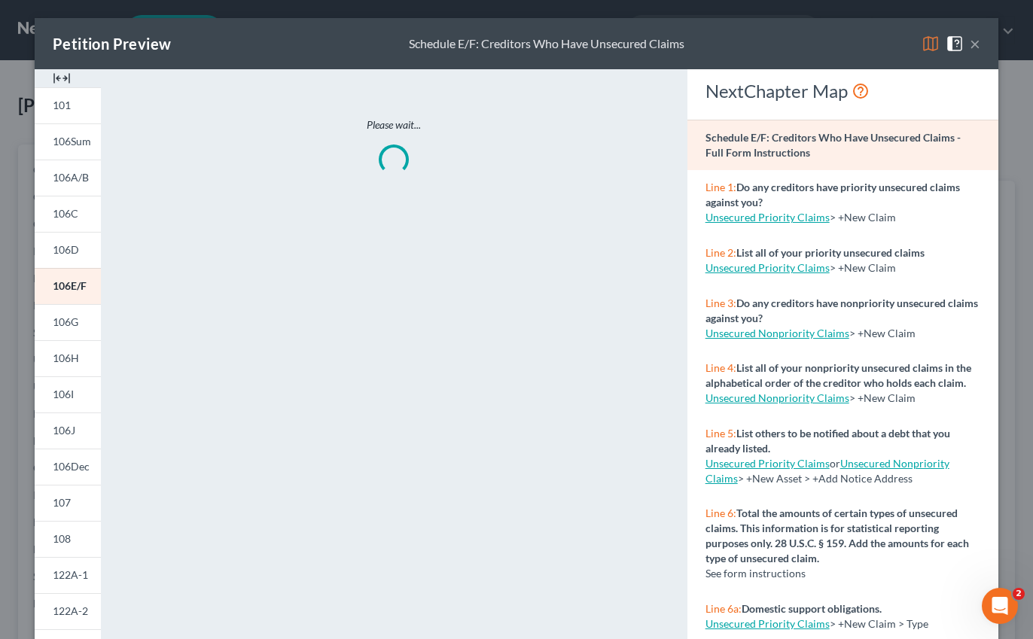
scroll to position [1, 0]
click at [765, 271] on link "Unsecured Priority Claims" at bounding box center [767, 266] width 124 height 13
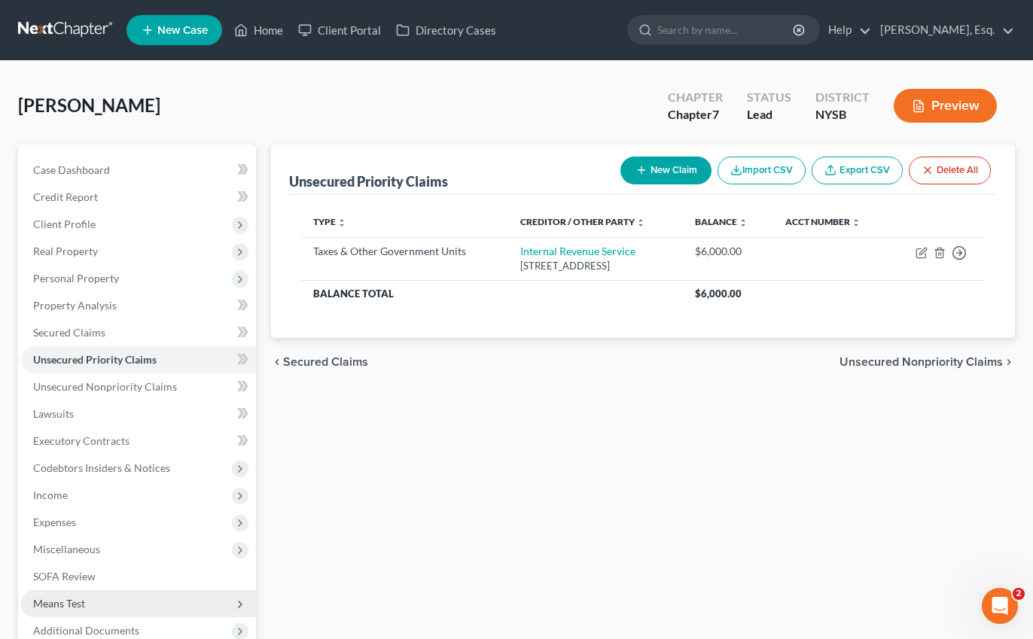
scroll to position [160, 0]
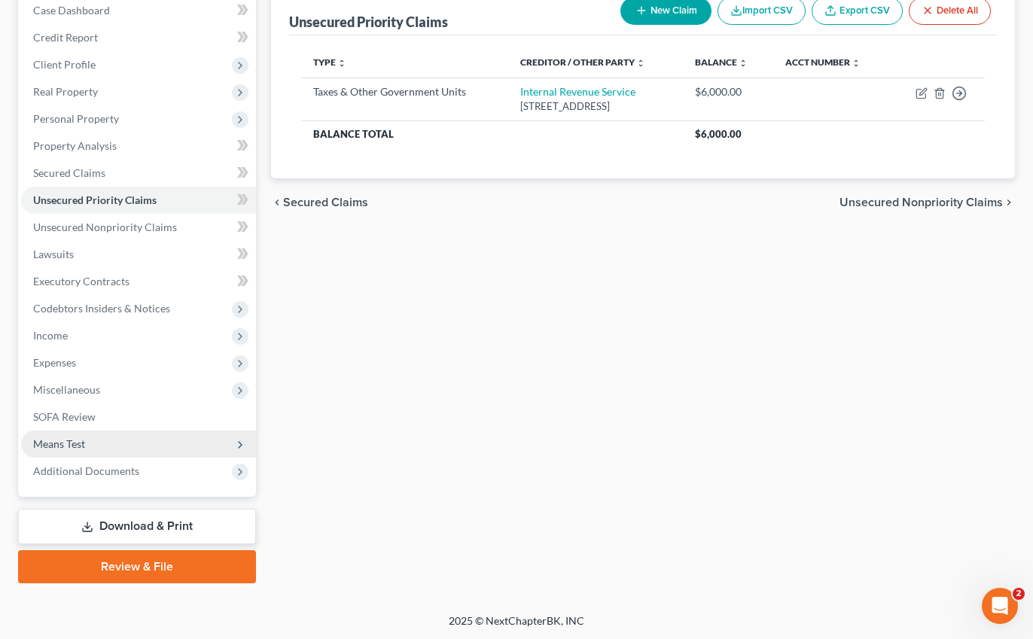
click at [142, 452] on span "Means Test" at bounding box center [138, 444] width 235 height 27
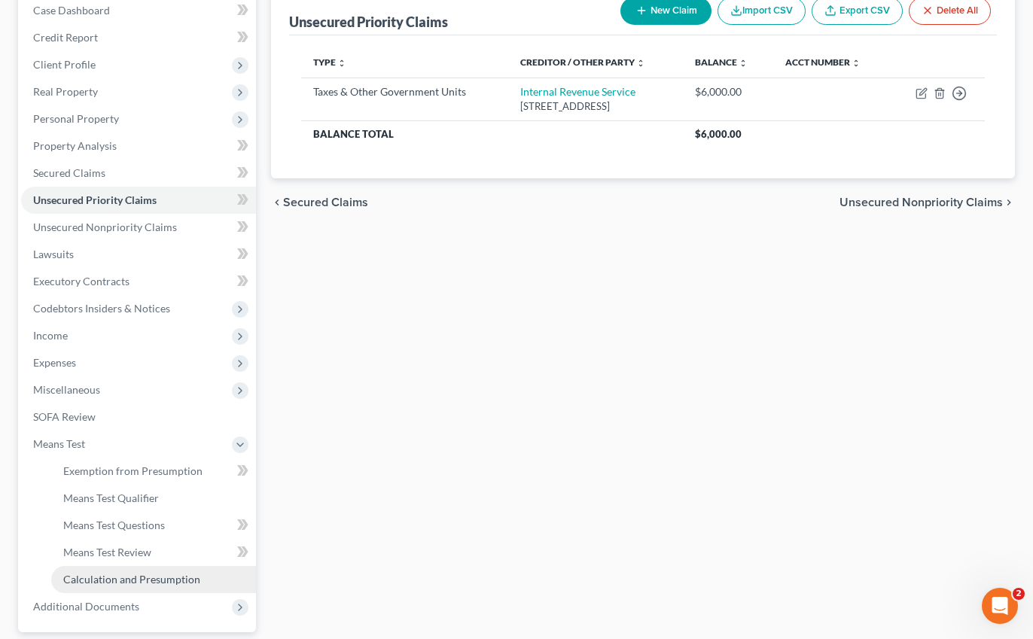
click at [120, 573] on span "Calculation and Presumption" at bounding box center [131, 579] width 137 height 13
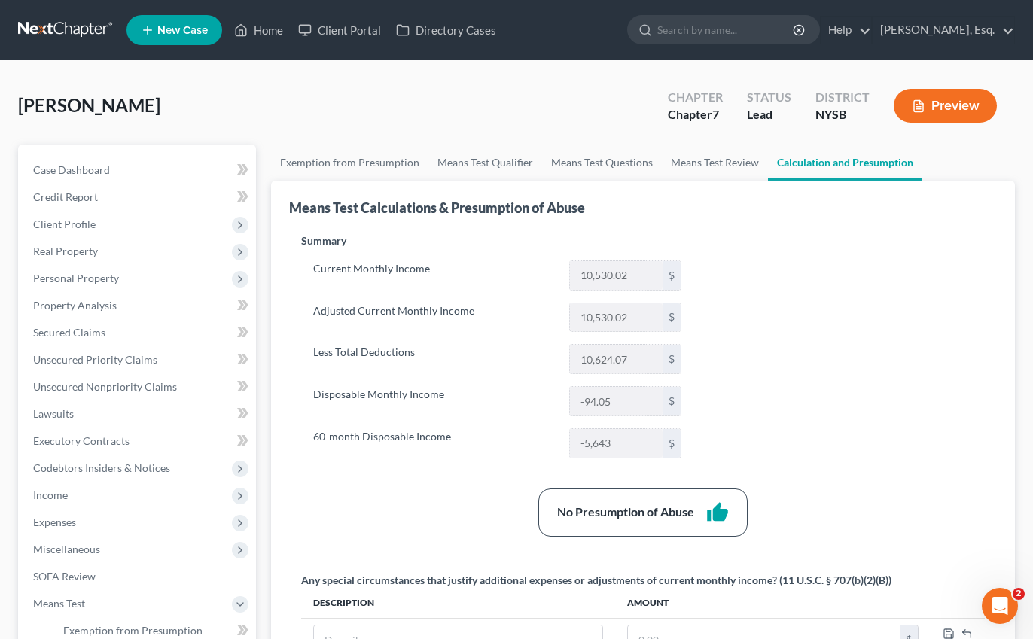
click at [948, 99] on button "Preview" at bounding box center [944, 106] width 103 height 34
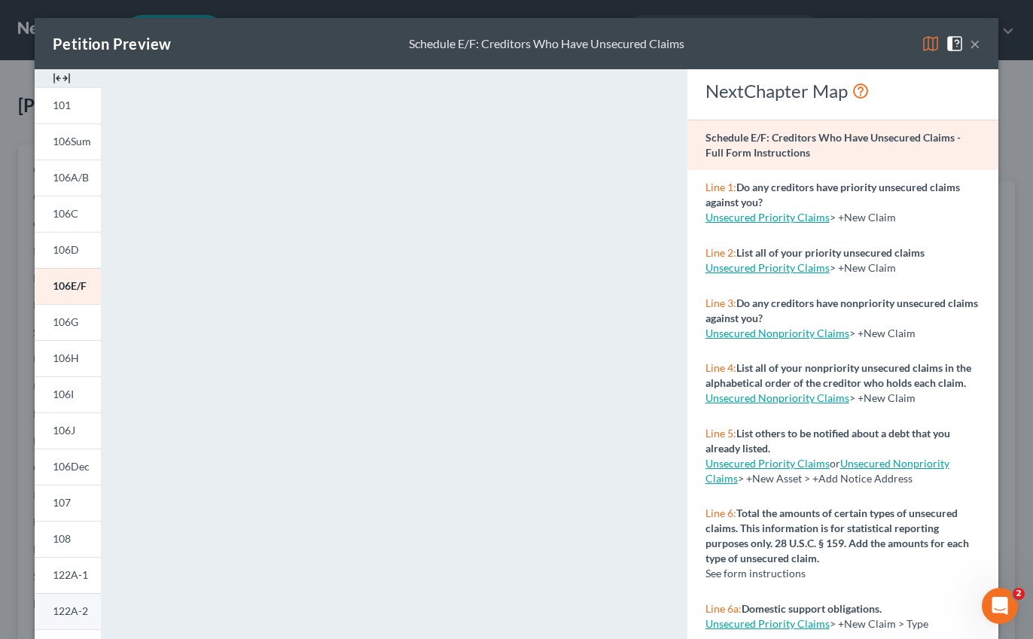
click at [66, 604] on link "122A-2" at bounding box center [68, 611] width 66 height 36
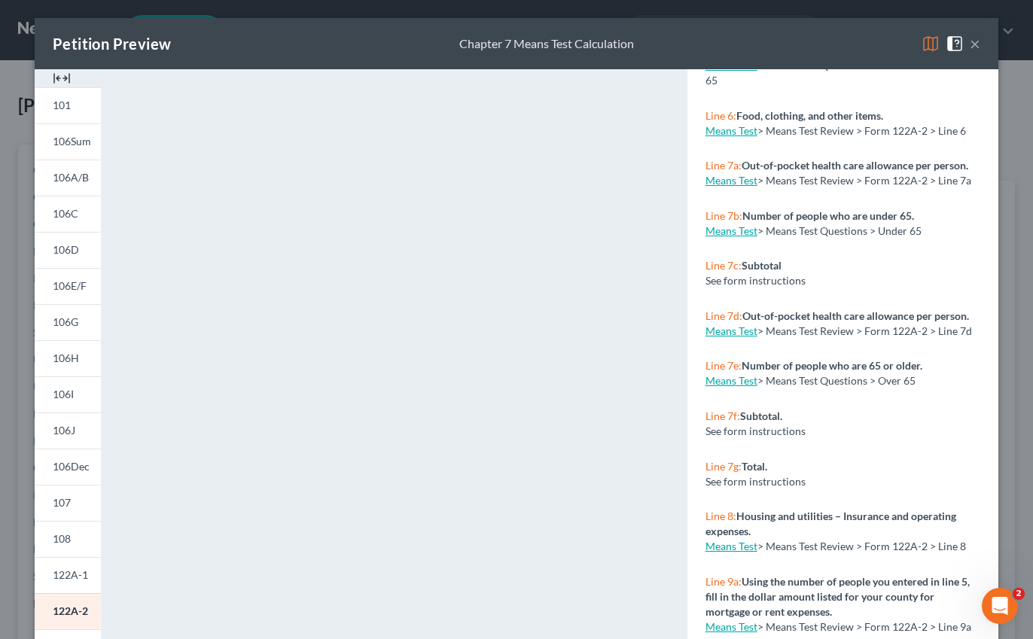
scroll to position [2998, 0]
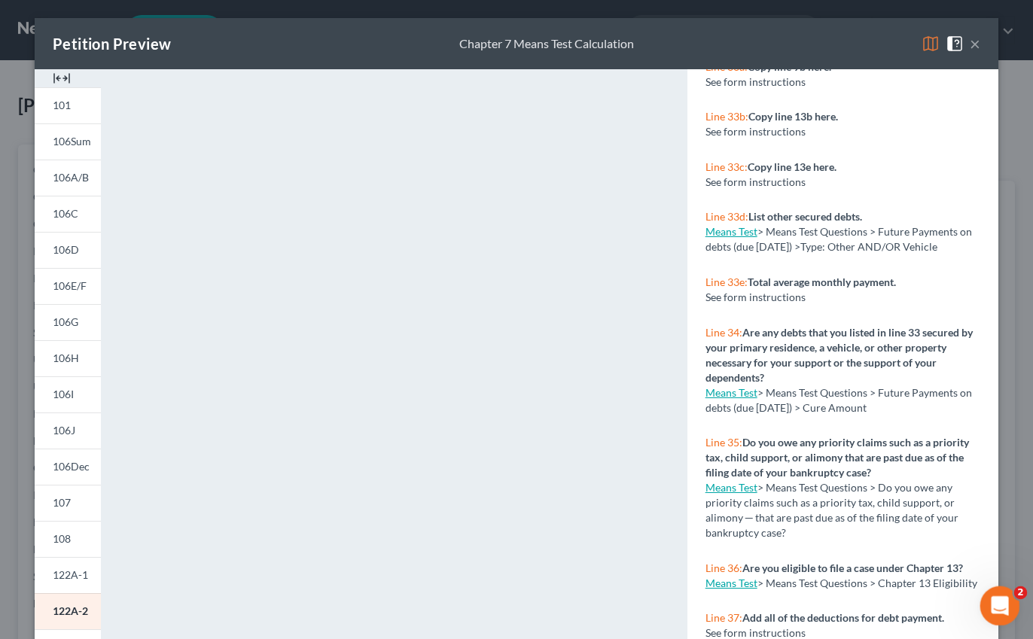
click at [1010, 613] on div "Open Intercom Messenger" at bounding box center [998, 604] width 50 height 50
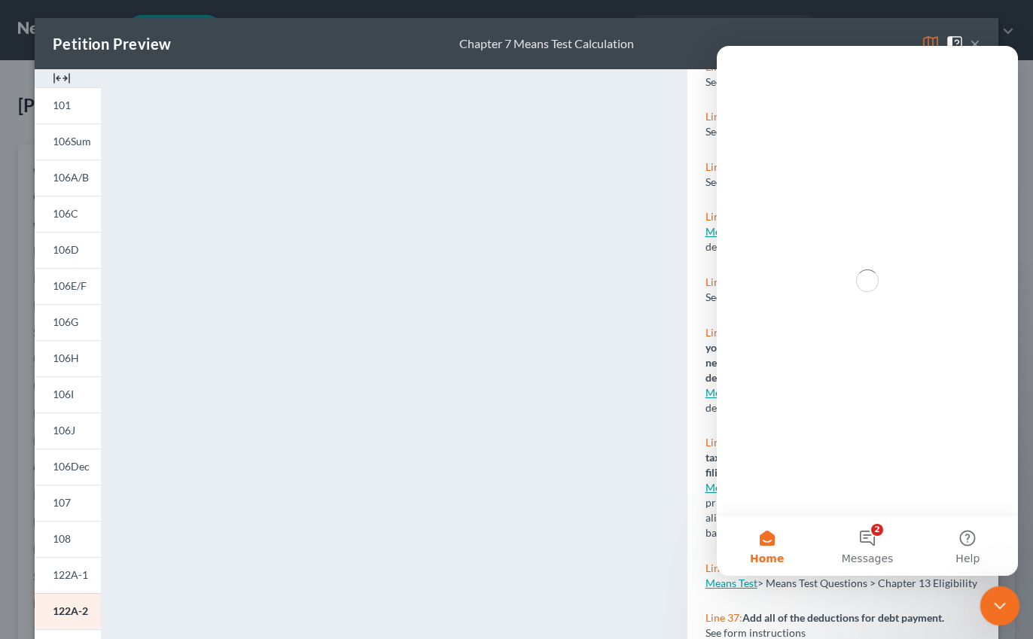
scroll to position [0, 0]
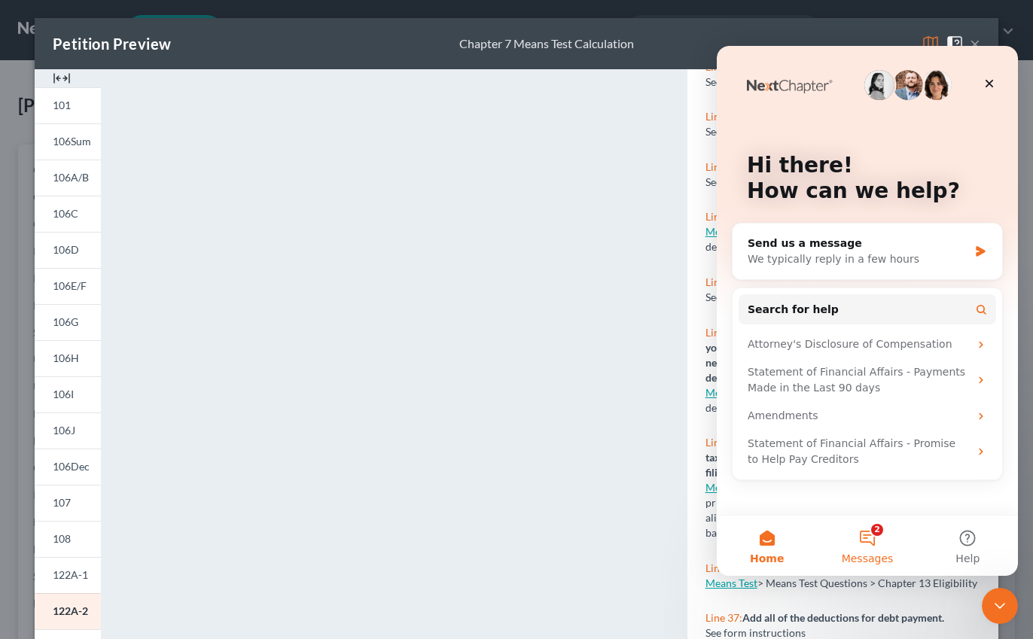
click at [877, 523] on button "2 Messages" at bounding box center [867, 546] width 100 height 60
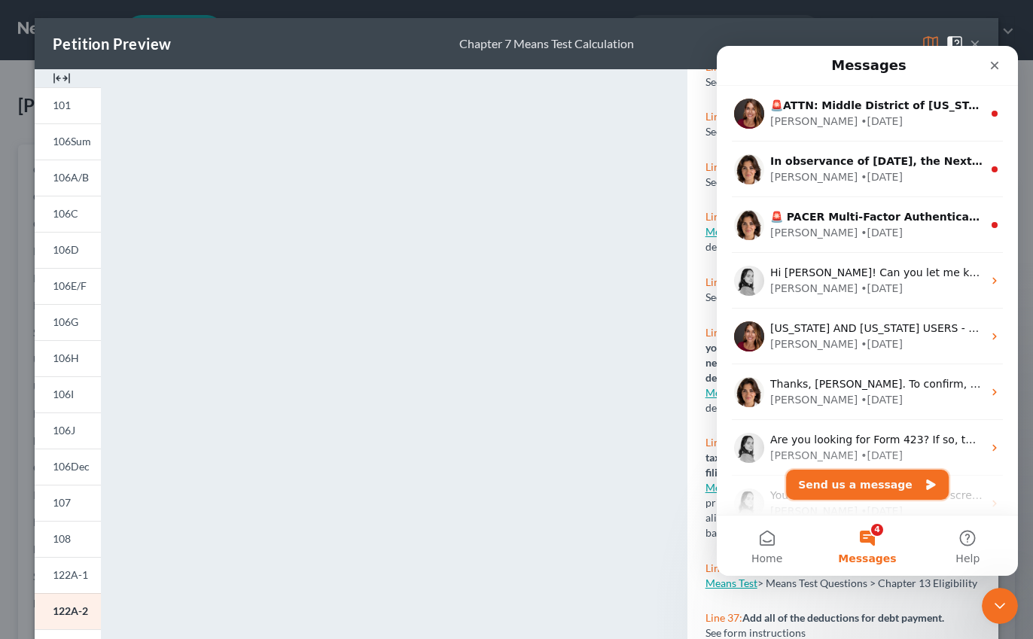
click at [833, 489] on button "Send us a message" at bounding box center [867, 485] width 163 height 30
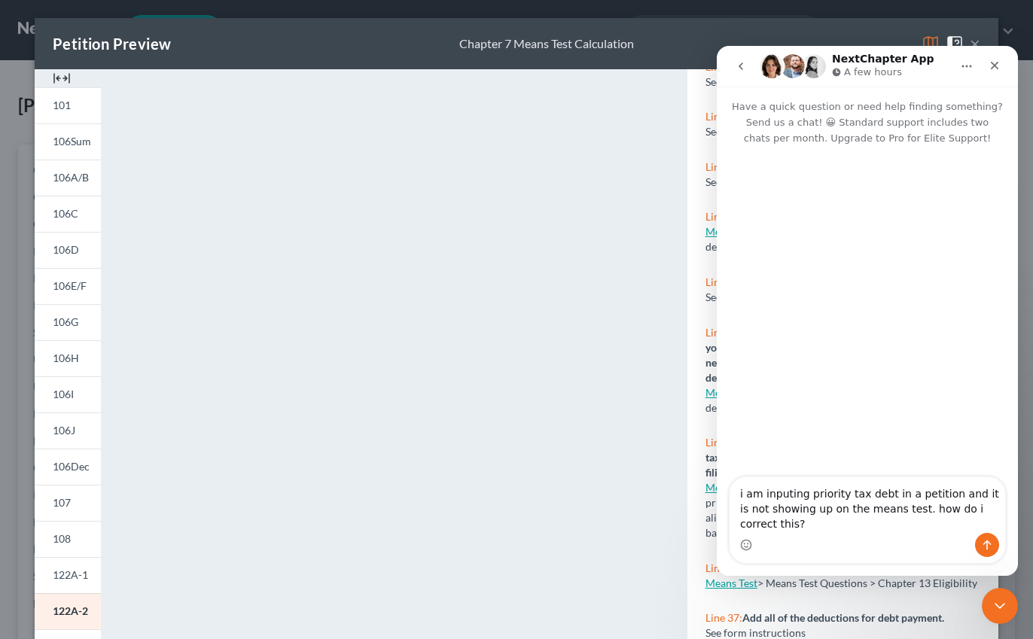
type textarea "i am inputing priority tax debt in a petition and it is not showing up on the m…"
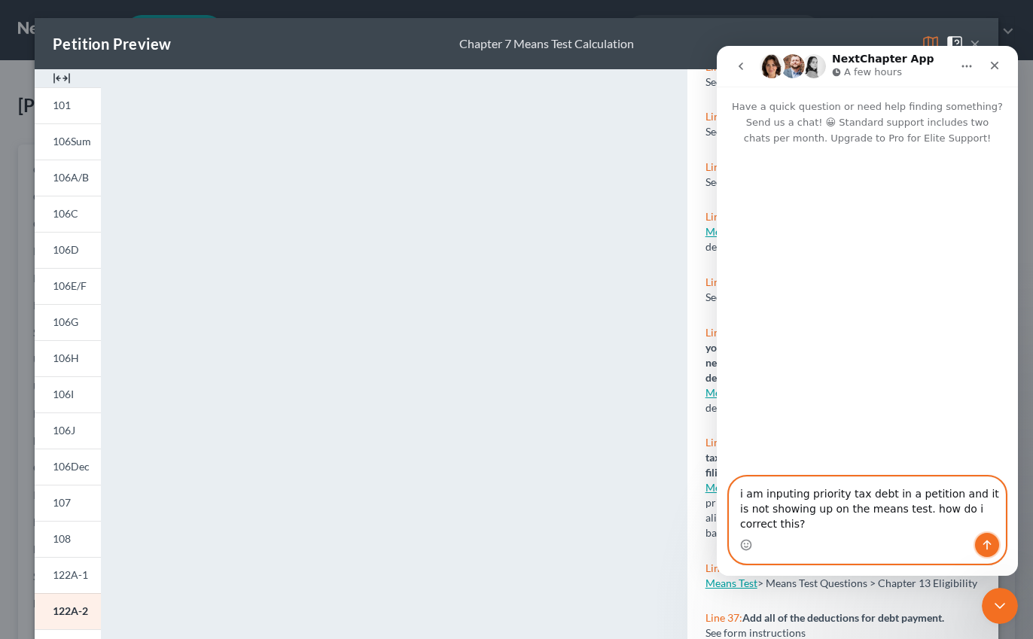
click at [991, 549] on icon "Send a message…" at bounding box center [987, 545] width 12 height 12
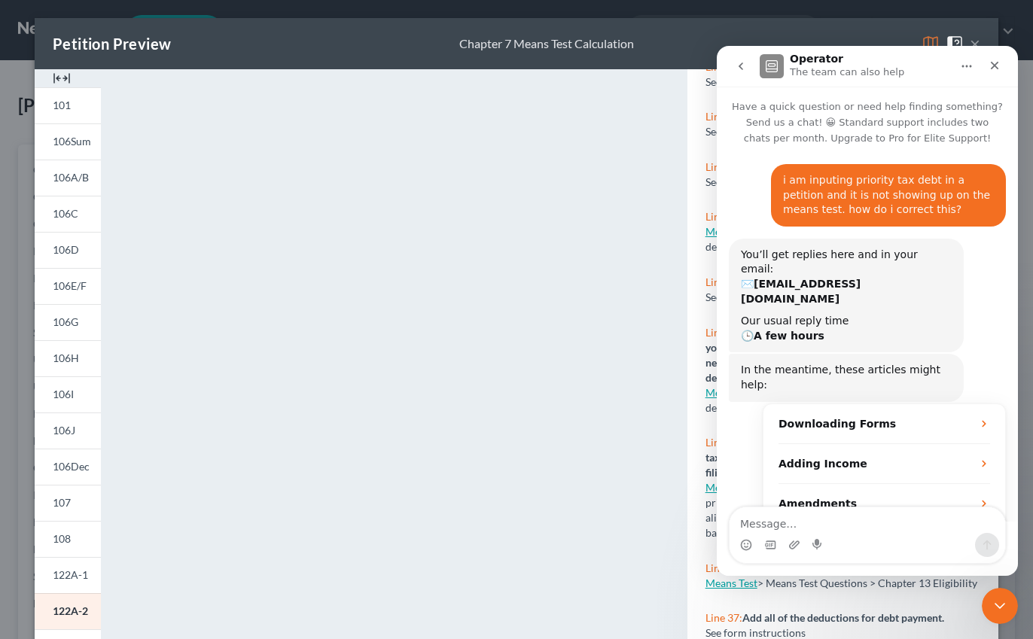
scroll to position [26, 0]
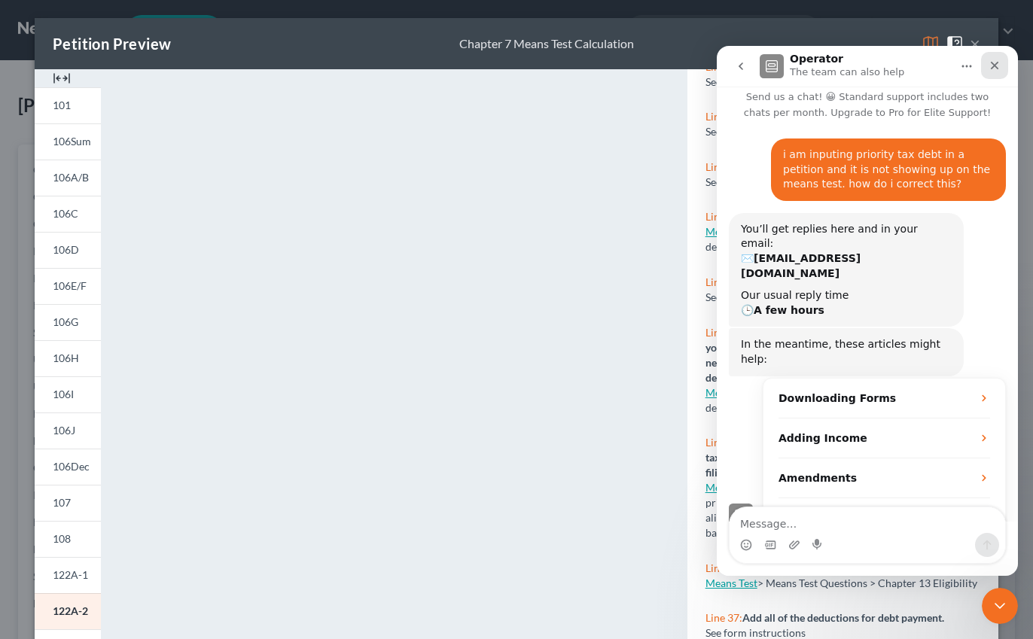
click at [998, 72] on div "Close" at bounding box center [994, 65] width 27 height 27
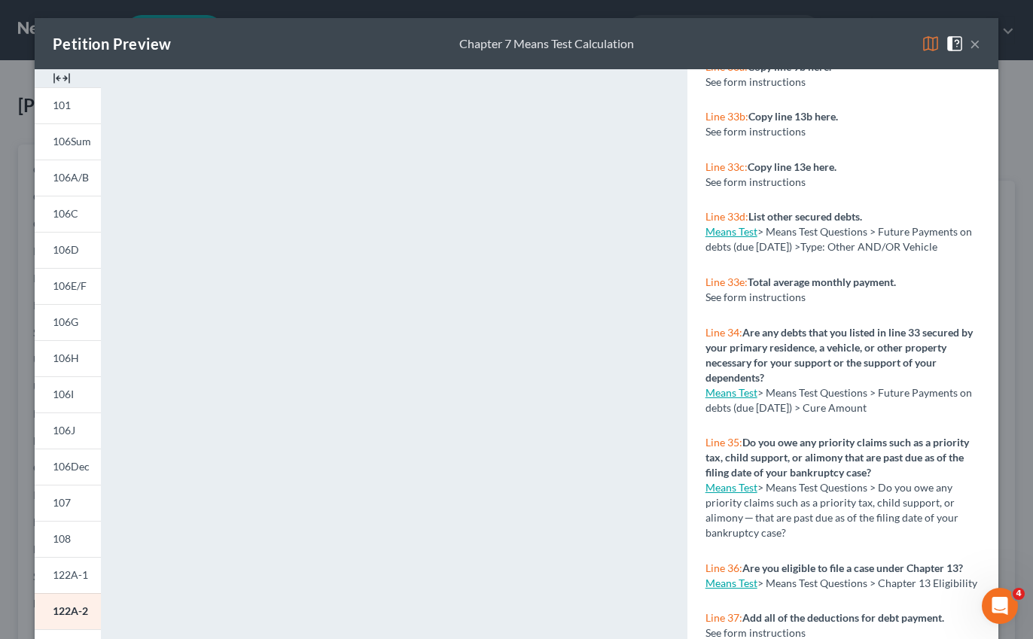
scroll to position [50, 0]
click at [70, 288] on span "106E/F" at bounding box center [70, 285] width 34 height 13
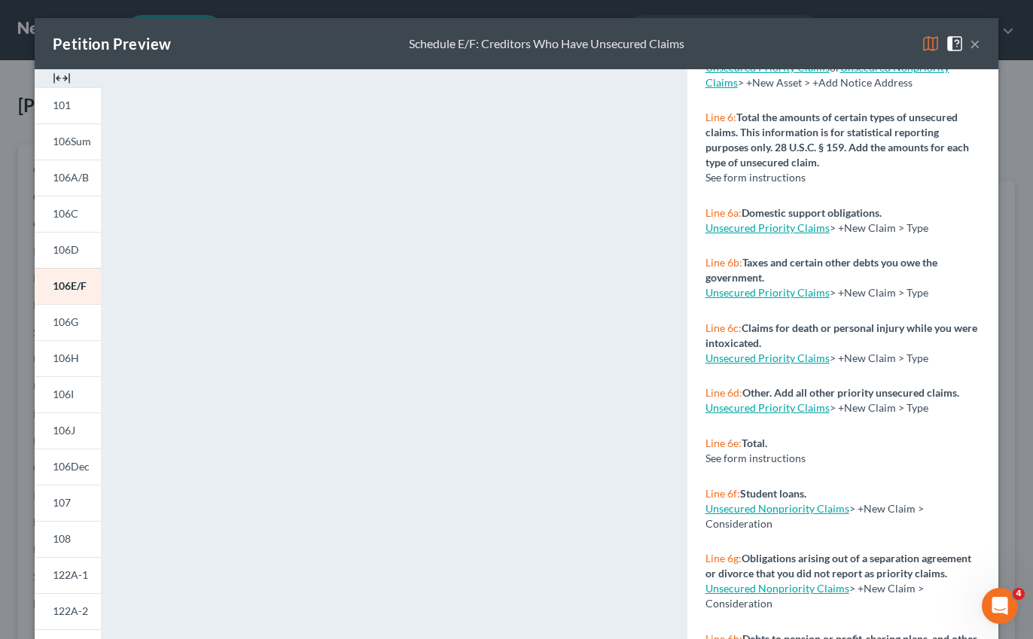
click at [979, 50] on button "×" at bounding box center [975, 44] width 11 height 18
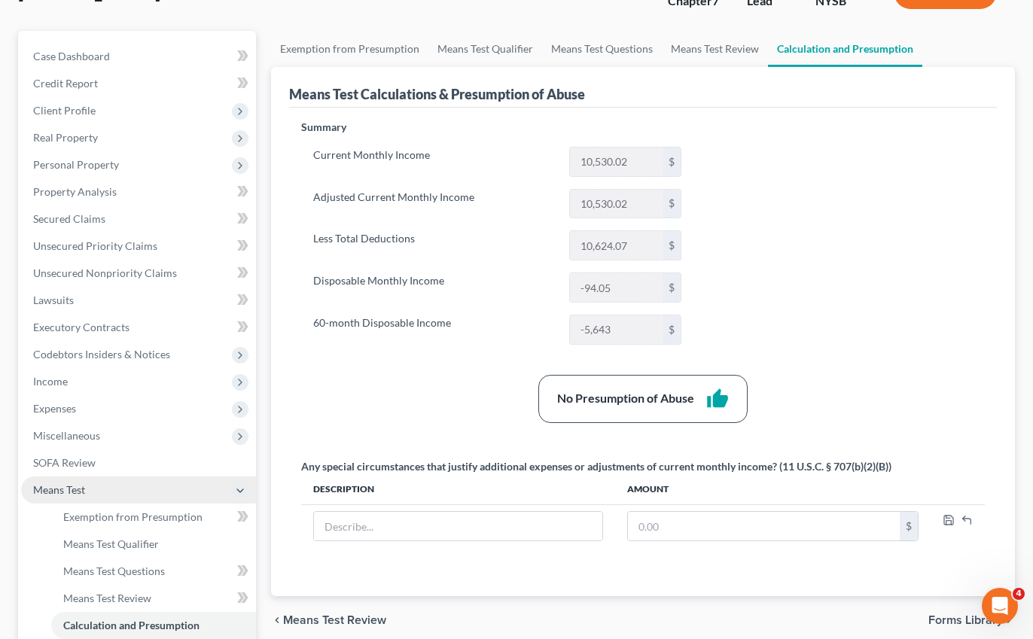
scroll to position [138, 0]
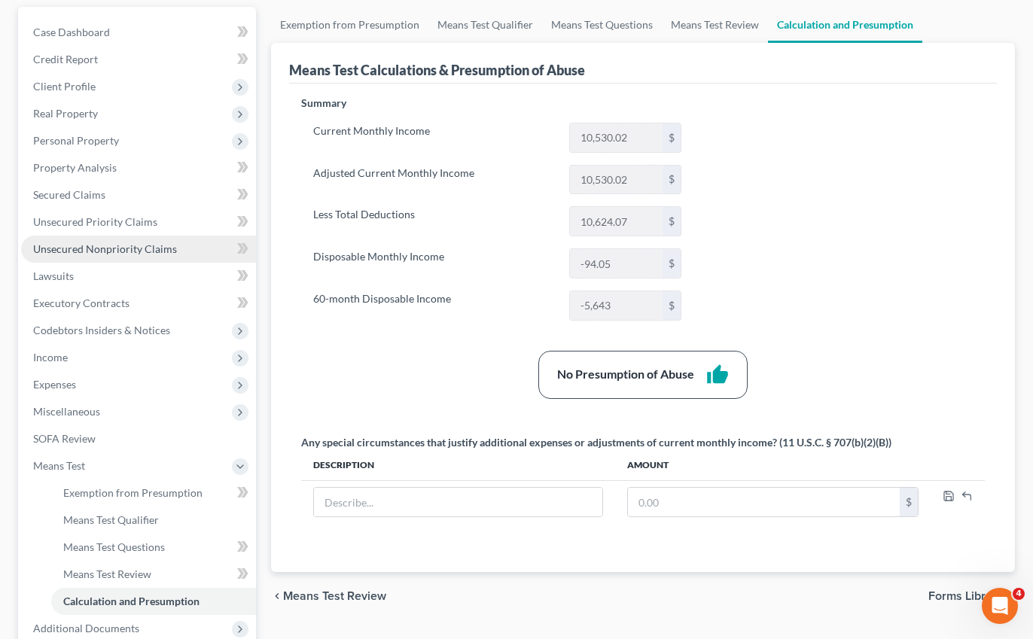
click at [132, 248] on span "Unsecured Nonpriority Claims" at bounding box center [105, 248] width 144 height 13
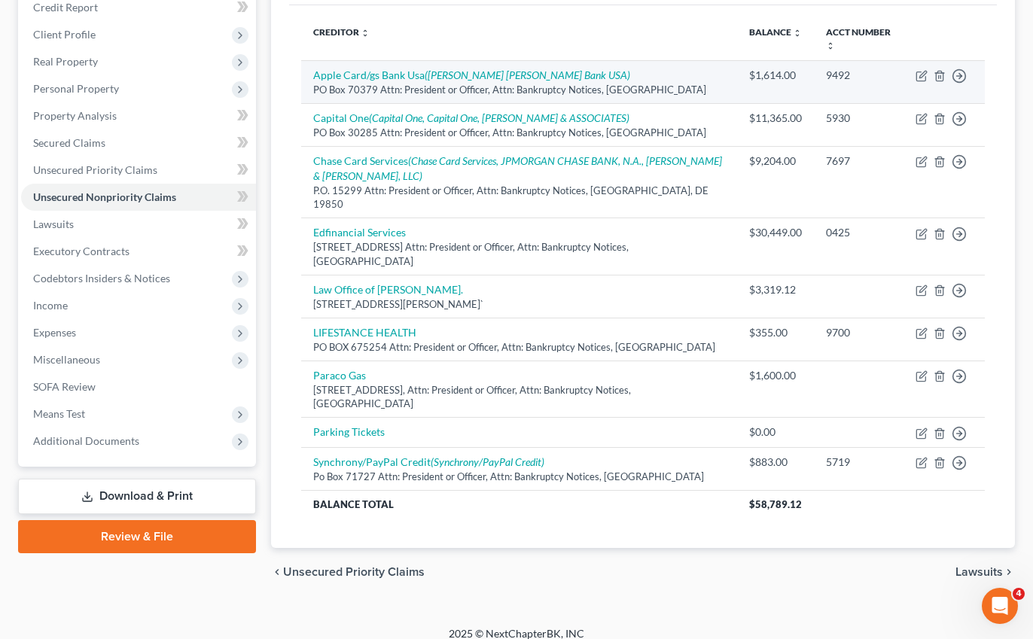
scroll to position [9, 0]
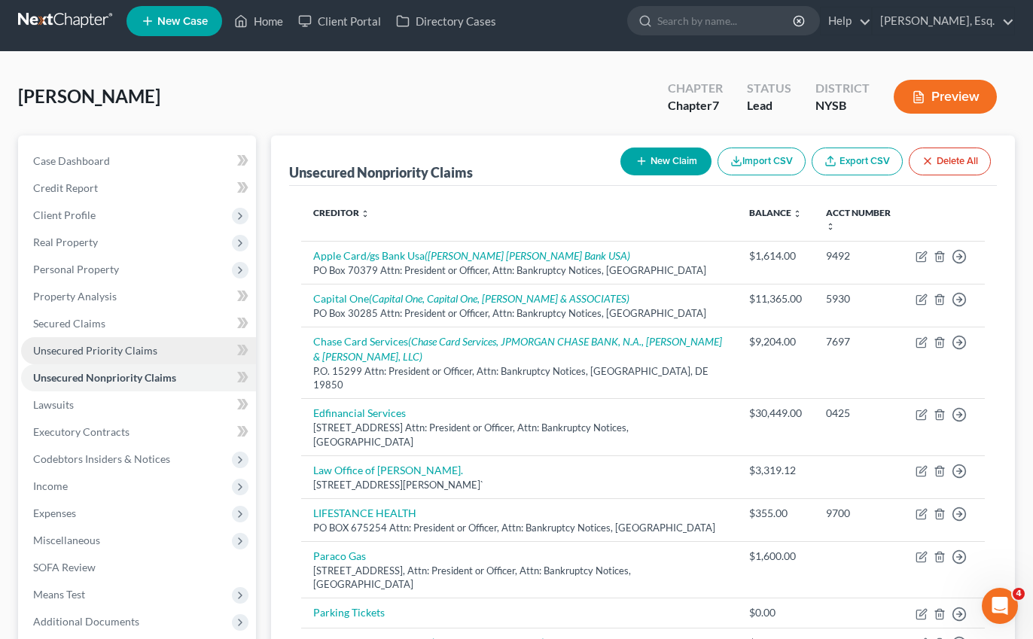
click at [118, 356] on link "Unsecured Priority Claims" at bounding box center [138, 350] width 235 height 27
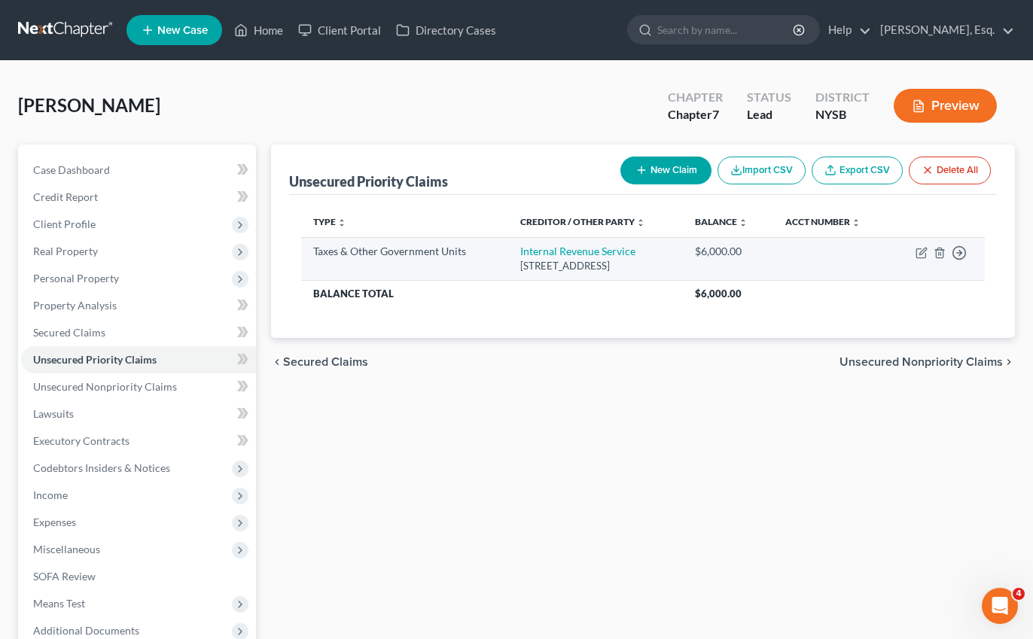
click at [734, 248] on div "$6,000.00" at bounding box center [728, 251] width 66 height 15
copy div "6,000.00"
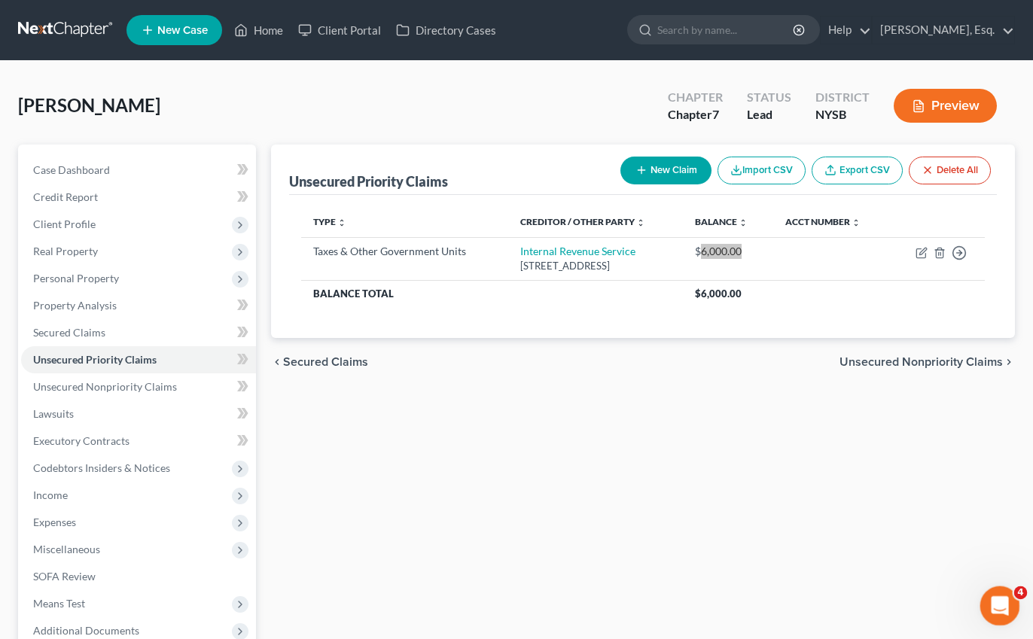
click at [997, 601] on icon "Open Intercom Messenger" at bounding box center [997, 604] width 25 height 25
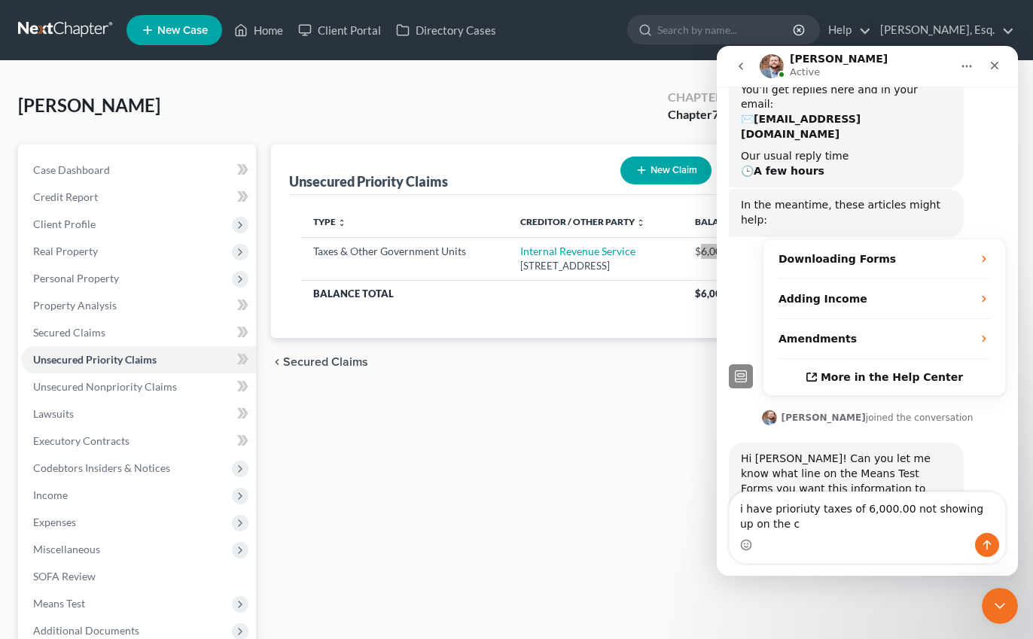
scroll to position [165, 0]
type textarea "i have prioriuty taxes of 6,000.00 not showing up on the corresponding means te…"
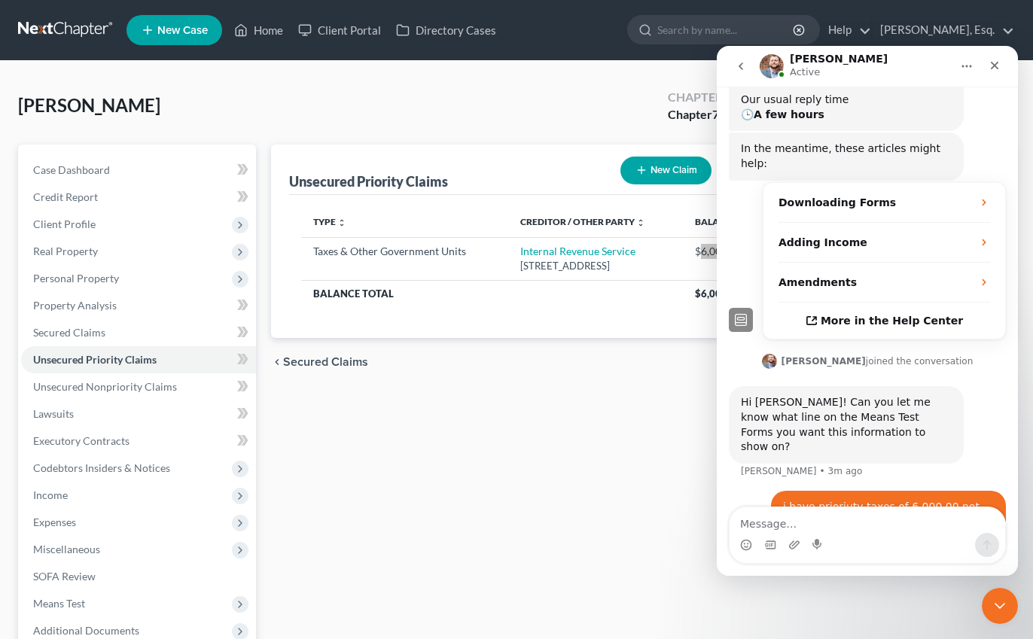
scroll to position [224, 0]
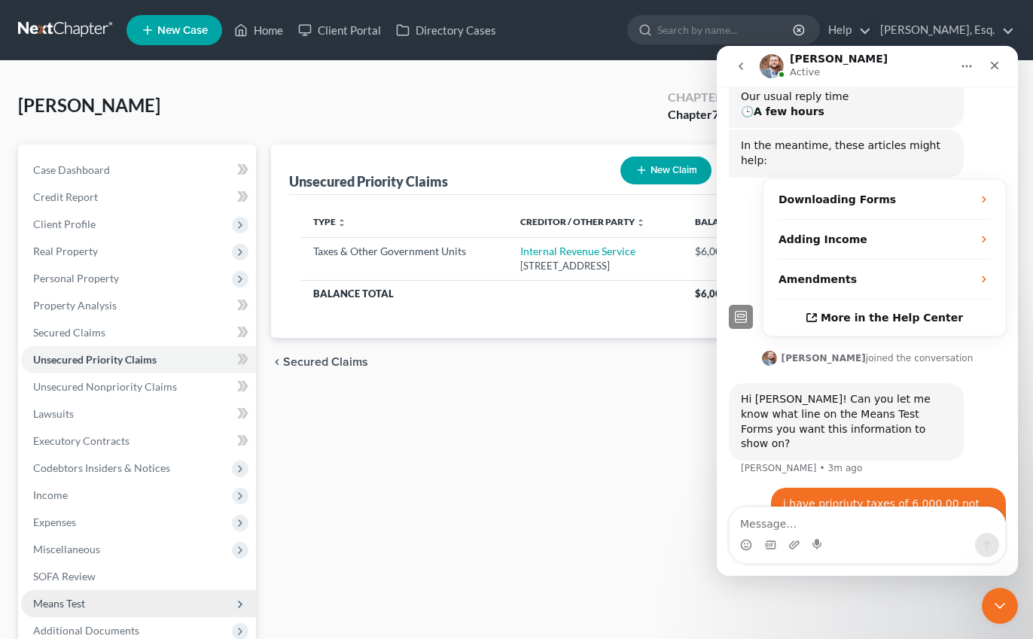
click at [133, 598] on span "Means Test" at bounding box center [138, 603] width 235 height 27
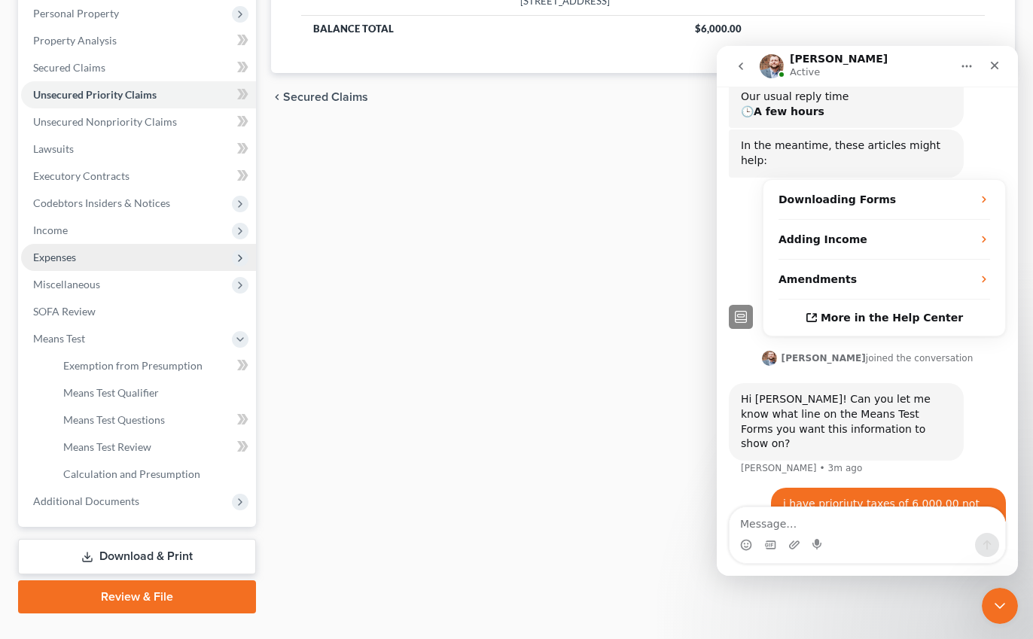
scroll to position [288, 0]
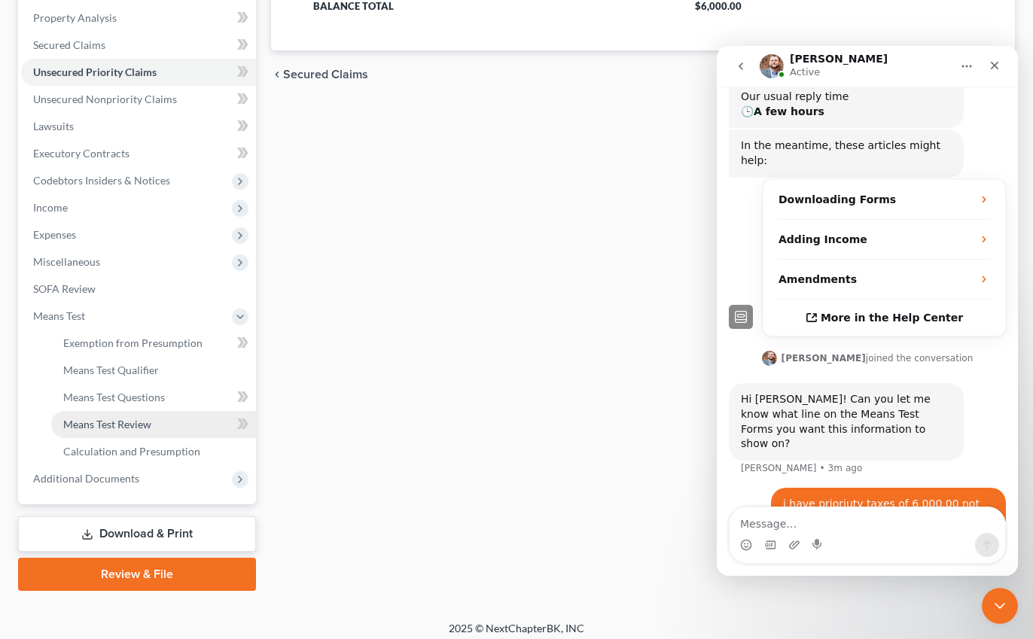
click at [187, 420] on link "Means Test Review" at bounding box center [153, 424] width 205 height 27
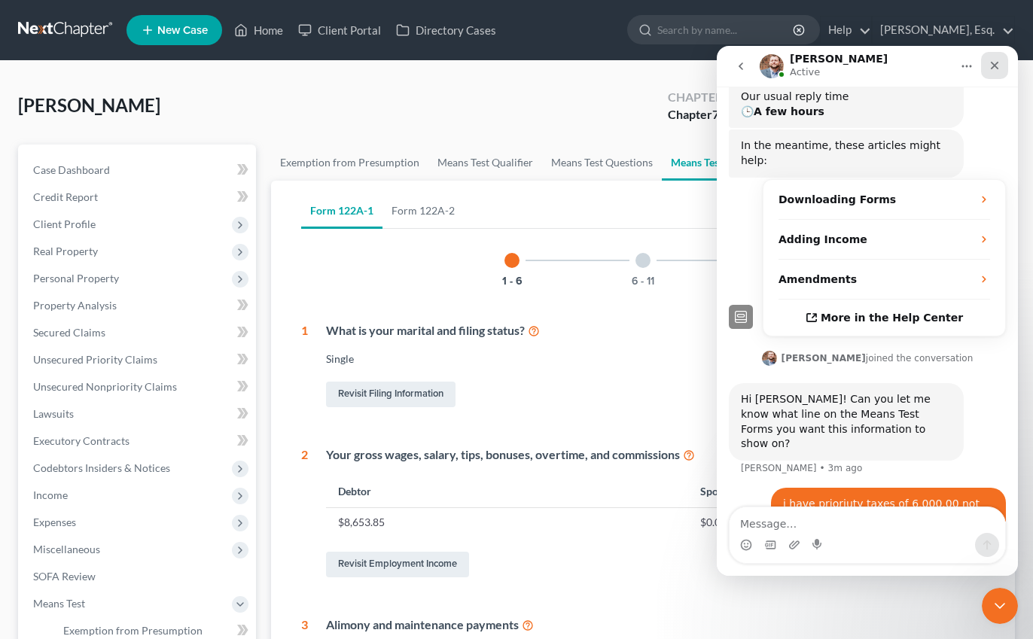
click at [996, 62] on icon "Close" at bounding box center [994, 65] width 12 height 12
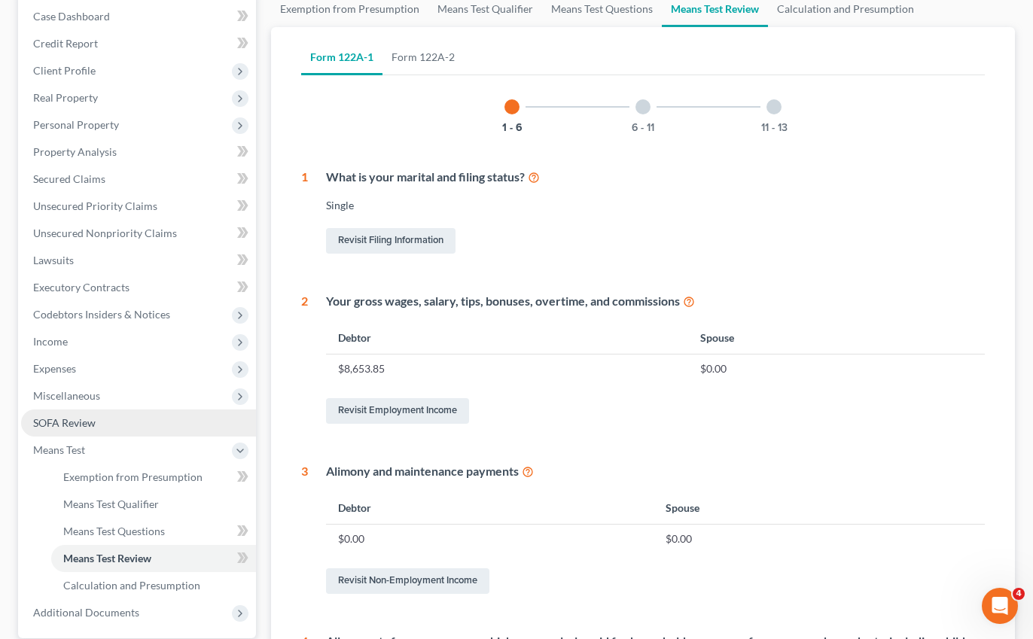
scroll to position [173, 0]
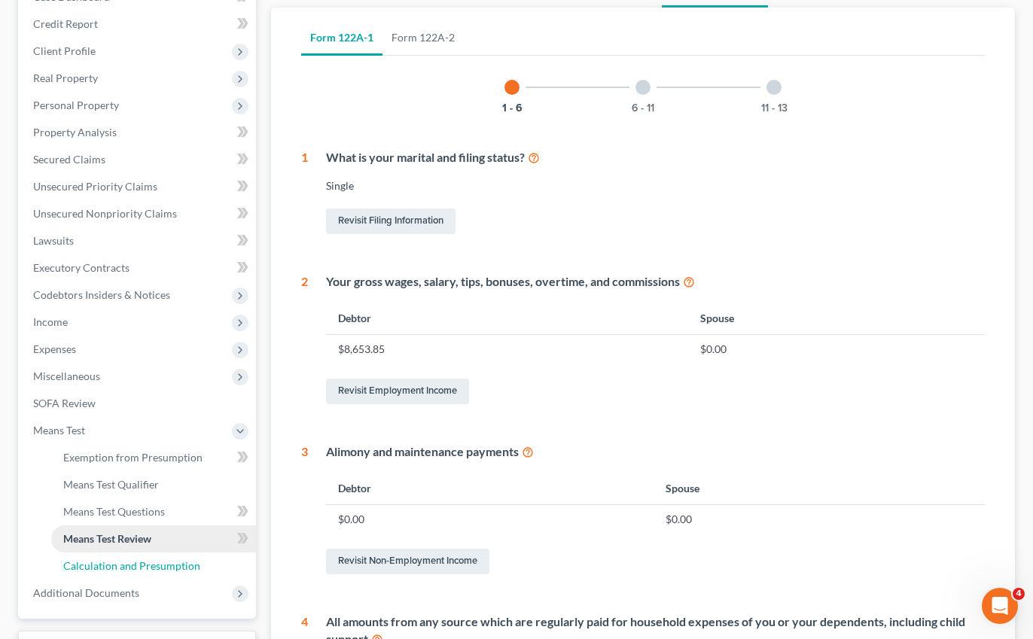
drag, startPoint x: 114, startPoint y: 569, endPoint x: 126, endPoint y: 547, distance: 24.9
click at [114, 569] on span "Calculation and Presumption" at bounding box center [131, 565] width 137 height 13
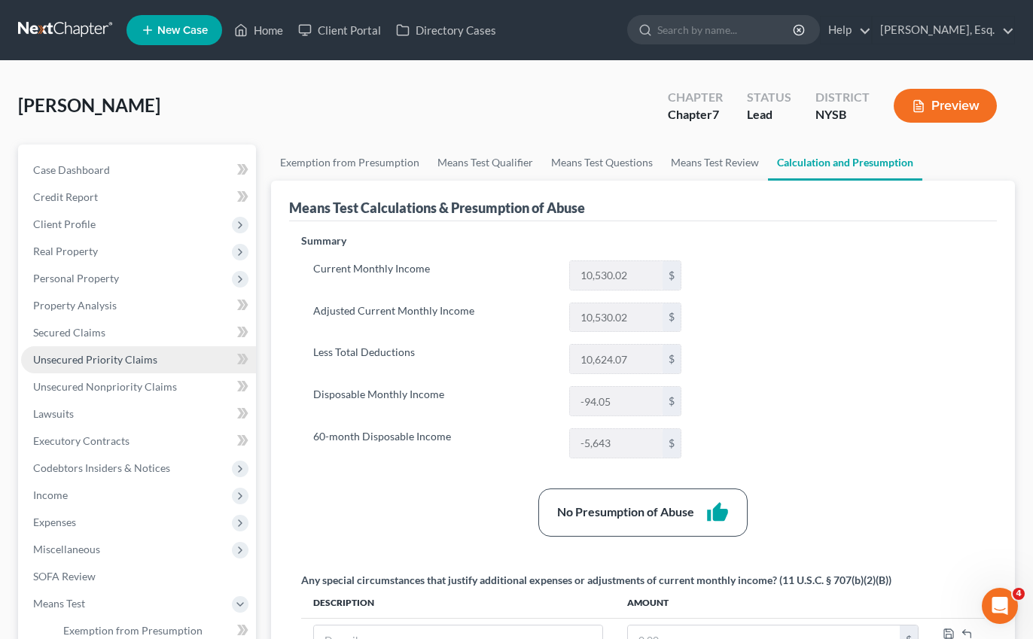
click at [140, 360] on span "Unsecured Priority Claims" at bounding box center [95, 359] width 124 height 13
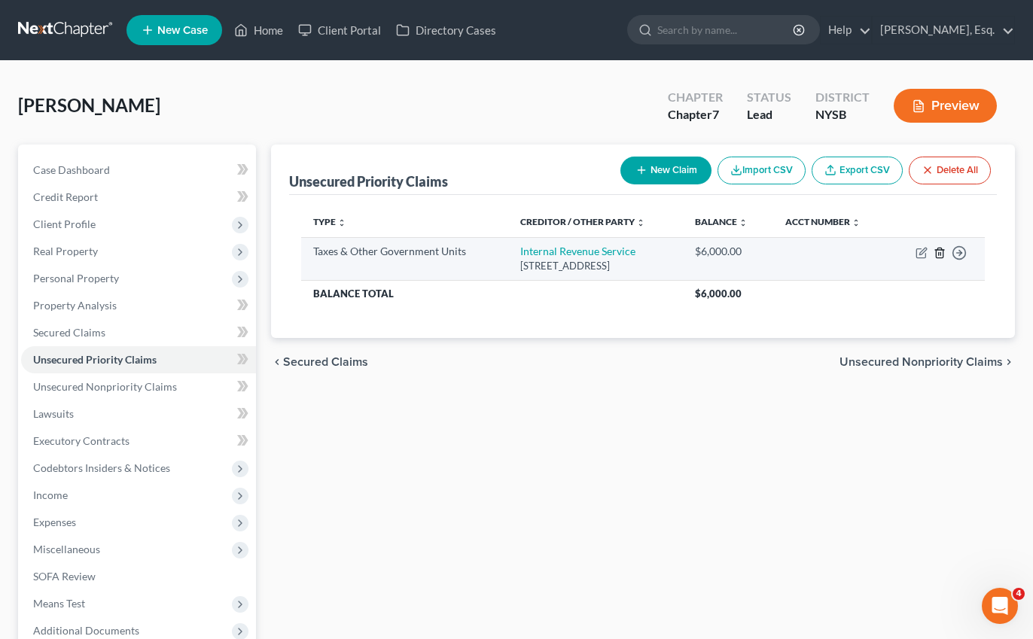
click at [941, 255] on icon "button" at bounding box center [939, 253] width 12 height 12
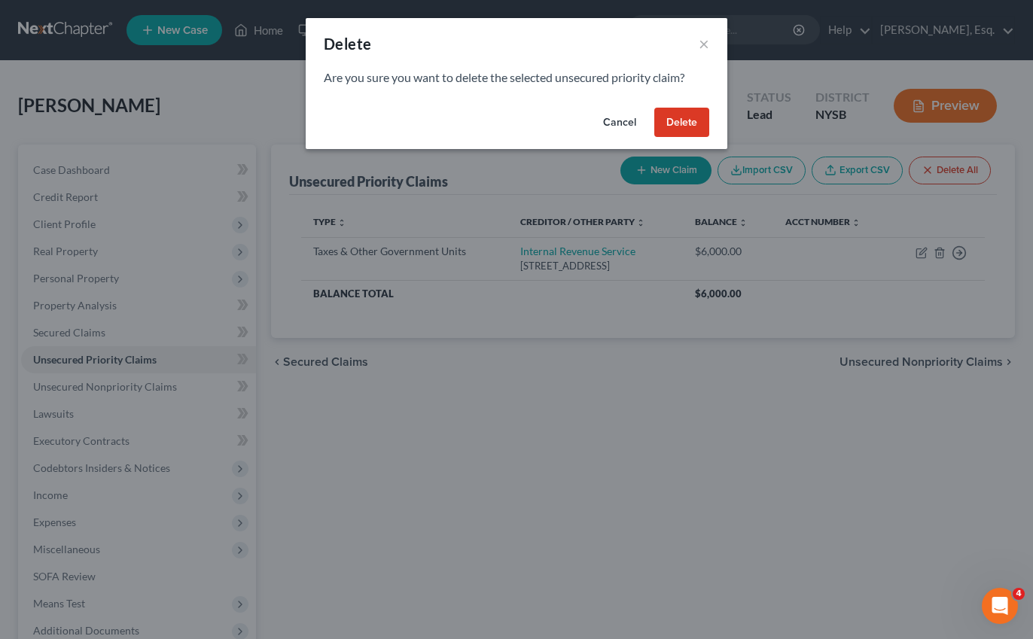
click at [677, 129] on button "Delete" at bounding box center [681, 123] width 55 height 30
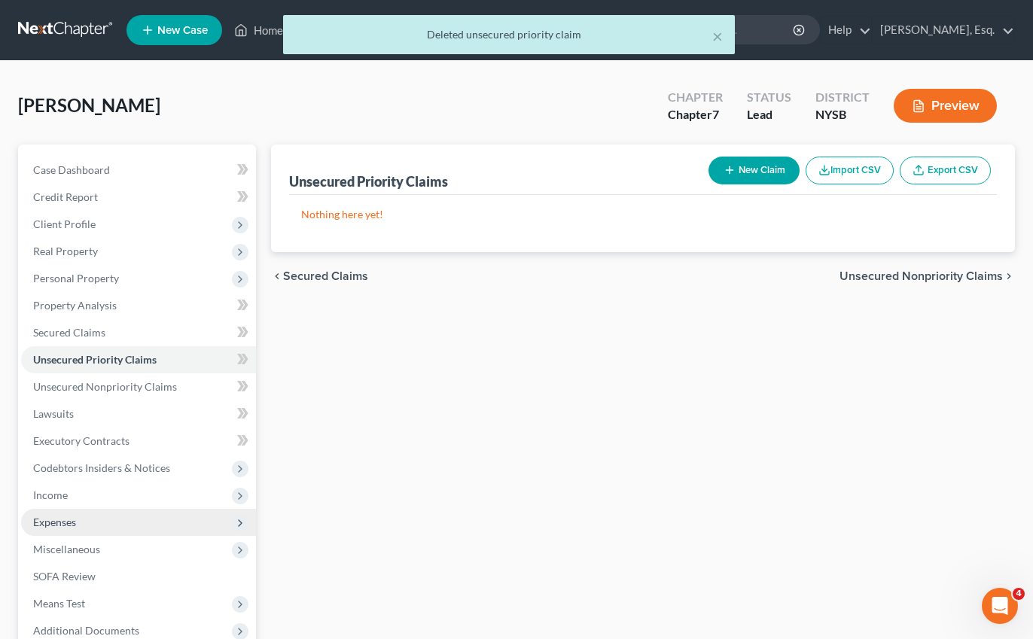
scroll to position [282, 0]
click at [83, 525] on span "Expenses" at bounding box center [138, 522] width 235 height 27
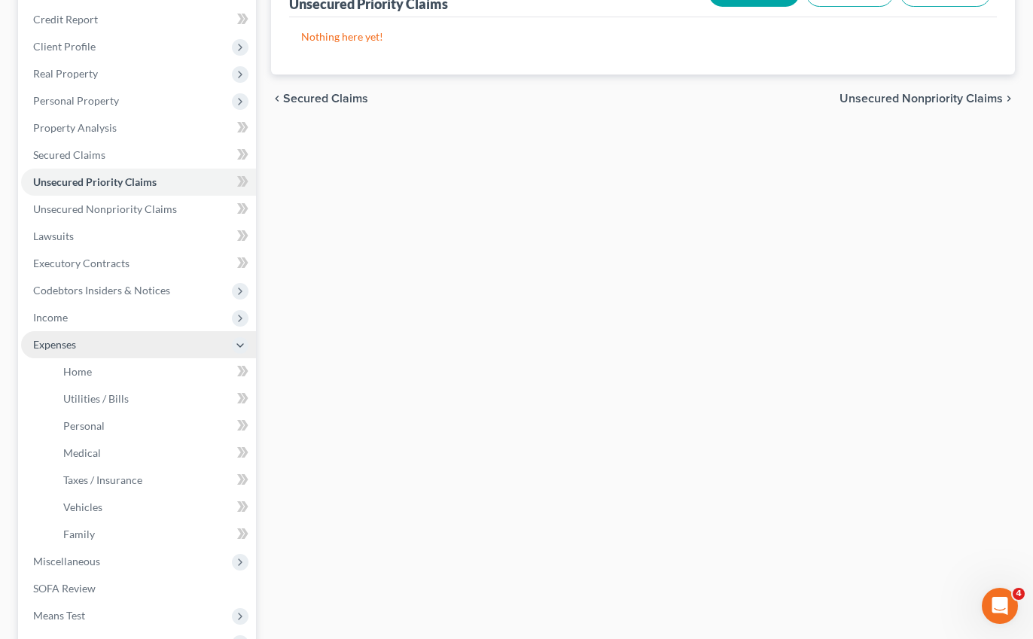
scroll to position [180, 0]
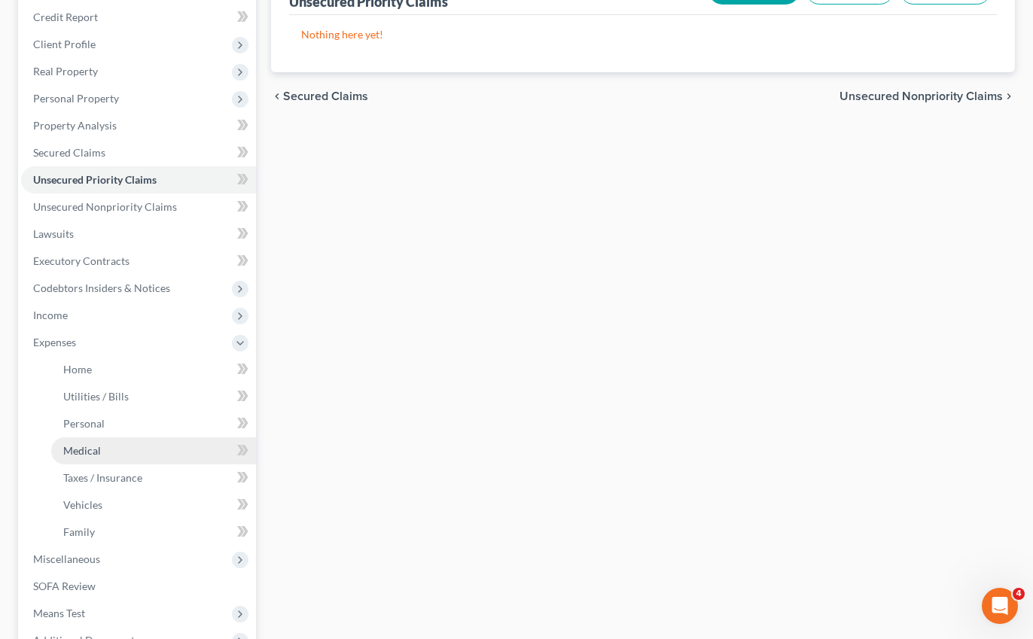
click at [111, 443] on link "Medical" at bounding box center [153, 450] width 205 height 27
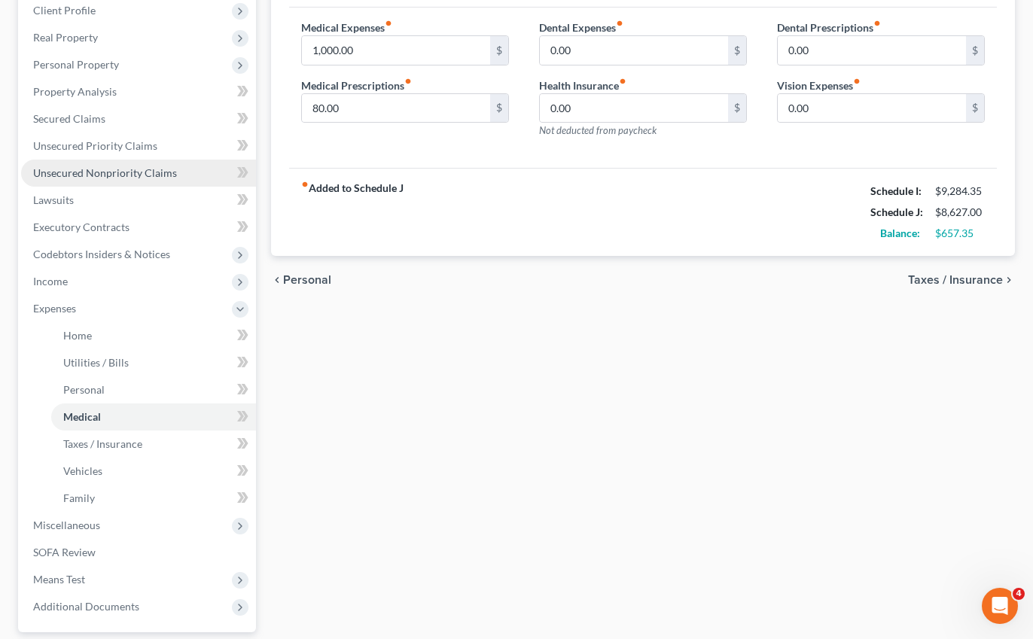
scroll to position [349, 0]
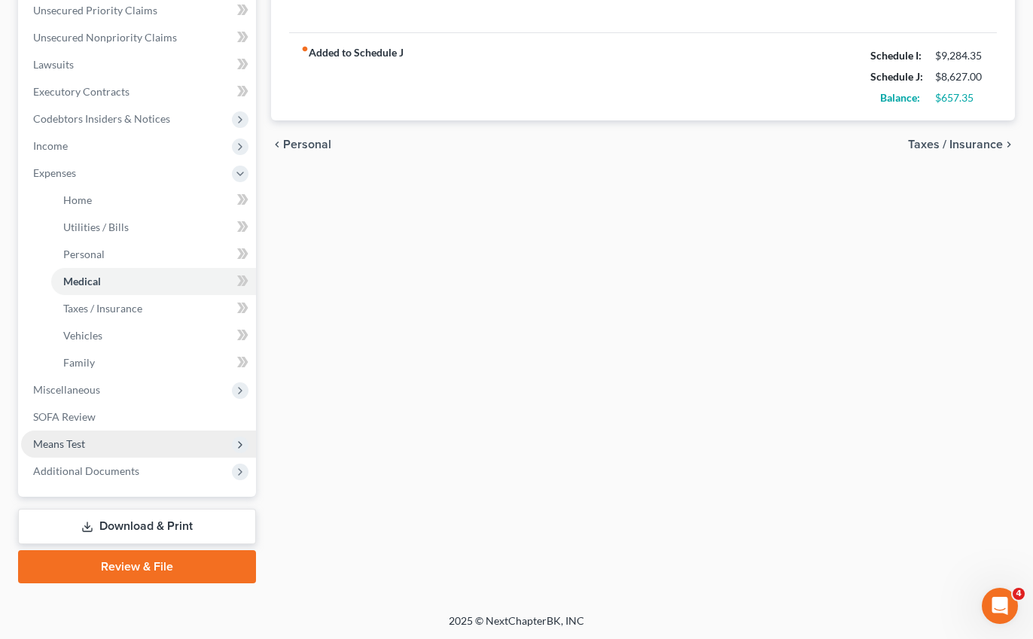
click at [106, 437] on span "Means Test" at bounding box center [138, 444] width 235 height 27
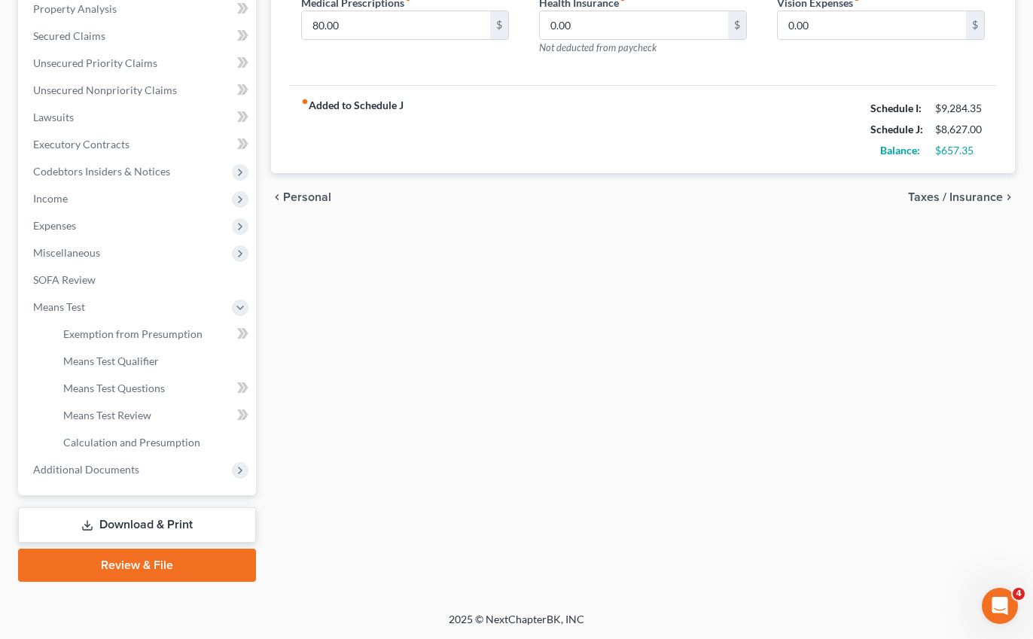
scroll to position [295, 0]
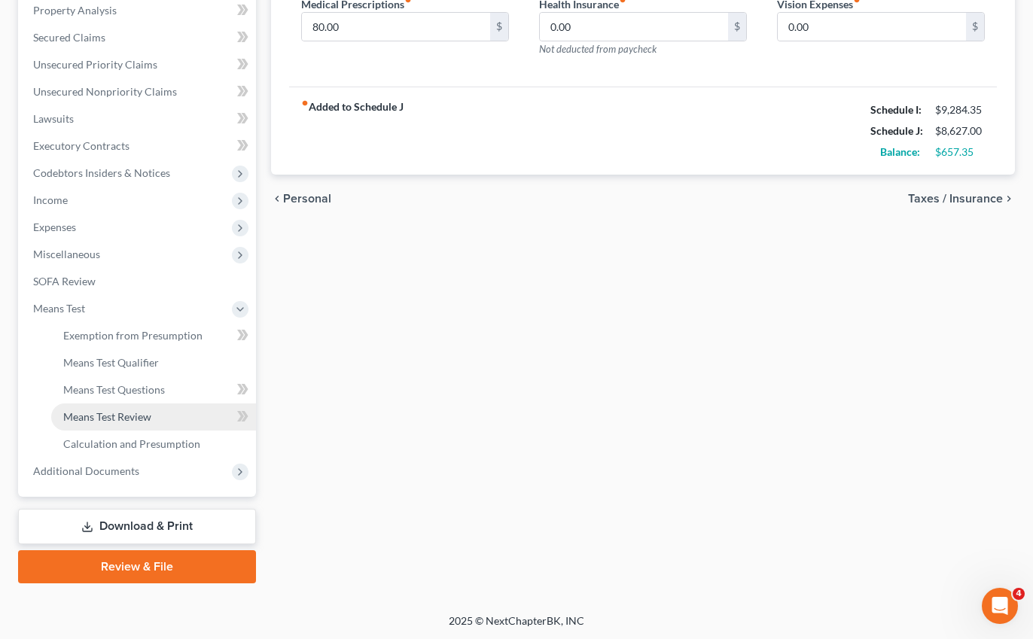
click at [160, 412] on link "Means Test Review" at bounding box center [153, 416] width 205 height 27
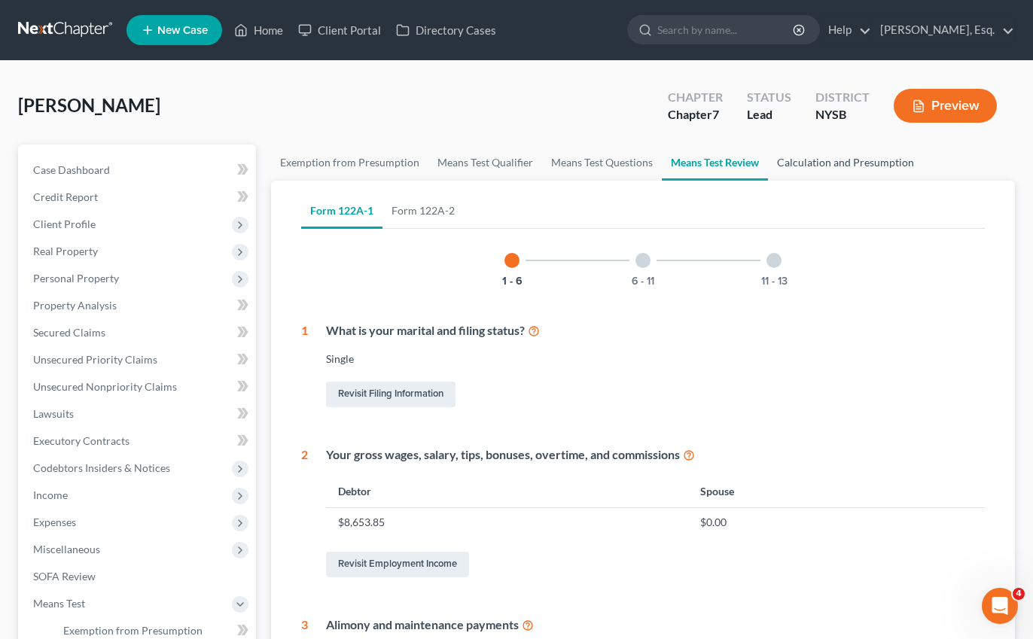
click at [828, 159] on link "Calculation and Presumption" at bounding box center [845, 163] width 155 height 36
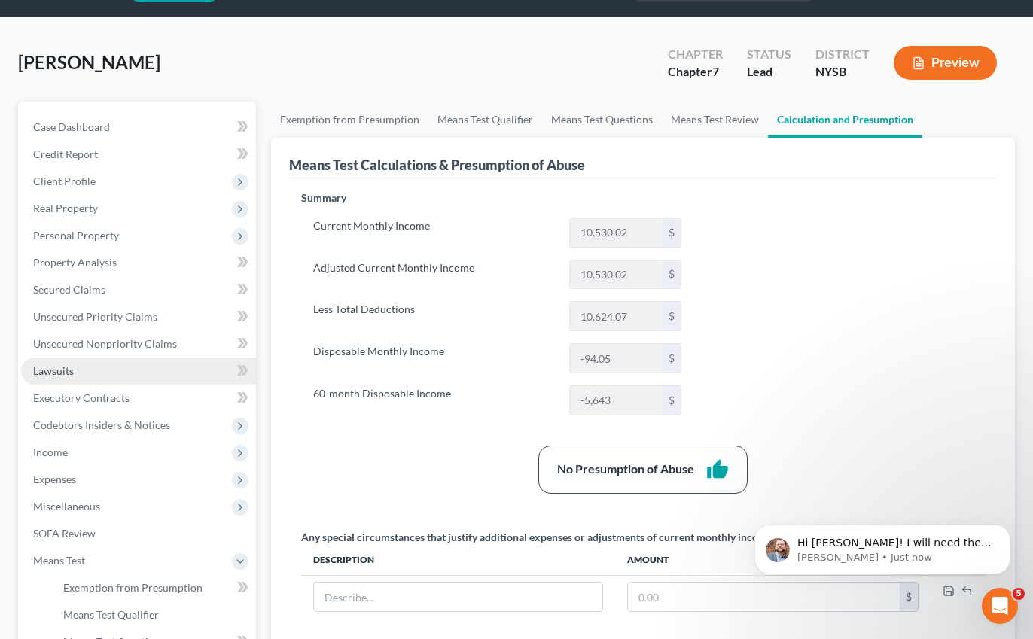
scroll to position [60, 0]
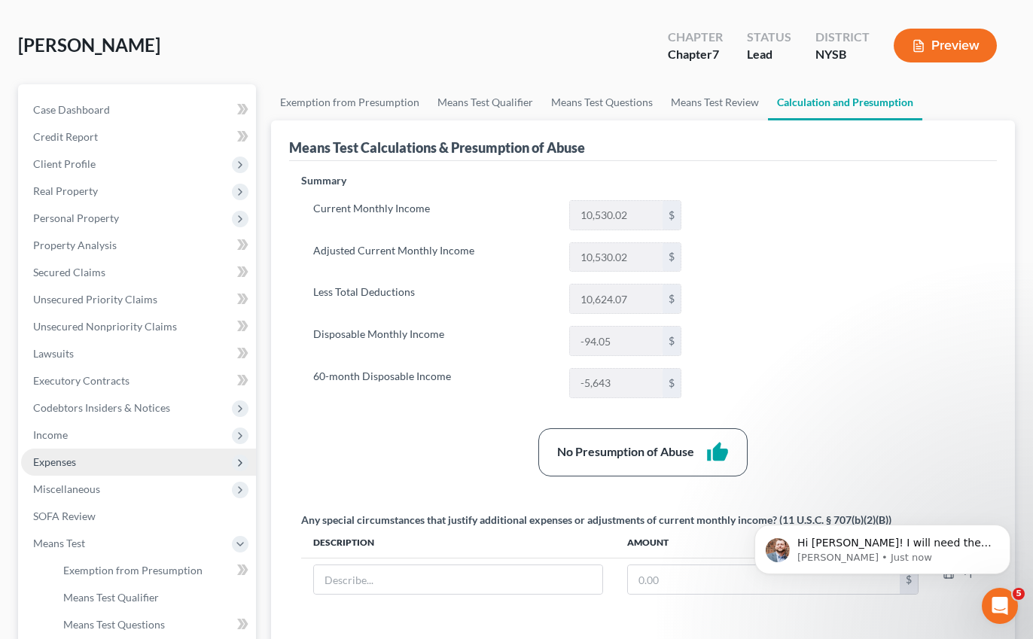
click at [73, 473] on span "Expenses" at bounding box center [138, 462] width 235 height 27
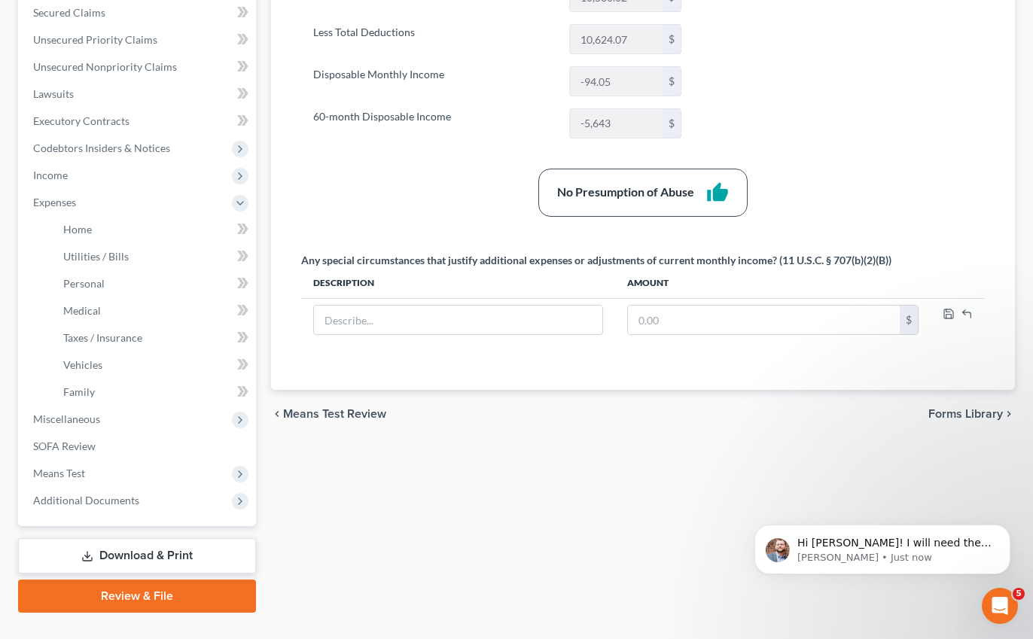
scroll to position [325, 0]
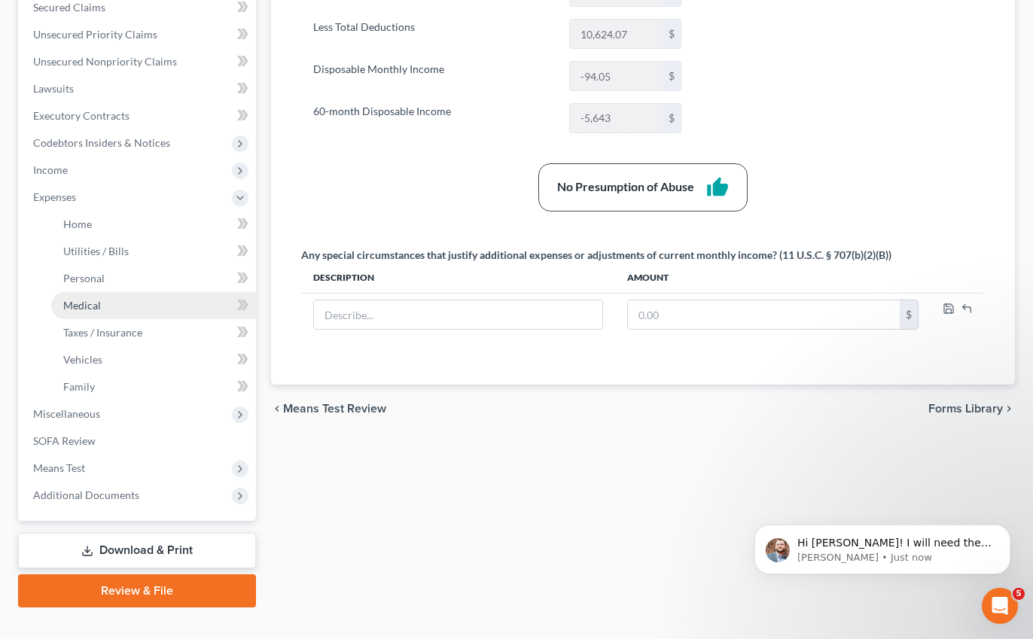
click at [120, 306] on link "Medical" at bounding box center [153, 305] width 205 height 27
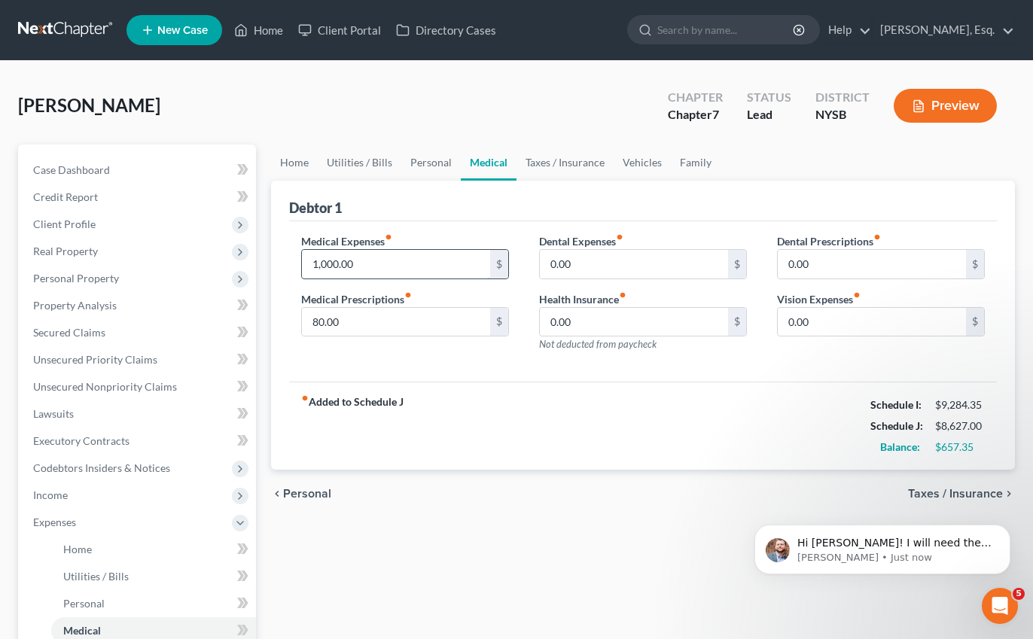
drag, startPoint x: 321, startPoint y: 263, endPoint x: 335, endPoint y: 263, distance: 13.5
click at [335, 263] on input "1,000.00" at bounding box center [396, 264] width 188 height 29
click at [334, 263] on input "1,000.00" at bounding box center [396, 264] width 188 height 29
drag, startPoint x: 339, startPoint y: 263, endPoint x: 321, endPoint y: 263, distance: 17.3
click at [321, 263] on input "1,000.00" at bounding box center [396, 264] width 188 height 29
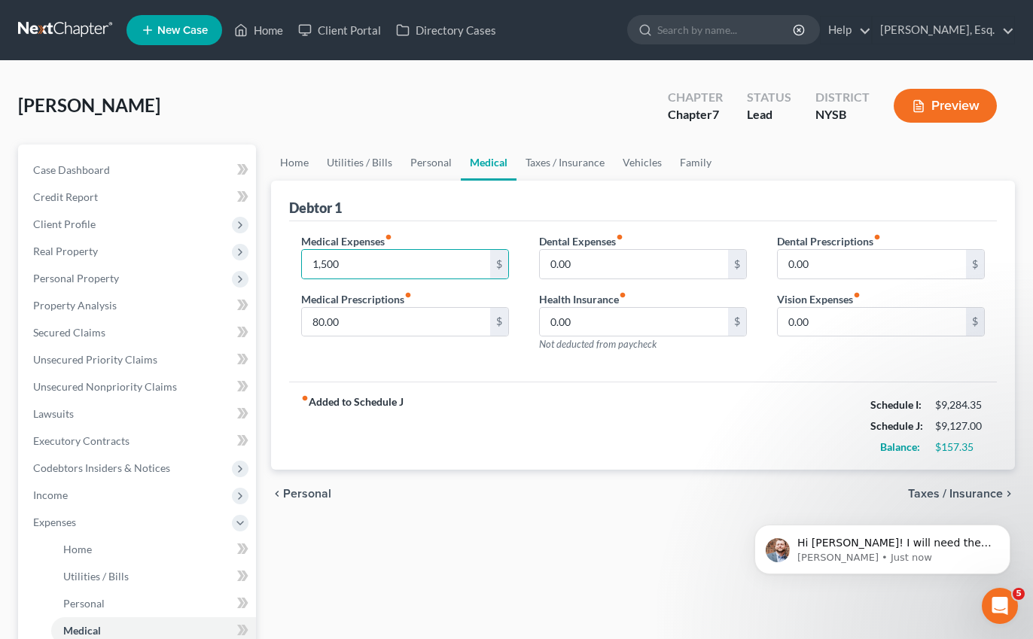
click at [362, 424] on strong "fiber_manual_record Added to Schedule J" at bounding box center [352, 425] width 102 height 63
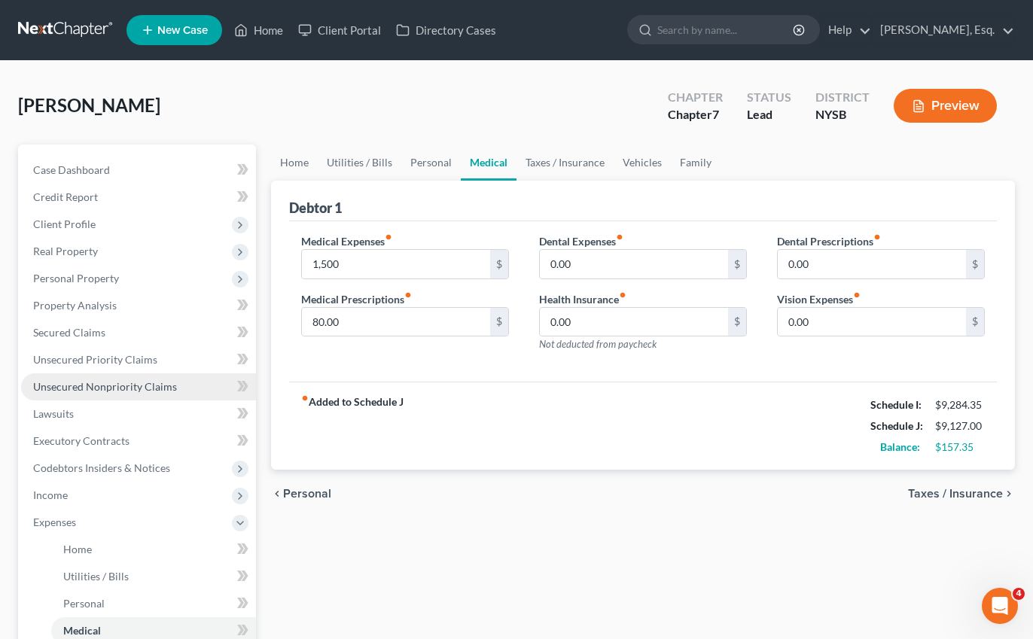
click at [126, 385] on span "Unsecured Nonpriority Claims" at bounding box center [105, 386] width 144 height 13
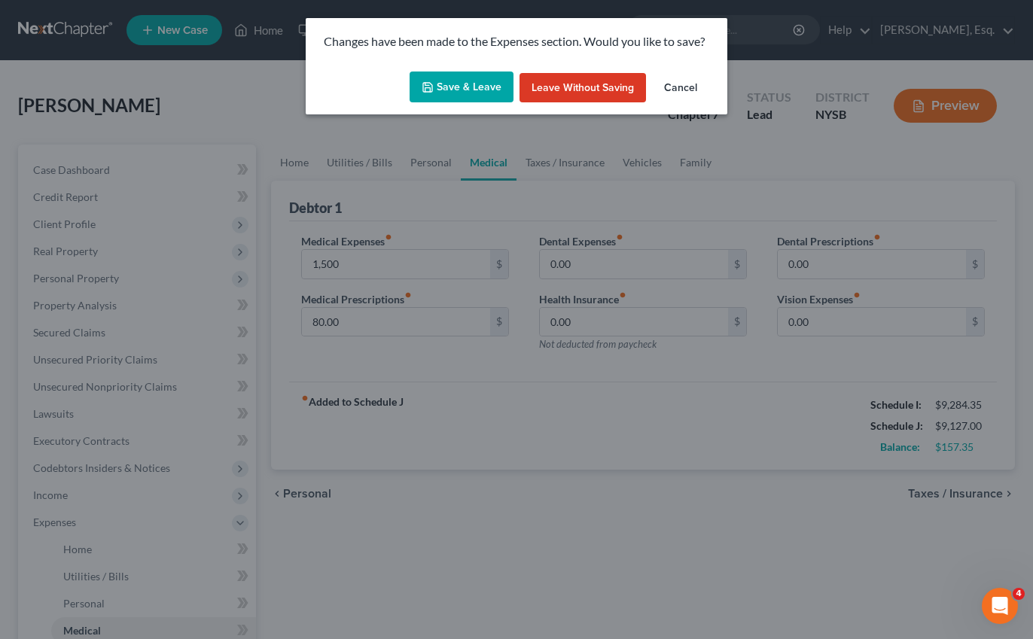
click at [470, 92] on button "Save & Leave" at bounding box center [461, 88] width 104 height 32
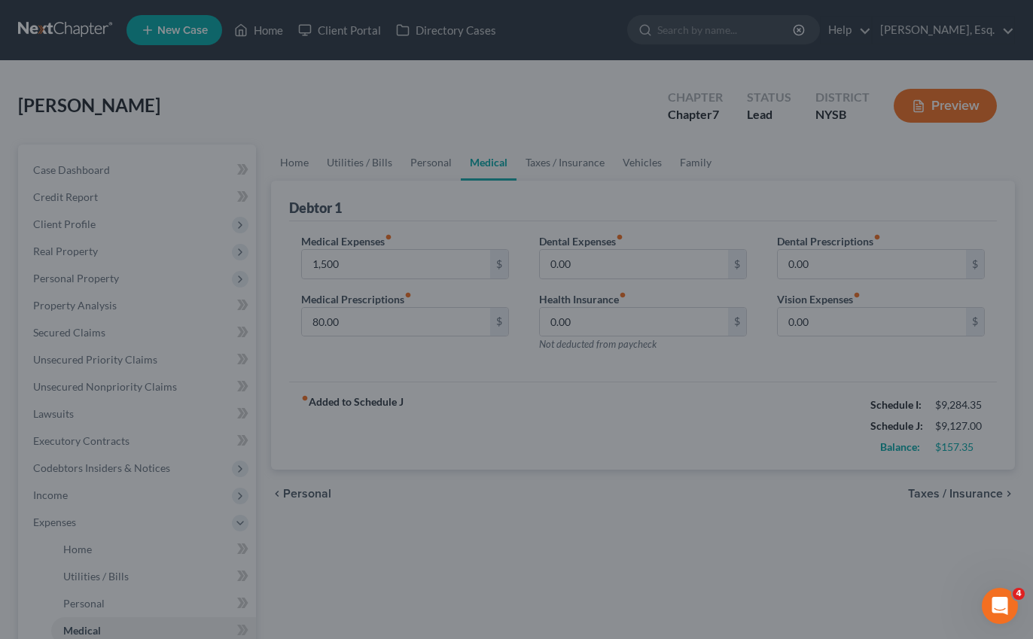
type input "1,500.00"
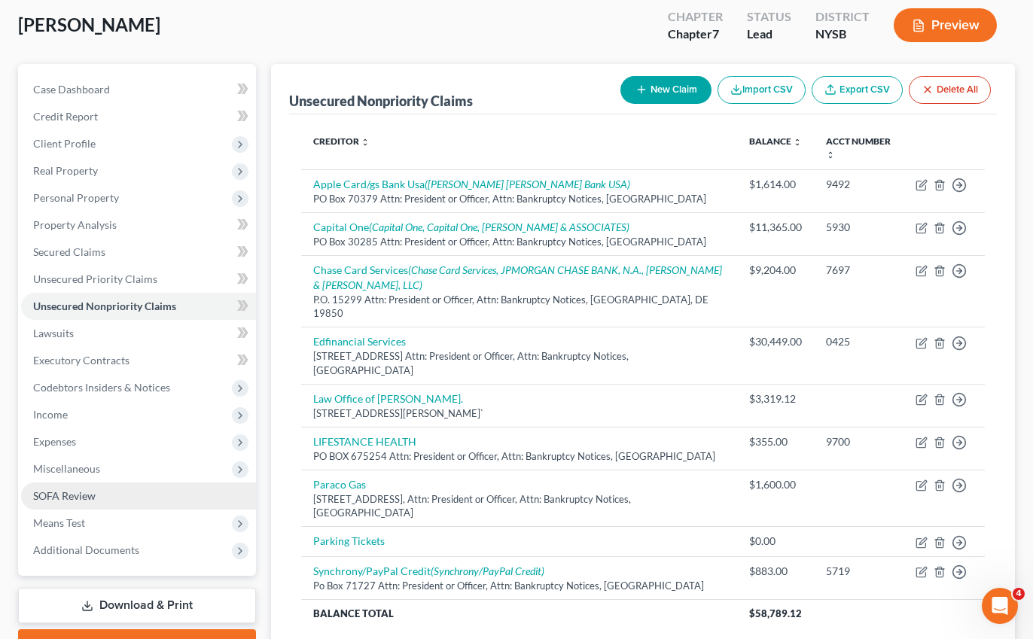
scroll to position [112, 0]
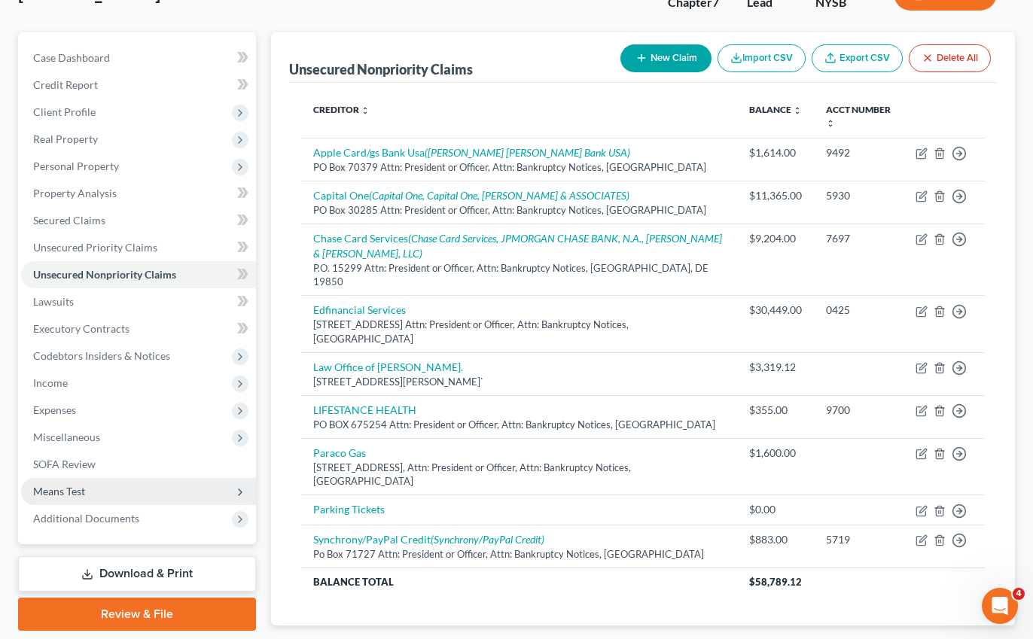
click at [143, 490] on span "Means Test" at bounding box center [138, 491] width 235 height 27
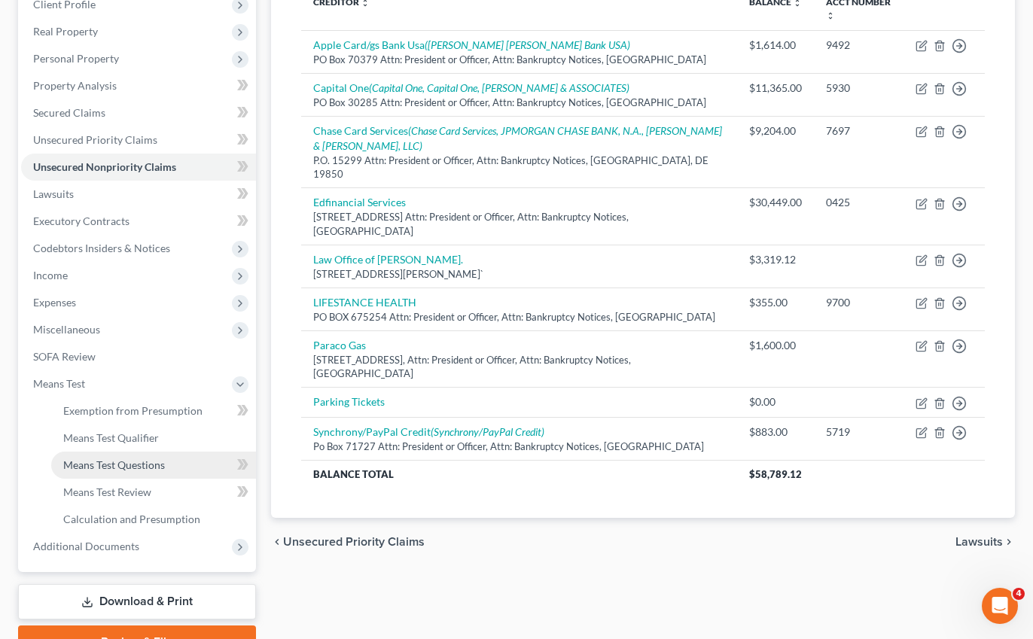
scroll to position [223, 0]
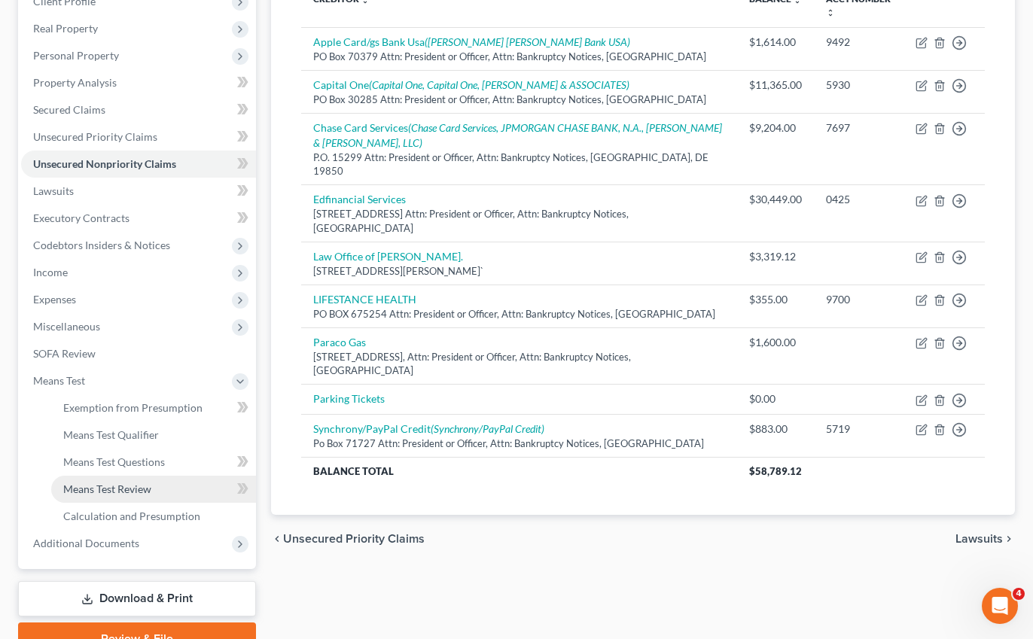
click at [163, 492] on link "Means Test Review" at bounding box center [153, 489] width 205 height 27
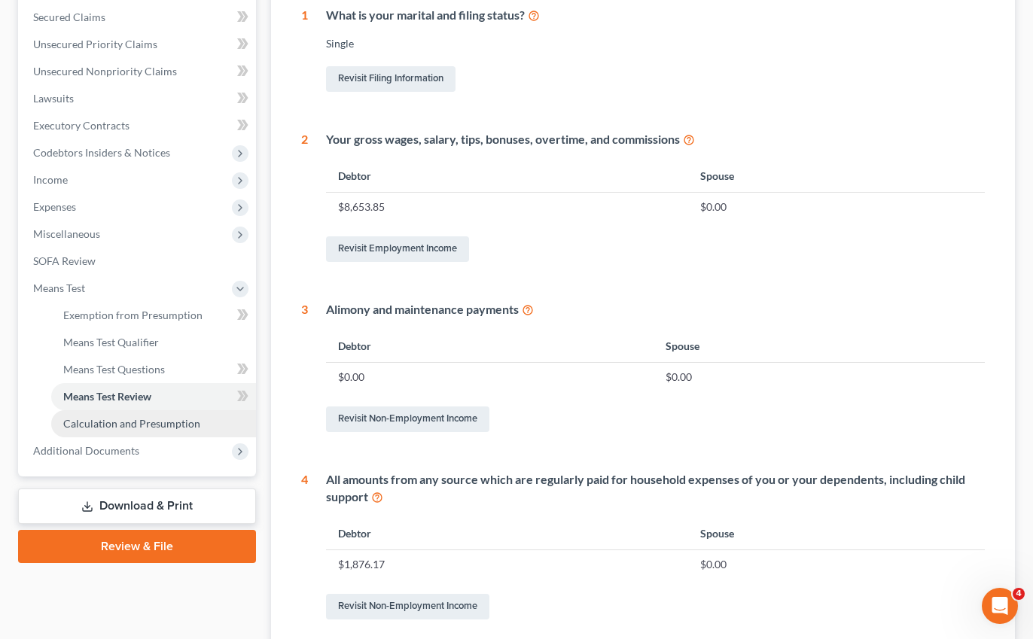
click at [174, 425] on span "Calculation and Presumption" at bounding box center [131, 423] width 137 height 13
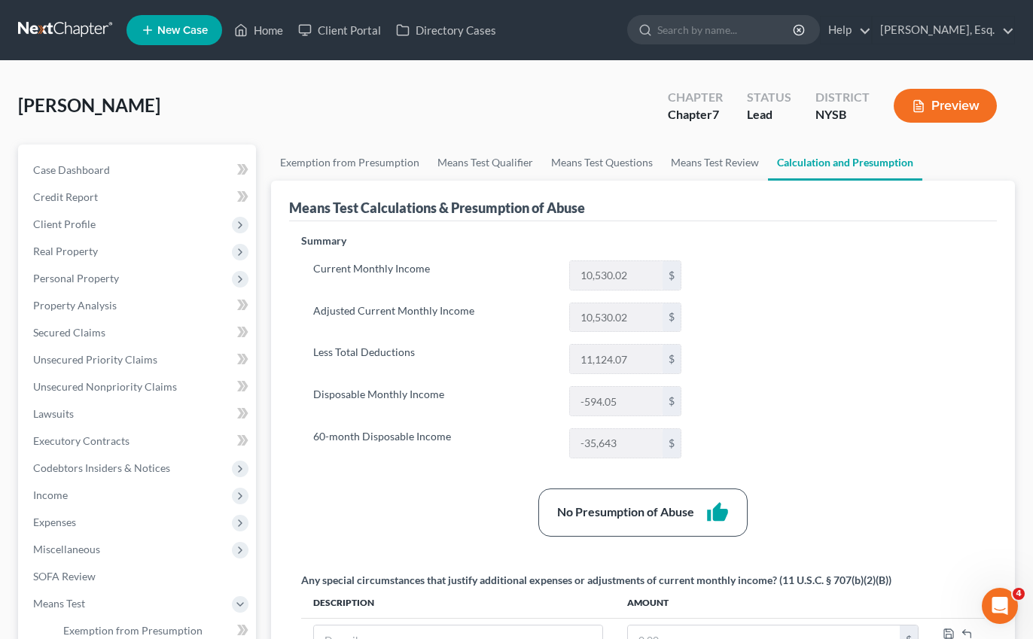
click at [932, 106] on button "Preview" at bounding box center [944, 106] width 103 height 34
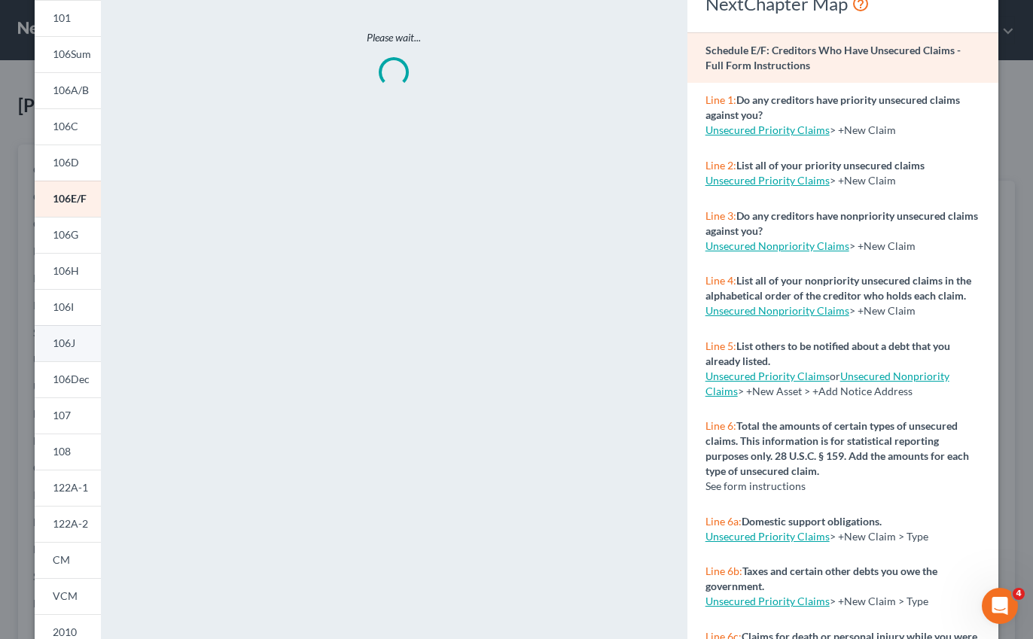
scroll to position [196, 0]
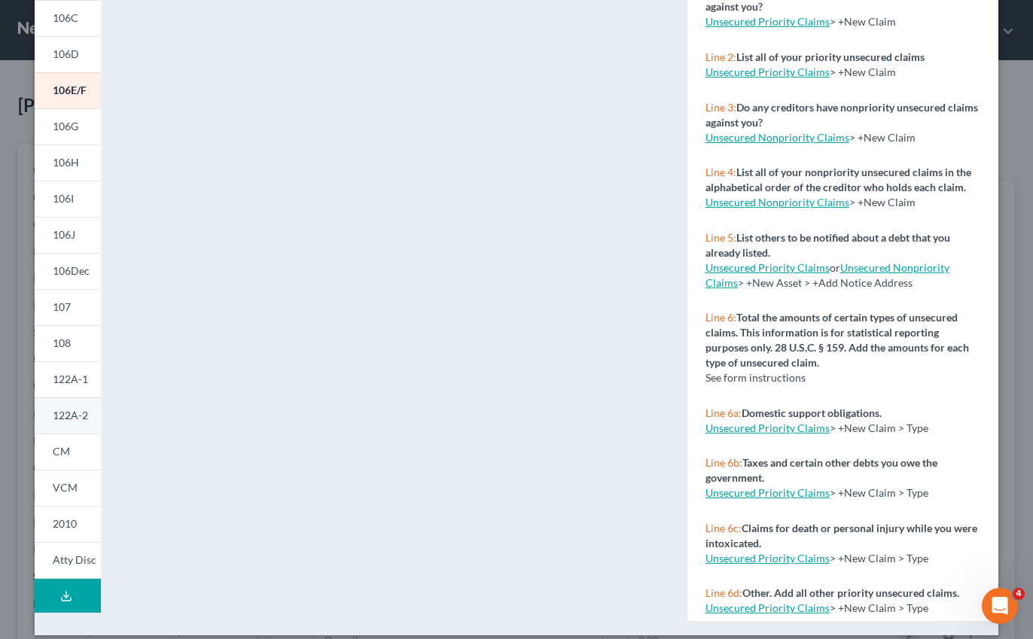
click at [72, 416] on span "122A-2" at bounding box center [70, 415] width 35 height 13
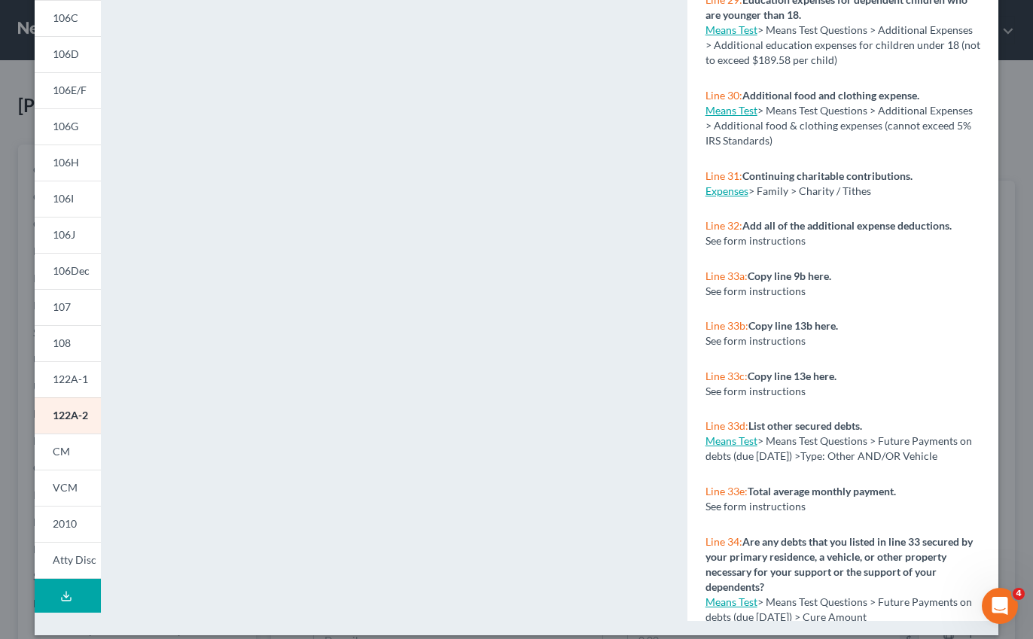
scroll to position [2909, 0]
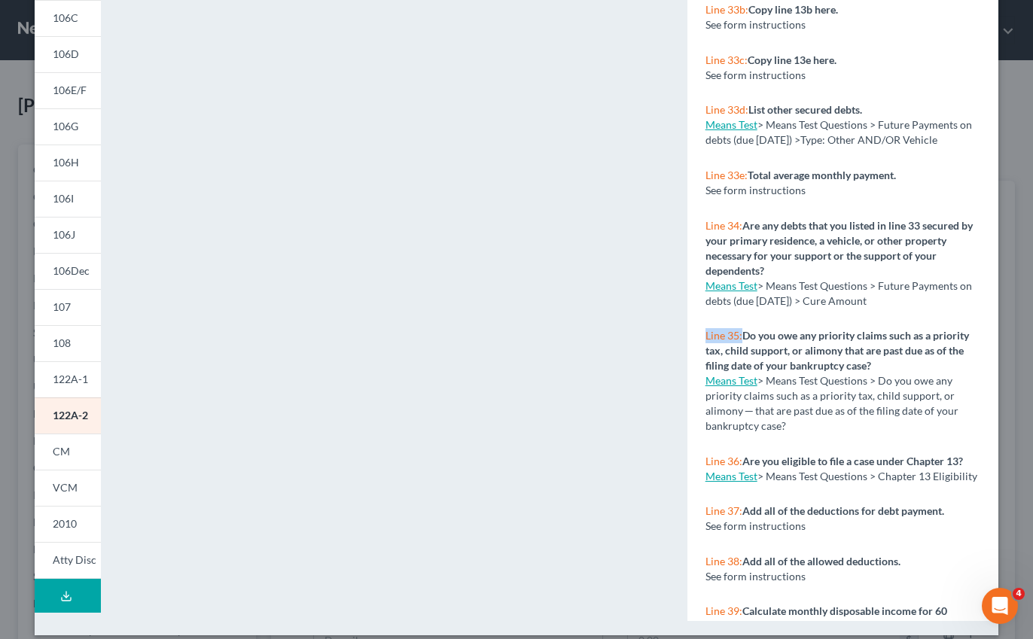
drag, startPoint x: 709, startPoint y: 337, endPoint x: 741, endPoint y: 339, distance: 31.7
click at [741, 339] on span "Line 35:" at bounding box center [723, 335] width 37 height 13
copy span "Line 35:"
click at [994, 603] on icon "Open Intercom Messenger" at bounding box center [997, 604] width 25 height 25
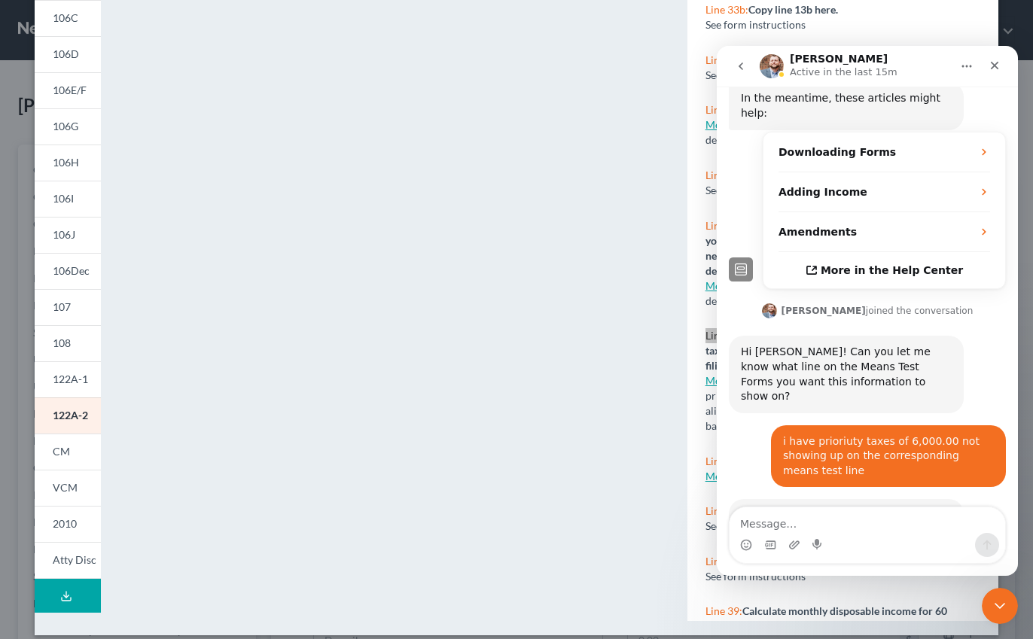
scroll to position [299, 0]
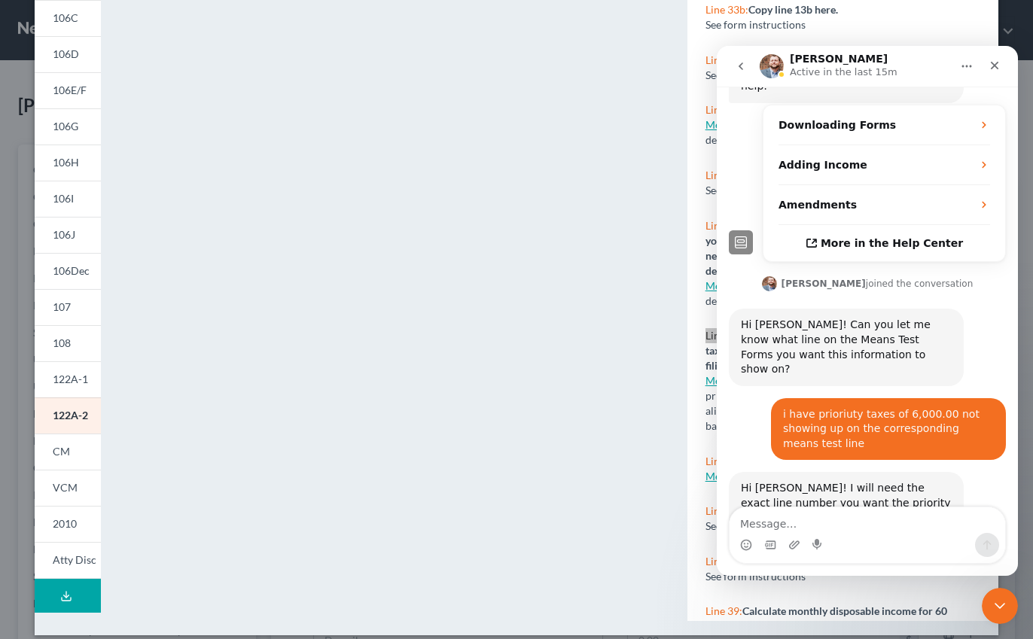
type textarea "Line 35:"
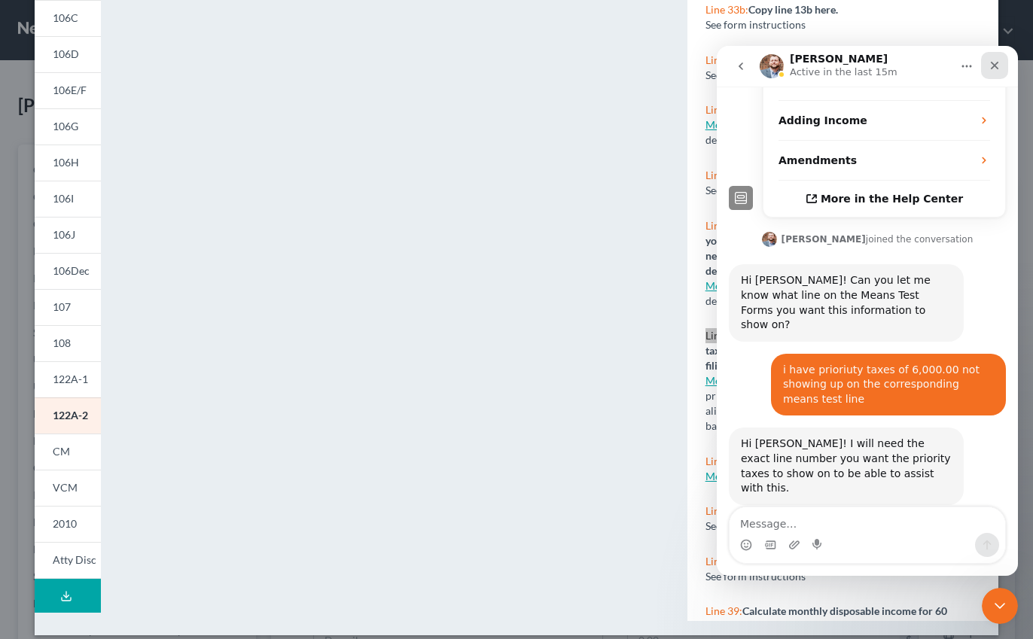
click at [1003, 64] on div "Close" at bounding box center [994, 65] width 27 height 27
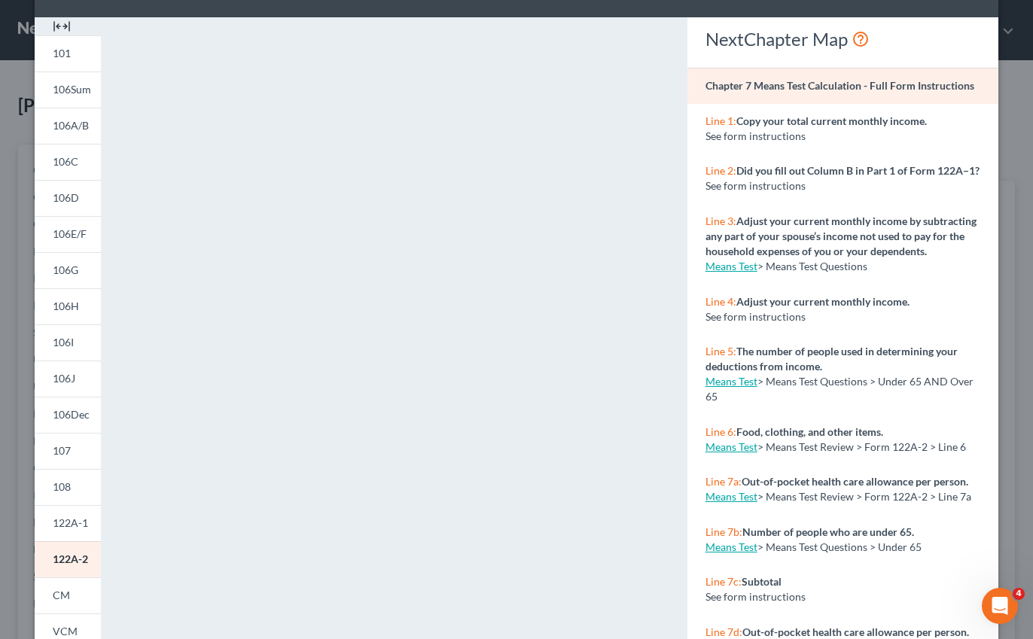
scroll to position [0, 0]
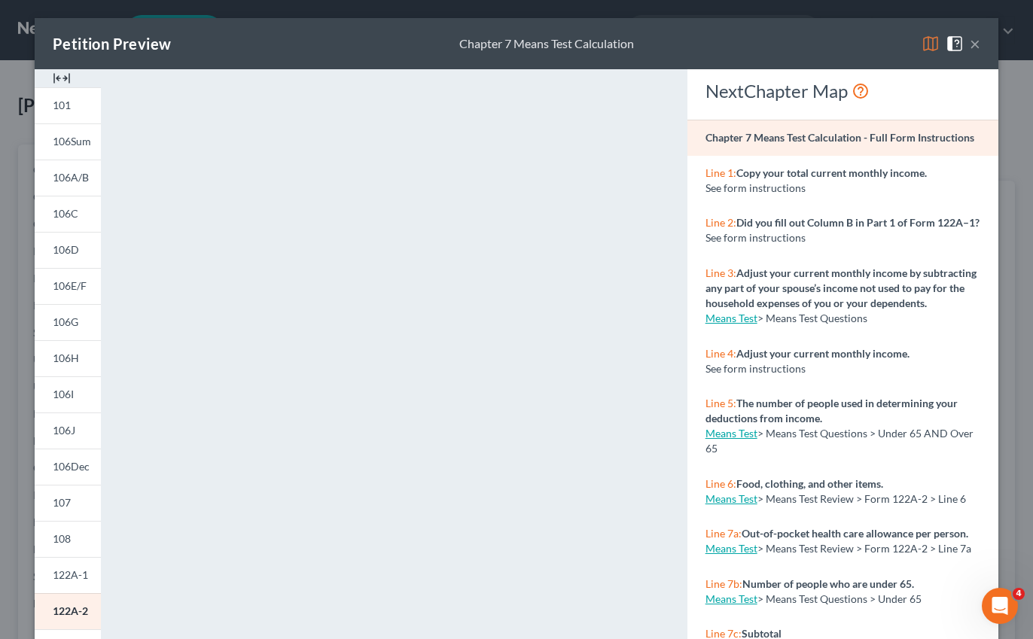
click at [975, 40] on button "×" at bounding box center [975, 44] width 11 height 18
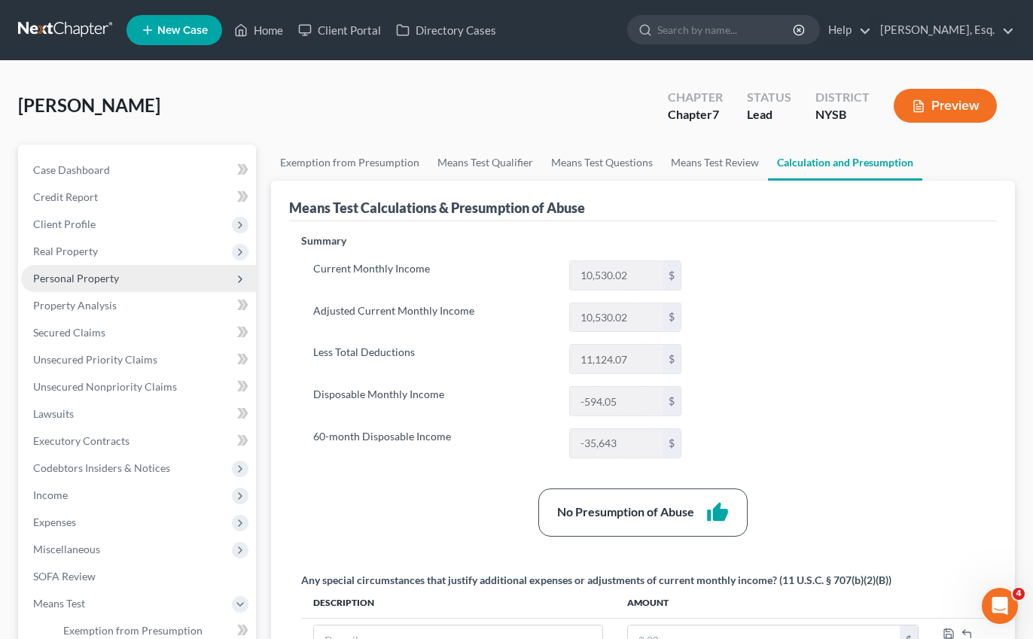
click at [148, 272] on span "Personal Property" at bounding box center [138, 278] width 235 height 27
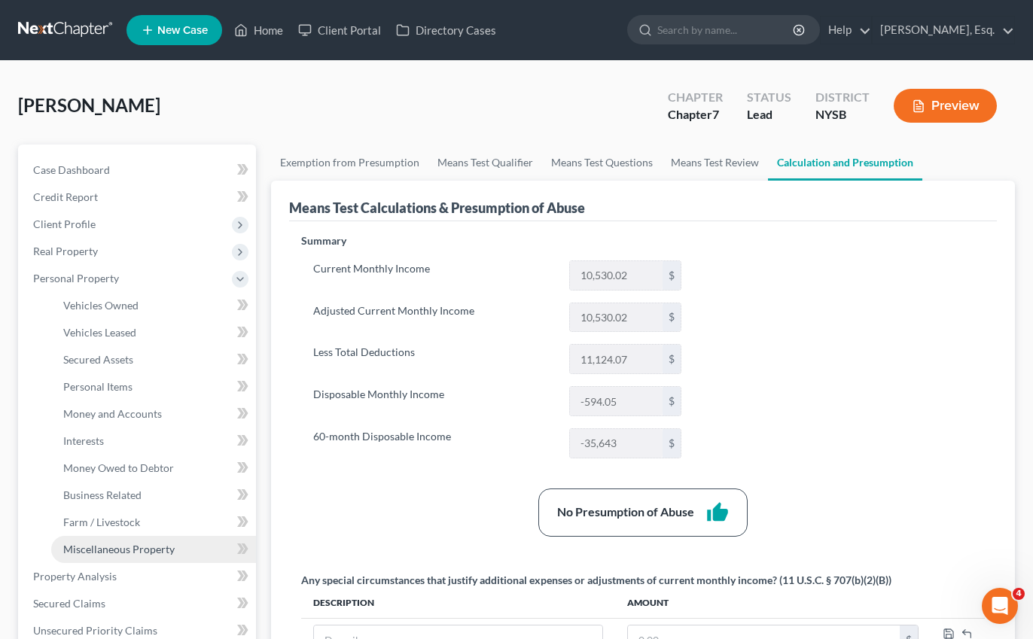
click at [109, 553] on span "Miscellaneous Property" at bounding box center [118, 549] width 111 height 13
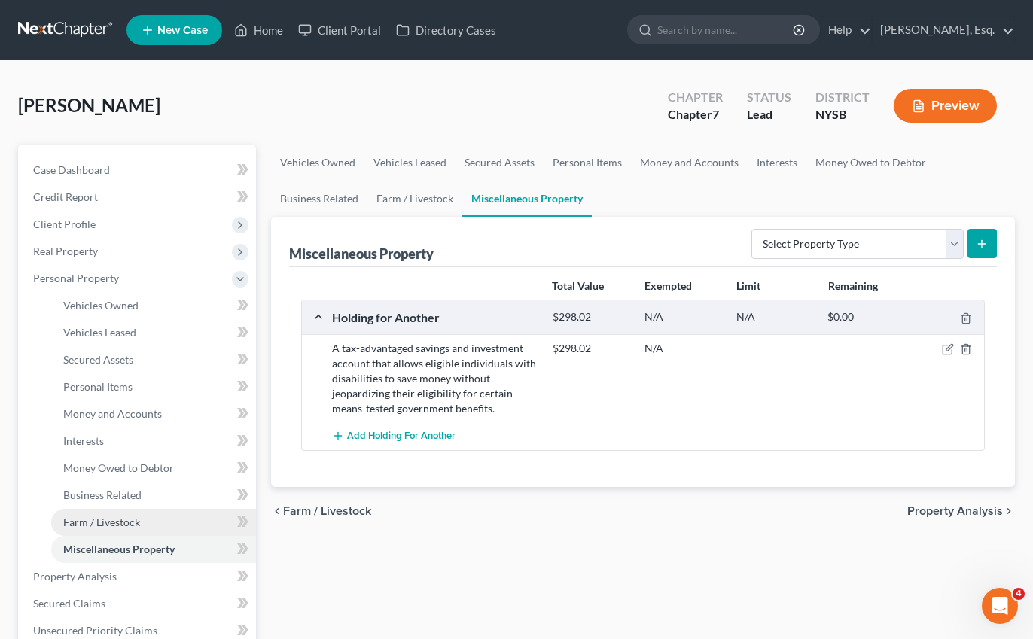
click at [119, 522] on span "Farm / Livestock" at bounding box center [101, 522] width 77 height 13
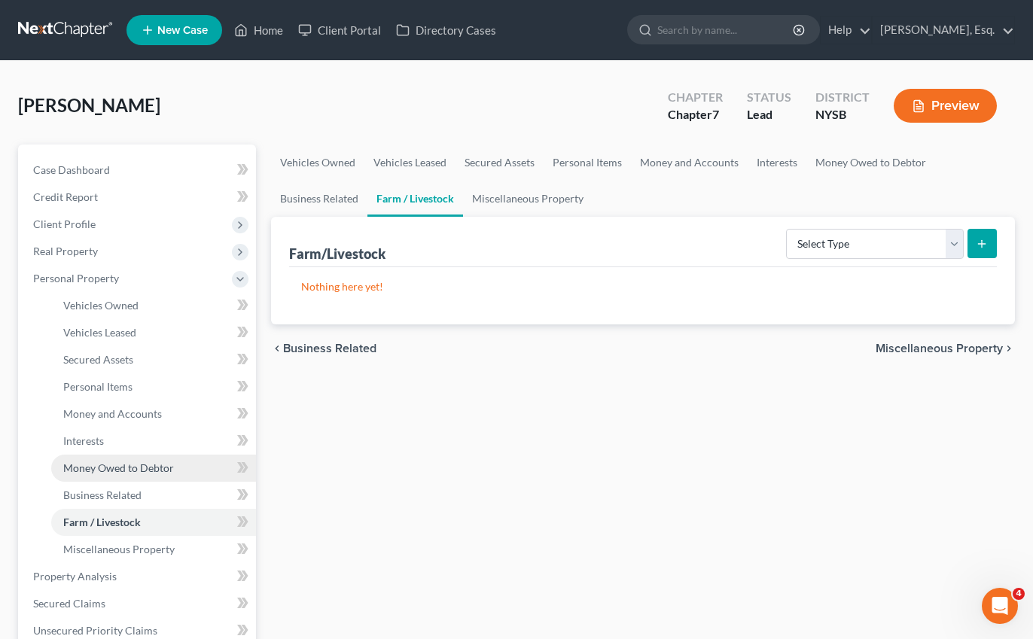
click at [149, 463] on span "Money Owed to Debtor" at bounding box center [118, 467] width 111 height 13
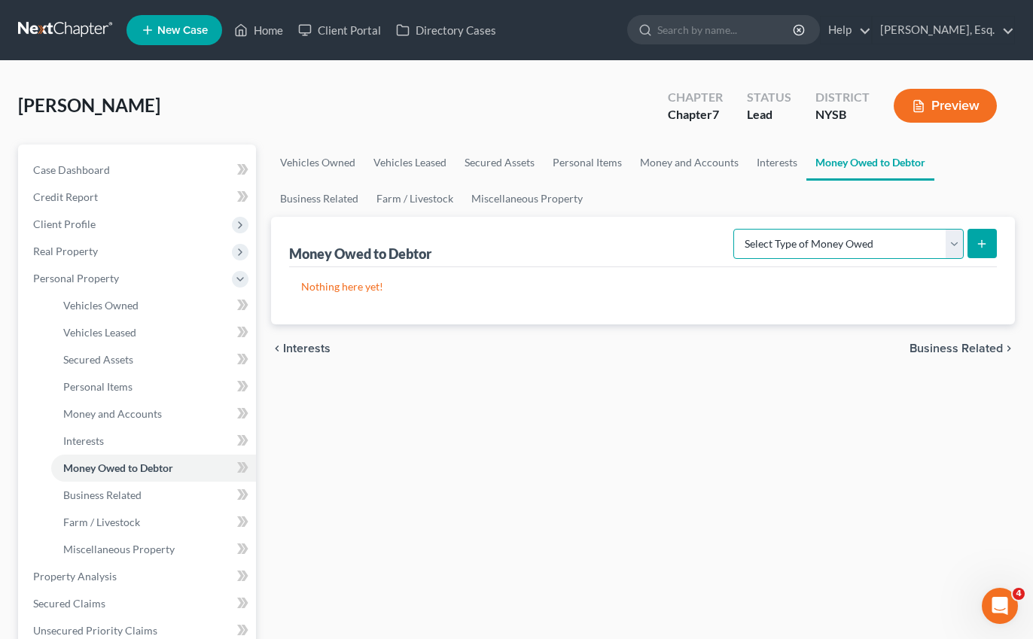
click at [802, 245] on select "Select Type of Money Owed Accounts Receivable Alimony Child Support Claims Agai…" at bounding box center [848, 244] width 230 height 30
select select "claims_against_third_parties"
click at [736, 229] on select "Select Type of Money Owed Accounts Receivable Alimony Child Support Claims Agai…" at bounding box center [848, 244] width 230 height 30
click at [990, 245] on button "submit" at bounding box center [981, 243] width 29 height 29
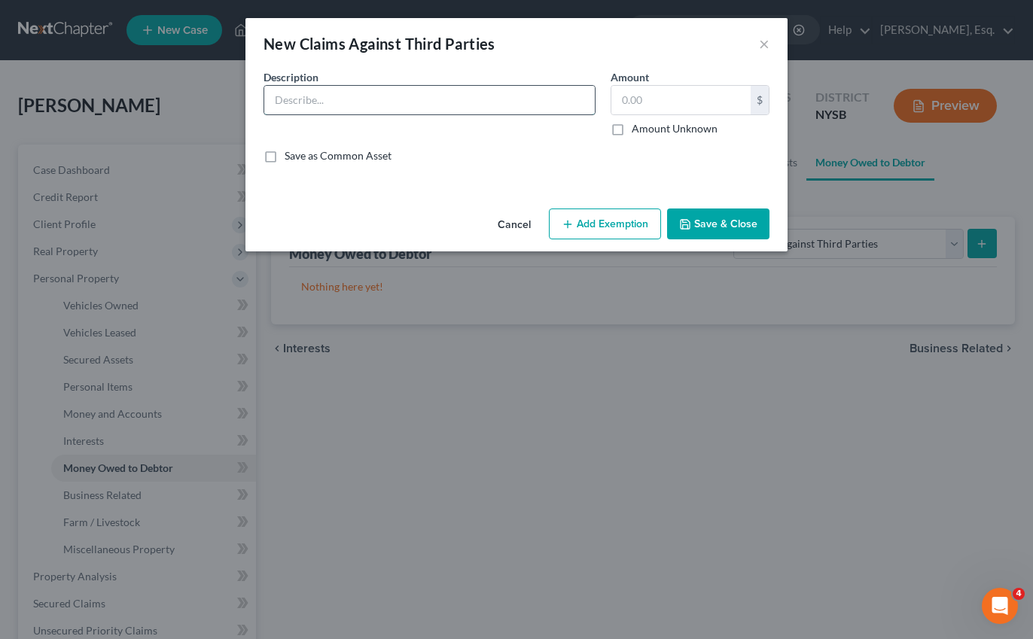
click at [447, 97] on input "text" at bounding box center [429, 100] width 330 height 29
click at [632, 126] on label "Amount Unknown" at bounding box center [675, 128] width 86 height 15
click at [638, 126] on input "Amount Unknown" at bounding box center [643, 126] width 10 height 10
checkbox input "true"
type input "0.00"
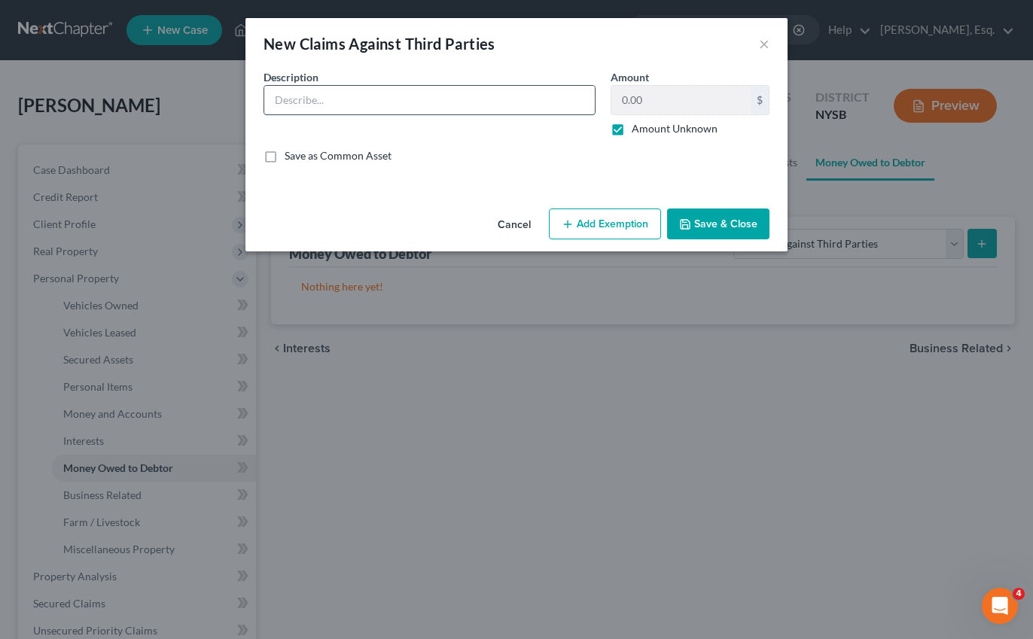
click at [477, 105] on input "text" at bounding box center [429, 100] width 330 height 29
click at [524, 100] on input "text" at bounding box center [429, 100] width 330 height 29
type input "Potential Claim Against Landlord"
click at [640, 232] on button "Add Exemption" at bounding box center [605, 225] width 112 height 32
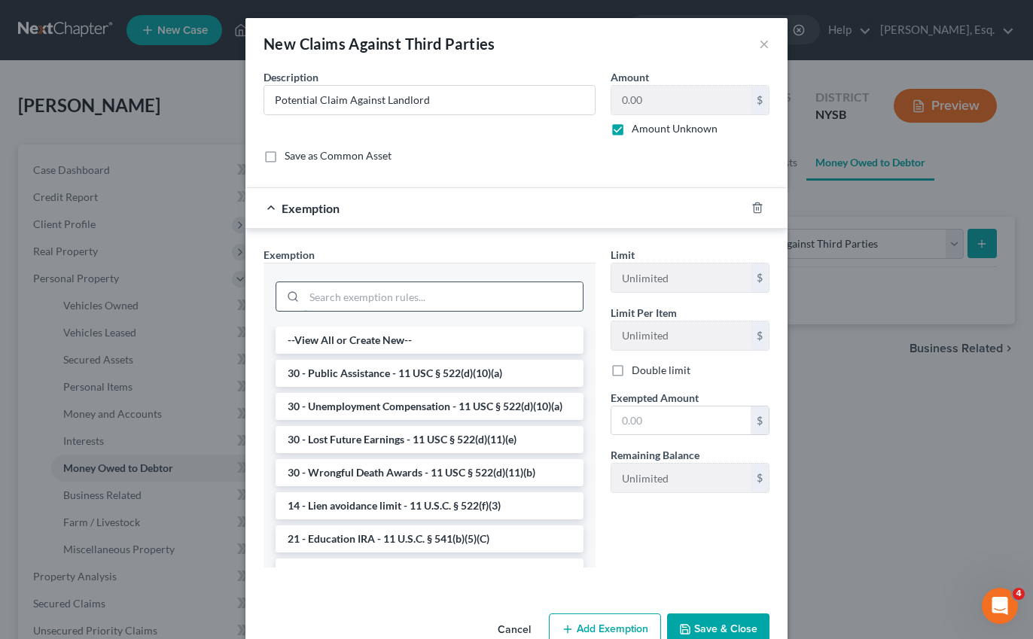
click at [492, 302] on input "search" at bounding box center [443, 296] width 279 height 29
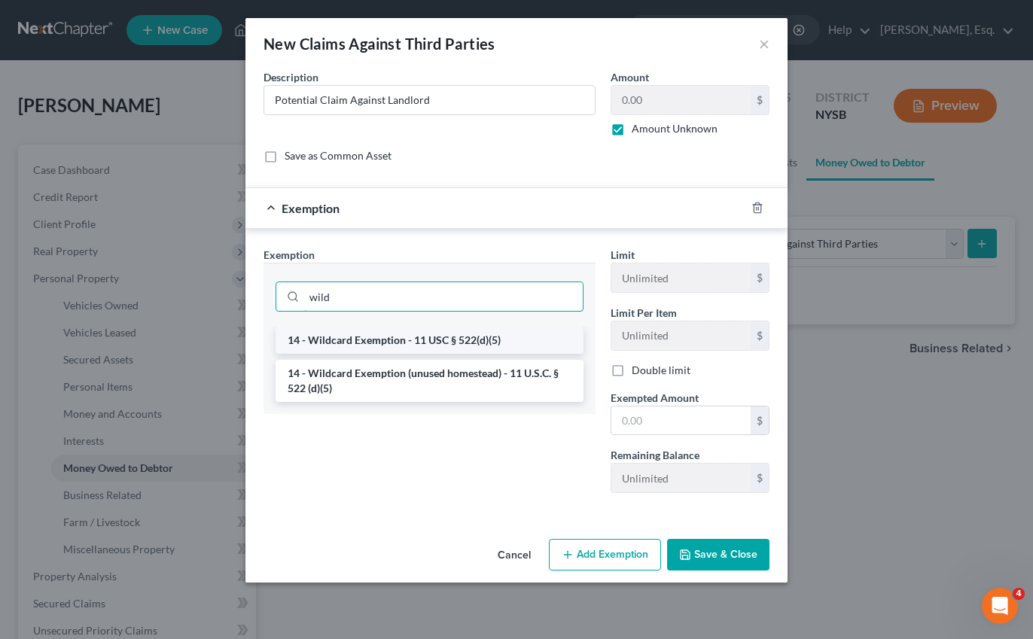
type input "wild"
click at [464, 349] on li "14 - Wildcard Exemption - 11 USC § 522(d)(5)" at bounding box center [429, 340] width 308 height 27
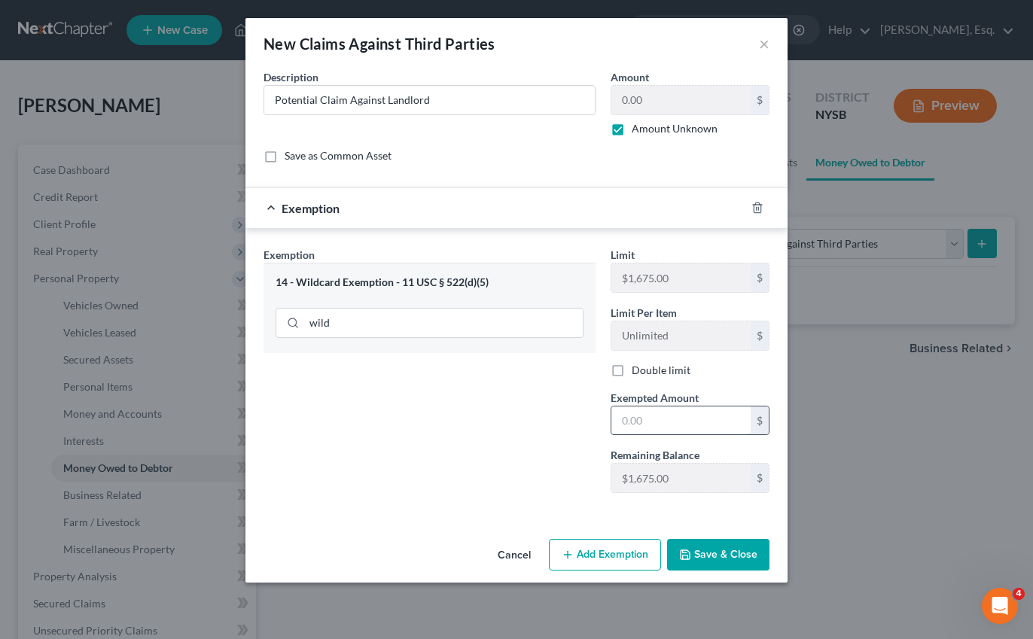
click at [644, 415] on input "text" at bounding box center [680, 420] width 139 height 29
click at [377, 324] on input "wild" at bounding box center [443, 323] width 279 height 29
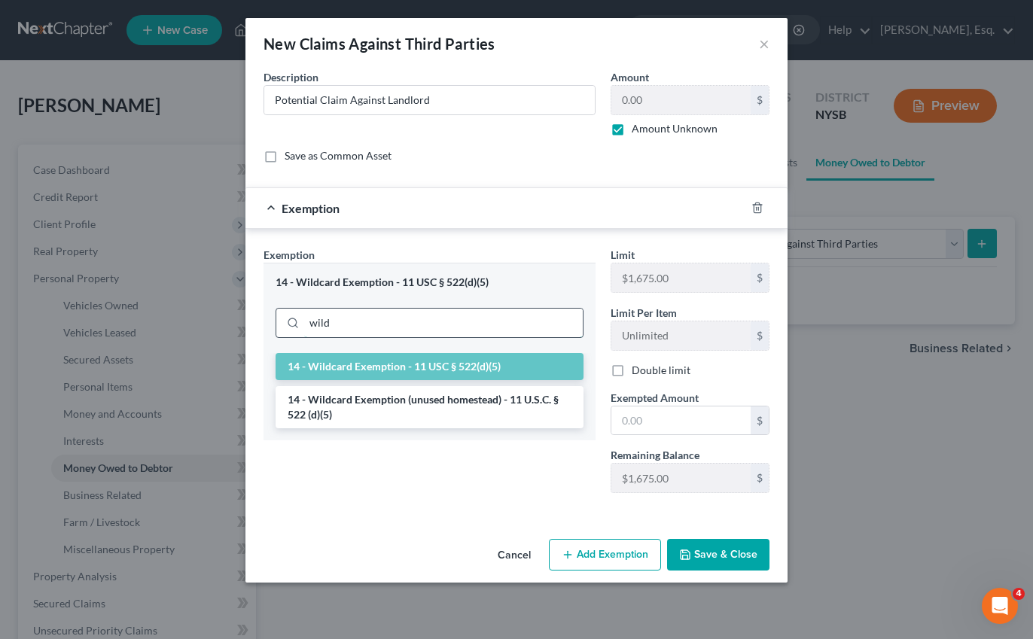
click at [377, 324] on input "wild" at bounding box center [443, 323] width 279 height 29
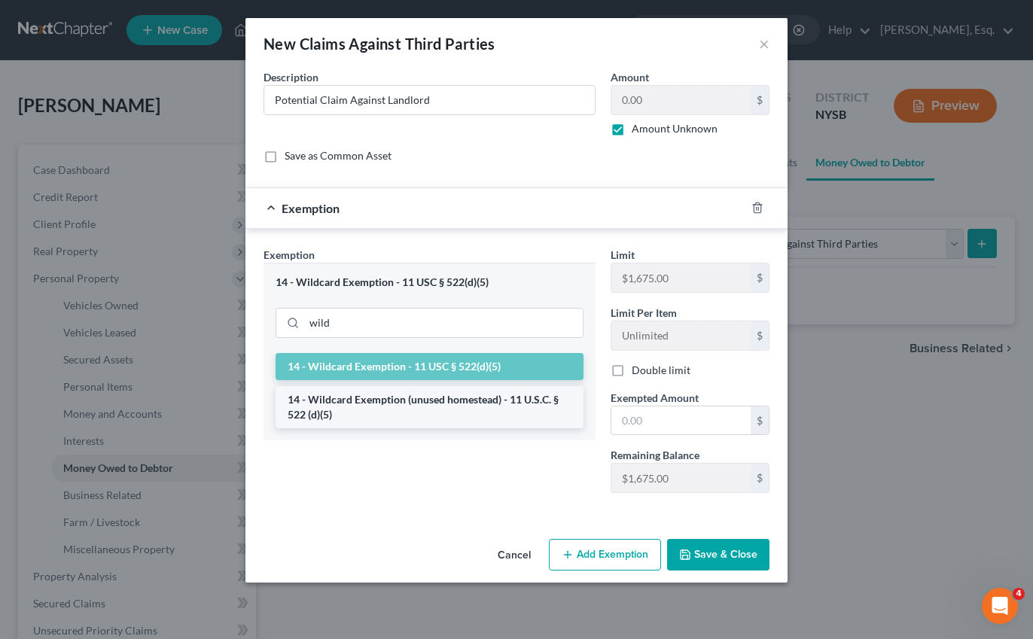
click at [369, 408] on li "14 - Wildcard Exemption (unused homestead) - 11 U.S.C. § 522 (d)(5)" at bounding box center [429, 407] width 308 height 42
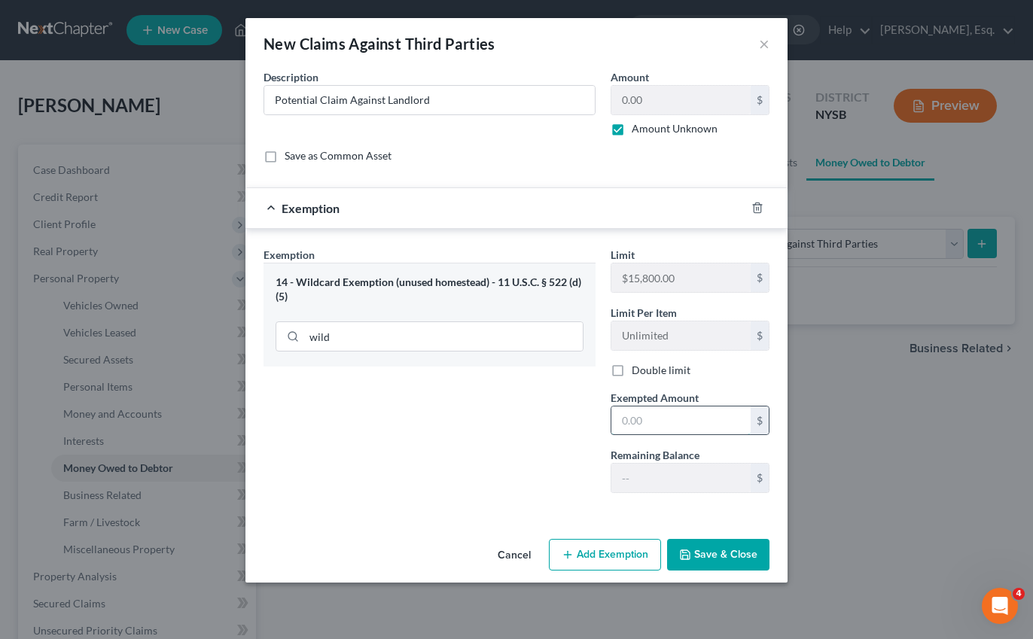
click at [656, 428] on input "text" at bounding box center [680, 420] width 139 height 29
type input "1"
type input "5"
type input "10,000"
click at [713, 562] on button "Save & Close" at bounding box center [718, 555] width 102 height 32
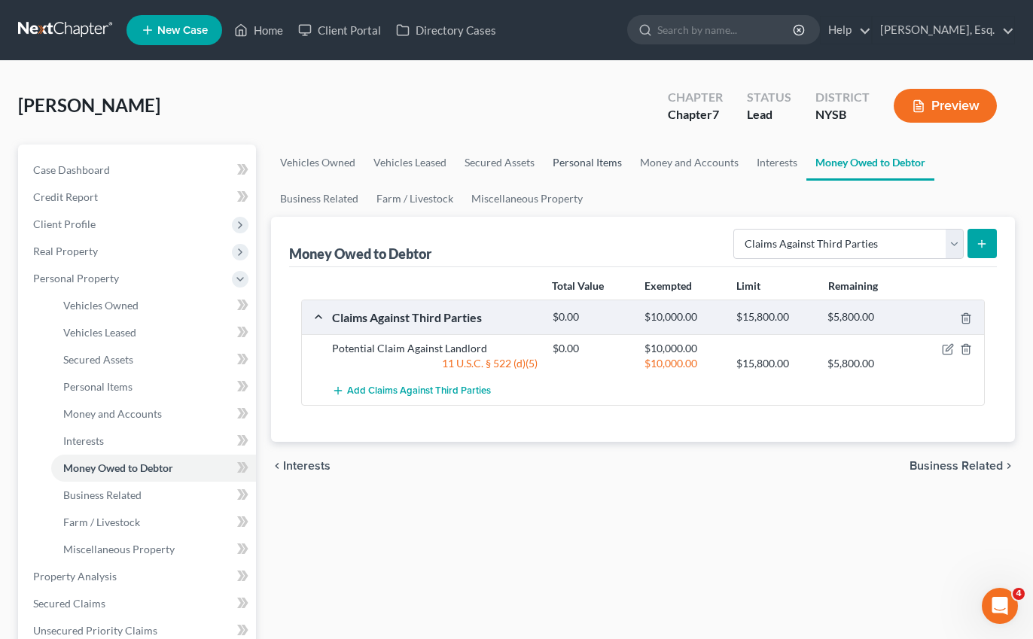
click at [579, 163] on link "Personal Items" at bounding box center [586, 163] width 87 height 36
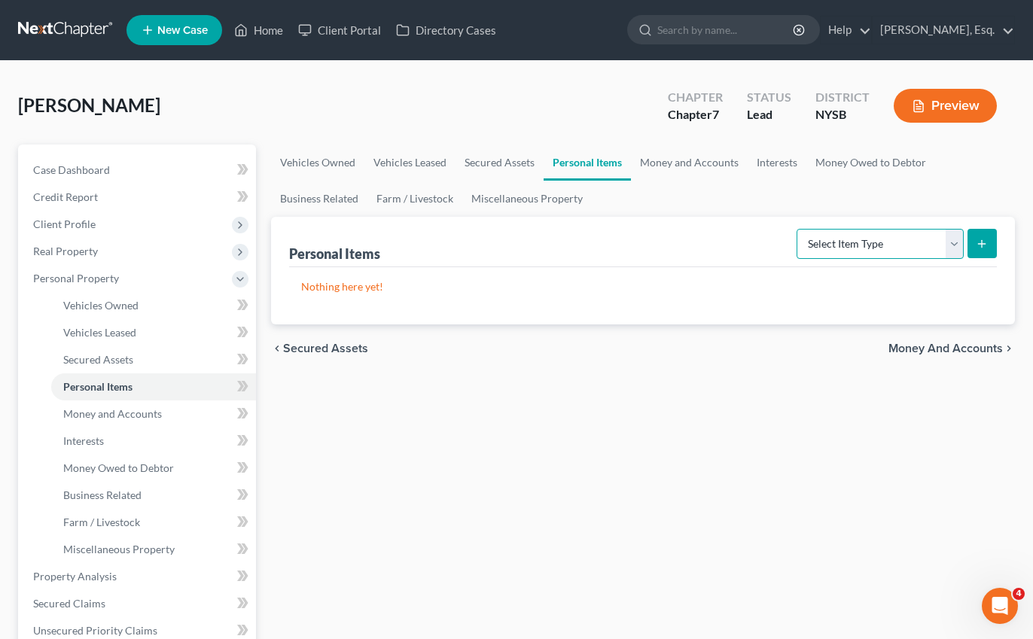
click at [823, 245] on select "Select Item Type Clothing Collectibles Of Value Electronics Firearms Household …" at bounding box center [879, 244] width 167 height 30
click at [697, 156] on link "Money and Accounts" at bounding box center [689, 163] width 117 height 36
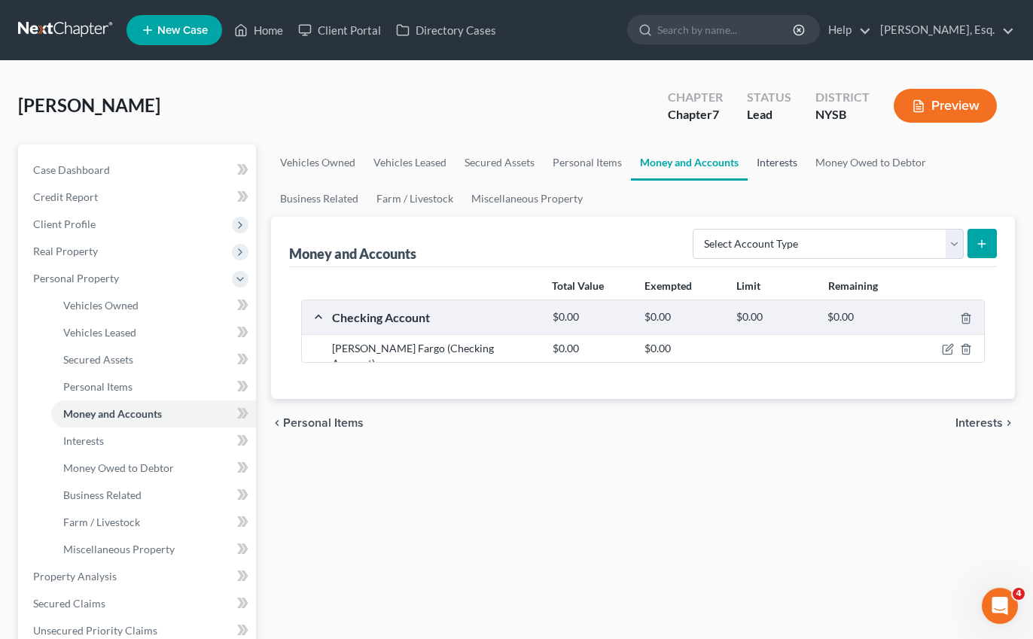
click at [776, 161] on link "Interests" at bounding box center [776, 163] width 59 height 36
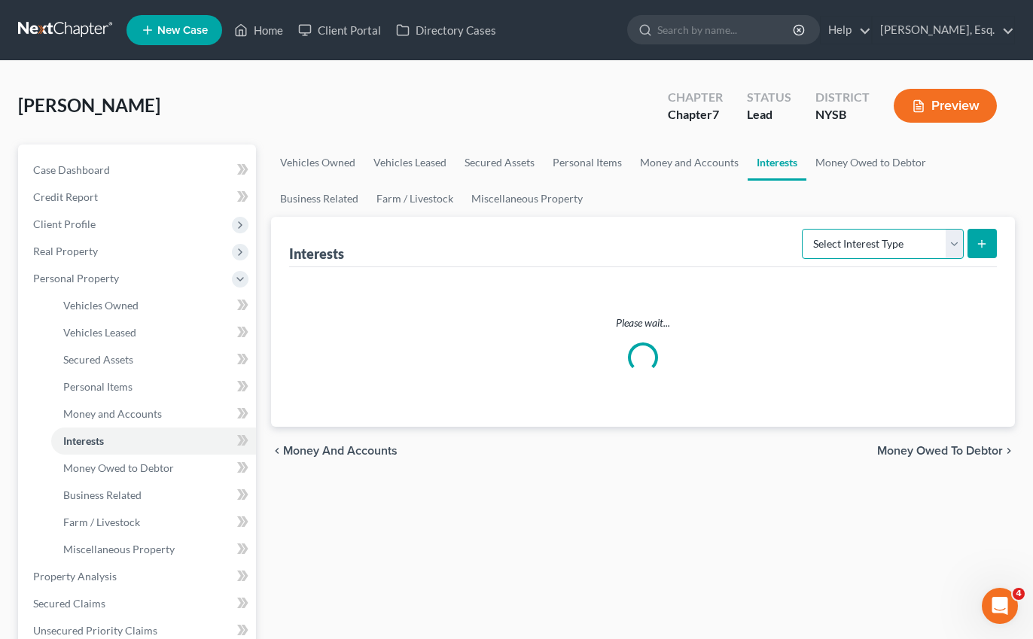
click at [836, 249] on select "Select Interest Type 401K Annuity Bond Education IRA Government Bond Government…" at bounding box center [883, 244] width 162 height 30
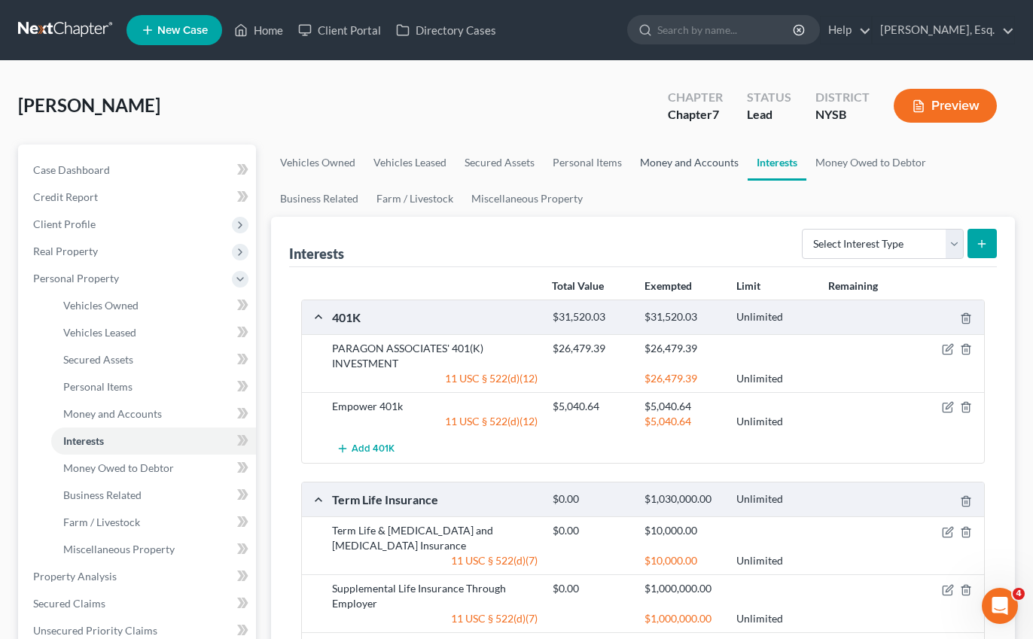
click at [684, 164] on link "Money and Accounts" at bounding box center [689, 163] width 117 height 36
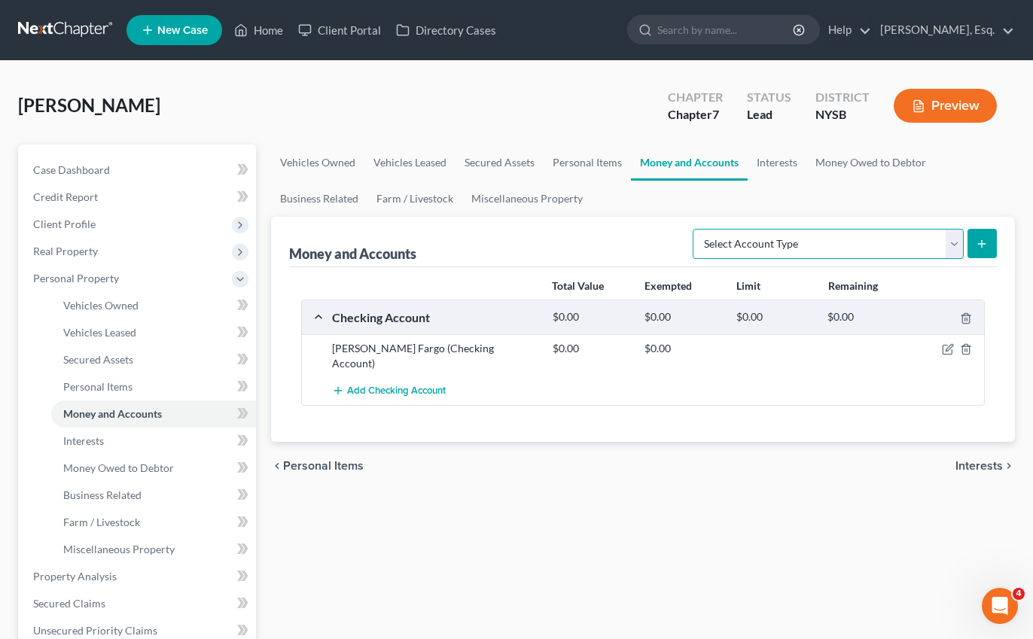
click at [830, 229] on select "Select Account Type Brokerage Cash on Hand Certificates of Deposit Checking Acc…" at bounding box center [828, 244] width 271 height 30
select select "security_deposits"
click at [696, 229] on select "Select Account Type Brokerage Cash on Hand Certificates of Deposit Checking Acc…" at bounding box center [828, 244] width 271 height 30
click at [980, 250] on button "submit" at bounding box center [981, 243] width 29 height 29
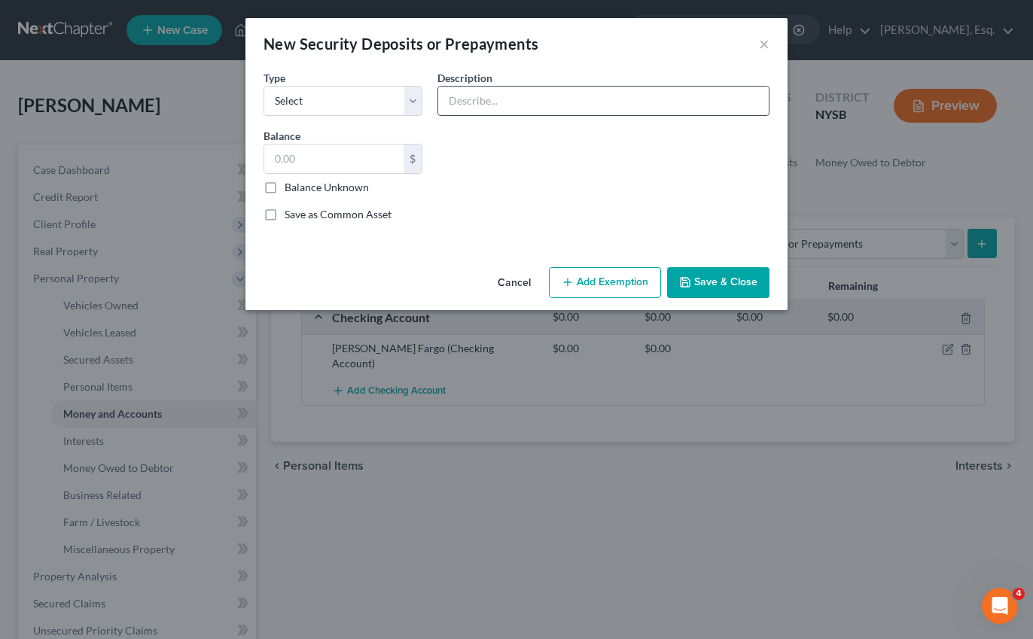
click at [542, 102] on input "text" at bounding box center [603, 101] width 330 height 29
type input "Security Deposit with Landlord"
click at [296, 107] on select "Select Electric Gas Heating Oil Security Deposit On Rental Unit Prepaid Rent Te…" at bounding box center [342, 101] width 159 height 30
select select "3"
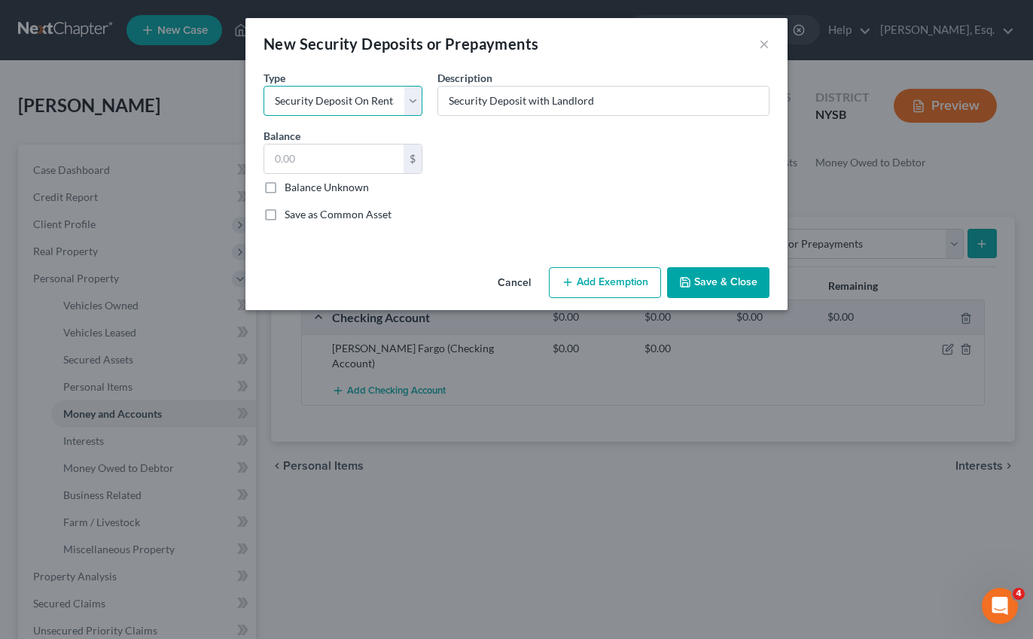
click at [263, 86] on select "Select Electric Gas Heating Oil Security Deposit On Rental Unit Prepaid Rent Te…" at bounding box center [342, 101] width 159 height 30
click at [327, 163] on input "text" at bounding box center [333, 159] width 139 height 29
type input "3,200"
click at [699, 287] on button "Save & Close" at bounding box center [718, 283] width 102 height 32
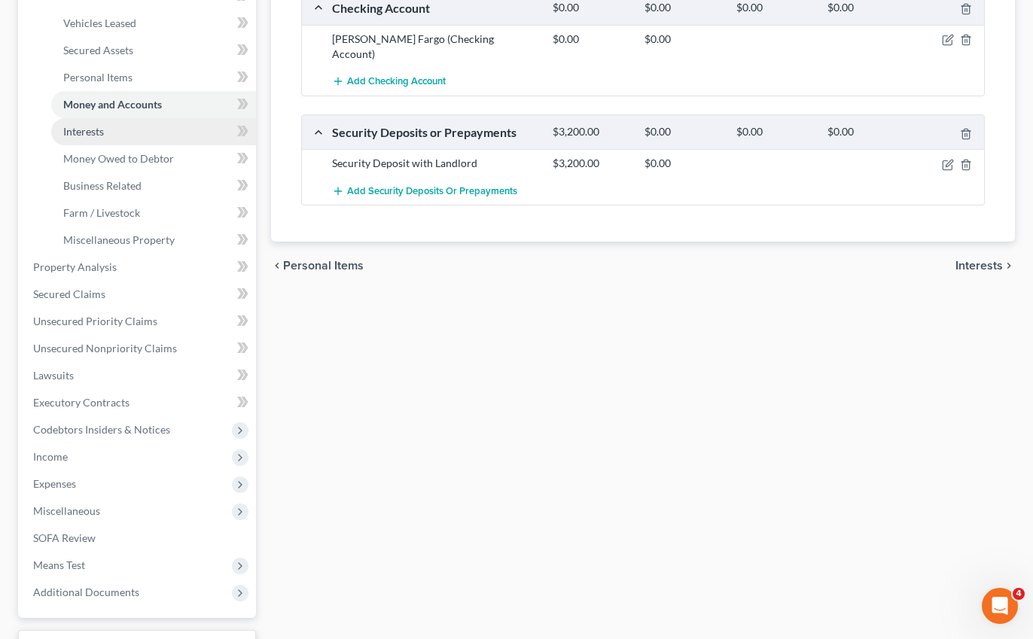
scroll to position [321, 0]
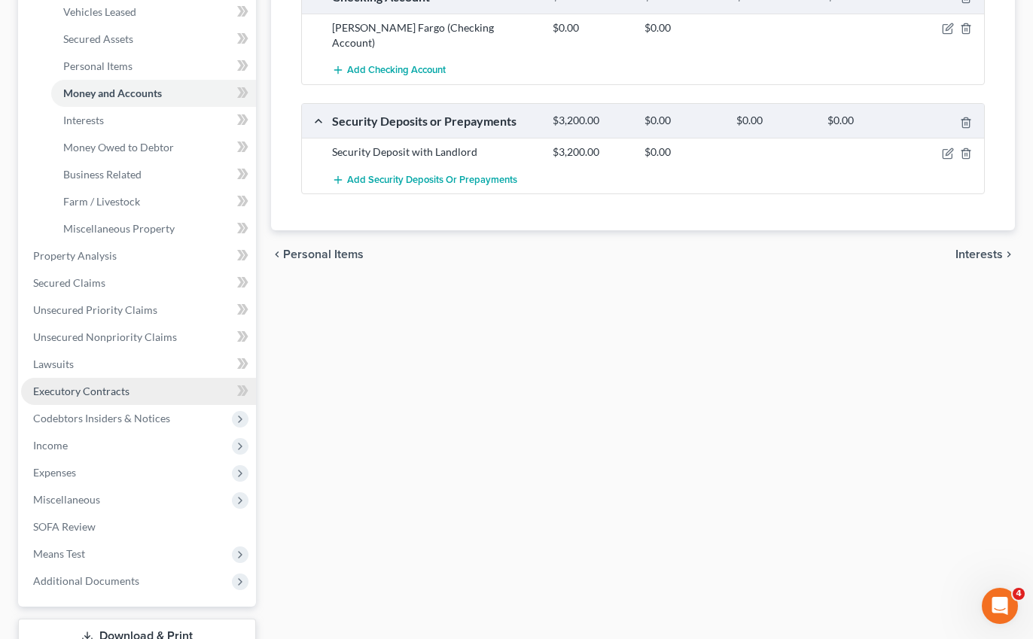
click at [96, 385] on span "Executory Contracts" at bounding box center [81, 391] width 96 height 13
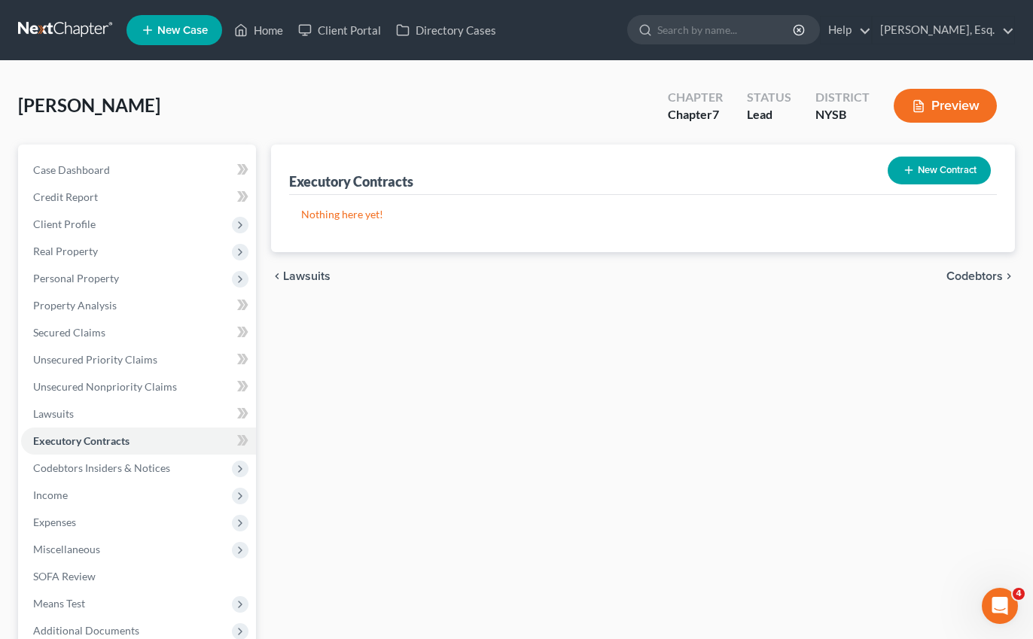
click at [944, 175] on button "New Contract" at bounding box center [938, 171] width 103 height 28
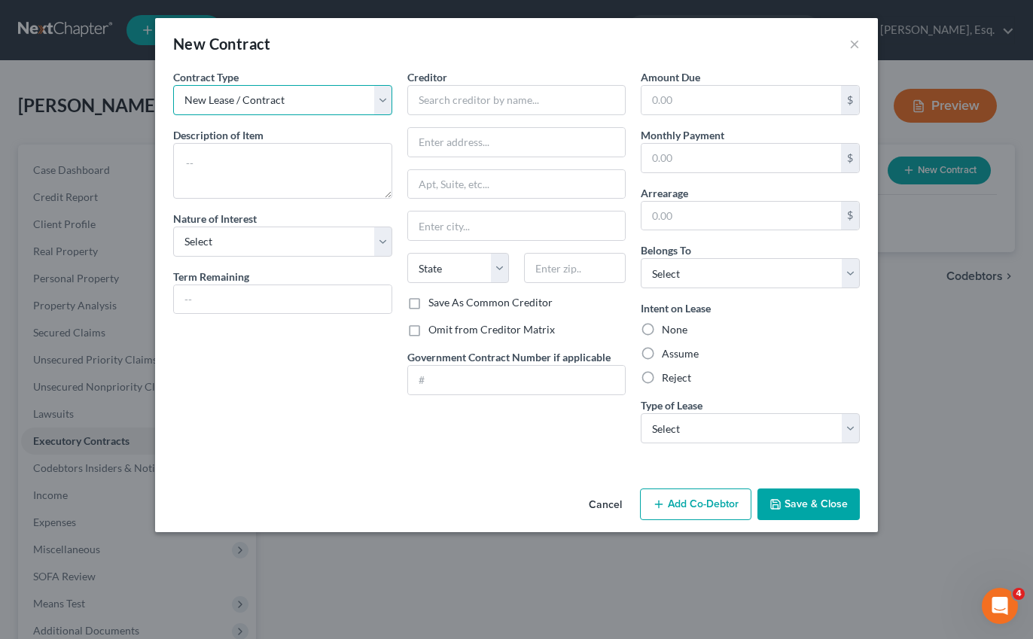
click at [333, 101] on select "New Lease / Contract New Timeshare" at bounding box center [282, 100] width 219 height 30
click at [173, 85] on select "New Lease / Contract New Timeshare" at bounding box center [282, 100] width 219 height 30
click at [318, 189] on textarea at bounding box center [282, 171] width 219 height 56
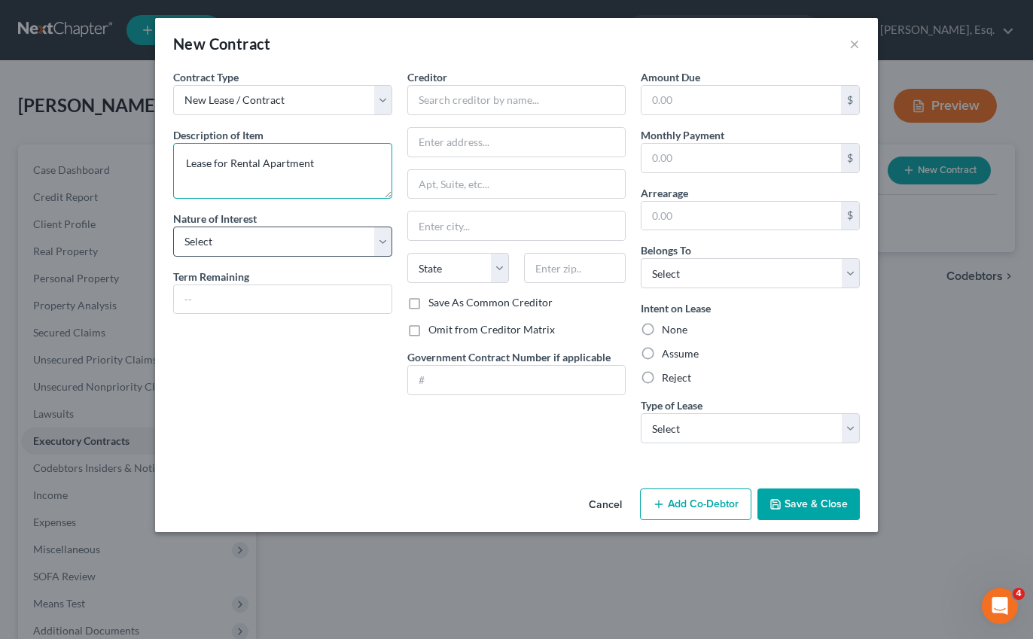
type textarea "Lease for Rental Apartment"
click at [267, 232] on select "Select Purchaser Agent Lessor Lessee" at bounding box center [282, 242] width 219 height 30
select select "3"
click at [173, 227] on select "Select Purchaser Agent Lessor Lessee" at bounding box center [282, 242] width 219 height 30
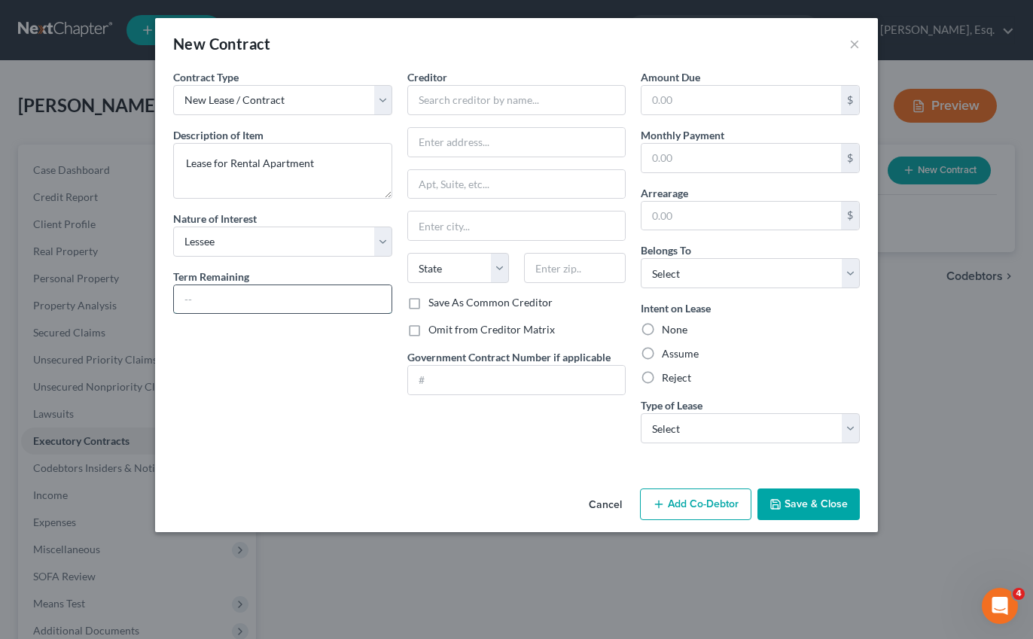
click at [326, 310] on input "text" at bounding box center [283, 299] width 218 height 29
click at [458, 111] on input "text" at bounding box center [516, 100] width 219 height 30
click at [677, 212] on input "text" at bounding box center [740, 216] width 199 height 29
type input "3200"
click at [687, 273] on select "Select Debtor 1 Only Debtor 2 Only Debtor 1 And Debtor 2 Only At Least One Of T…" at bounding box center [750, 273] width 219 height 30
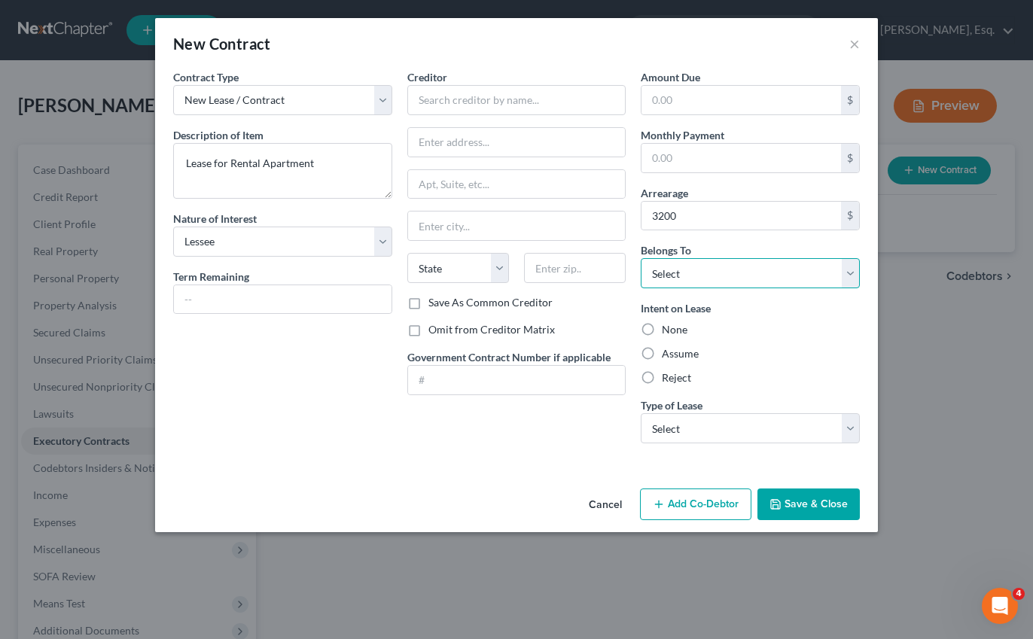
select select "0"
click at [641, 258] on select "Select Debtor 1 Only Debtor 2 Only Debtor 1 And Debtor 2 Only At Least One Of T…" at bounding box center [750, 273] width 219 height 30
click at [662, 382] on label "Reject" at bounding box center [676, 377] width 29 height 15
click at [668, 380] on input "Reject" at bounding box center [673, 375] width 10 height 10
radio input "true"
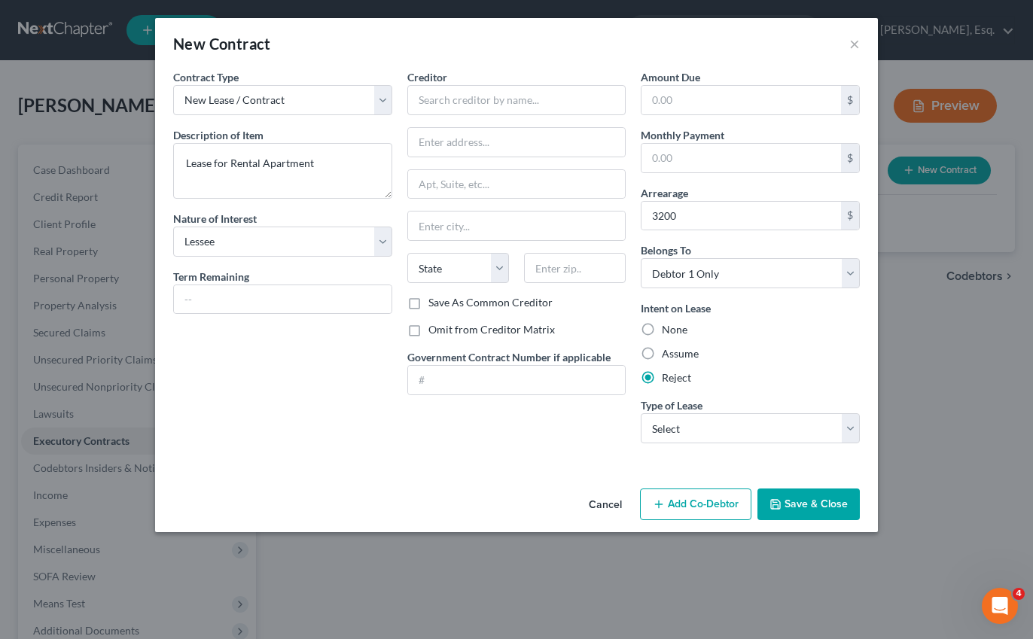
click at [799, 508] on button "Save & Close" at bounding box center [808, 505] width 102 height 32
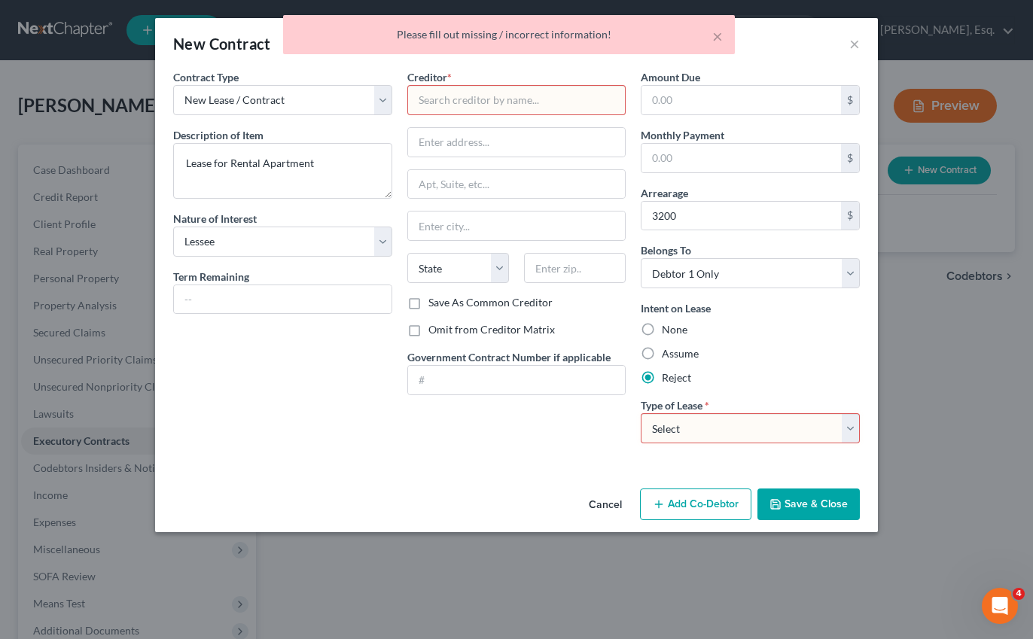
click at [487, 90] on input "text" at bounding box center [516, 100] width 219 height 30
type input "Landlord"
click at [830, 517] on button "Save & Close" at bounding box center [808, 505] width 102 height 32
click at [684, 434] on select "Select Real Estate Car Other" at bounding box center [750, 428] width 219 height 30
select select "0"
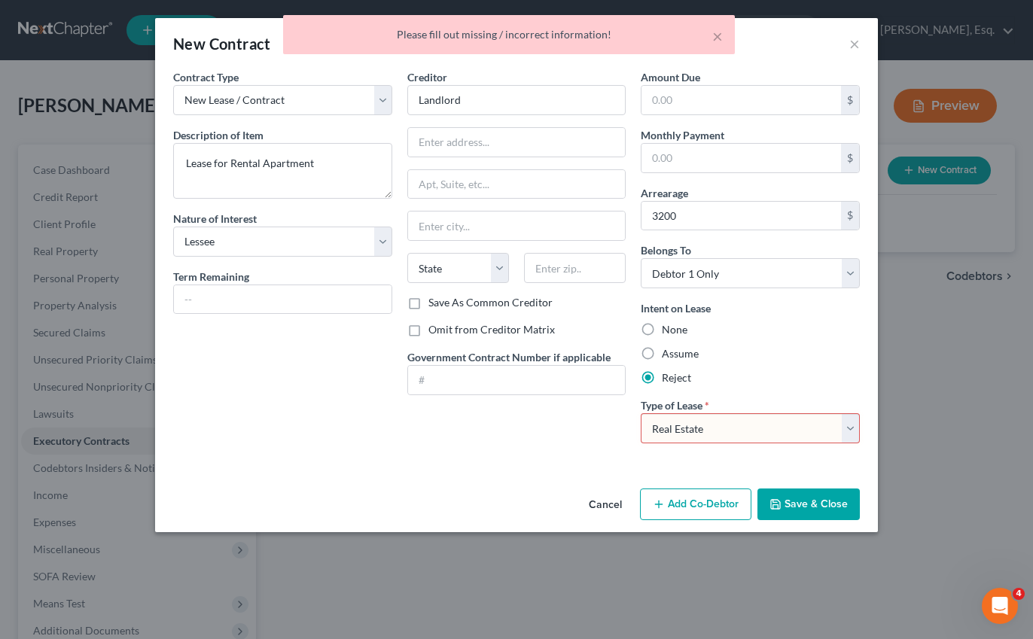
click at [641, 413] on select "Select Real Estate Car Other" at bounding box center [750, 428] width 219 height 30
click at [829, 504] on button "Save & Close" at bounding box center [808, 505] width 102 height 32
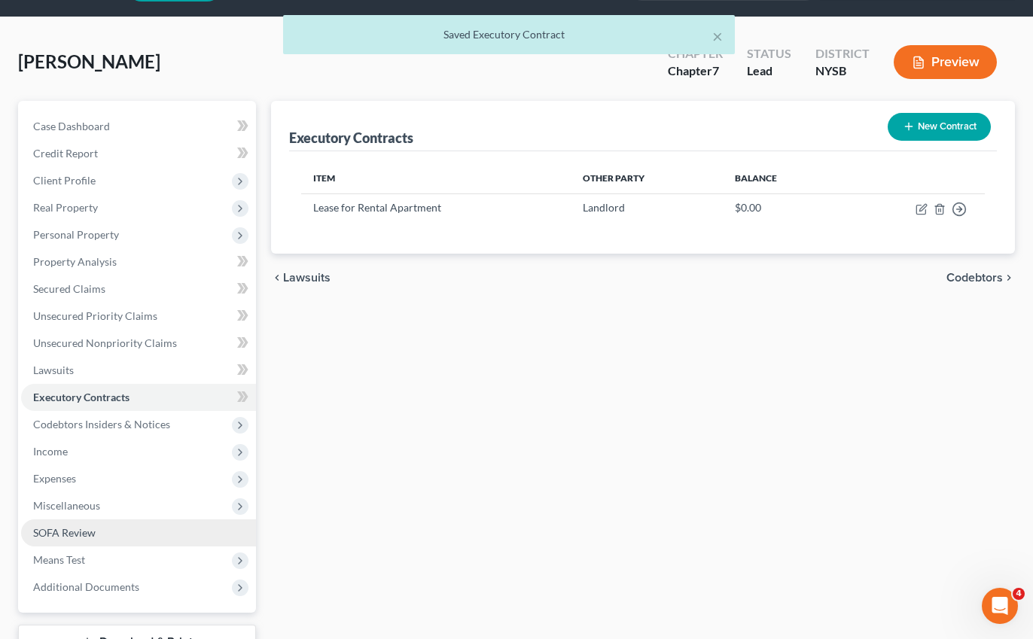
scroll to position [57, 0]
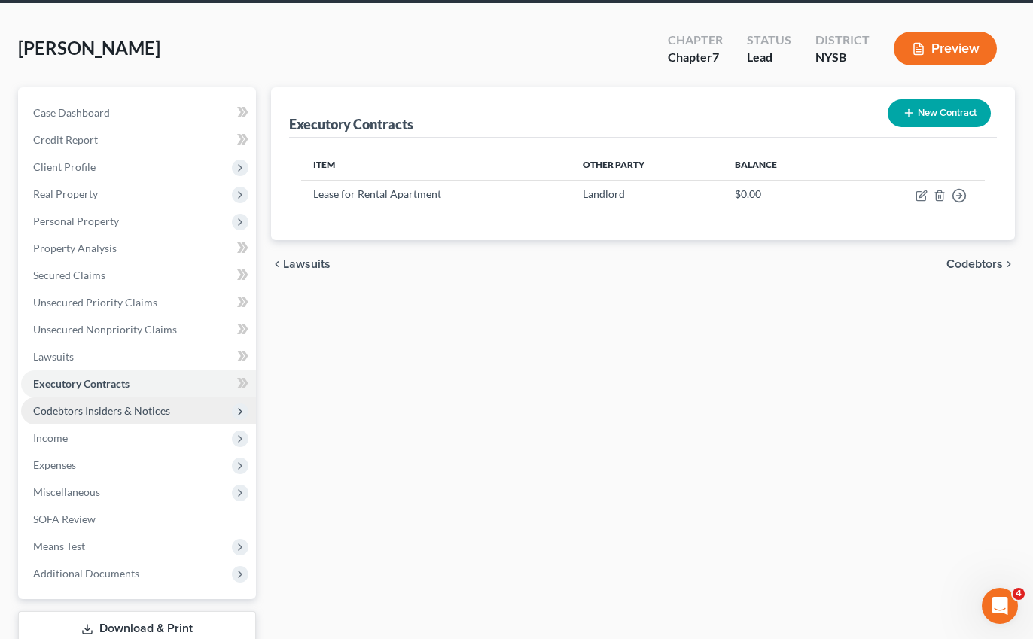
click at [108, 415] on span "Codebtors Insiders & Notices" at bounding box center [101, 410] width 137 height 13
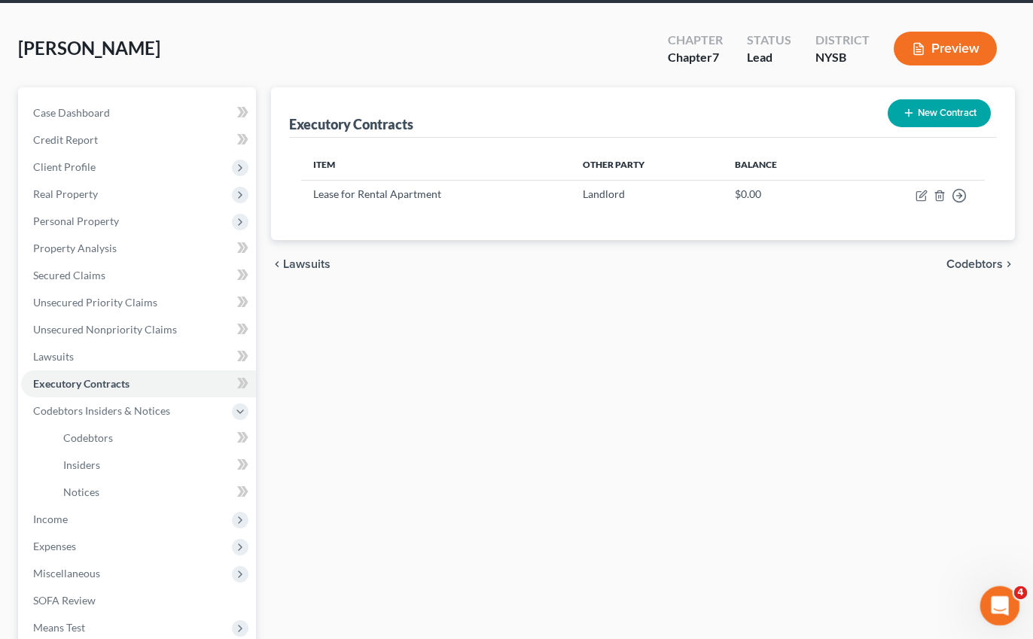
click at [1003, 598] on icon "Open Intercom Messenger" at bounding box center [997, 604] width 25 height 25
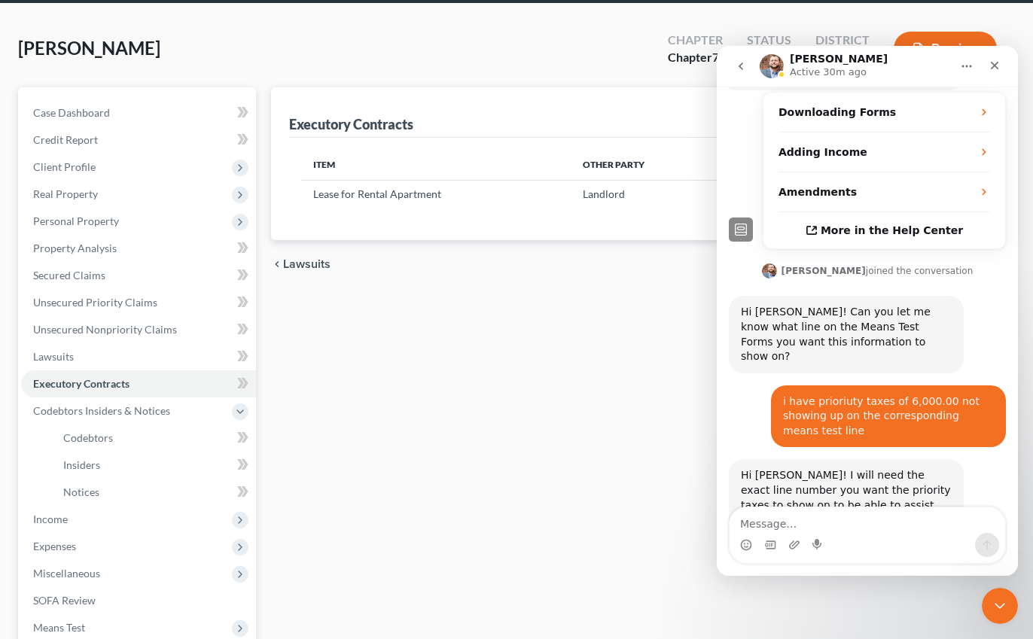
scroll to position [343, 0]
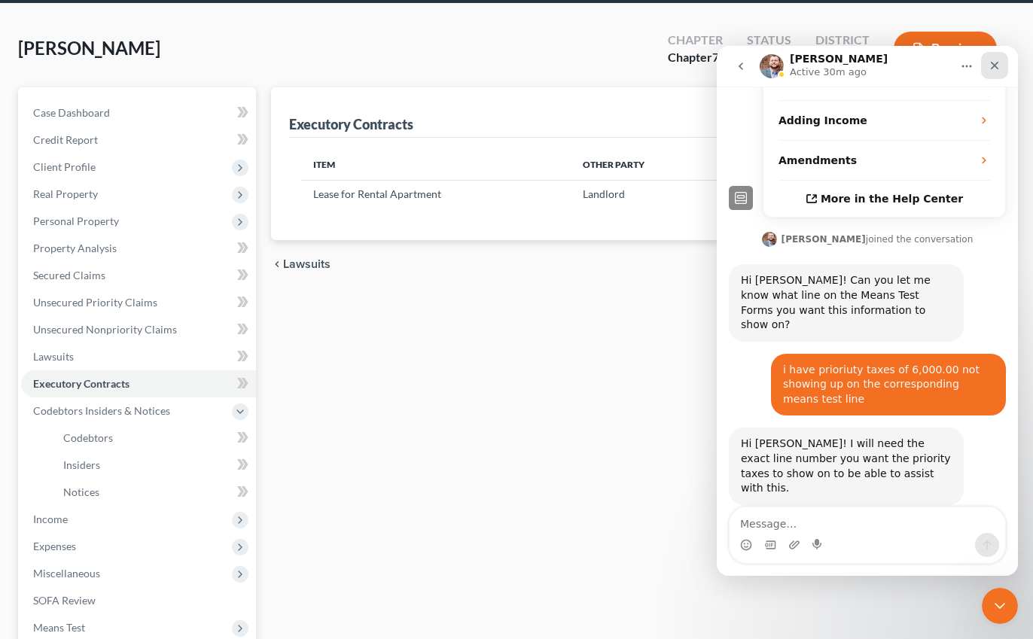
click at [994, 66] on icon "Close" at bounding box center [994, 65] width 12 height 12
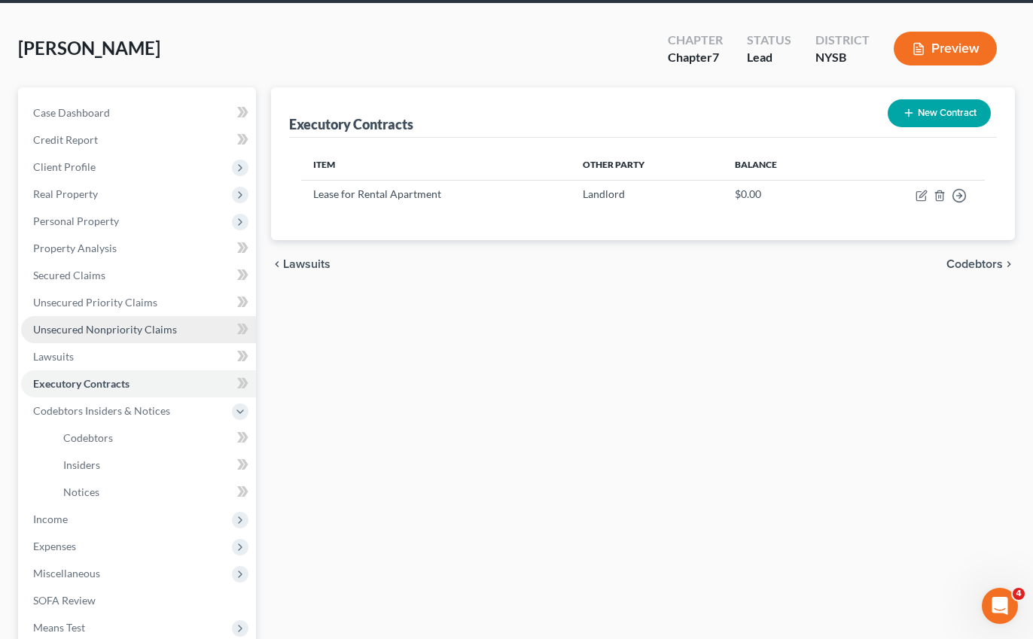
click at [111, 339] on link "Unsecured Nonpriority Claims" at bounding box center [138, 329] width 235 height 27
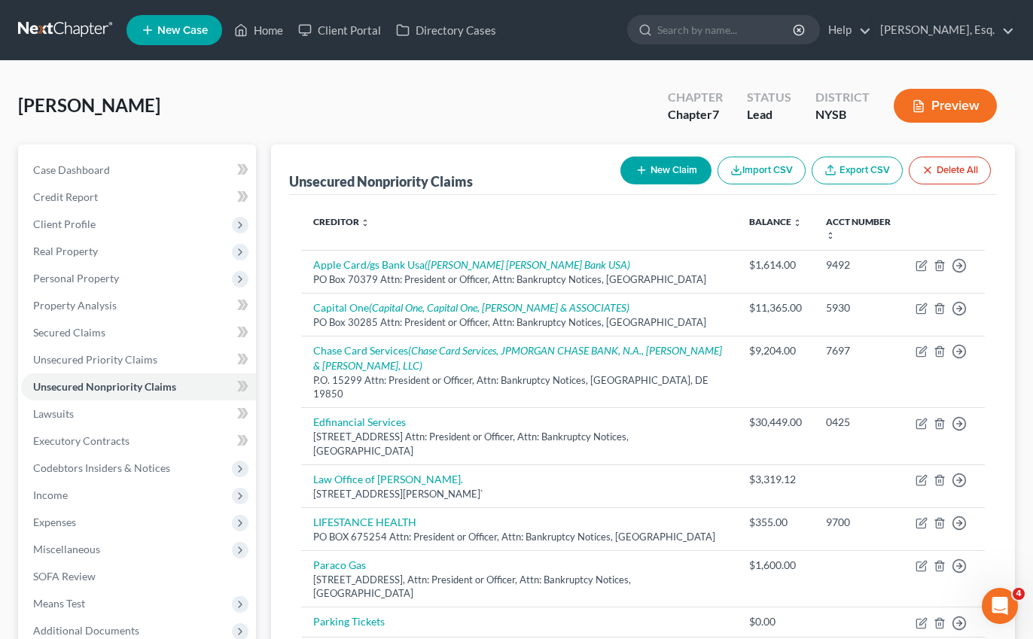
click at [657, 178] on button "New Claim" at bounding box center [665, 171] width 91 height 28
select select "0"
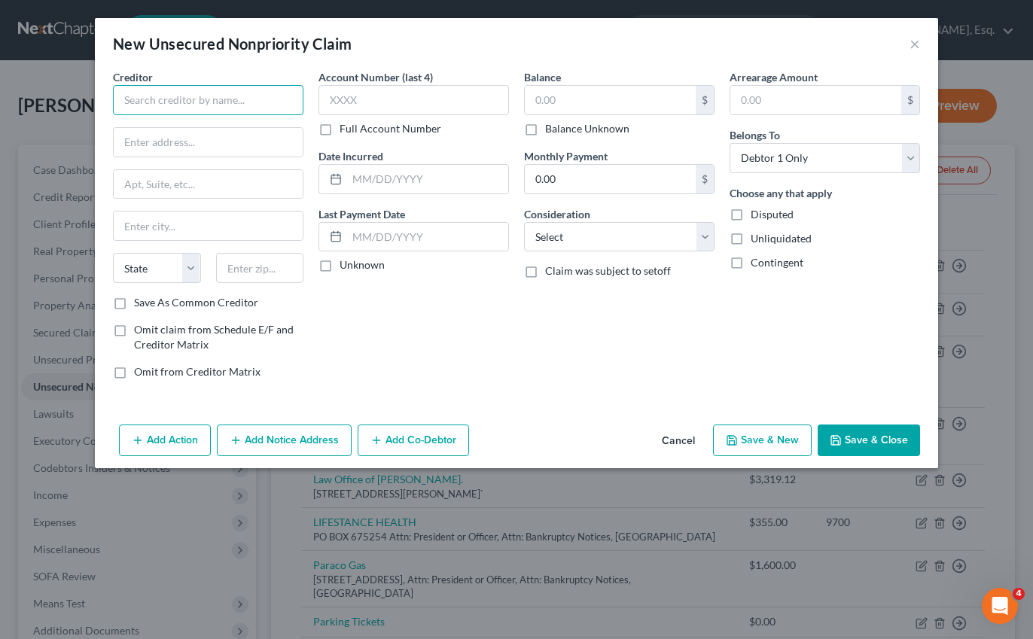
click at [206, 108] on input "text" at bounding box center [208, 100] width 190 height 30
type input "Landlord"
click at [897, 447] on button "Save & Close" at bounding box center [868, 441] width 102 height 32
type input "0.00"
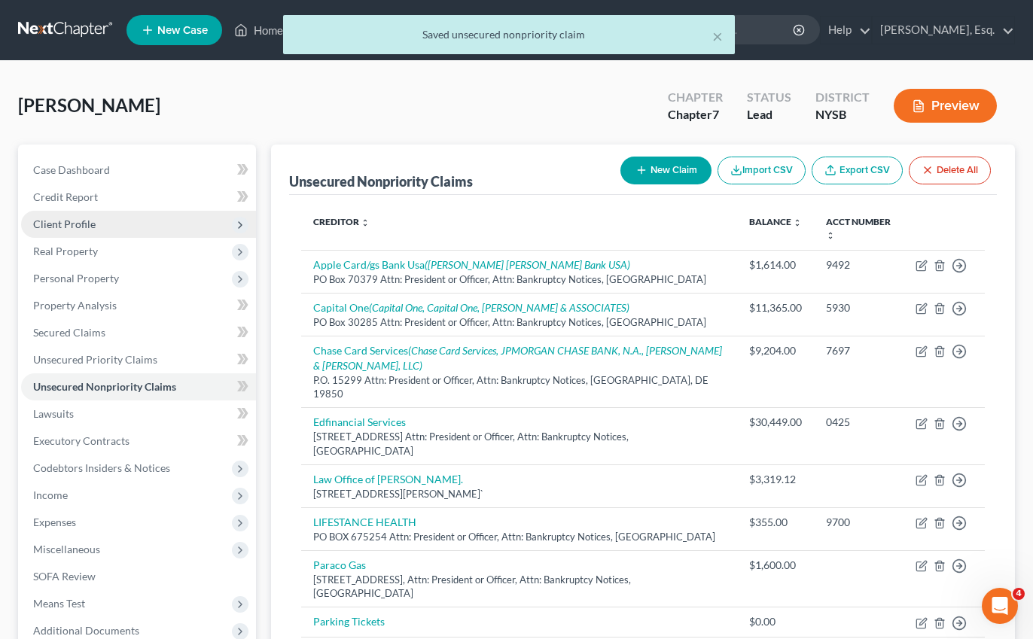
click at [108, 227] on span "Client Profile" at bounding box center [138, 224] width 235 height 27
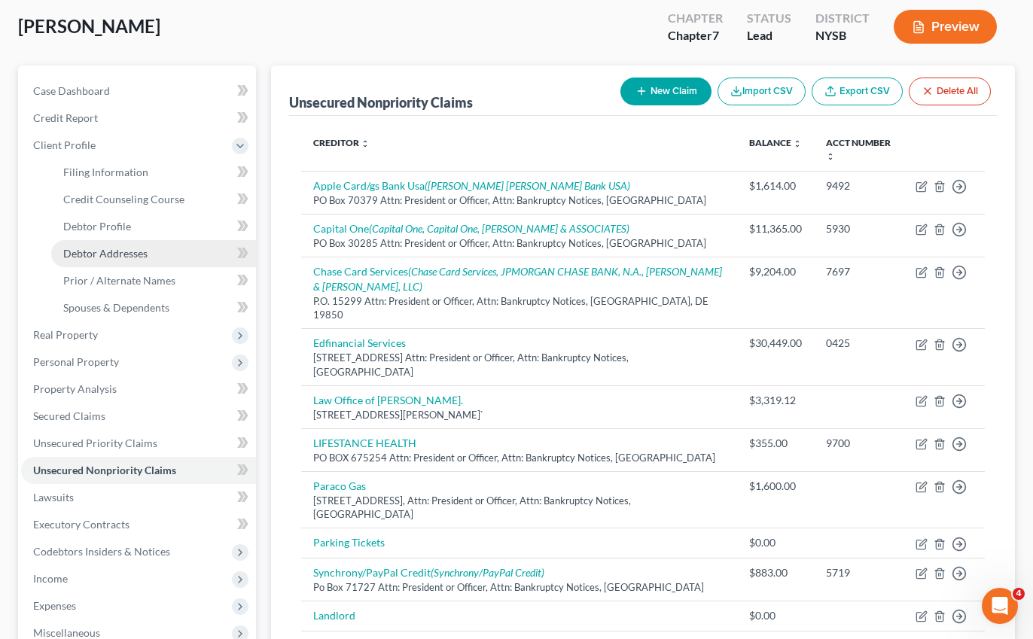
scroll to position [322, 0]
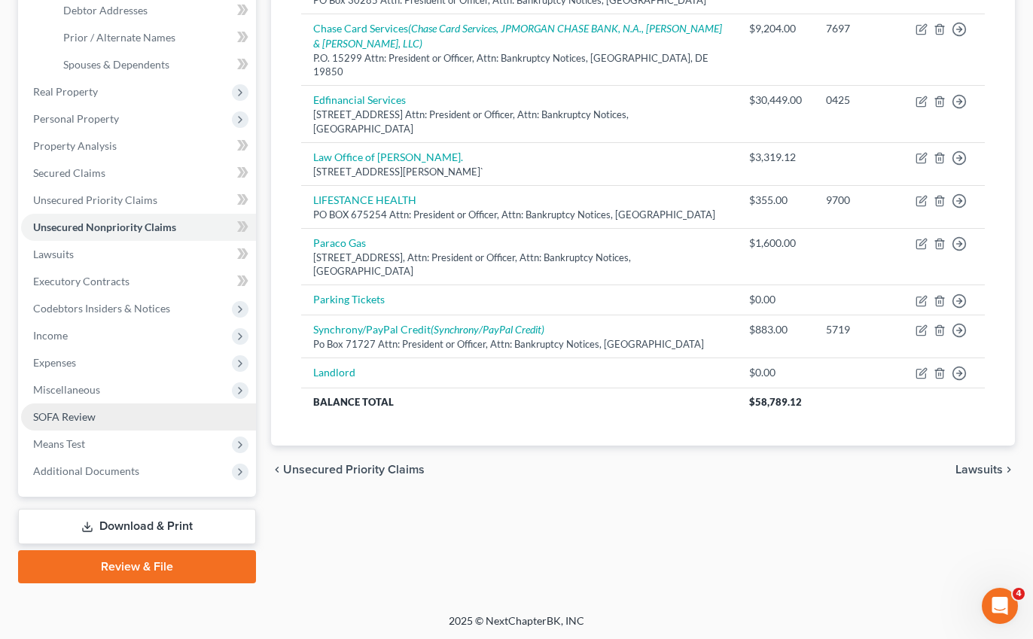
click at [77, 412] on span "SOFA Review" at bounding box center [64, 416] width 62 height 13
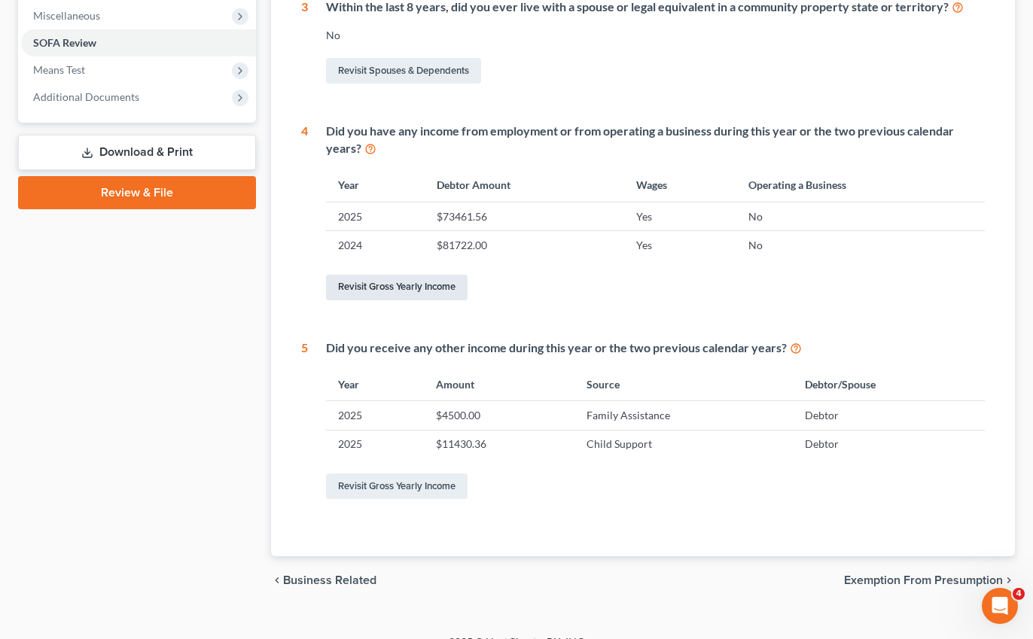
scroll to position [543, 0]
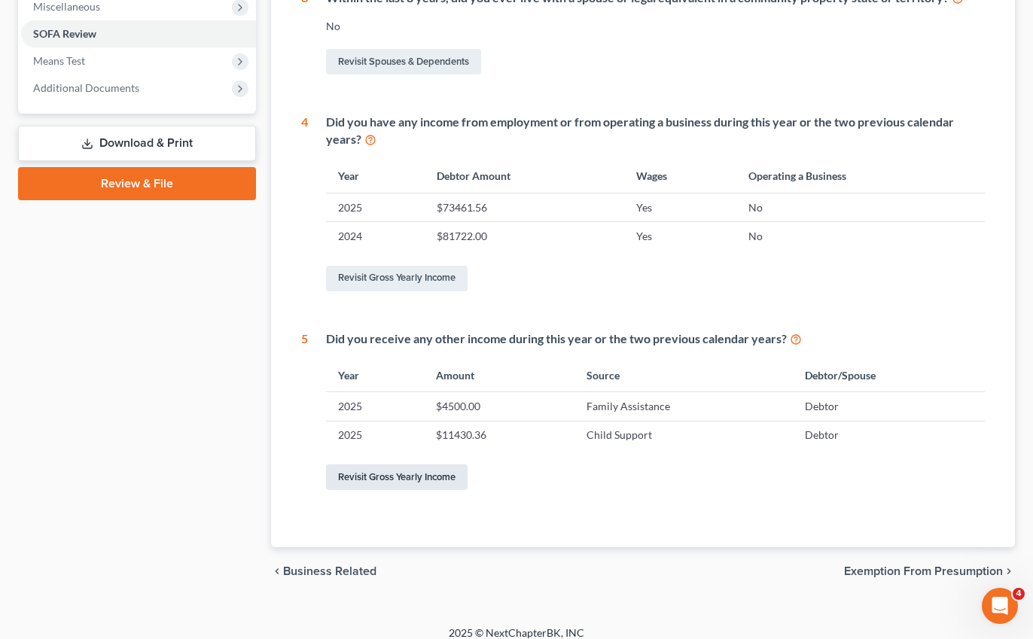
click at [427, 472] on link "Revisit Gross Yearly Income" at bounding box center [397, 477] width 142 height 26
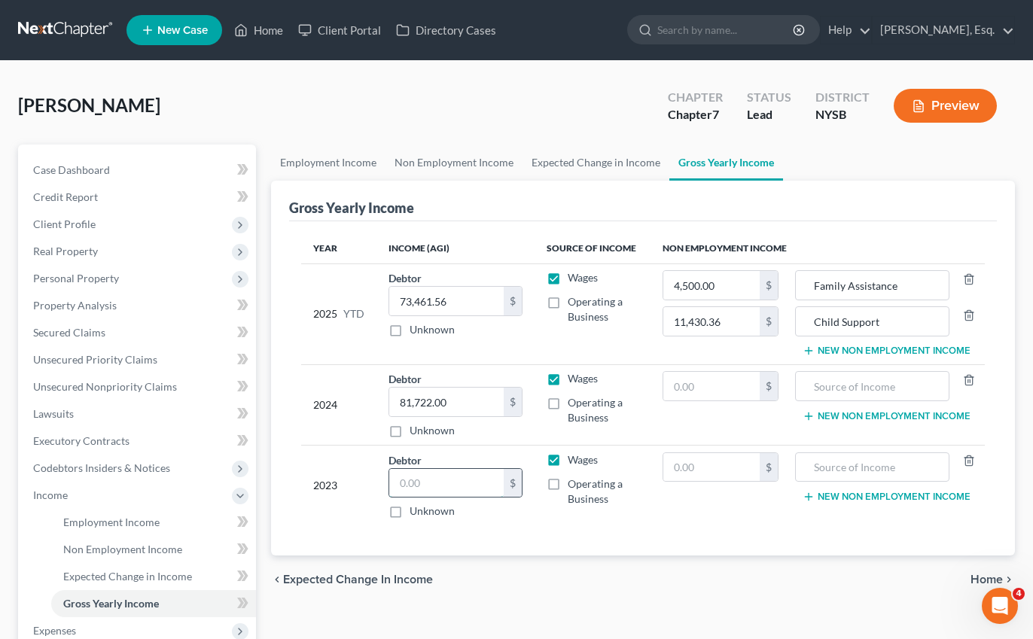
click at [428, 491] on input "text" at bounding box center [446, 483] width 114 height 29
paste input "16,512"
type input "16,512"
click at [691, 475] on input "text" at bounding box center [711, 467] width 96 height 29
paste input "16,512"
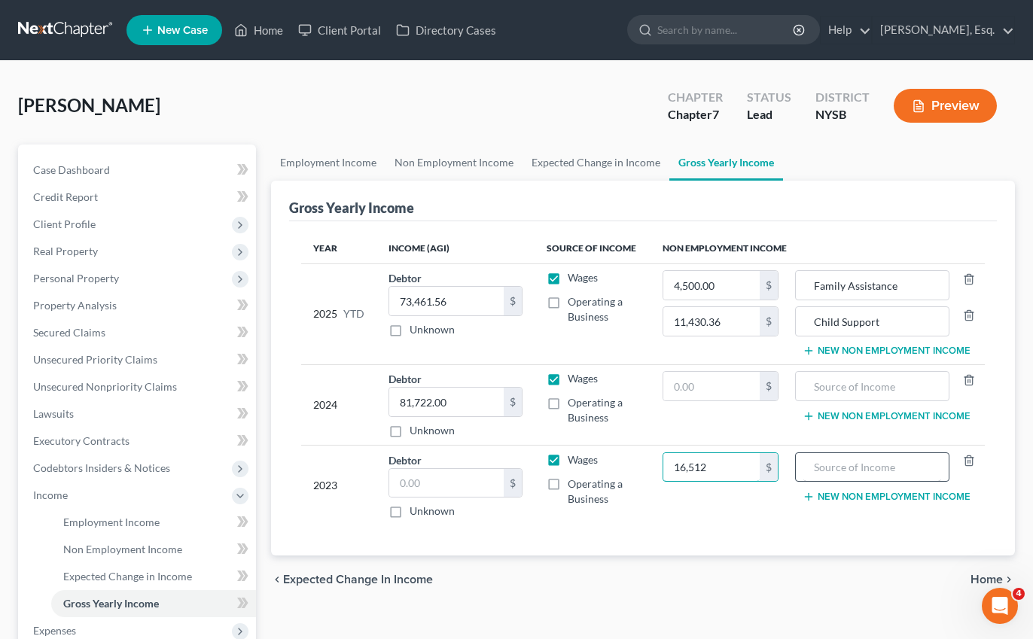
type input "16,512"
click at [890, 464] on input "text" at bounding box center [872, 467] width 138 height 29
type input "Child Support"
click at [851, 373] on input "text" at bounding box center [872, 386] width 138 height 29
paste input "12,384"
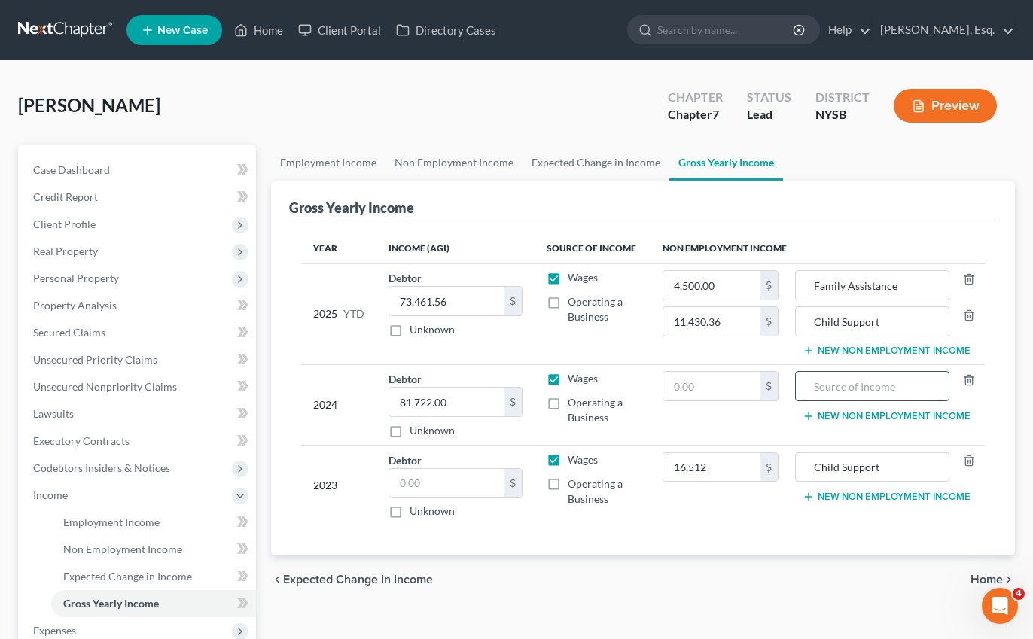
type input "12,384"
click at [699, 388] on input "text" at bounding box center [711, 386] width 96 height 29
paste input "12,384"
type input "12,384"
click at [887, 319] on input "Child Support" at bounding box center [872, 321] width 138 height 29
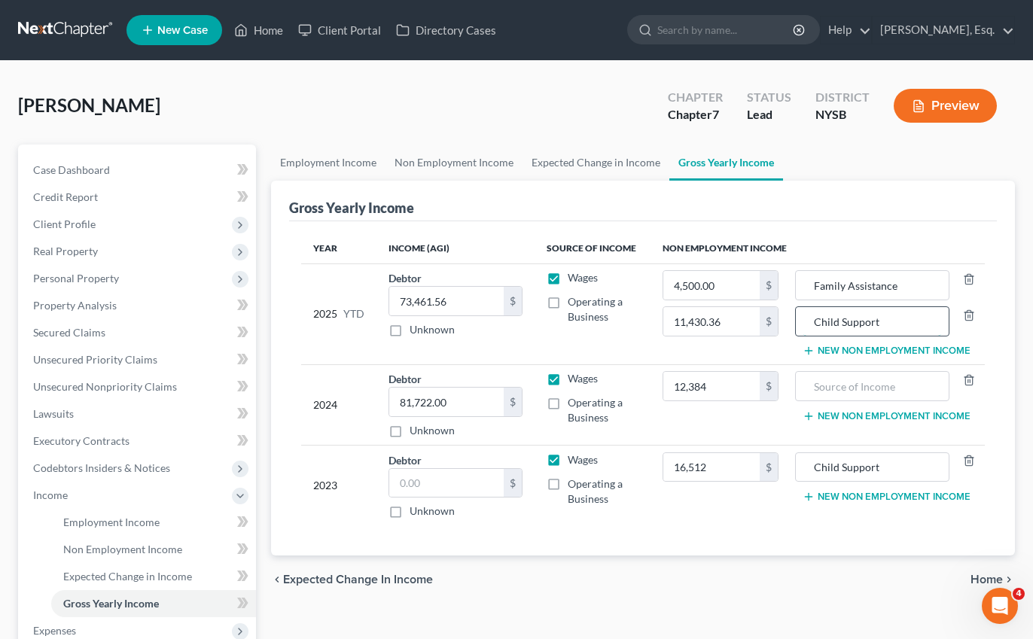
click at [887, 319] on input "Child Support" at bounding box center [872, 321] width 138 height 29
paste input "Child Support"
click at [851, 385] on input "Child Support" at bounding box center [872, 386] width 138 height 29
type input "Child Support"
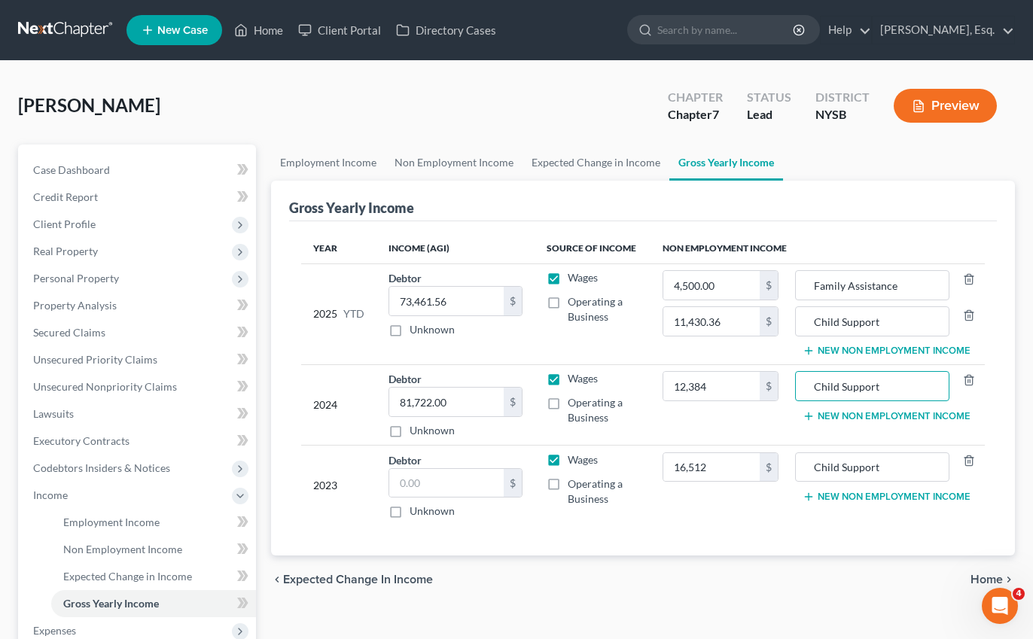
click at [826, 498] on button "New Non Employment Income" at bounding box center [886, 497] width 168 height 12
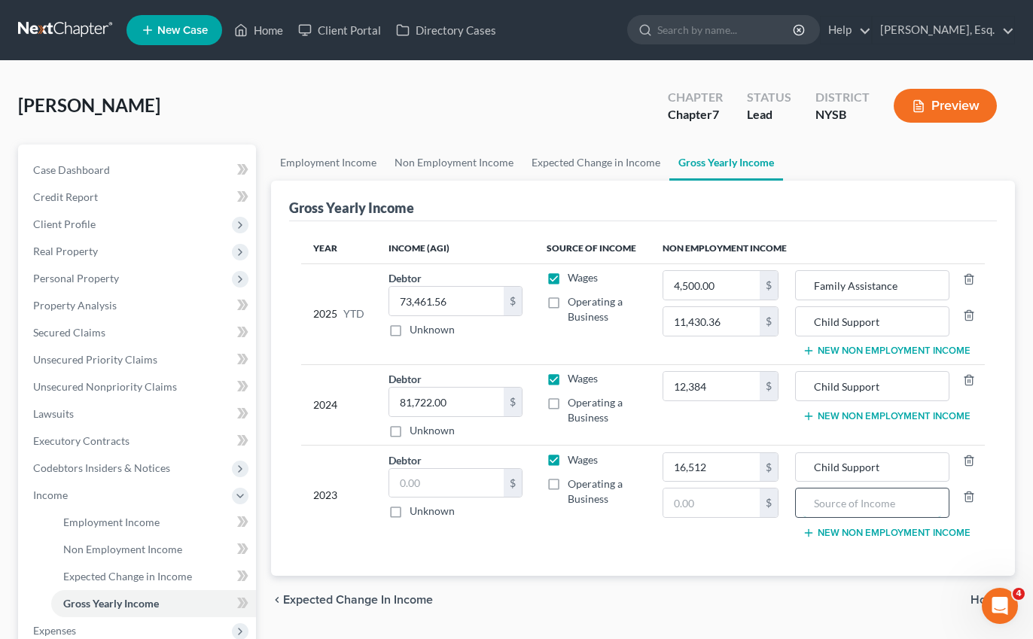
click at [827, 505] on input "text" at bounding box center [872, 503] width 138 height 29
type input "Divorce Related Award"
click at [716, 513] on input "text" at bounding box center [711, 503] width 96 height 29
paste input "20"
type input "20,000"
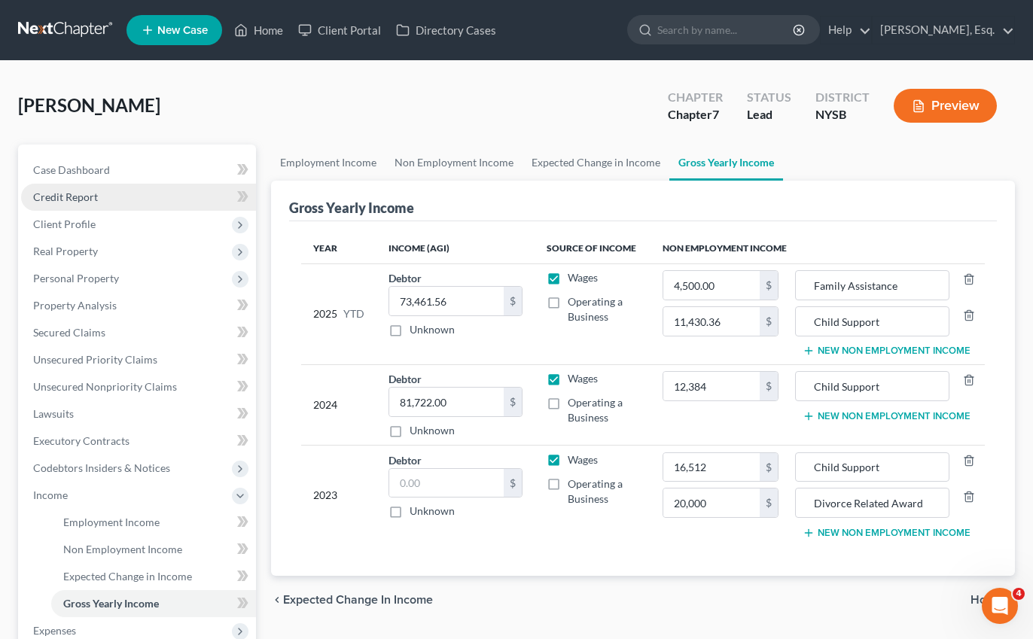
click at [82, 190] on span "Credit Report" at bounding box center [65, 196] width 65 height 13
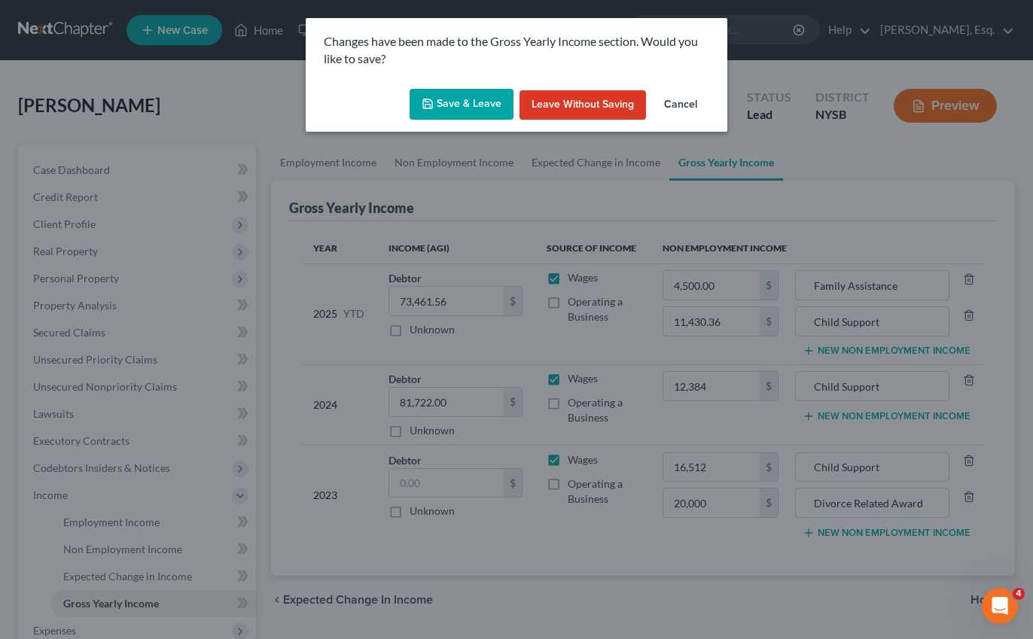
click at [470, 105] on button "Save & Leave" at bounding box center [461, 105] width 104 height 32
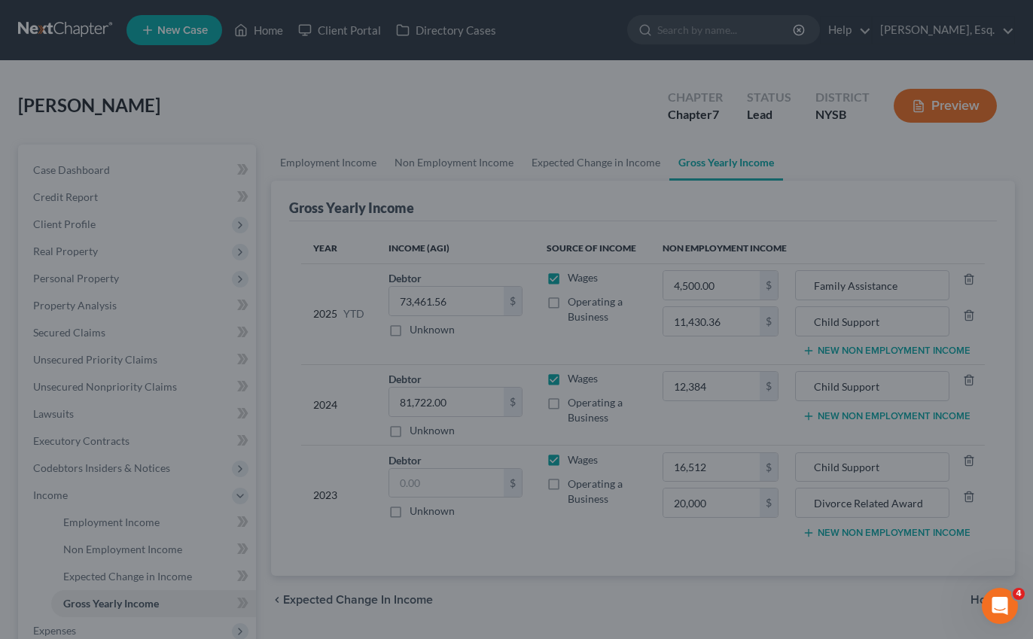
type input "20,000.00"
type input "Divorce Related Award"
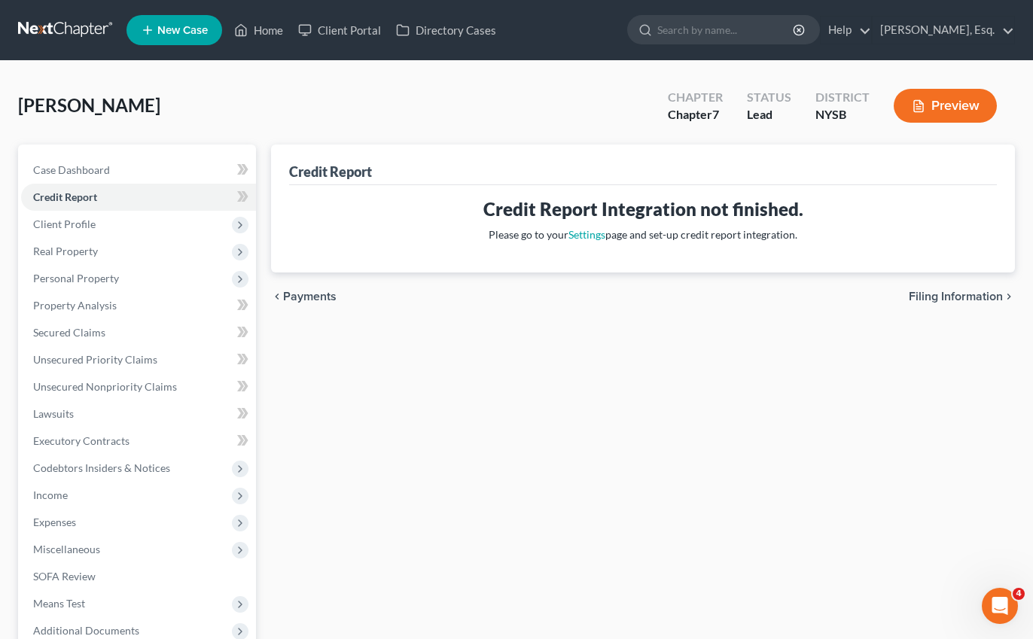
click at [82, 35] on link at bounding box center [66, 30] width 96 height 27
